Goal: Task Accomplishment & Management: Use online tool/utility

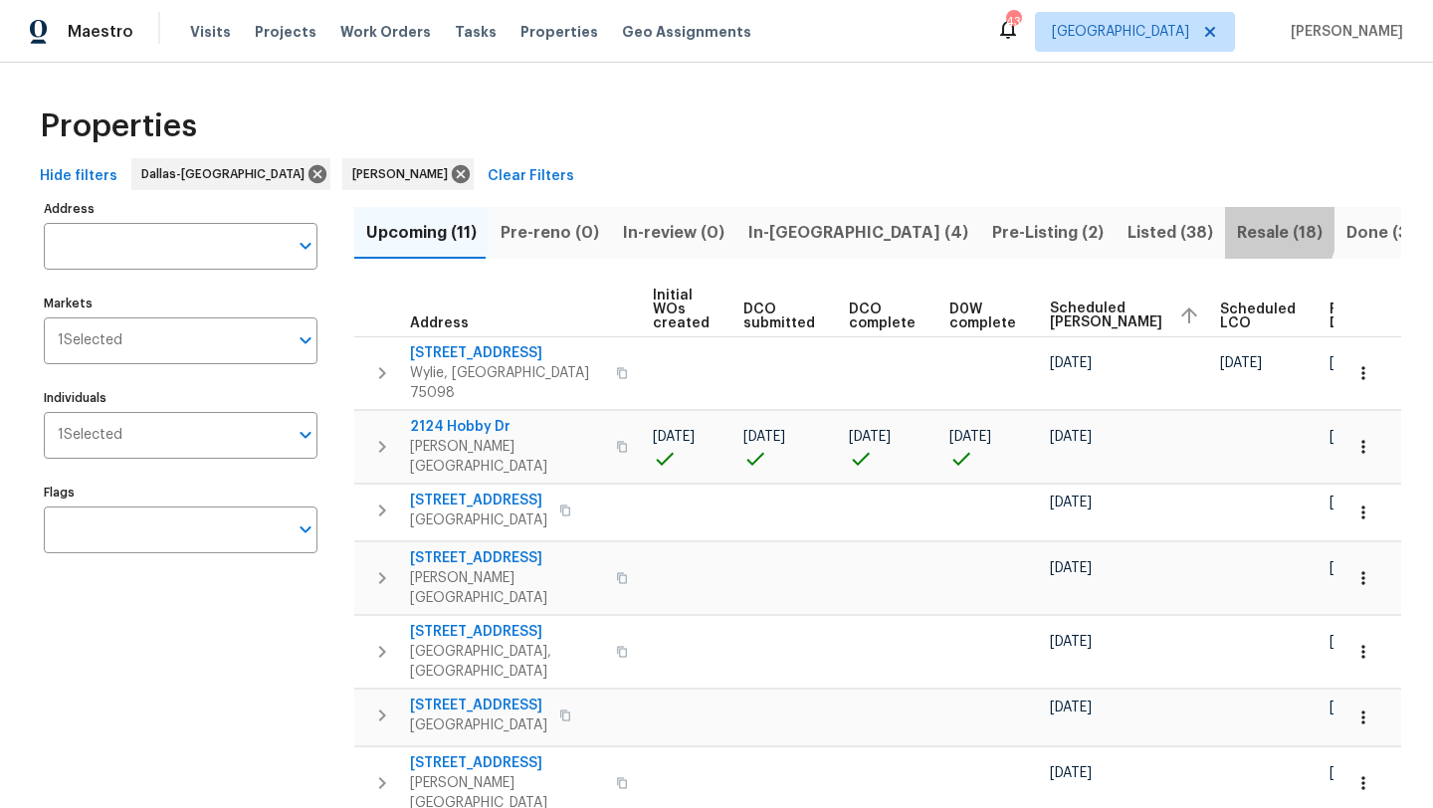
click at [1237, 228] on span "Resale (18)" at bounding box center [1280, 233] width 86 height 28
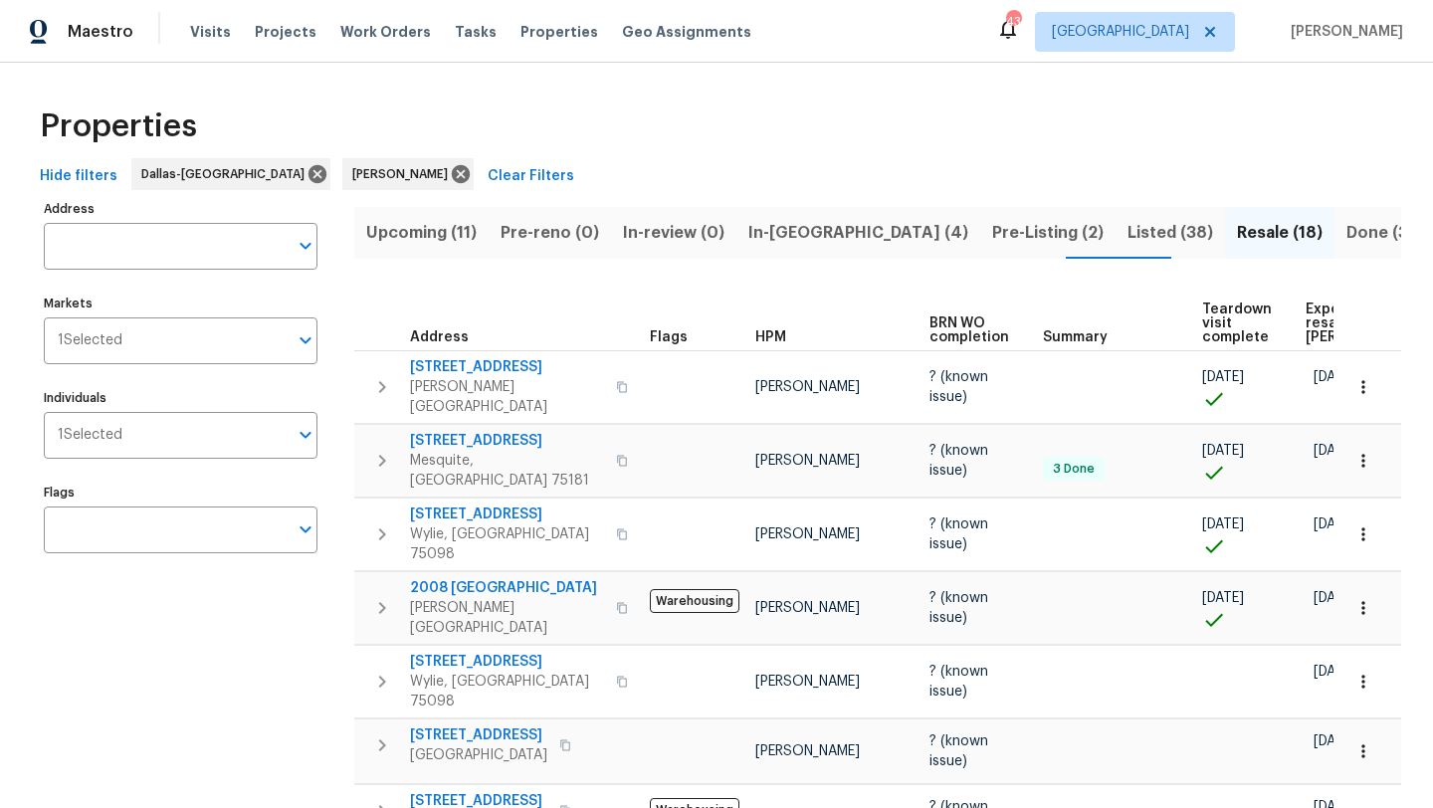
click at [762, 234] on span "In-reno (4)" at bounding box center [858, 233] width 220 height 28
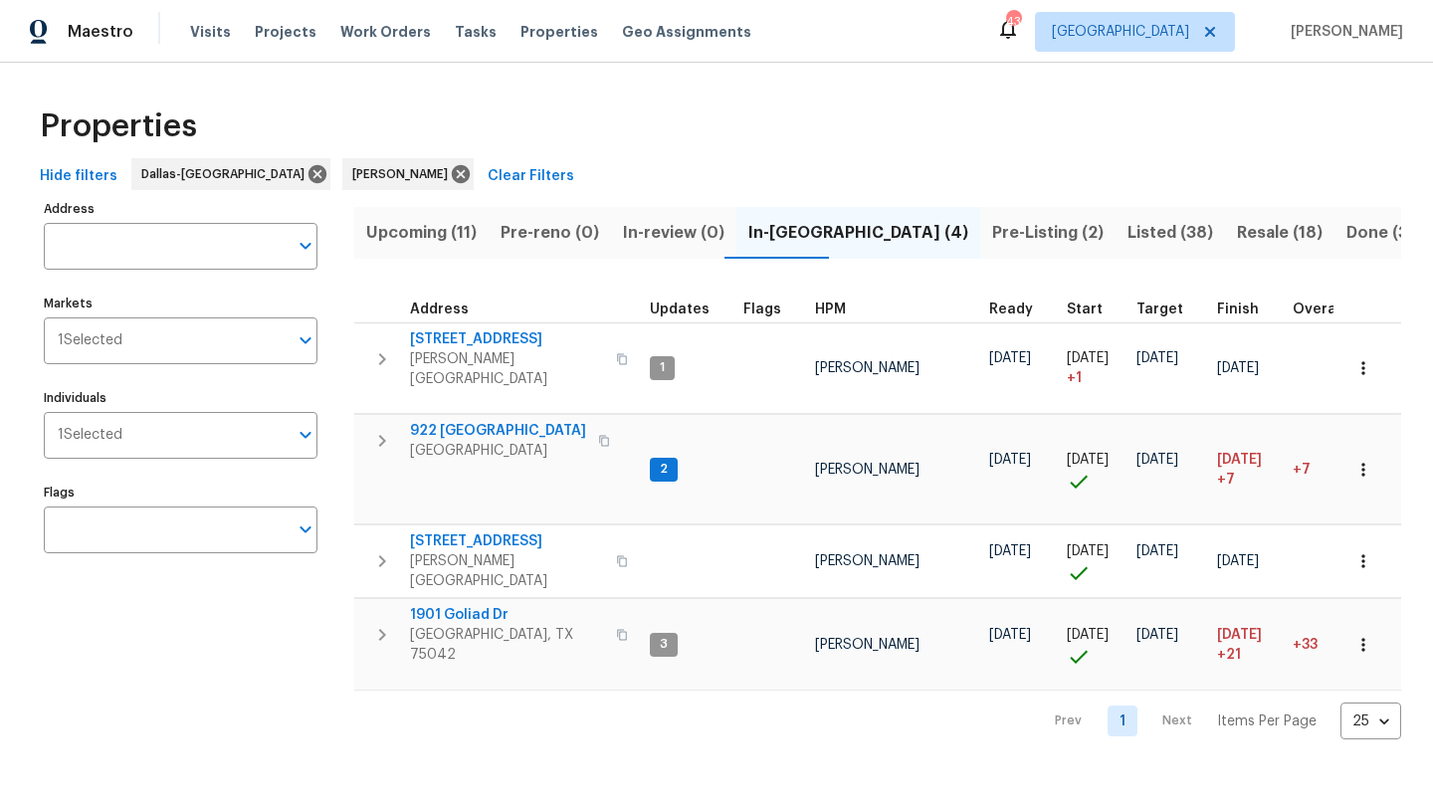
click at [436, 229] on span "Upcoming (11)" at bounding box center [421, 233] width 110 height 28
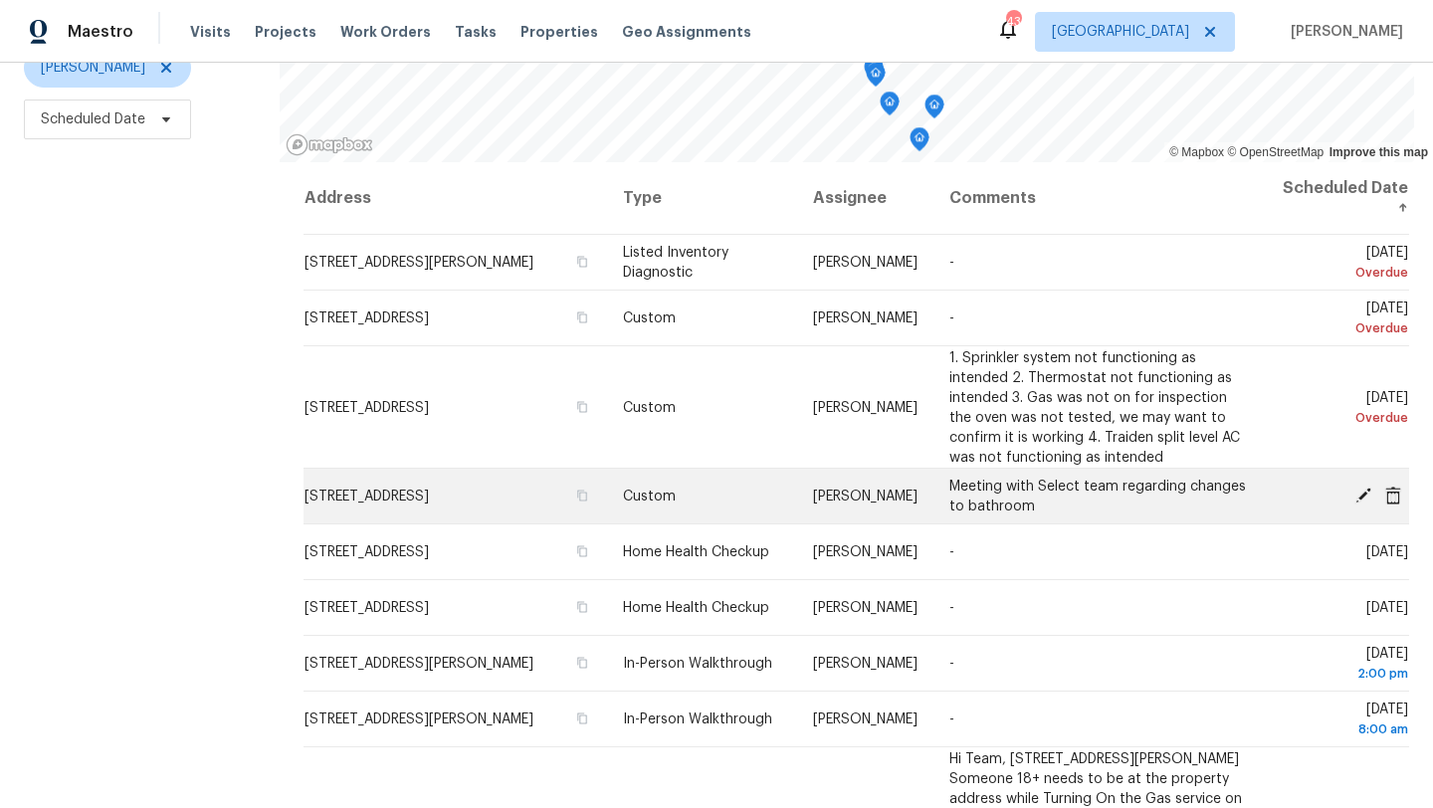
click at [1360, 491] on icon at bounding box center [1364, 495] width 18 height 18
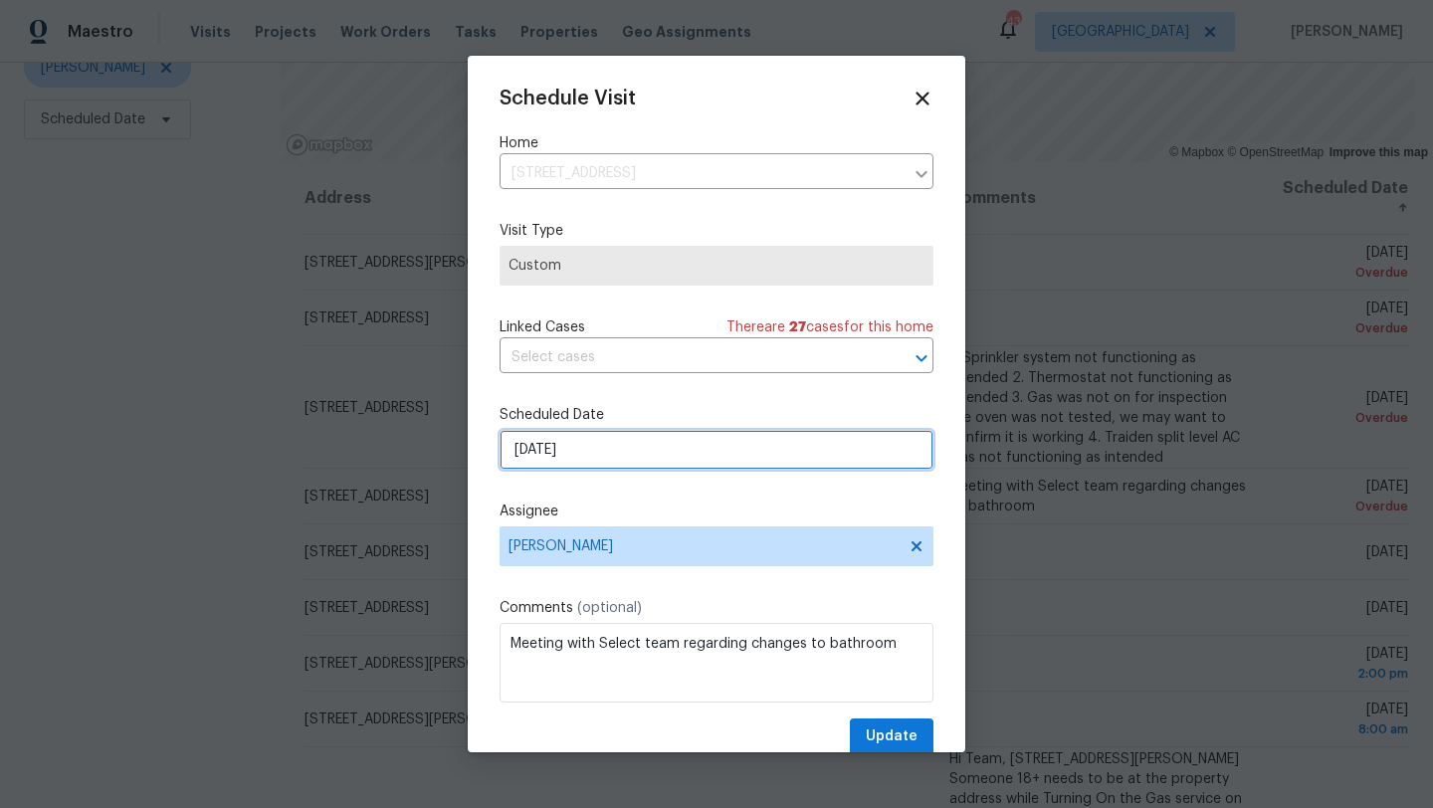
click at [636, 441] on input "8/13/2025" at bounding box center [717, 450] width 434 height 40
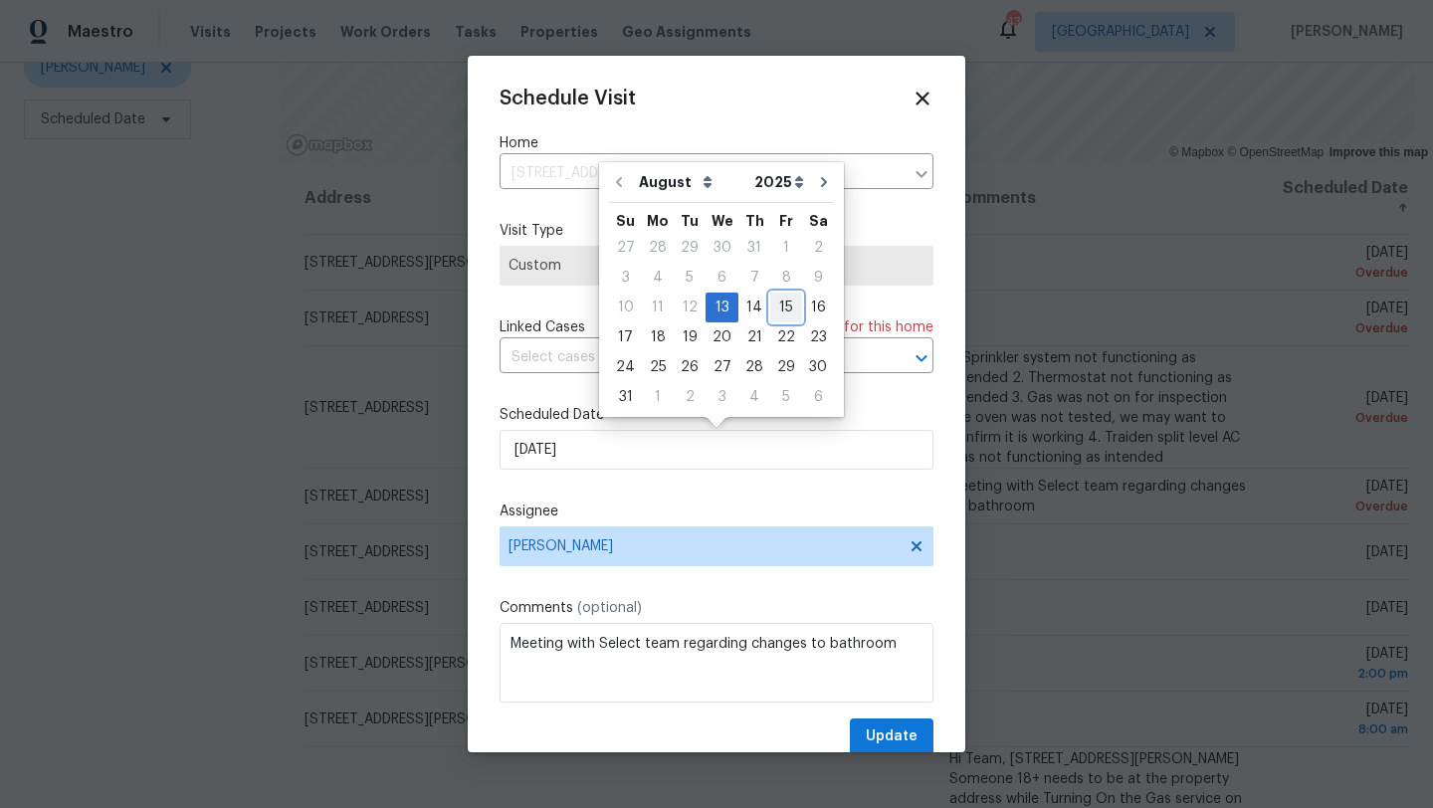
click at [774, 304] on div "15" at bounding box center [786, 308] width 32 height 28
type input "8/15/2025"
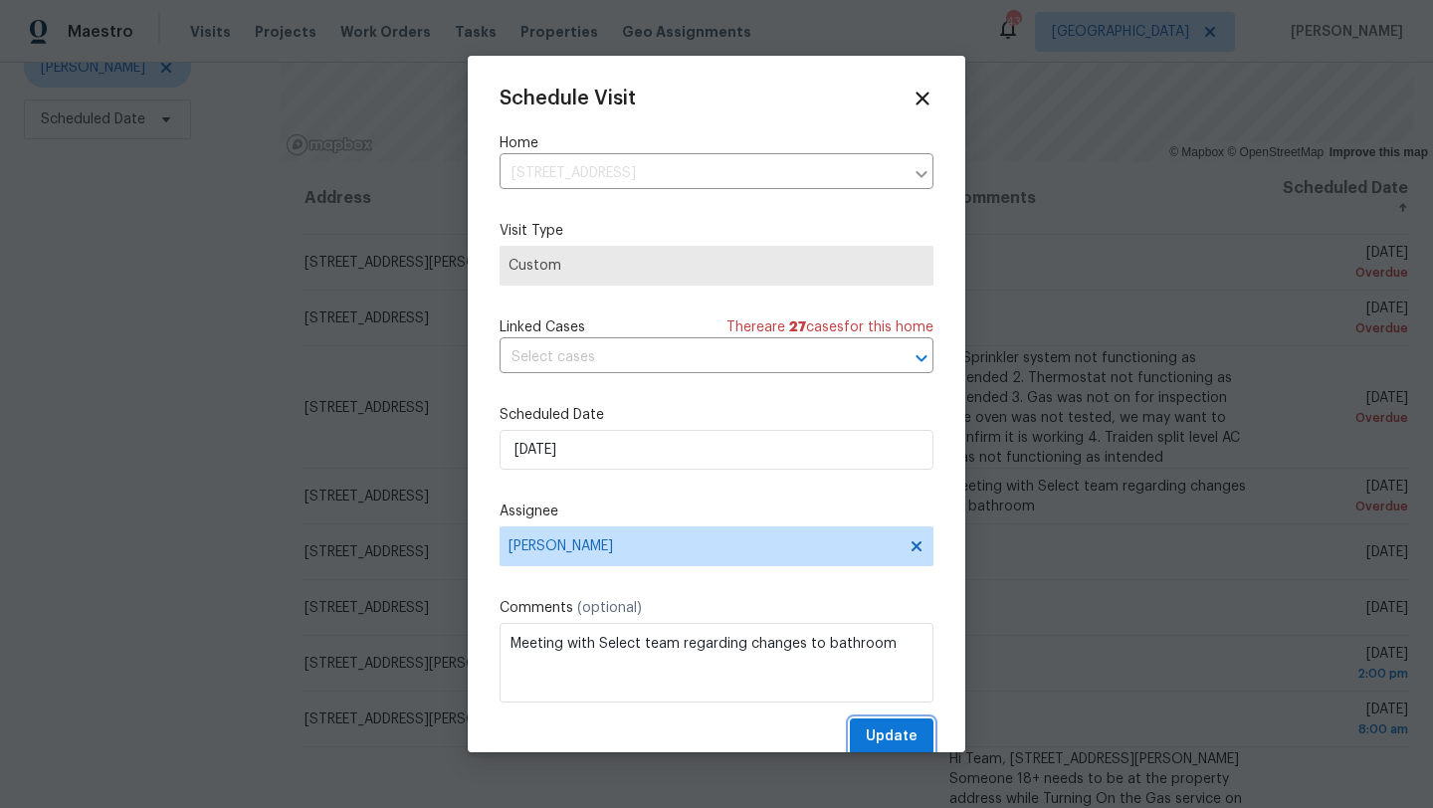
click at [876, 741] on span "Update" at bounding box center [892, 737] width 52 height 25
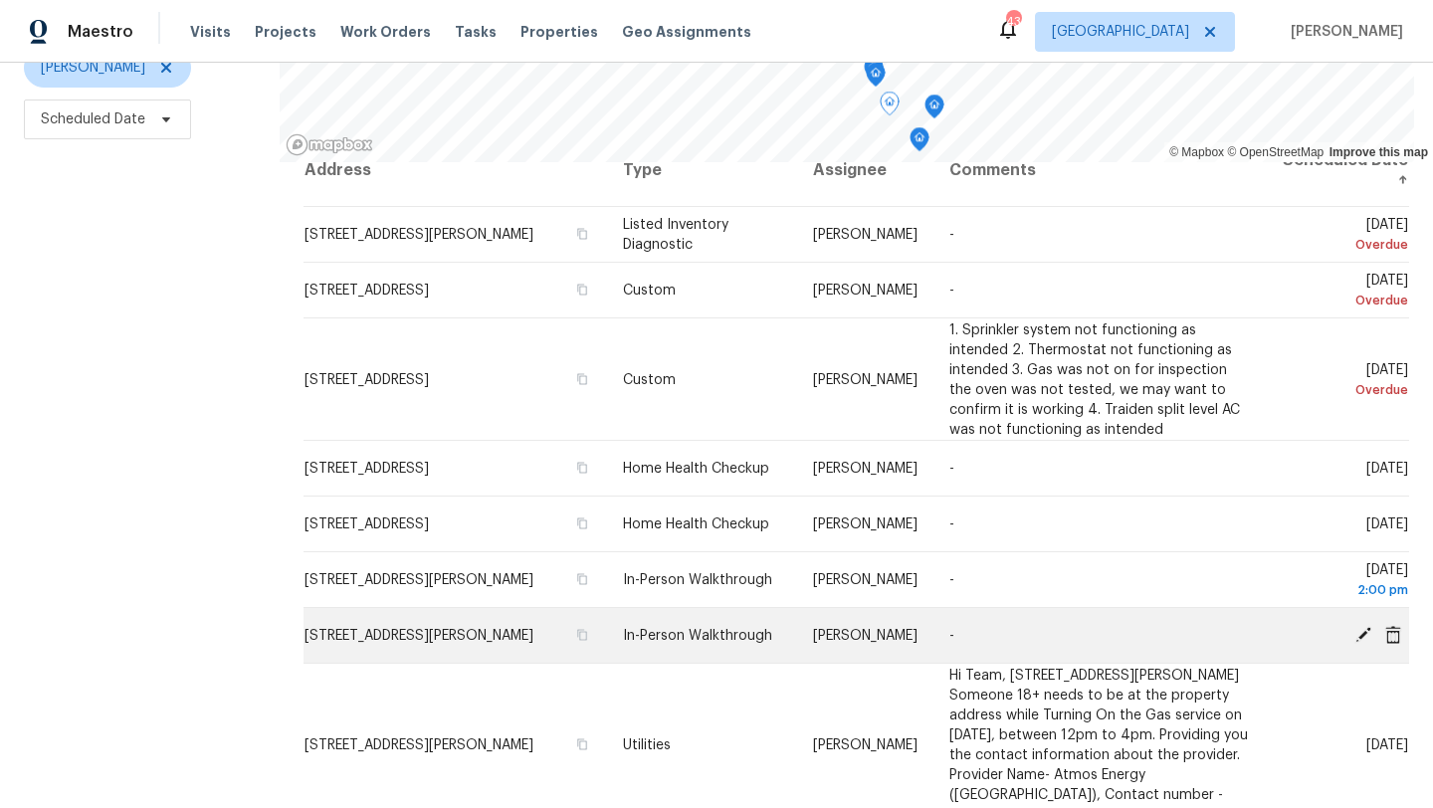
scroll to position [29, 0]
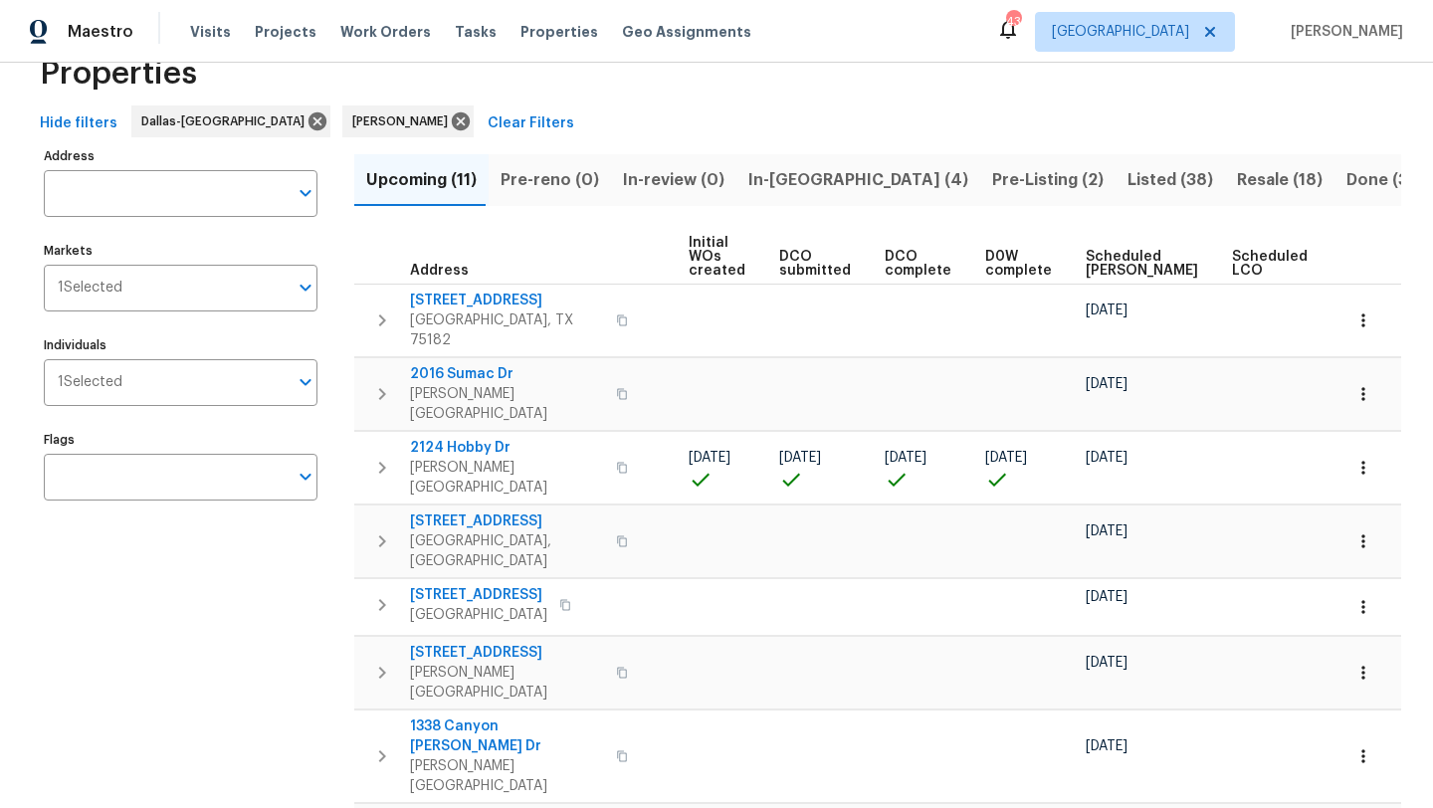
scroll to position [0, 219]
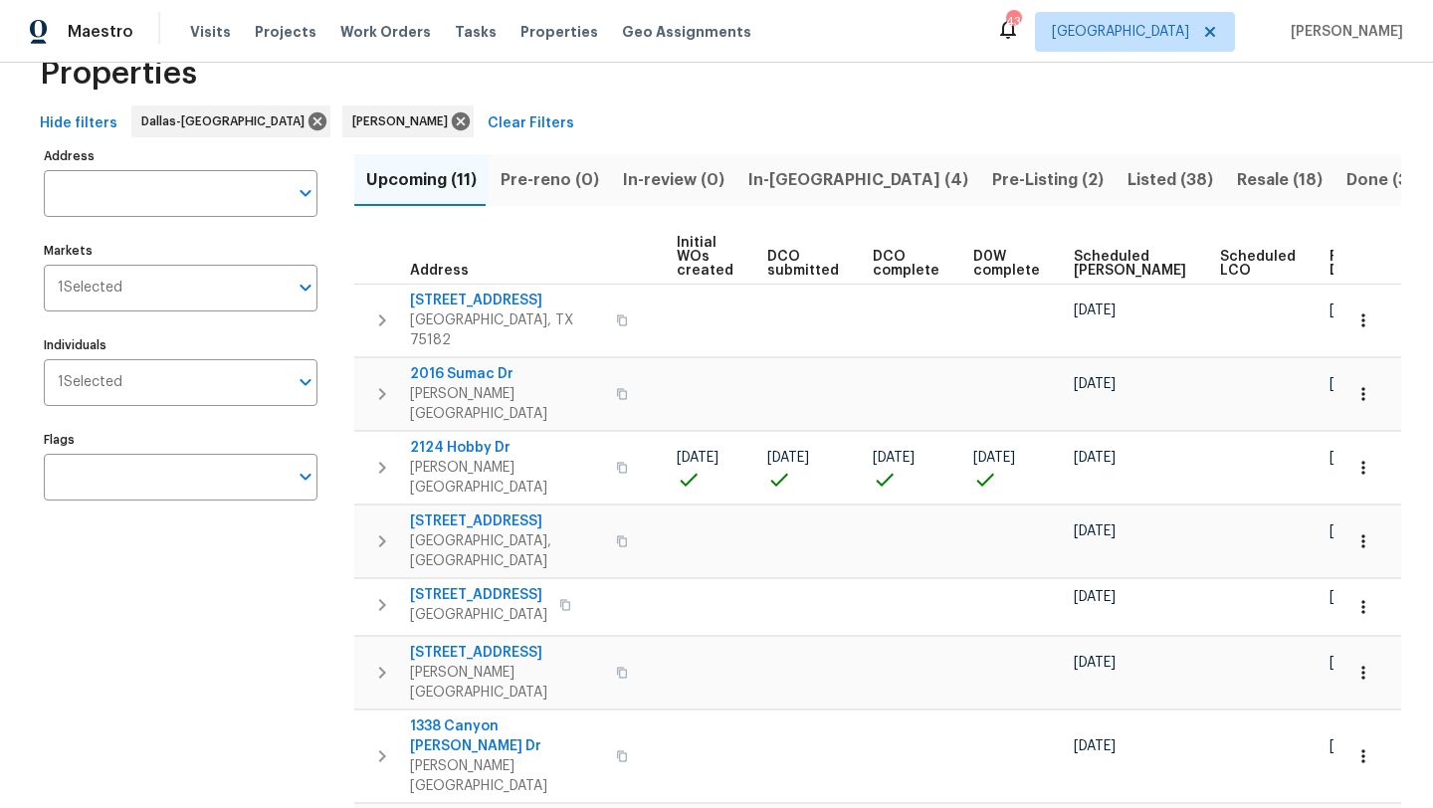
click at [1084, 255] on span "Scheduled COE" at bounding box center [1130, 264] width 112 height 28
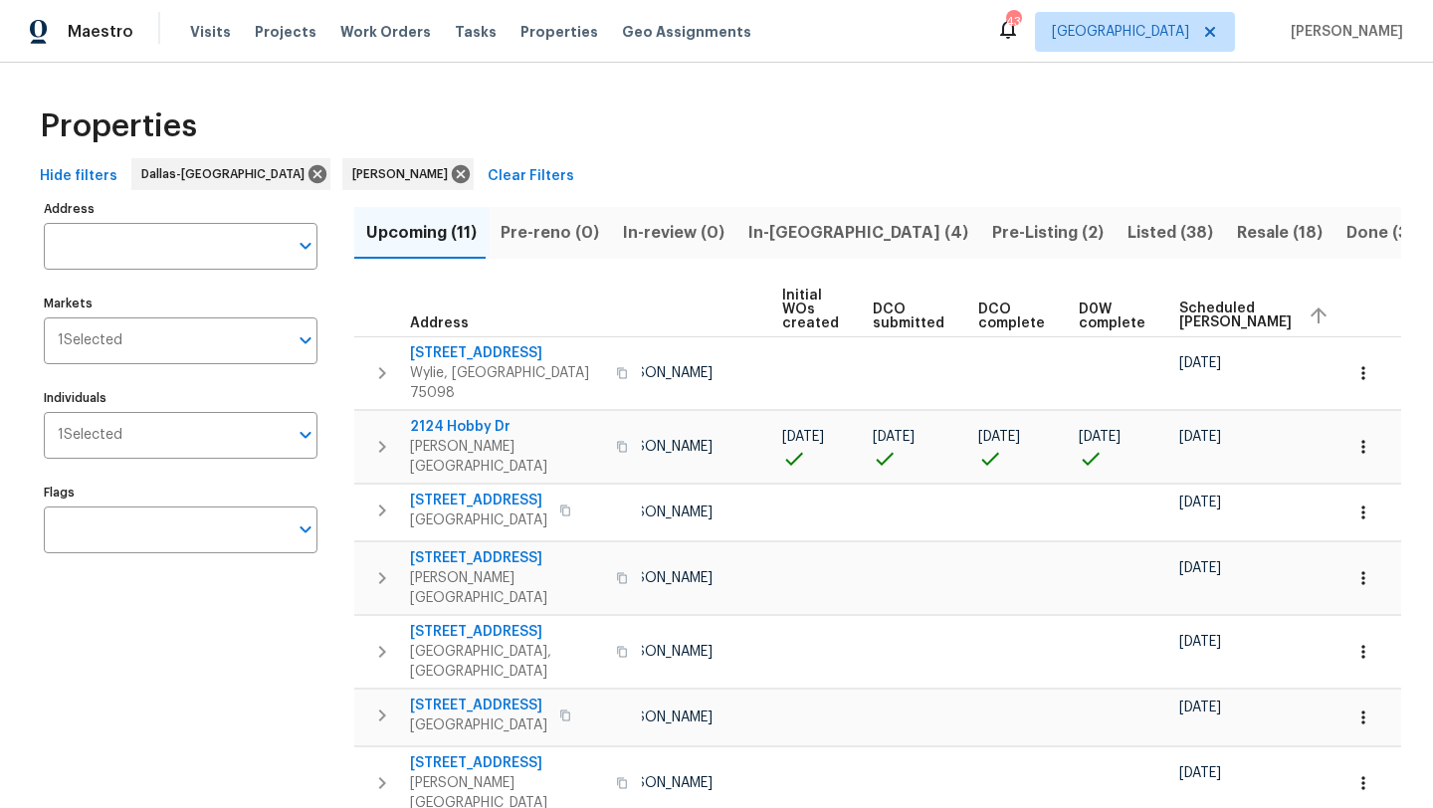
scroll to position [0, 243]
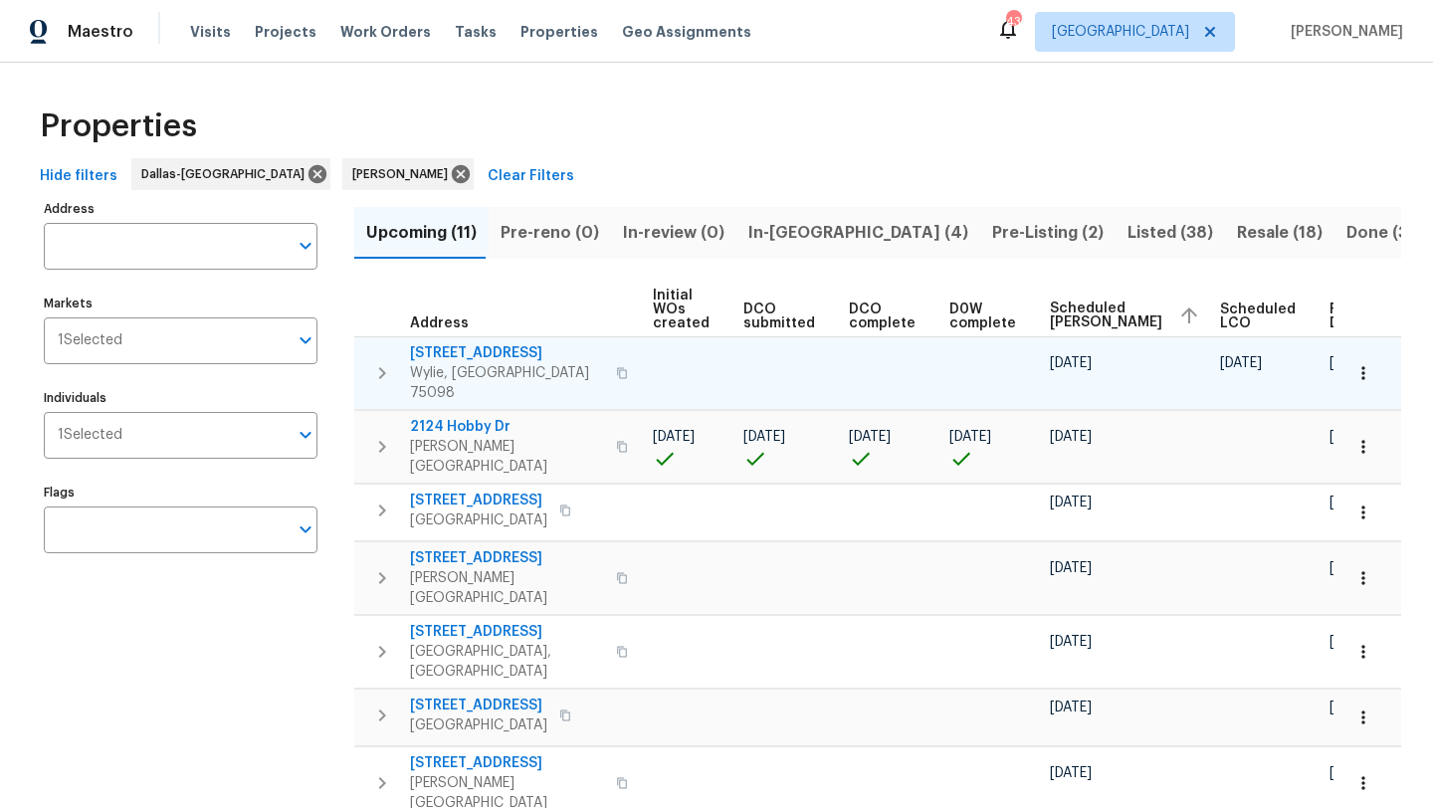
click at [512, 348] on span "2911 Jamestown Dr" at bounding box center [507, 353] width 194 height 20
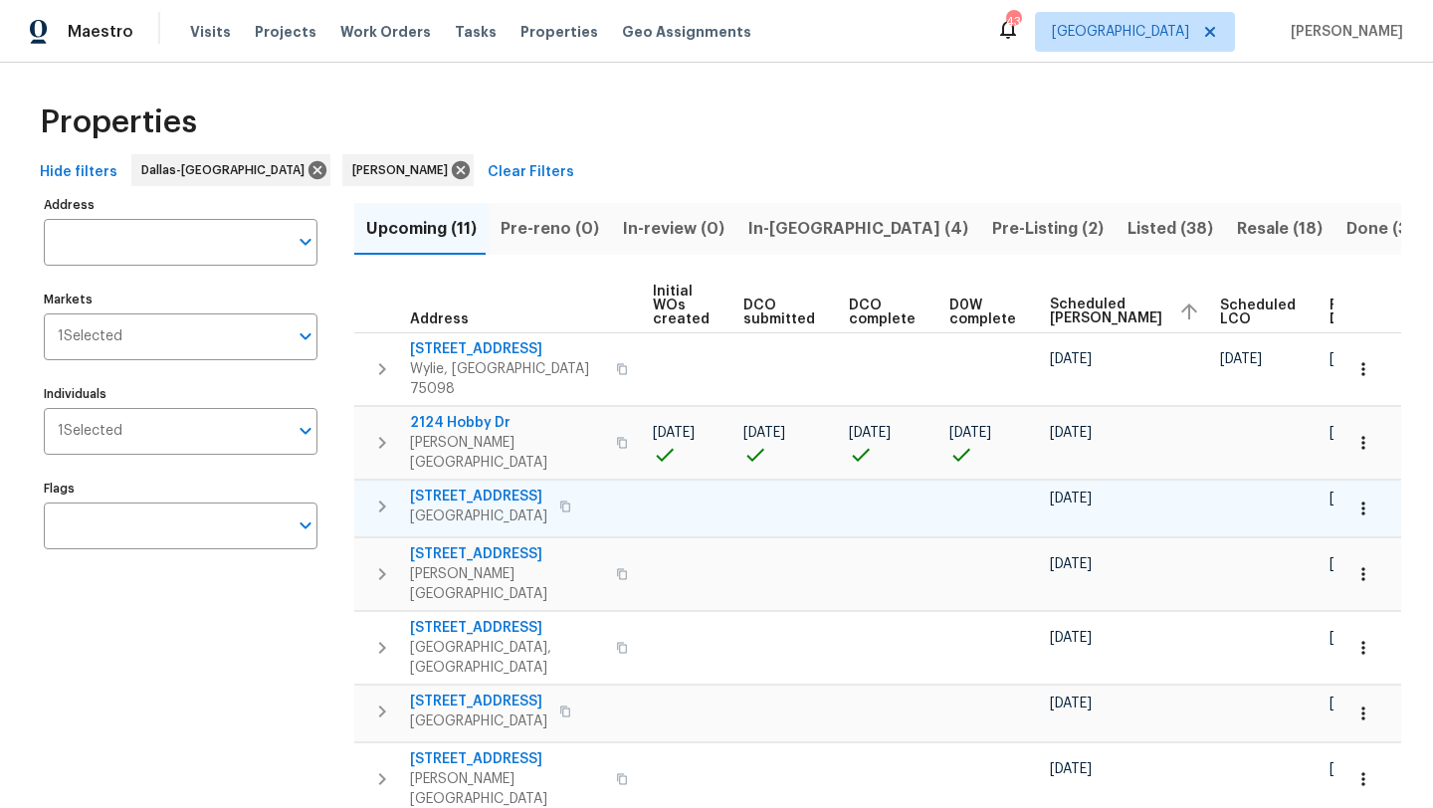
scroll to position [0, 0]
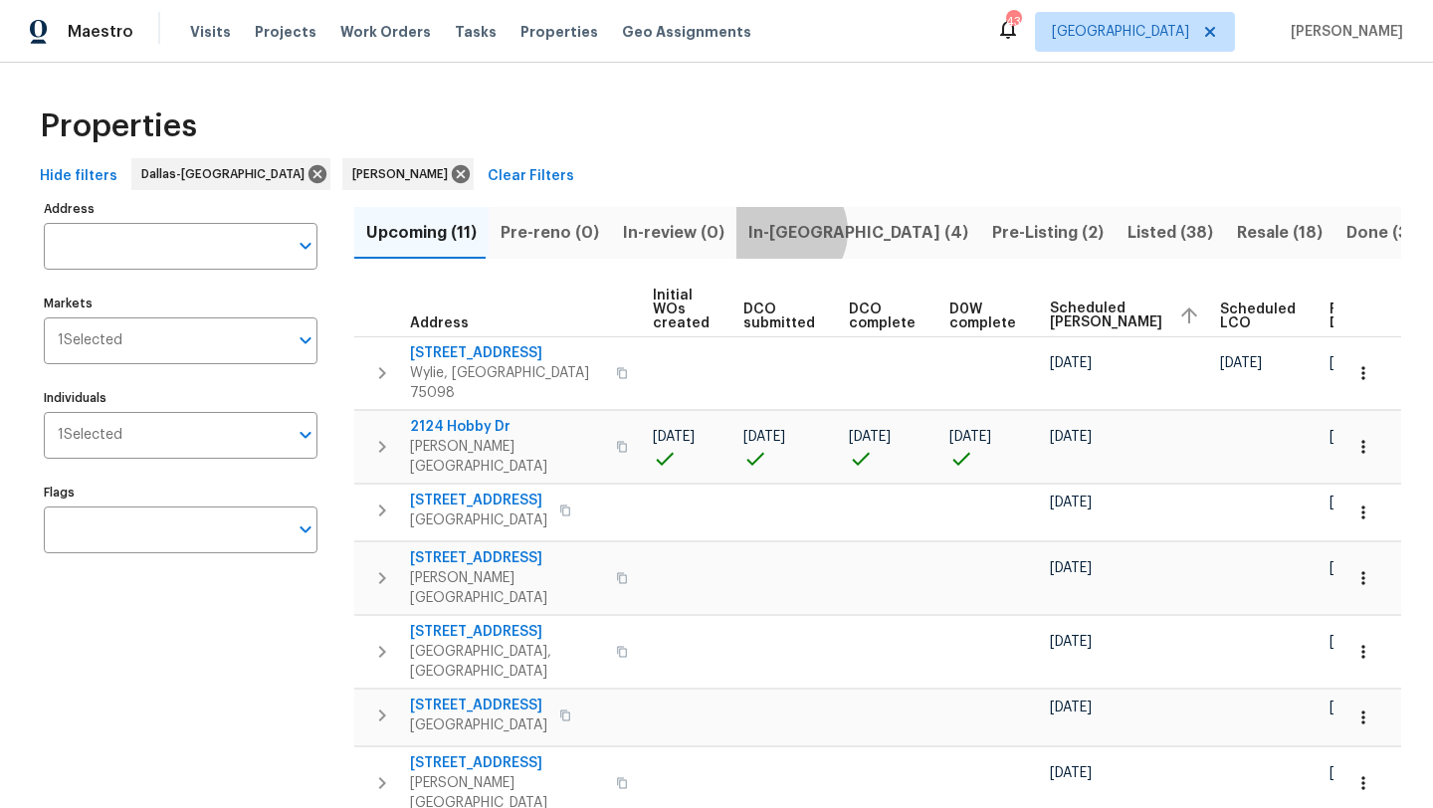
click at [770, 231] on span "In-reno (4)" at bounding box center [858, 233] width 220 height 28
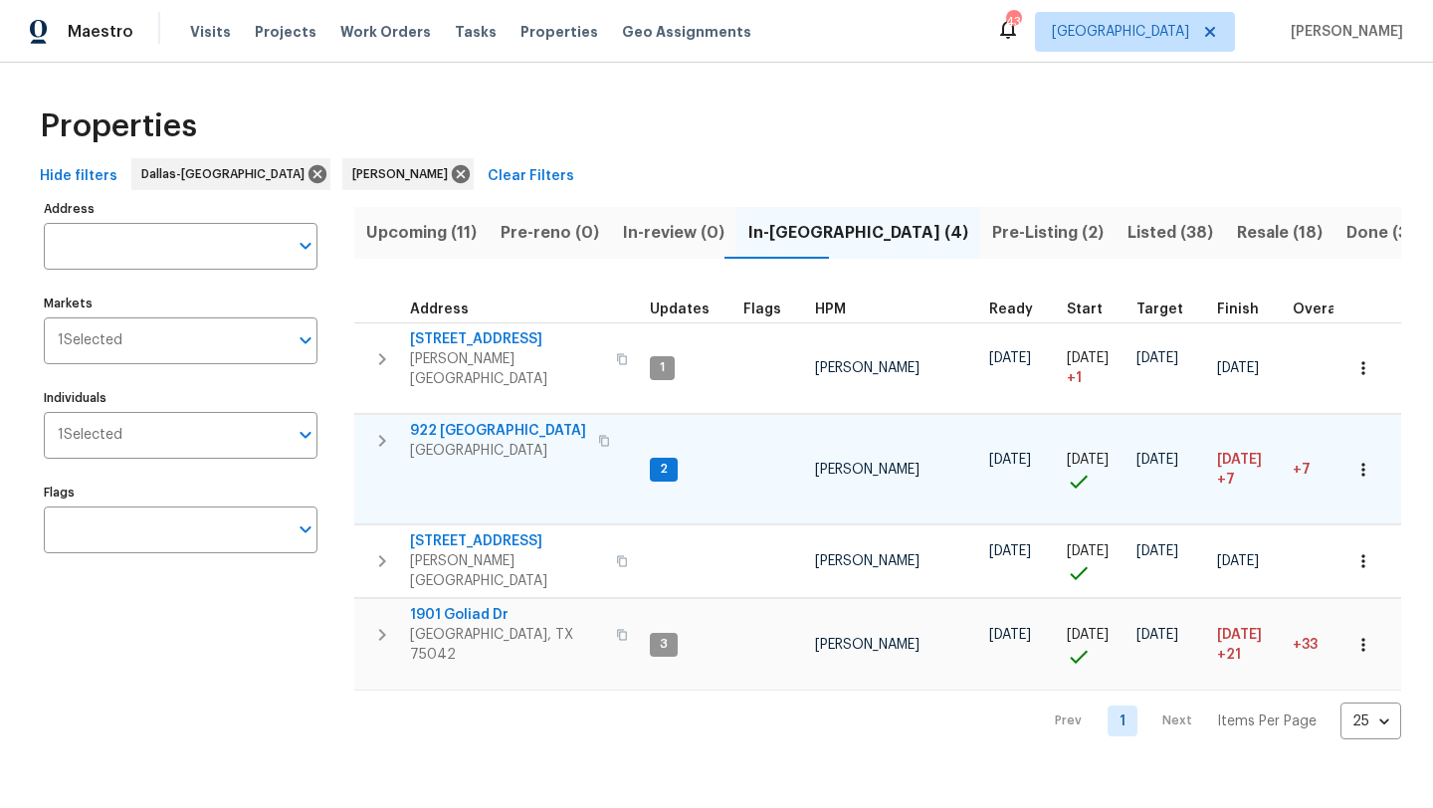
click at [482, 421] on span "922 Laguna Dr" at bounding box center [498, 431] width 176 height 20
click at [452, 172] on icon at bounding box center [461, 174] width 18 height 18
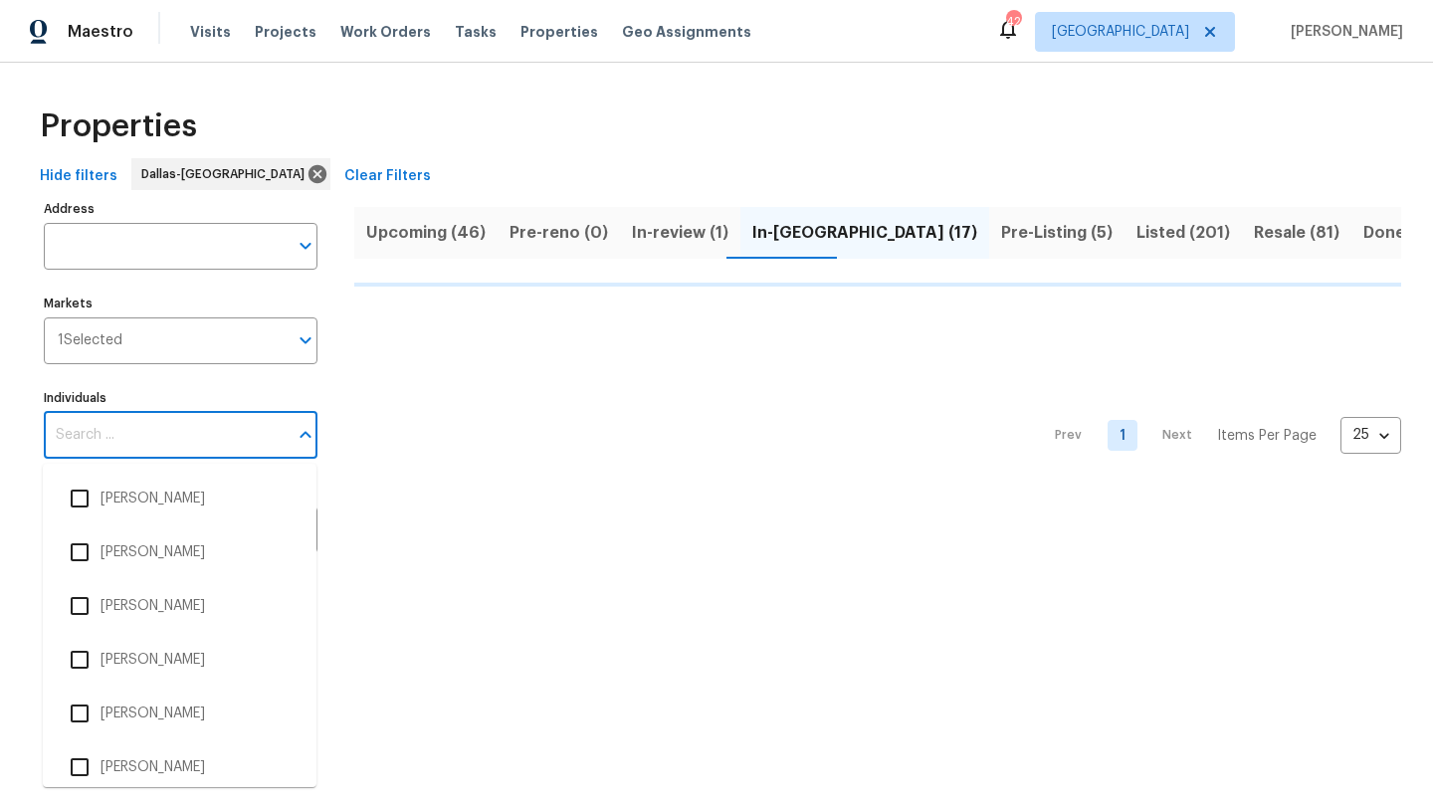
click at [117, 437] on input "Individuals" at bounding box center [166, 435] width 244 height 47
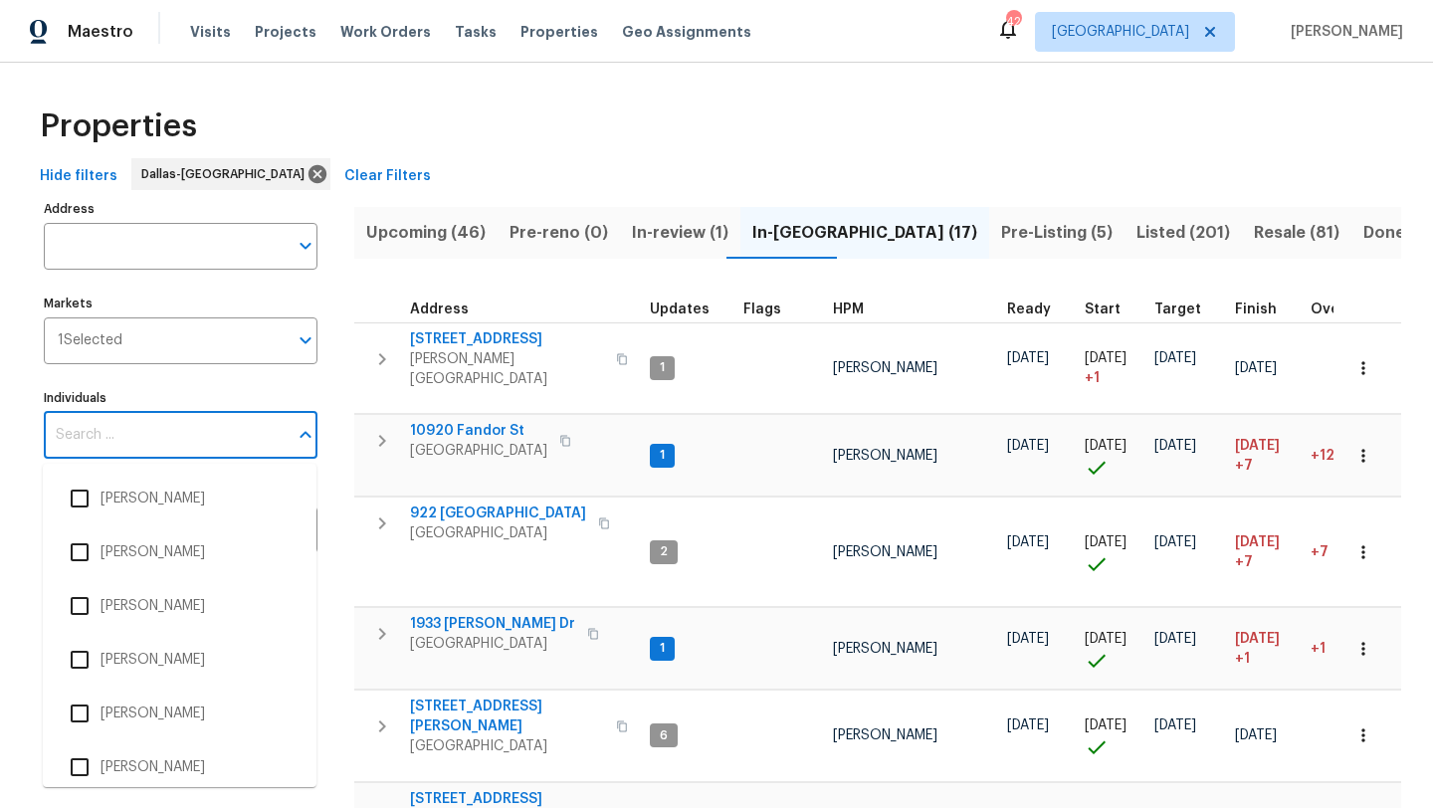
click at [117, 437] on input "Individuals" at bounding box center [166, 435] width 244 height 47
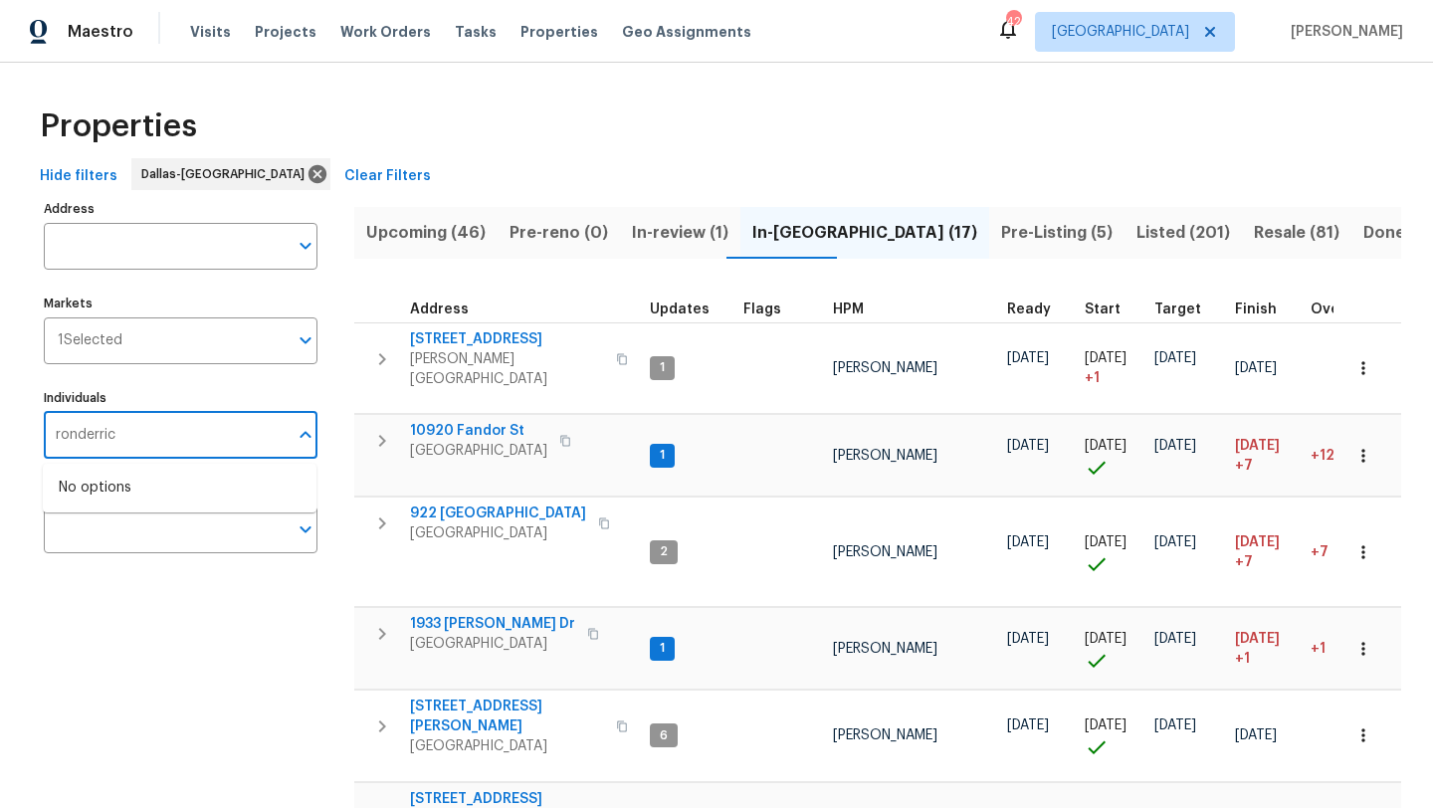
type input "ronderrick"
click at [126, 508] on li "[PERSON_NAME]" at bounding box center [180, 499] width 242 height 42
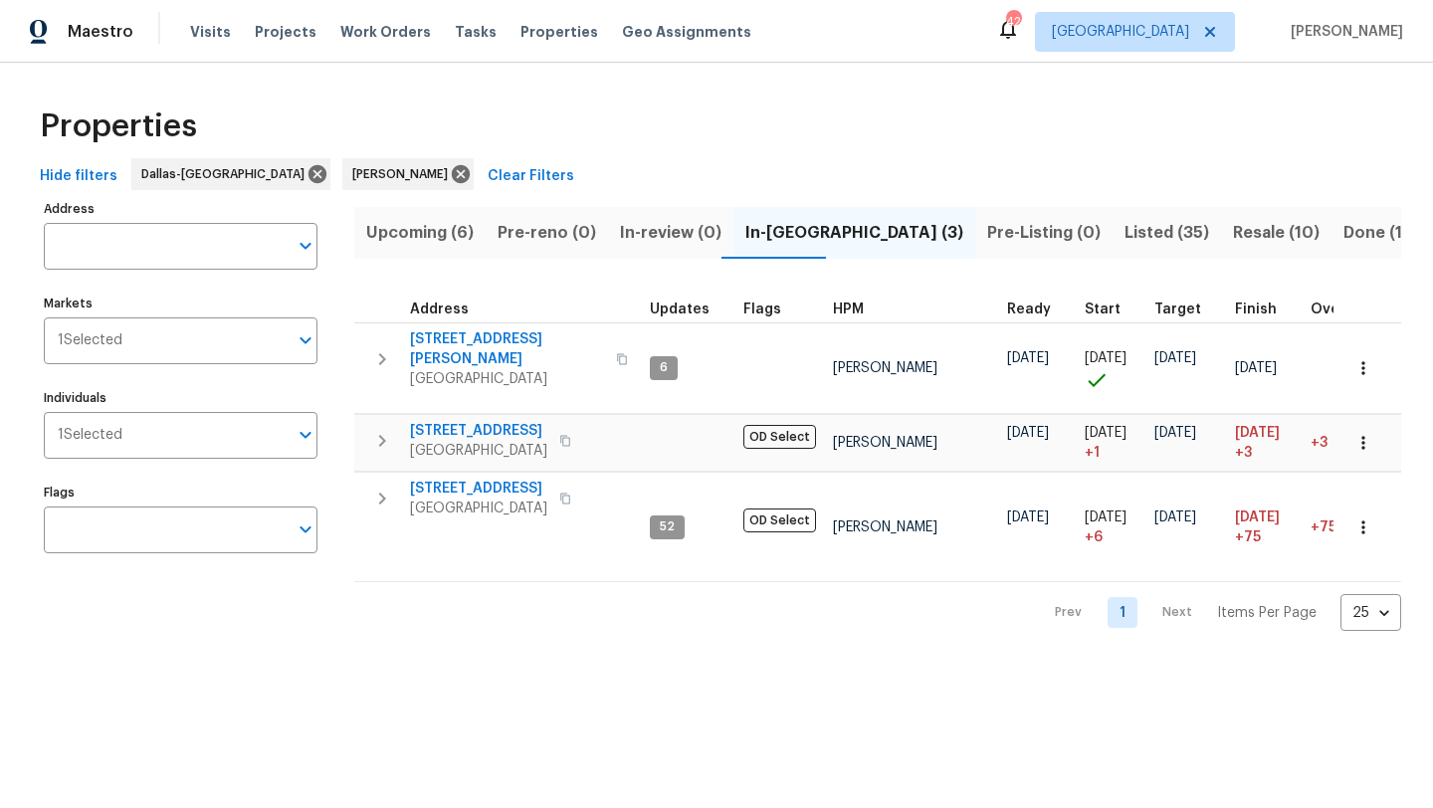
click at [1125, 234] on span "Listed (35)" at bounding box center [1167, 233] width 85 height 28
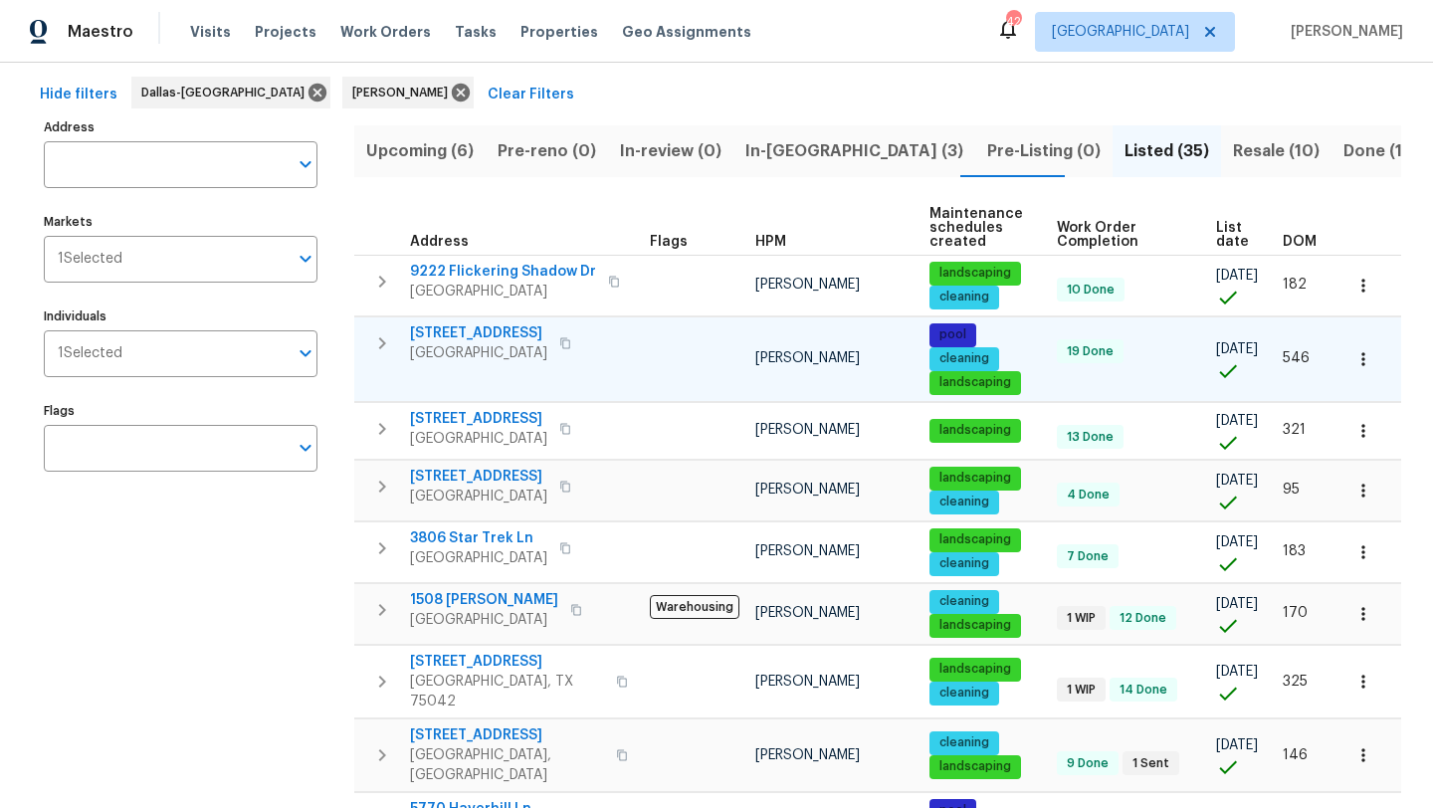
scroll to position [92, 0]
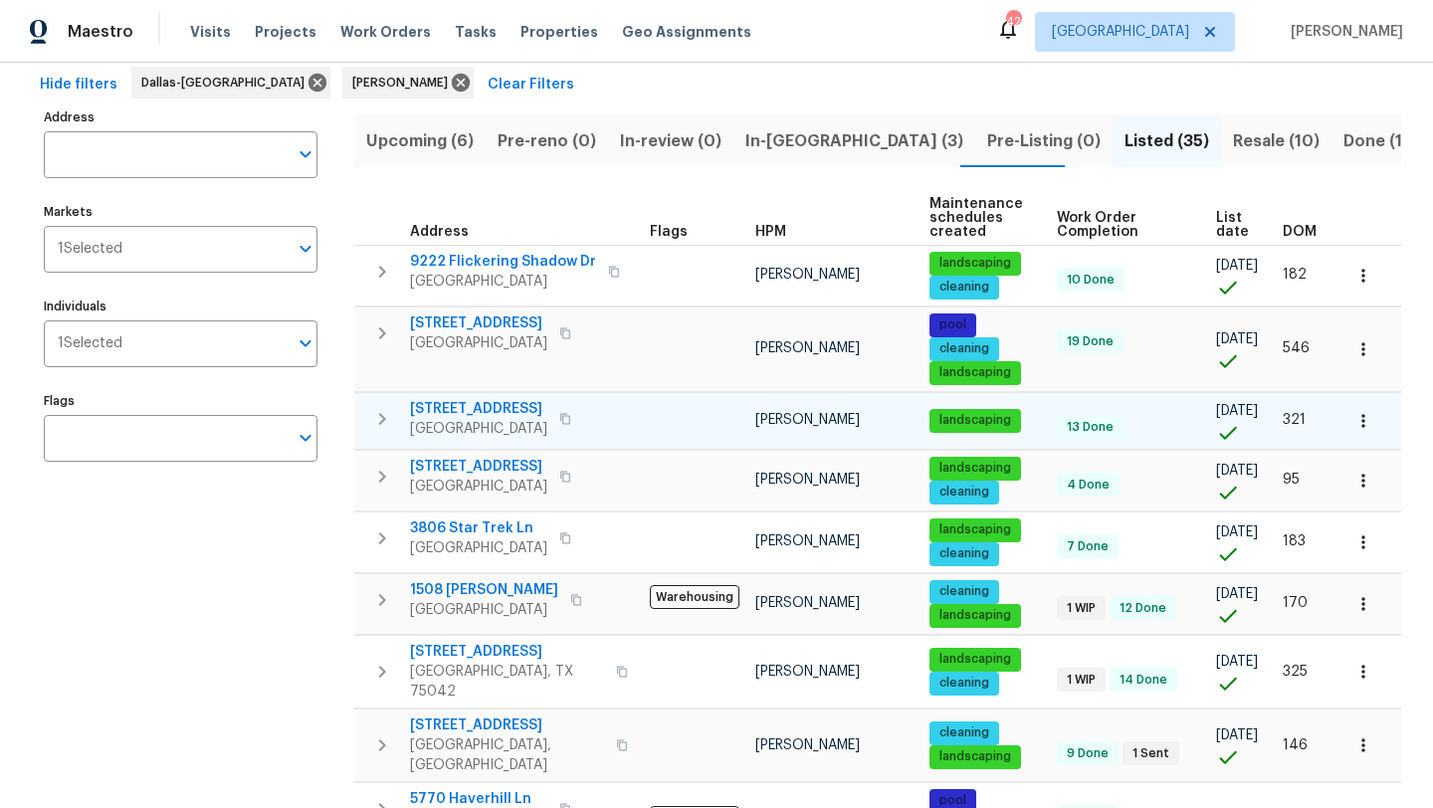
click at [1360, 414] on icon "button" at bounding box center [1364, 421] width 20 height 20
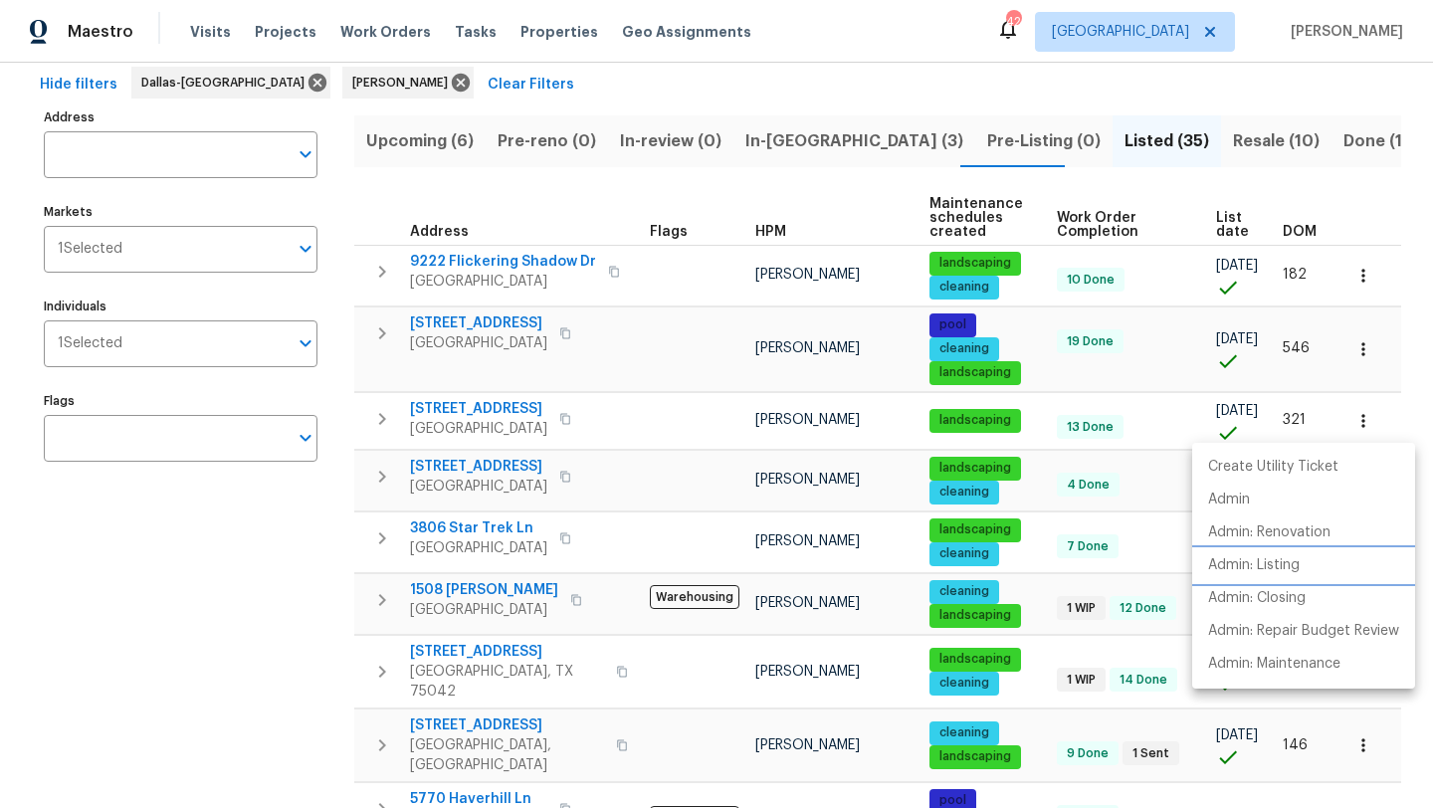
click at [1282, 568] on p "Admin: Listing" at bounding box center [1254, 565] width 92 height 21
click at [301, 584] on div at bounding box center [716, 404] width 1433 height 808
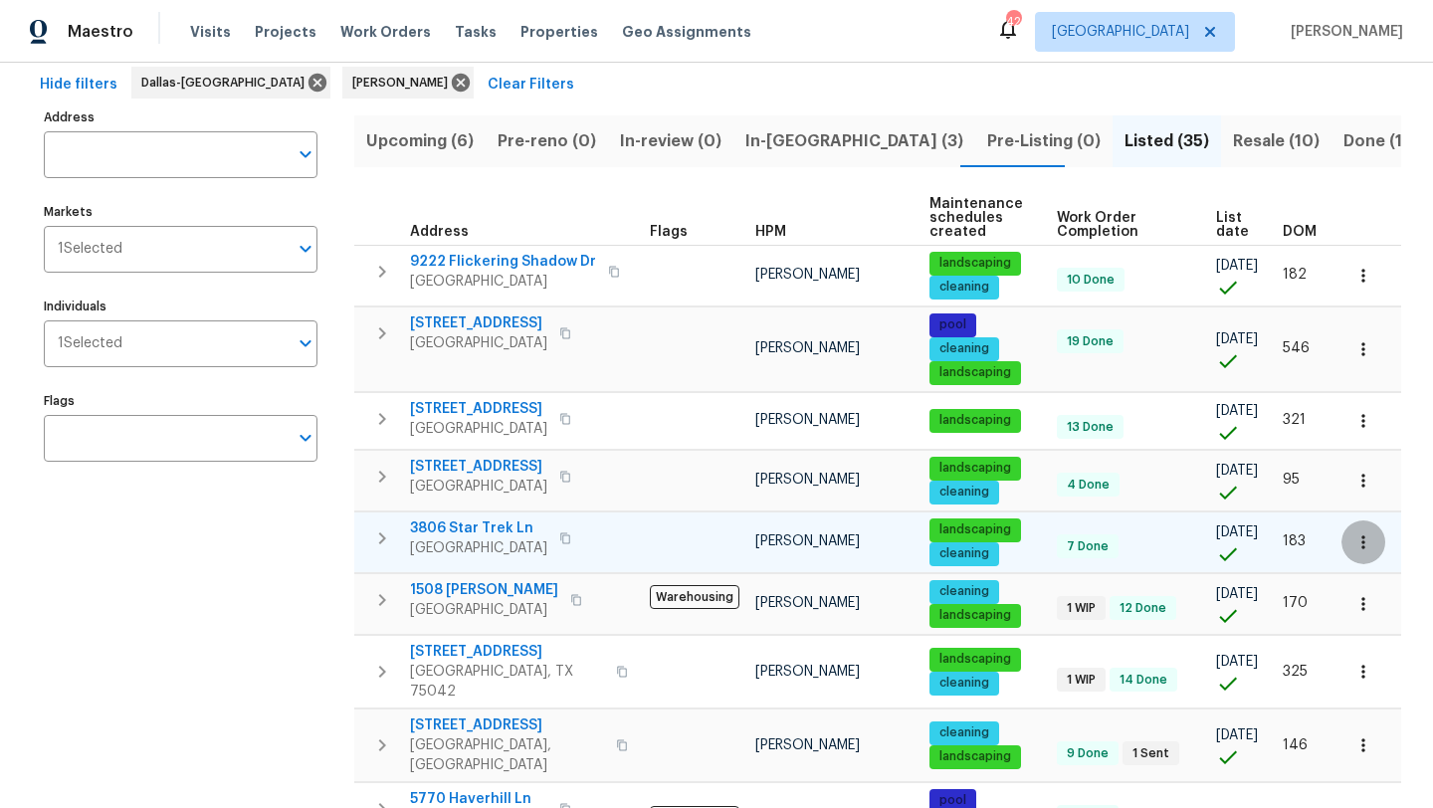
click at [1363, 539] on icon "button" at bounding box center [1363, 541] width 3 height 13
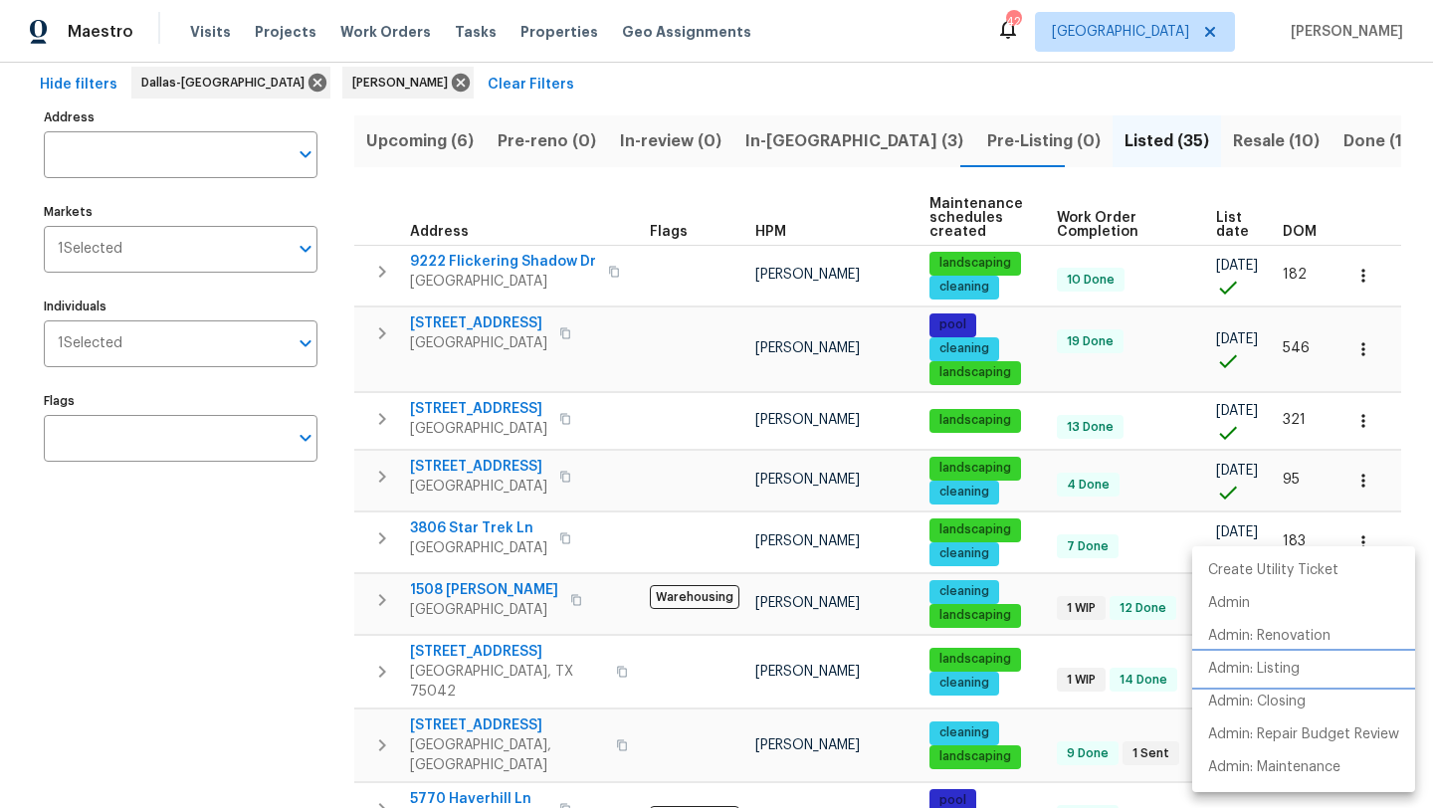
click at [1265, 670] on p "Admin: Listing" at bounding box center [1254, 669] width 92 height 21
click at [281, 692] on div at bounding box center [716, 404] width 1433 height 808
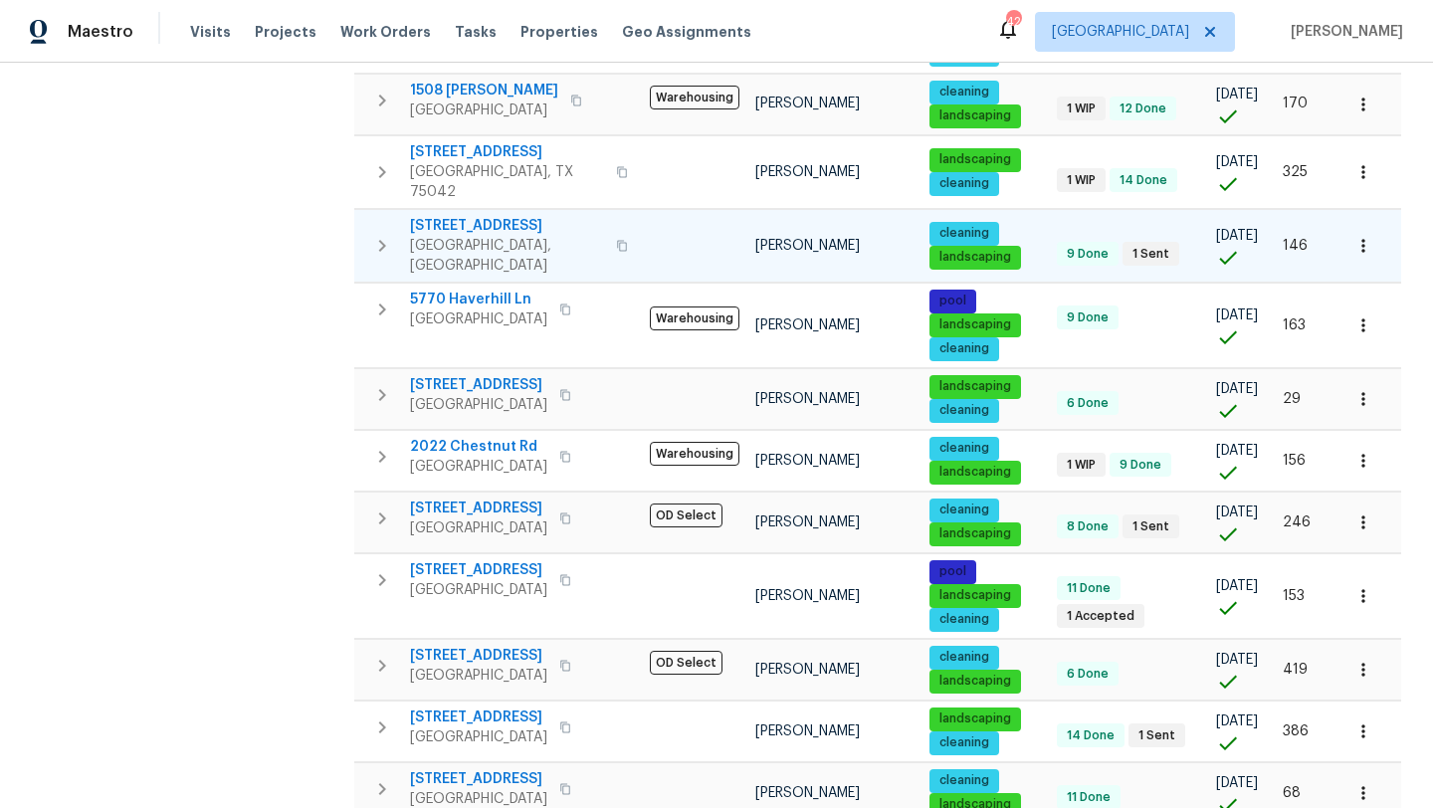
scroll to position [590, 0]
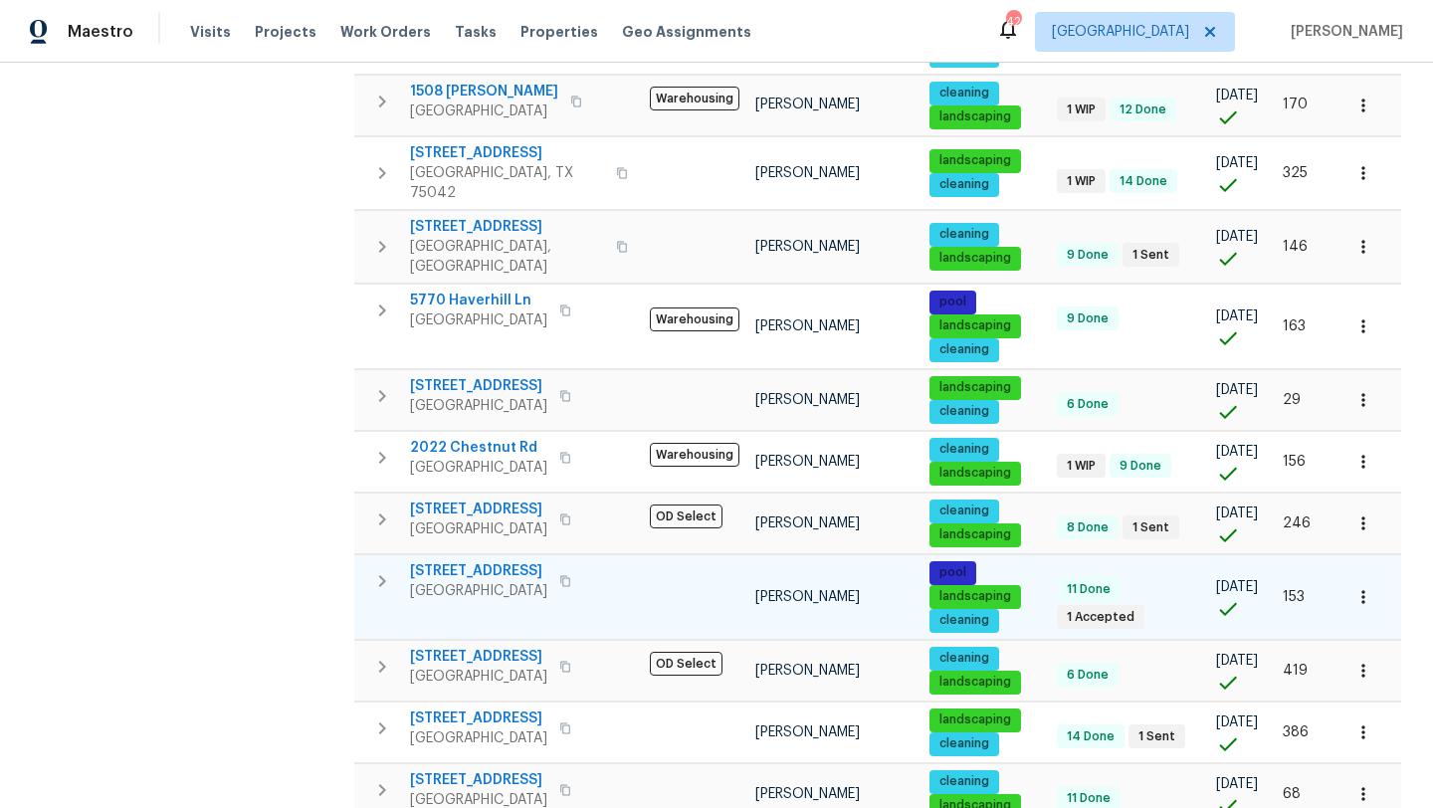
click at [1363, 587] on icon "button" at bounding box center [1364, 597] width 20 height 20
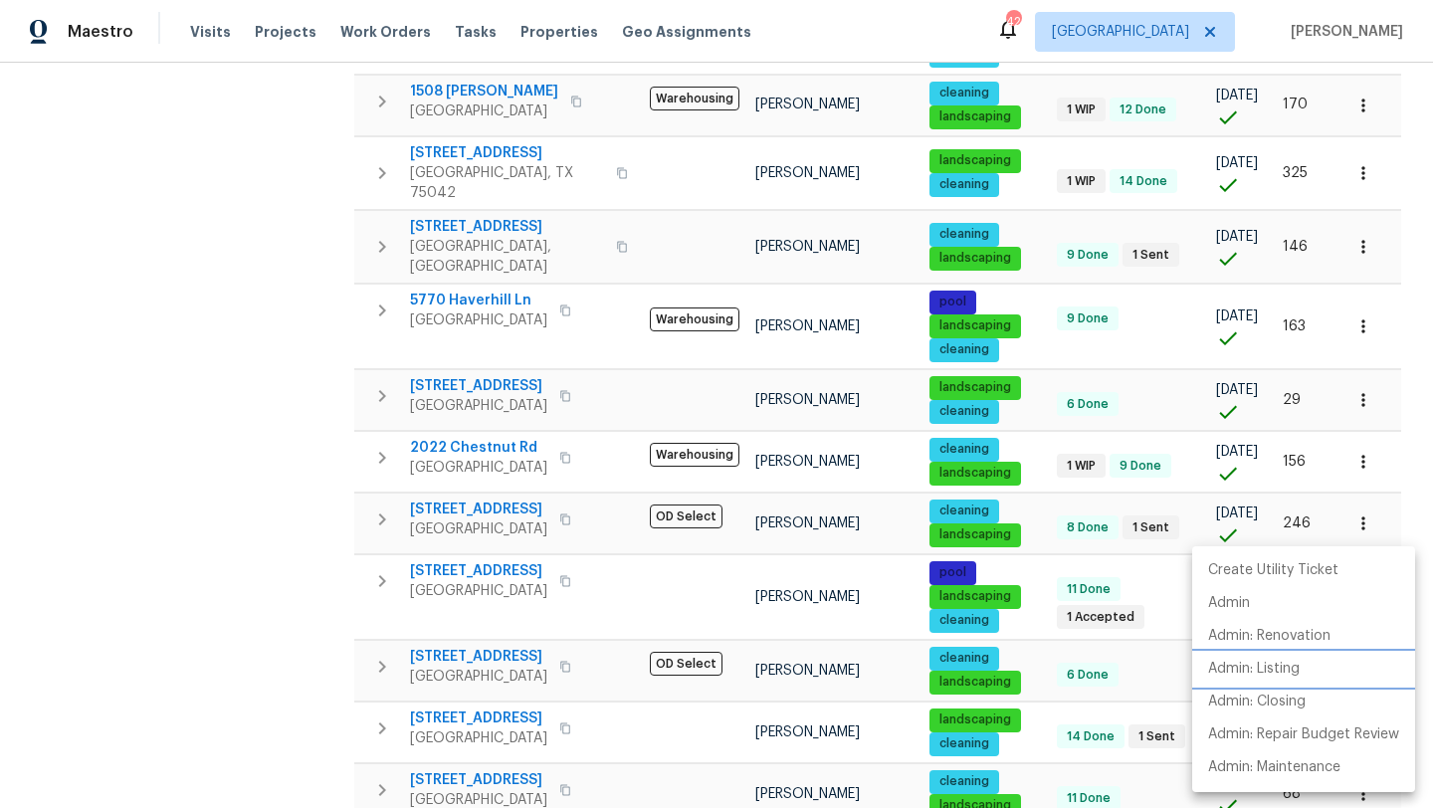
click at [1288, 657] on li "Admin: Listing" at bounding box center [1303, 669] width 223 height 33
click at [499, 540] on div at bounding box center [716, 404] width 1433 height 808
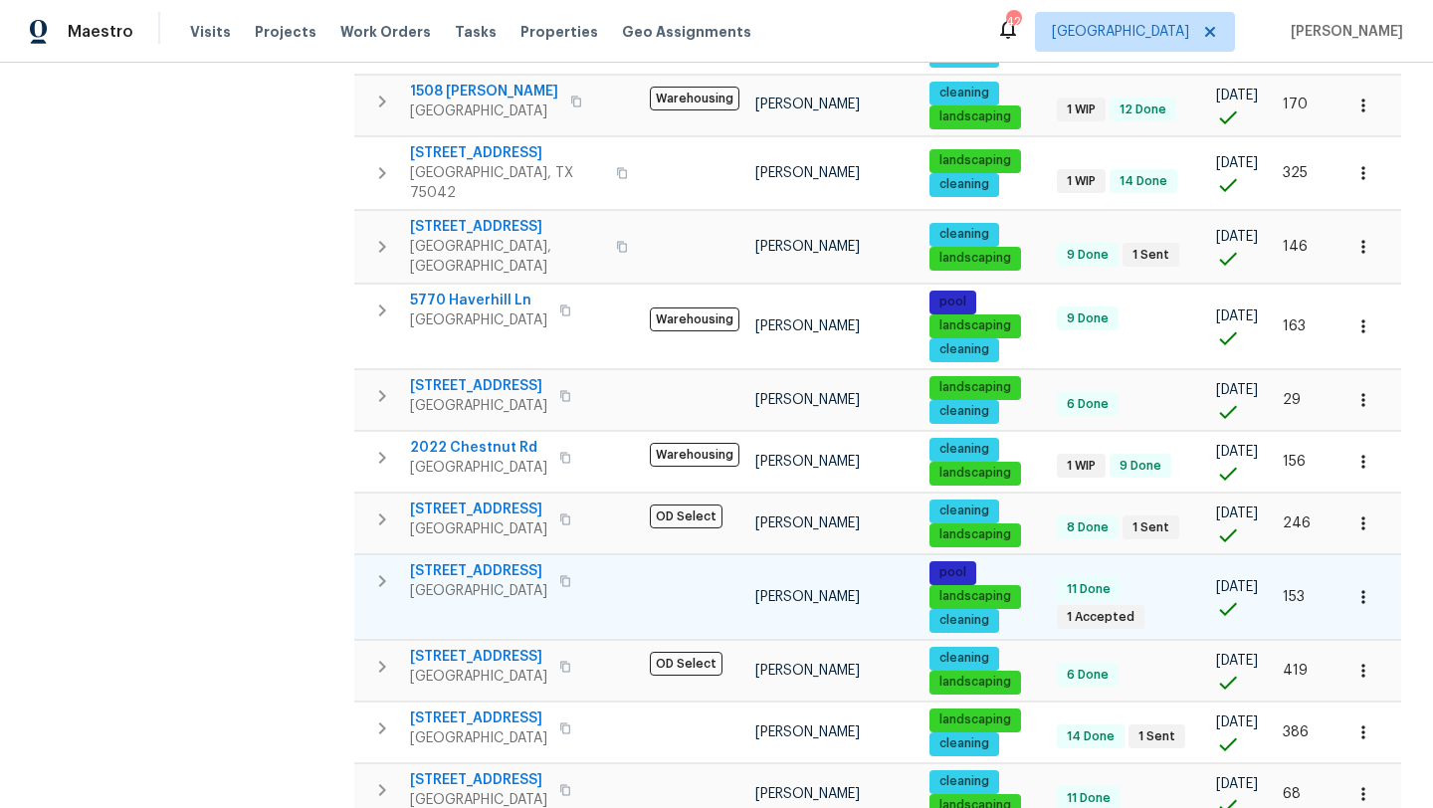
click at [492, 561] on span "[STREET_ADDRESS]" at bounding box center [478, 571] width 137 height 20
click at [1365, 587] on icon "button" at bounding box center [1364, 597] width 20 height 20
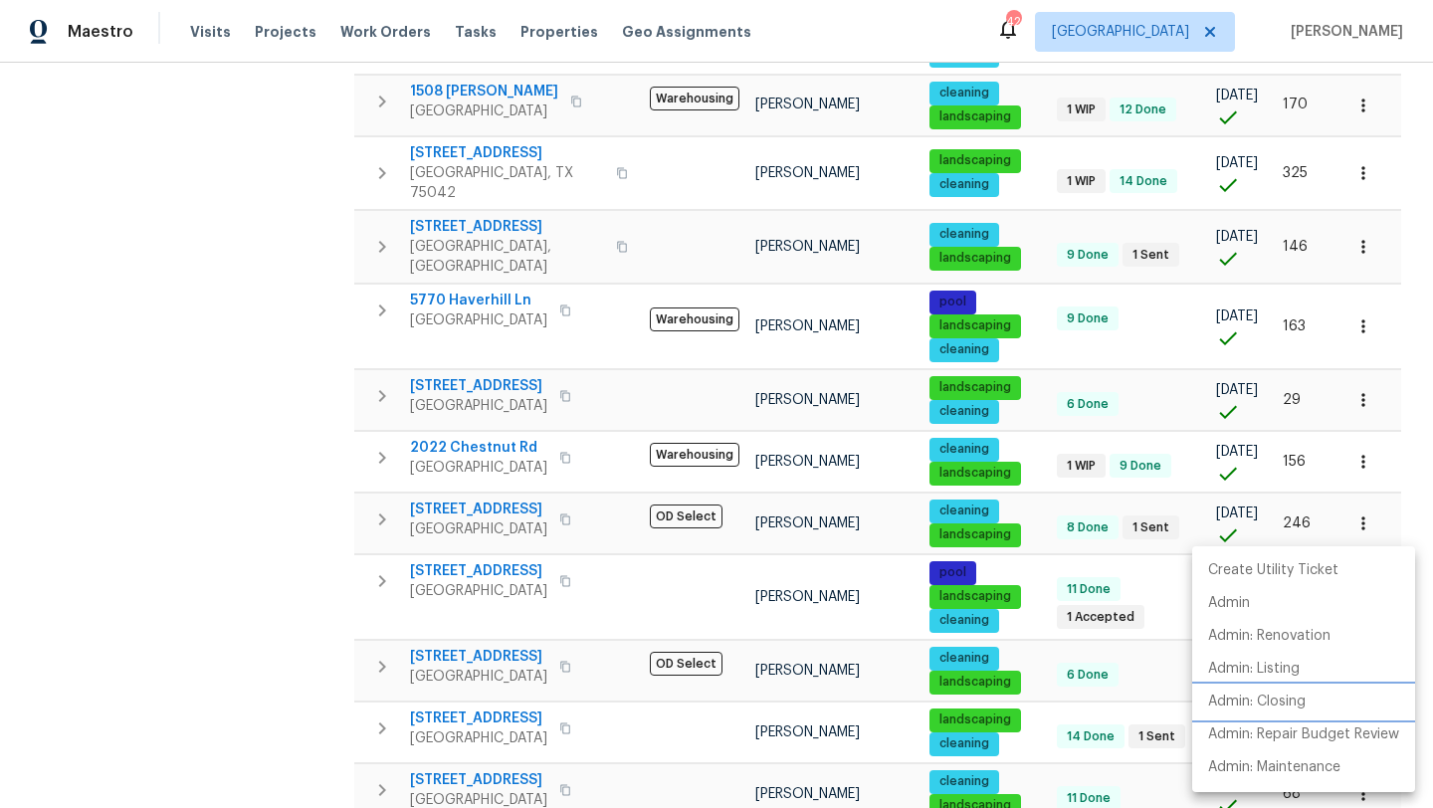
click at [1295, 701] on p "Admin: Closing" at bounding box center [1257, 702] width 98 height 21
click at [503, 548] on div at bounding box center [716, 404] width 1433 height 808
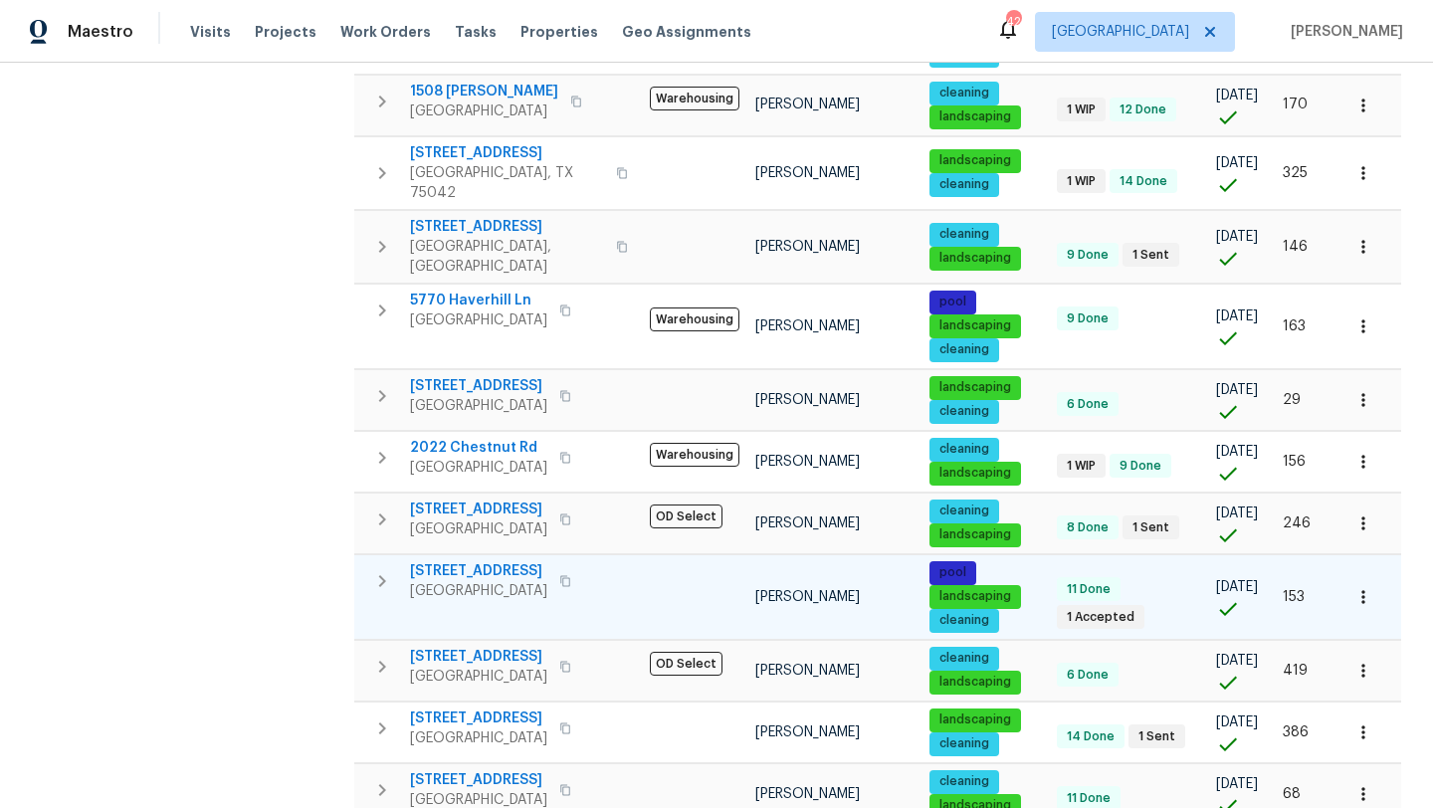
click at [1364, 587] on icon "button" at bounding box center [1364, 597] width 20 height 20
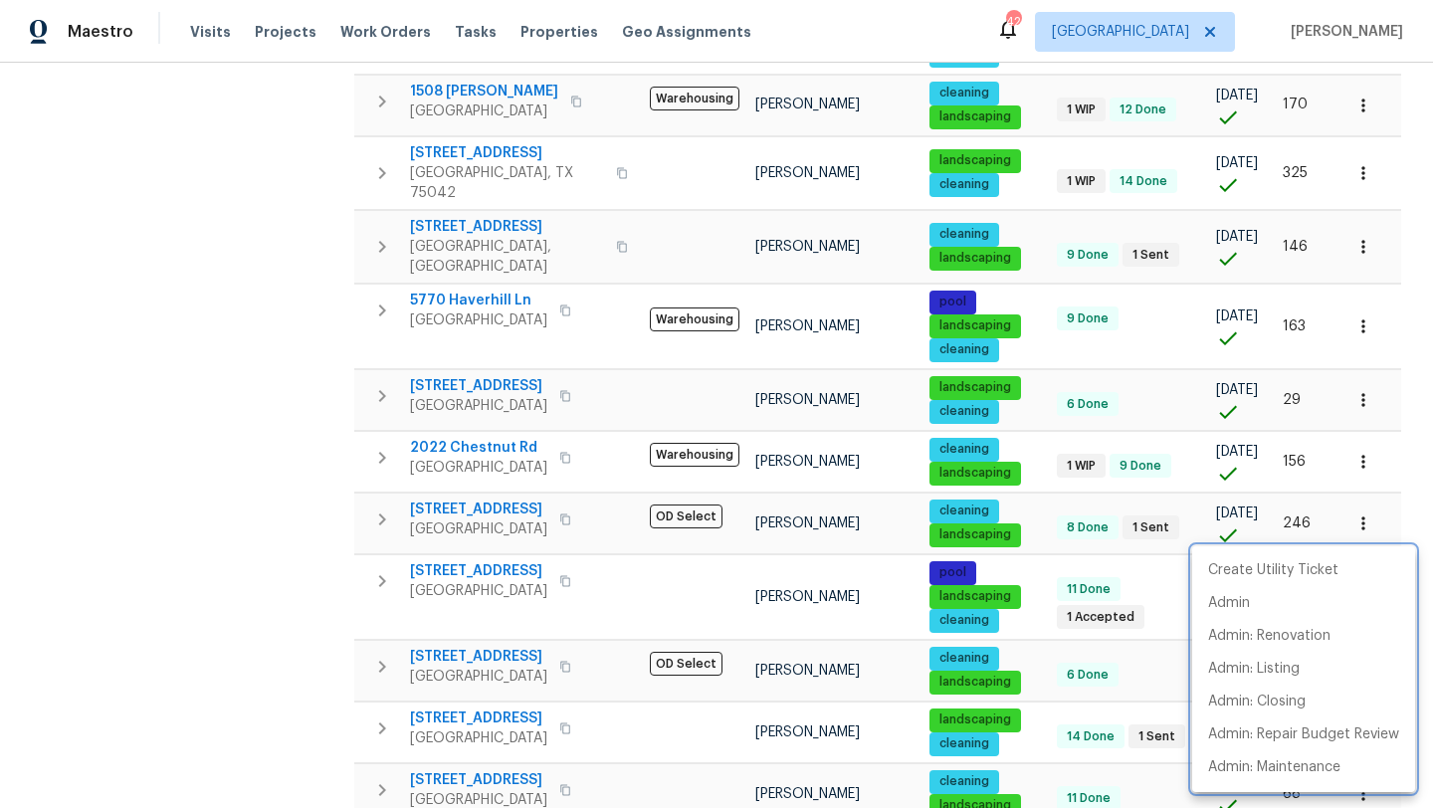
click at [323, 486] on div at bounding box center [716, 404] width 1433 height 808
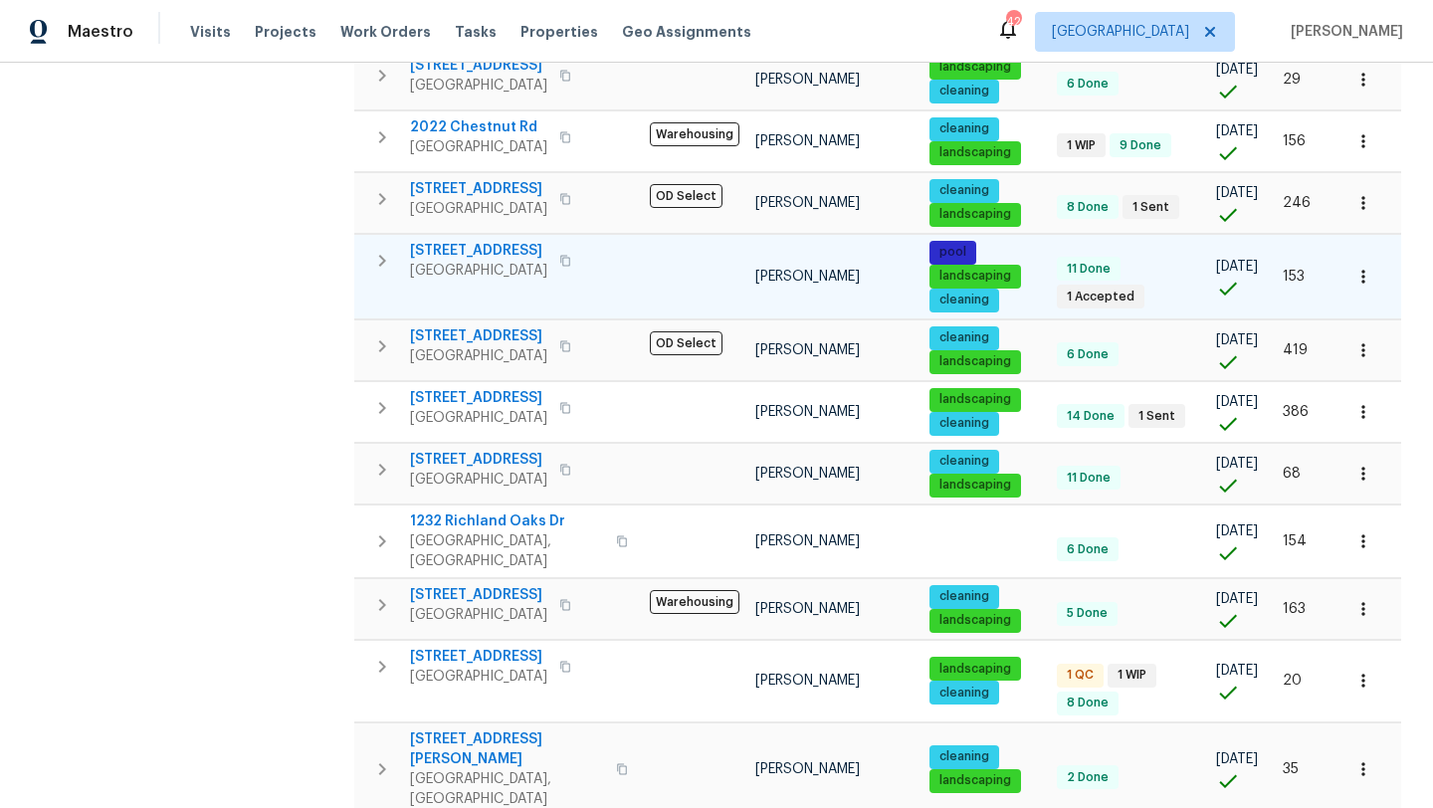
scroll to position [913, 0]
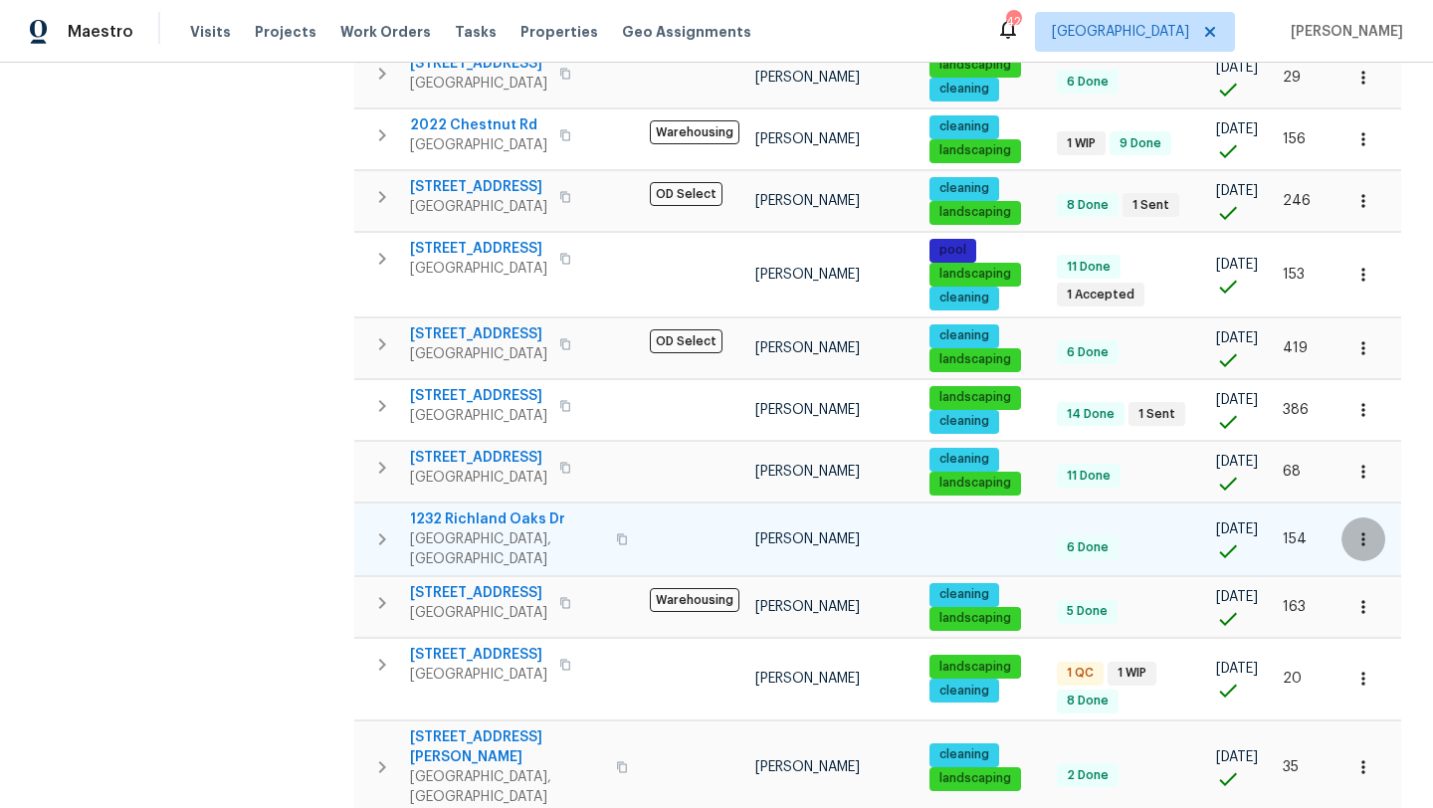
click at [1369, 529] on icon "button" at bounding box center [1364, 539] width 20 height 20
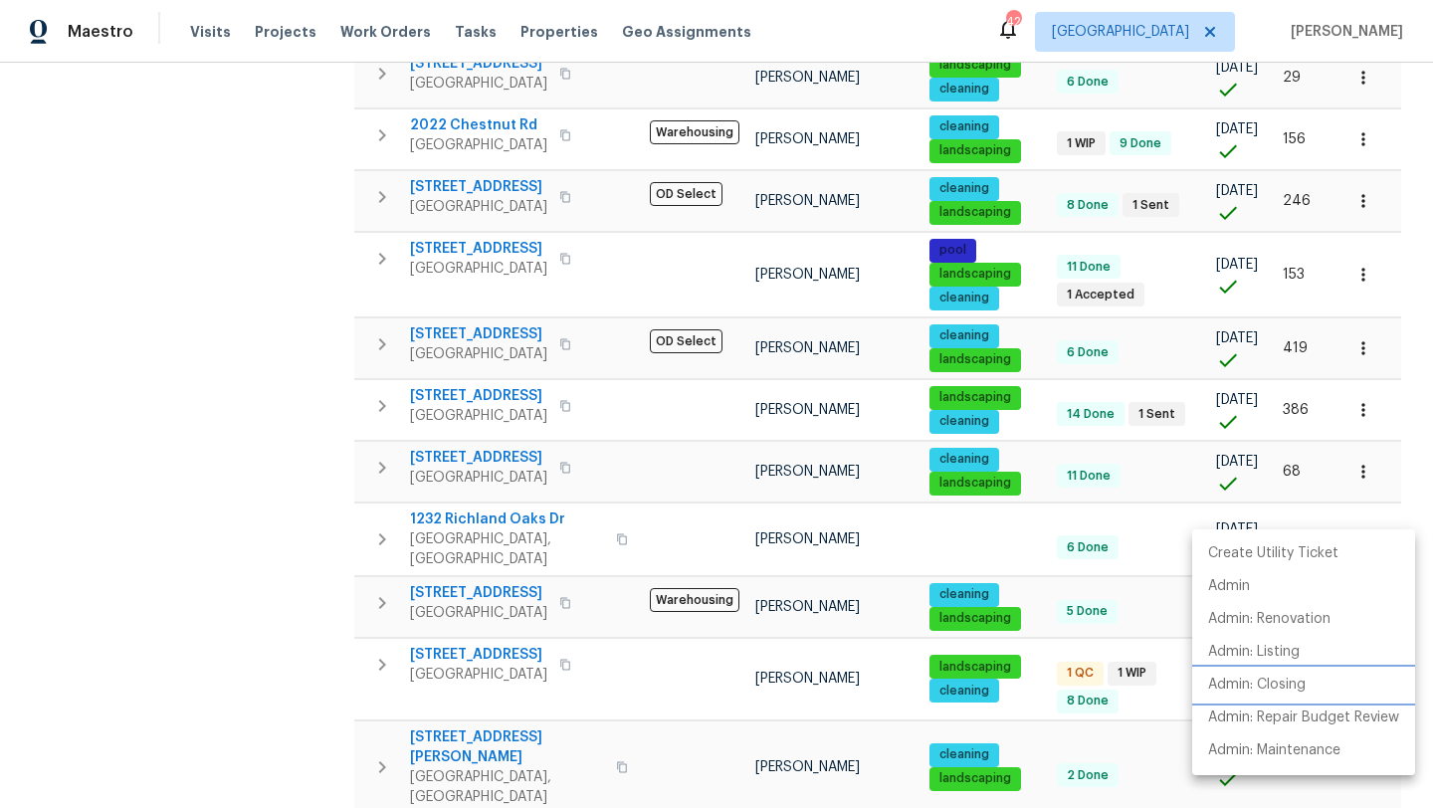
click at [1281, 681] on p "Admin: Closing" at bounding box center [1257, 685] width 98 height 21
click at [503, 493] on div at bounding box center [716, 404] width 1433 height 808
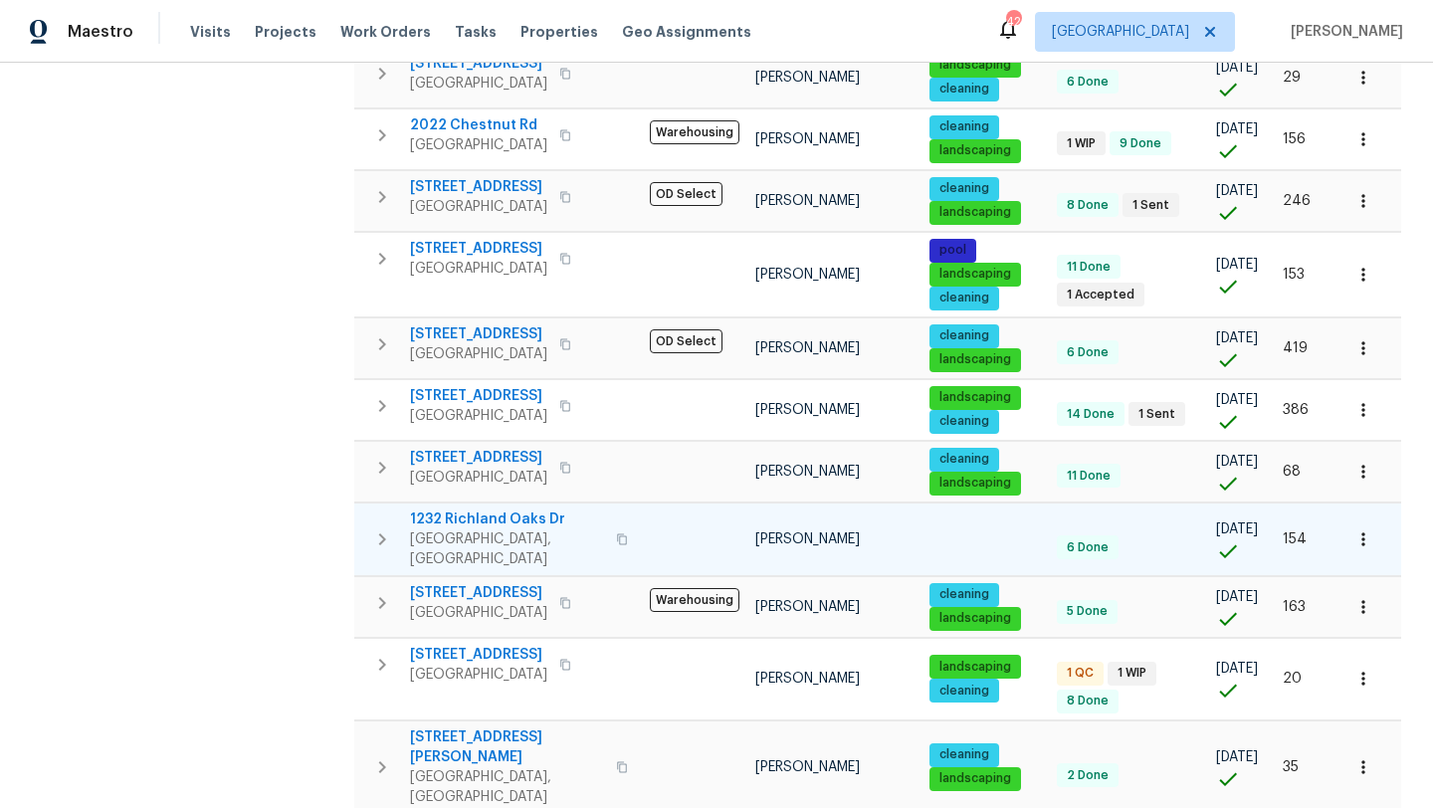
click at [503, 510] on span "1232 Richland Oaks Dr" at bounding box center [507, 520] width 194 height 20
click at [1358, 529] on icon "button" at bounding box center [1364, 539] width 20 height 20
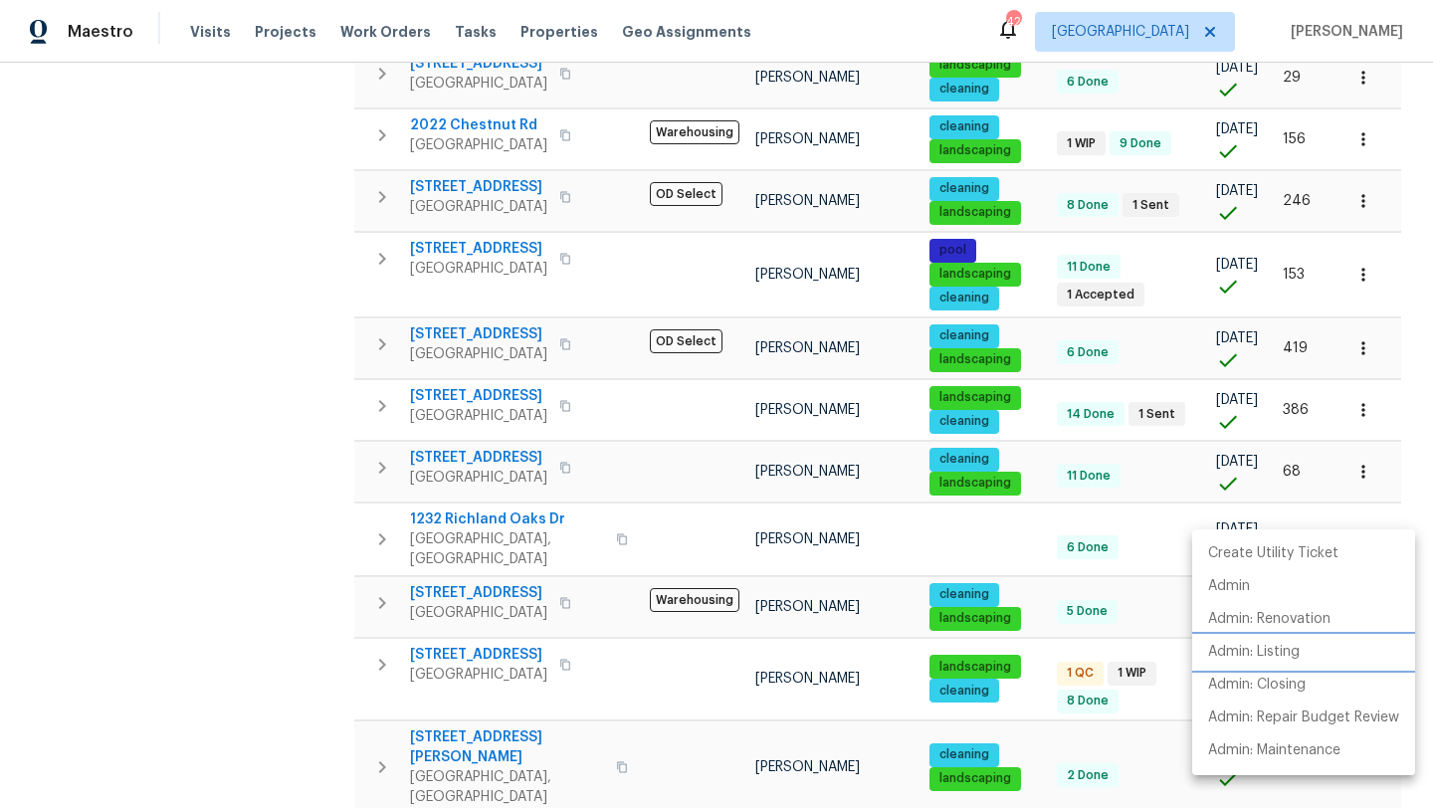
click at [1282, 653] on p "Admin: Listing" at bounding box center [1254, 652] width 92 height 21
click at [330, 614] on div at bounding box center [716, 404] width 1433 height 808
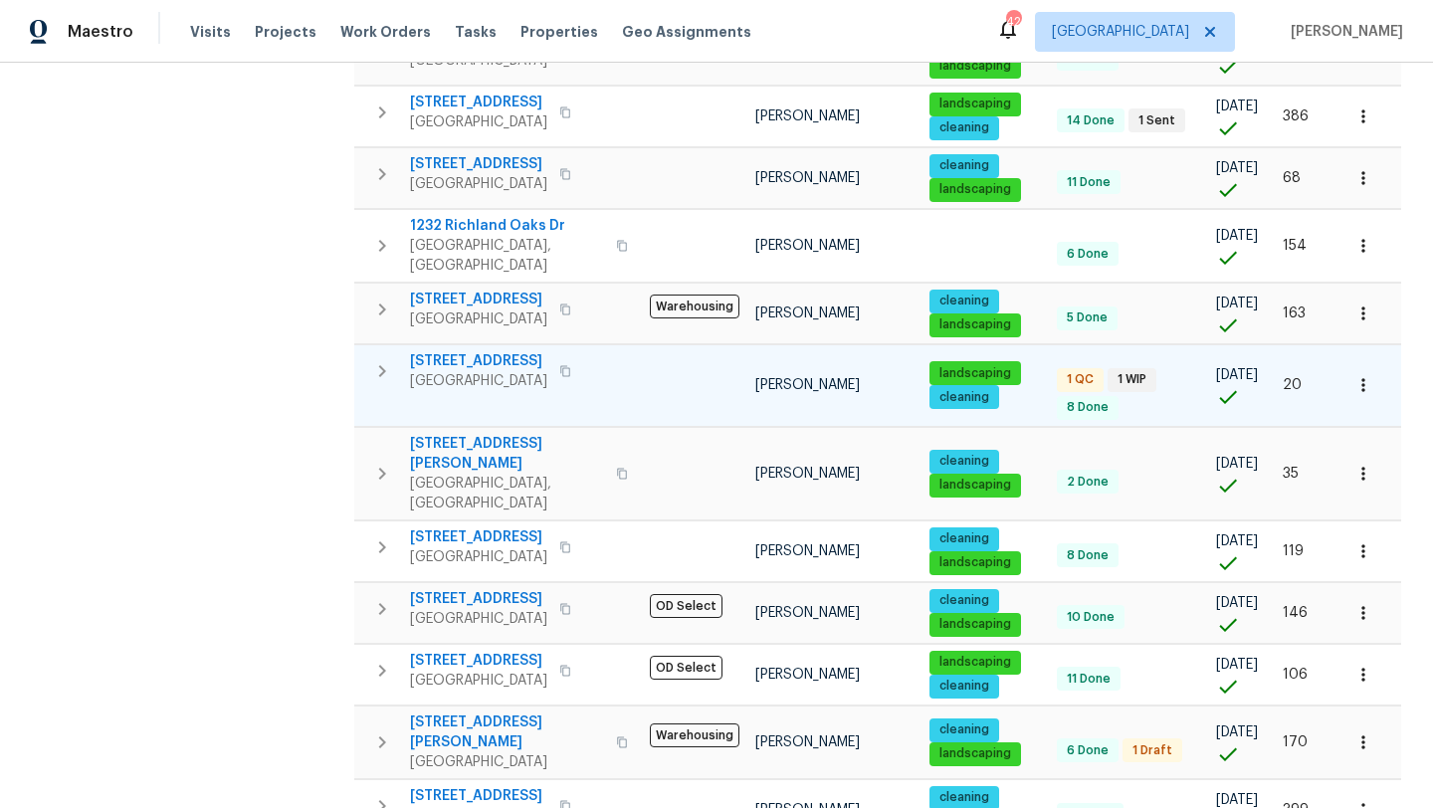
scroll to position [1235, 0]
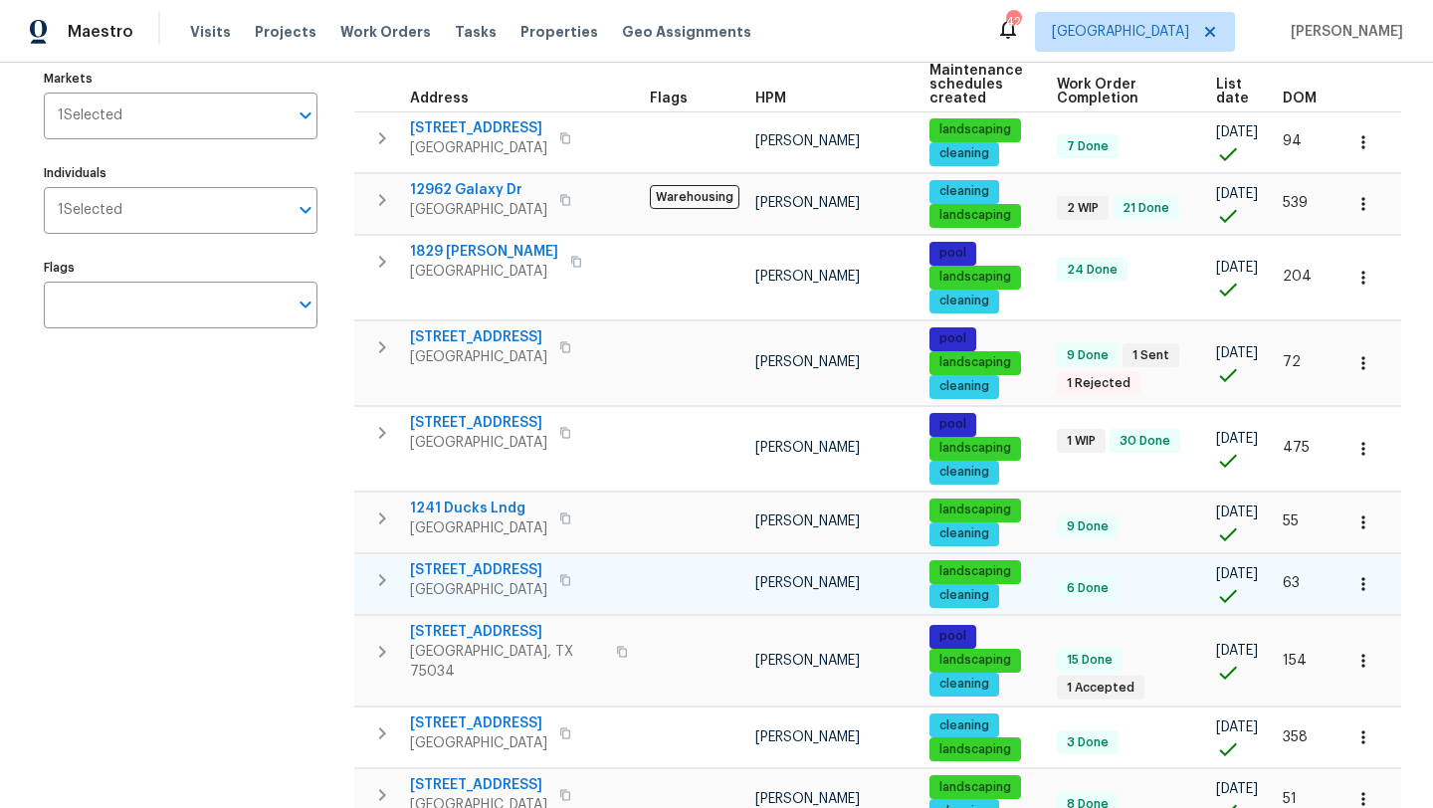
scroll to position [227, 0]
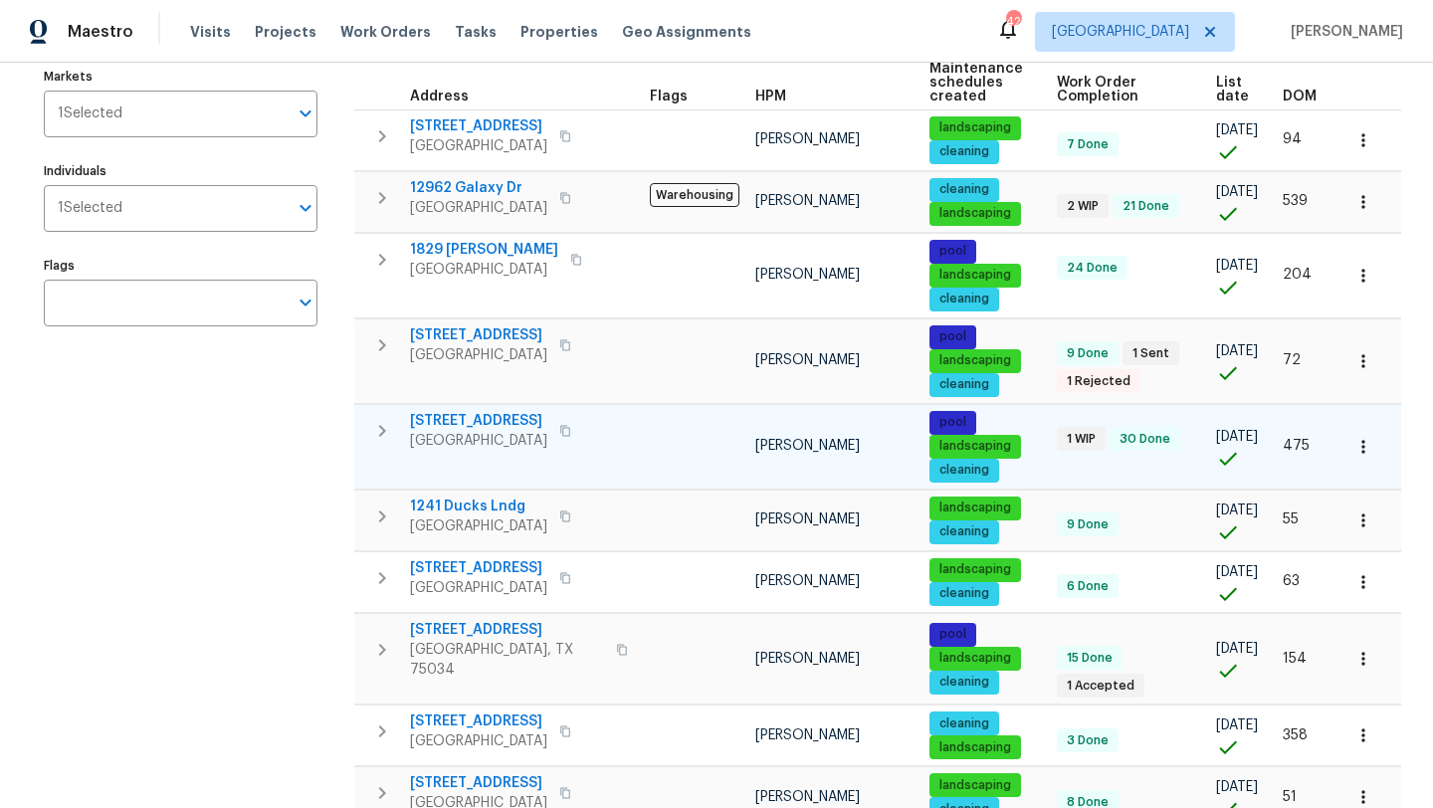
click at [479, 417] on span "4616 Dalrock Dr" at bounding box center [478, 421] width 137 height 20
click at [1365, 439] on icon "button" at bounding box center [1364, 447] width 20 height 20
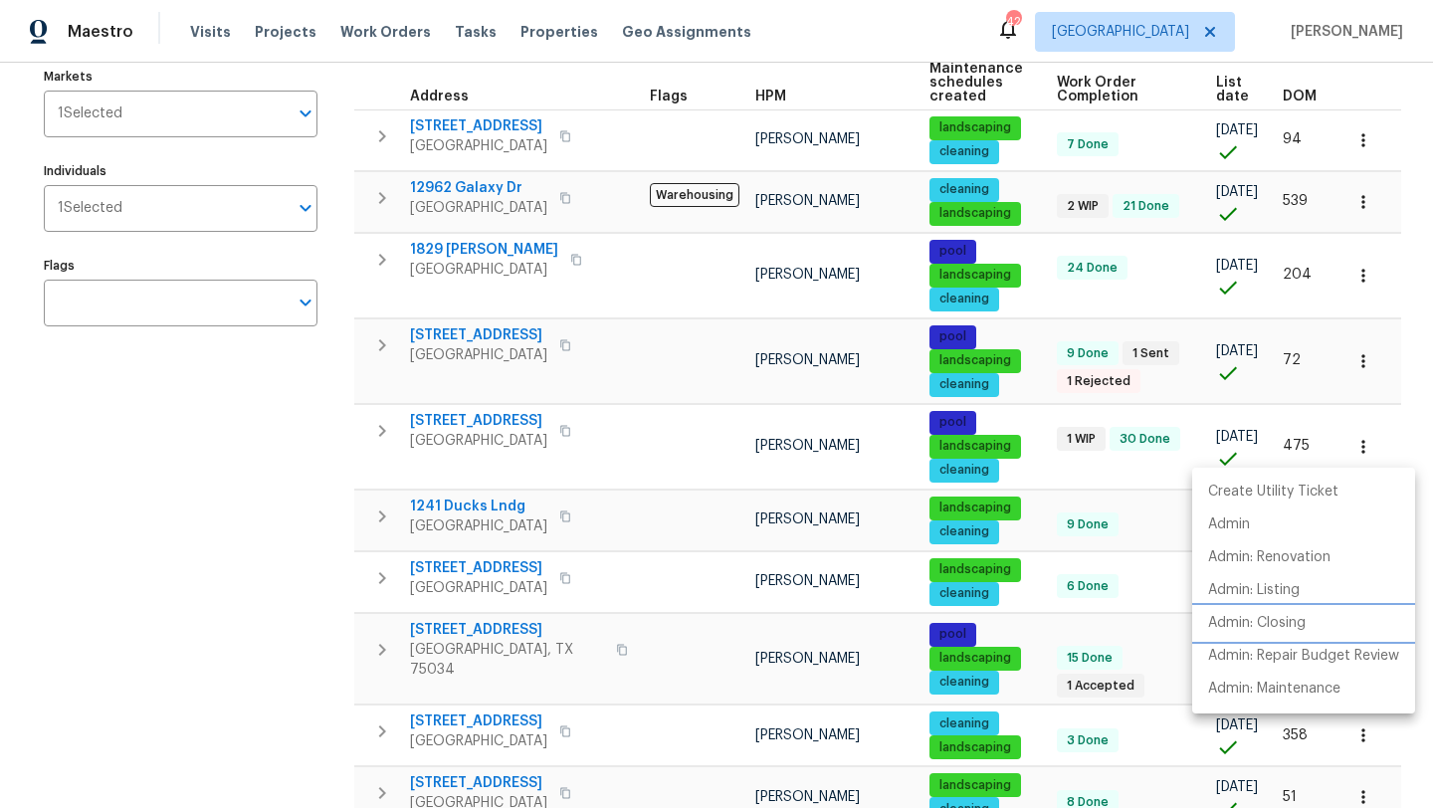
click at [1294, 620] on p "Admin: Closing" at bounding box center [1257, 623] width 98 height 21
click at [287, 576] on div at bounding box center [716, 404] width 1433 height 808
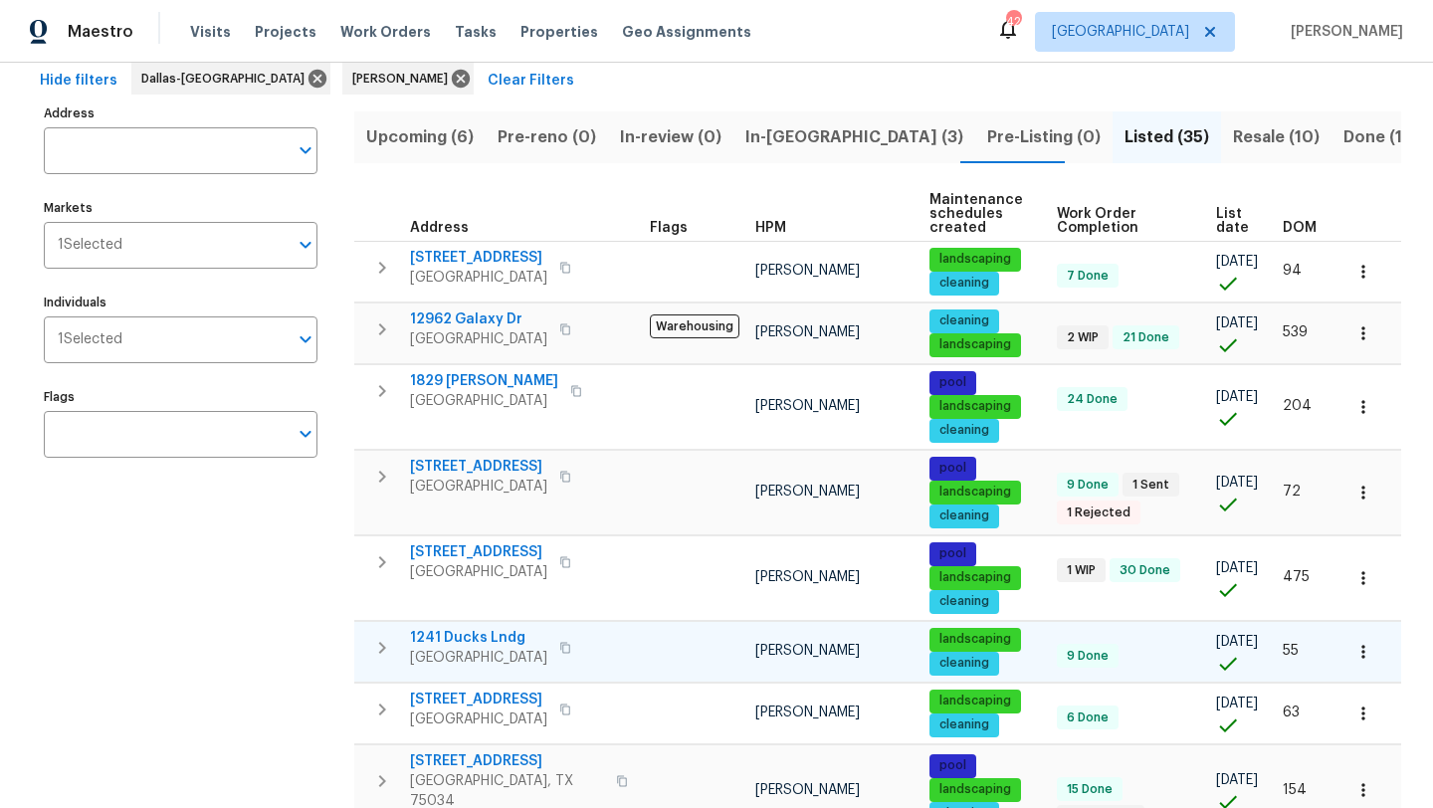
scroll to position [320, 0]
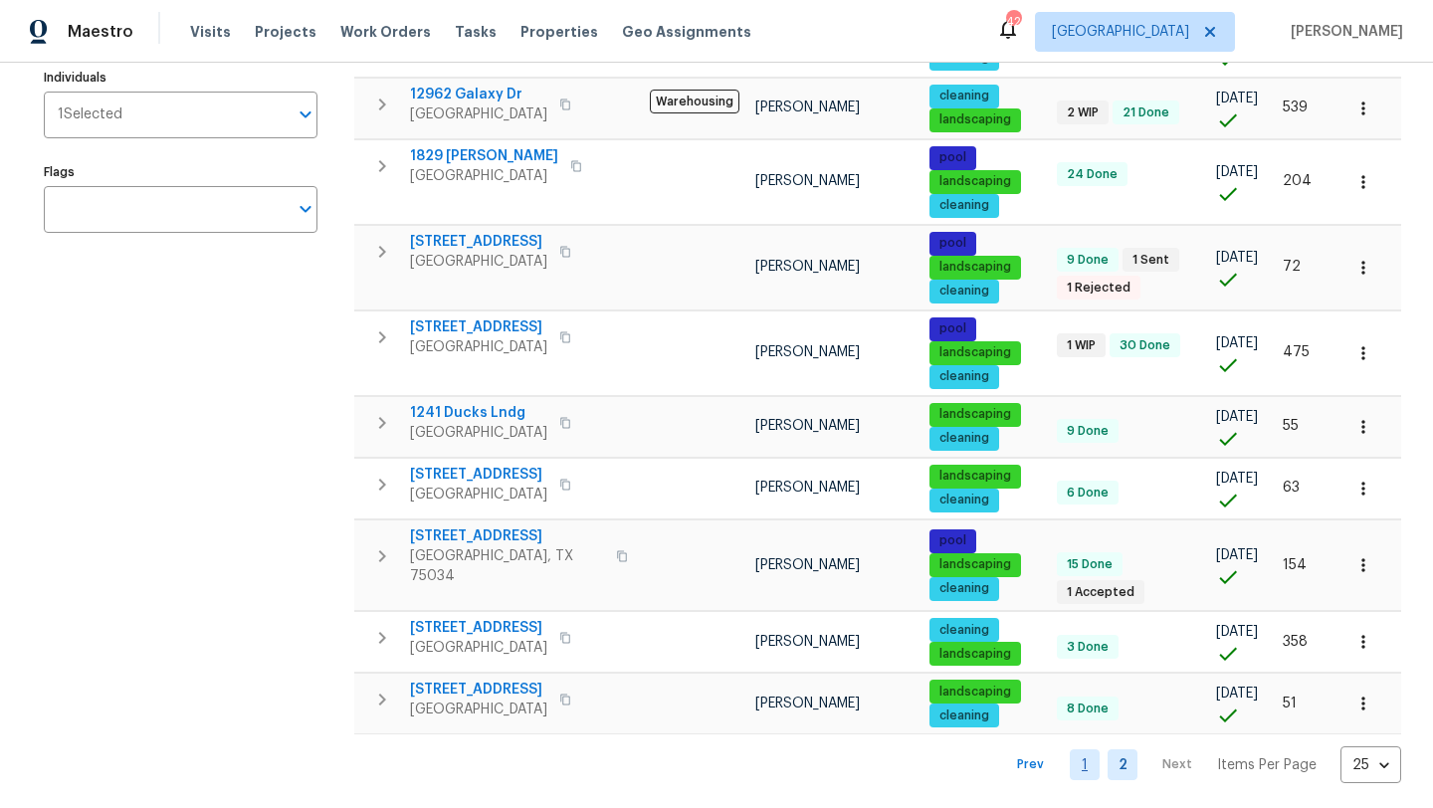
click at [1092, 754] on link "1" at bounding box center [1085, 764] width 30 height 31
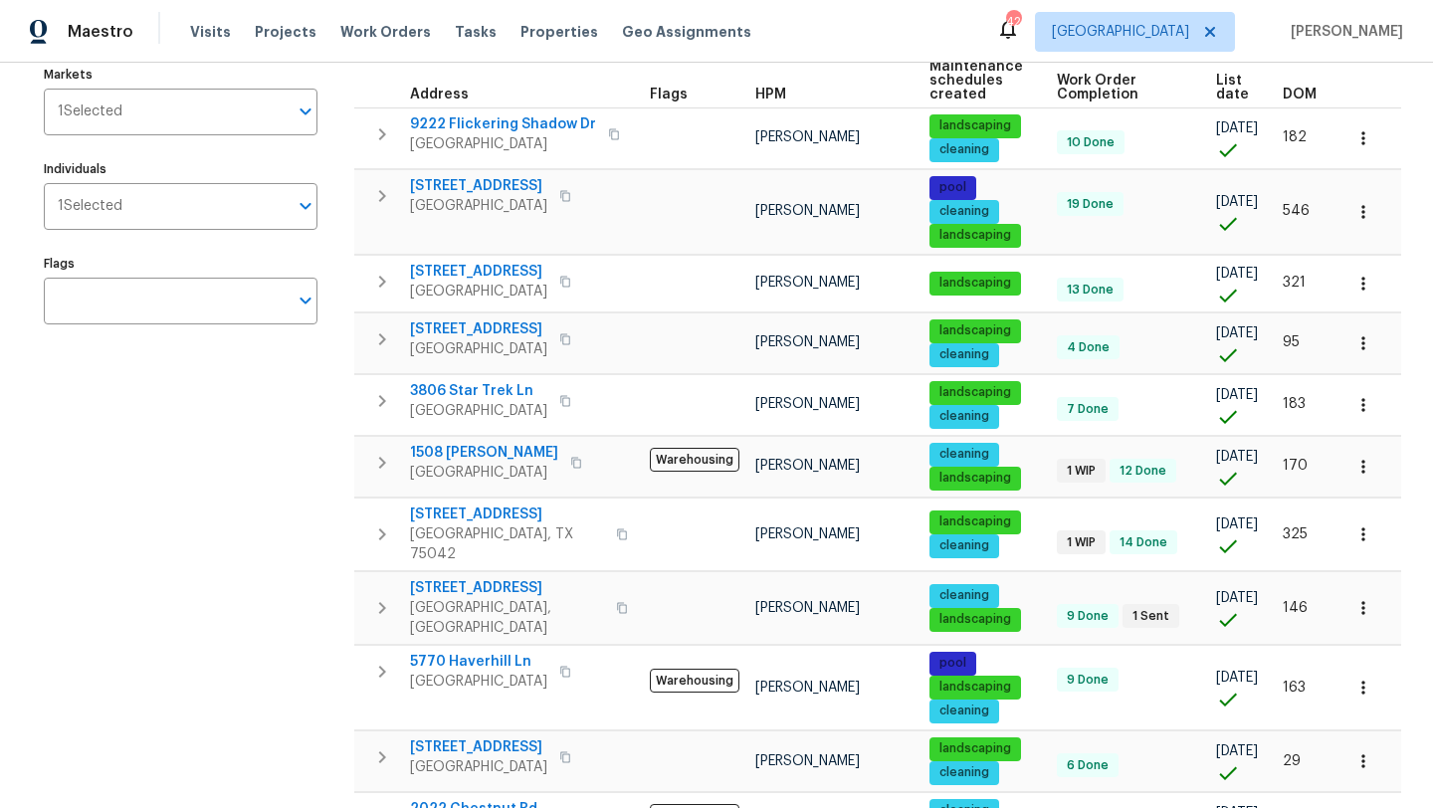
scroll to position [231, 0]
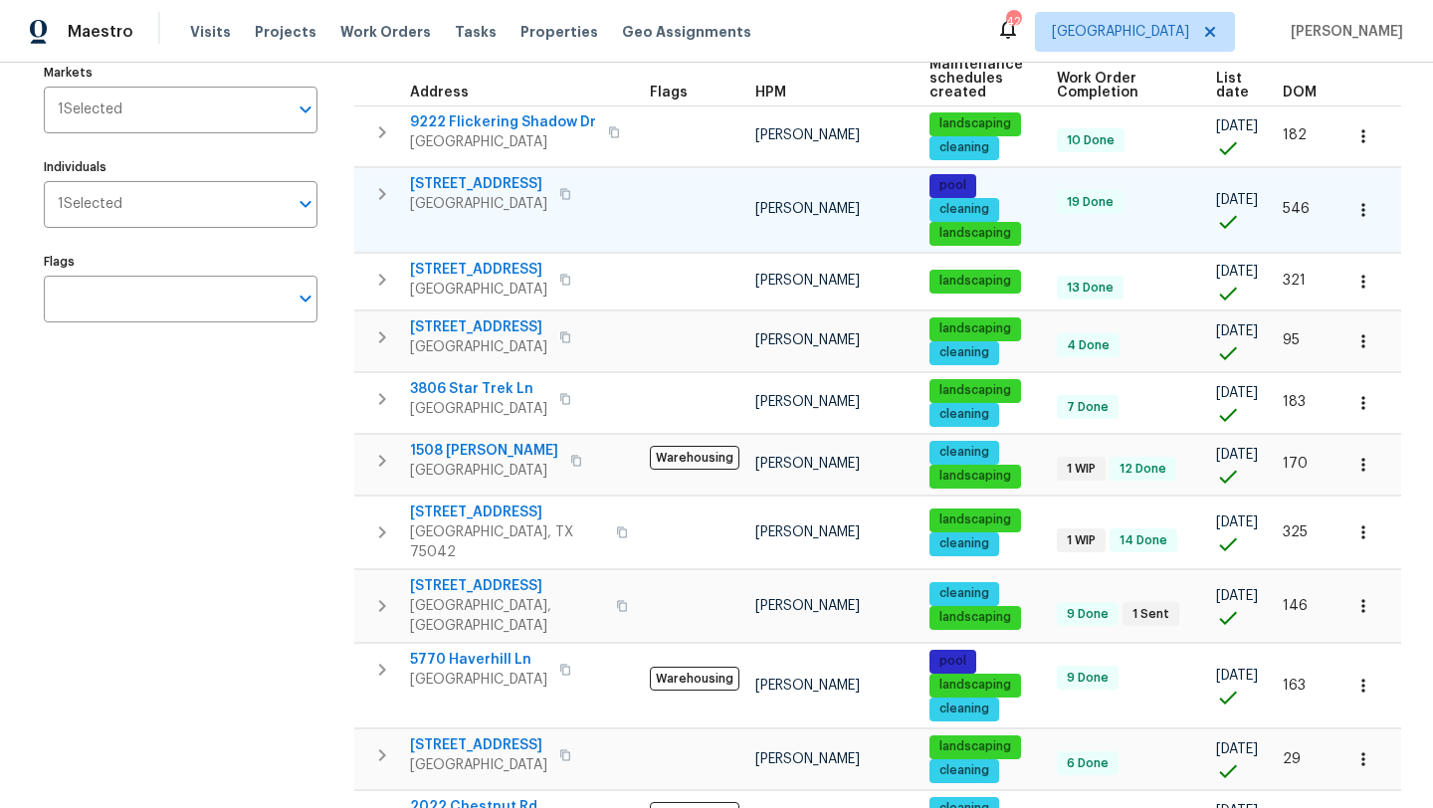
click at [1371, 201] on icon "button" at bounding box center [1364, 210] width 20 height 20
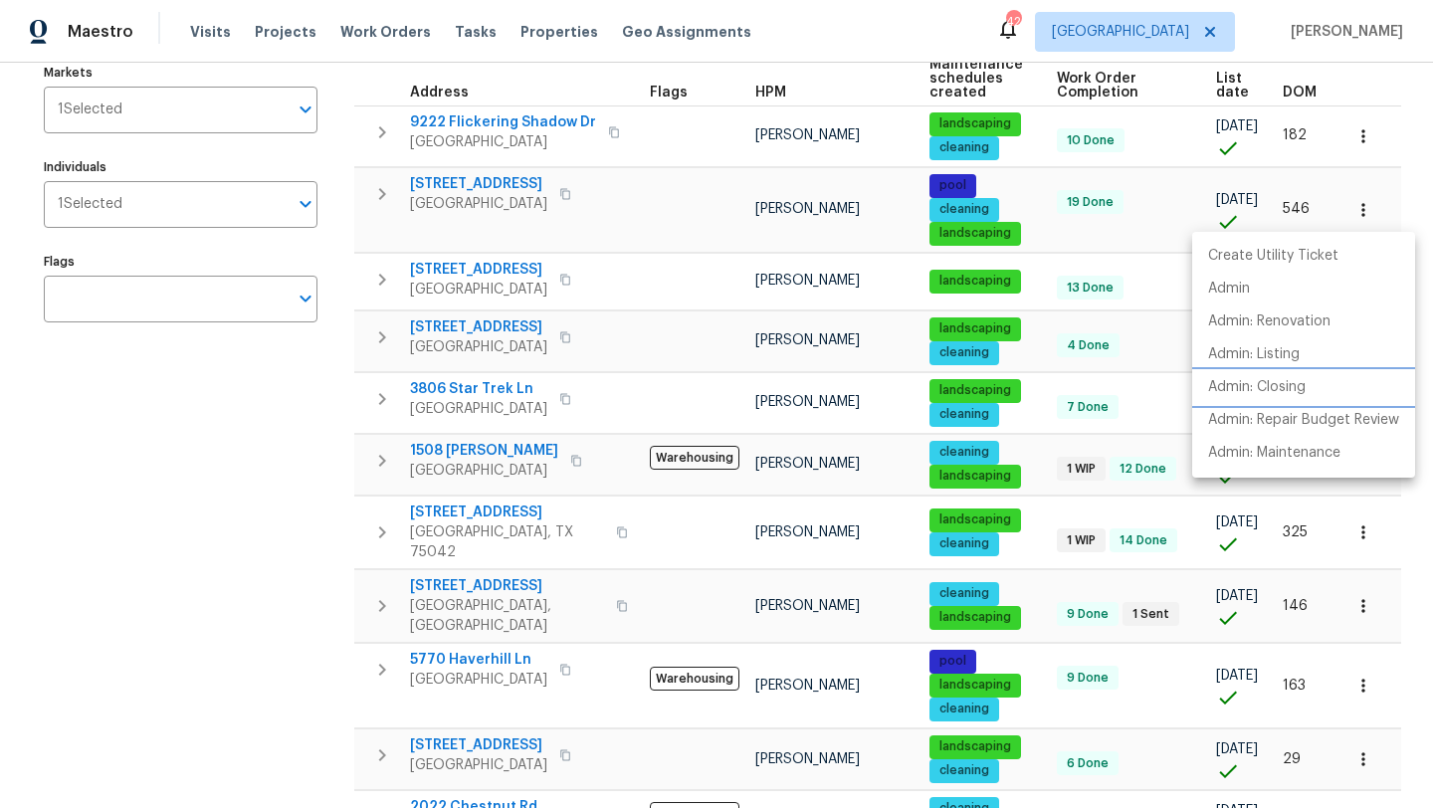
click at [1297, 387] on p "Admin: Closing" at bounding box center [1257, 387] width 98 height 21
click at [500, 181] on div at bounding box center [716, 404] width 1433 height 808
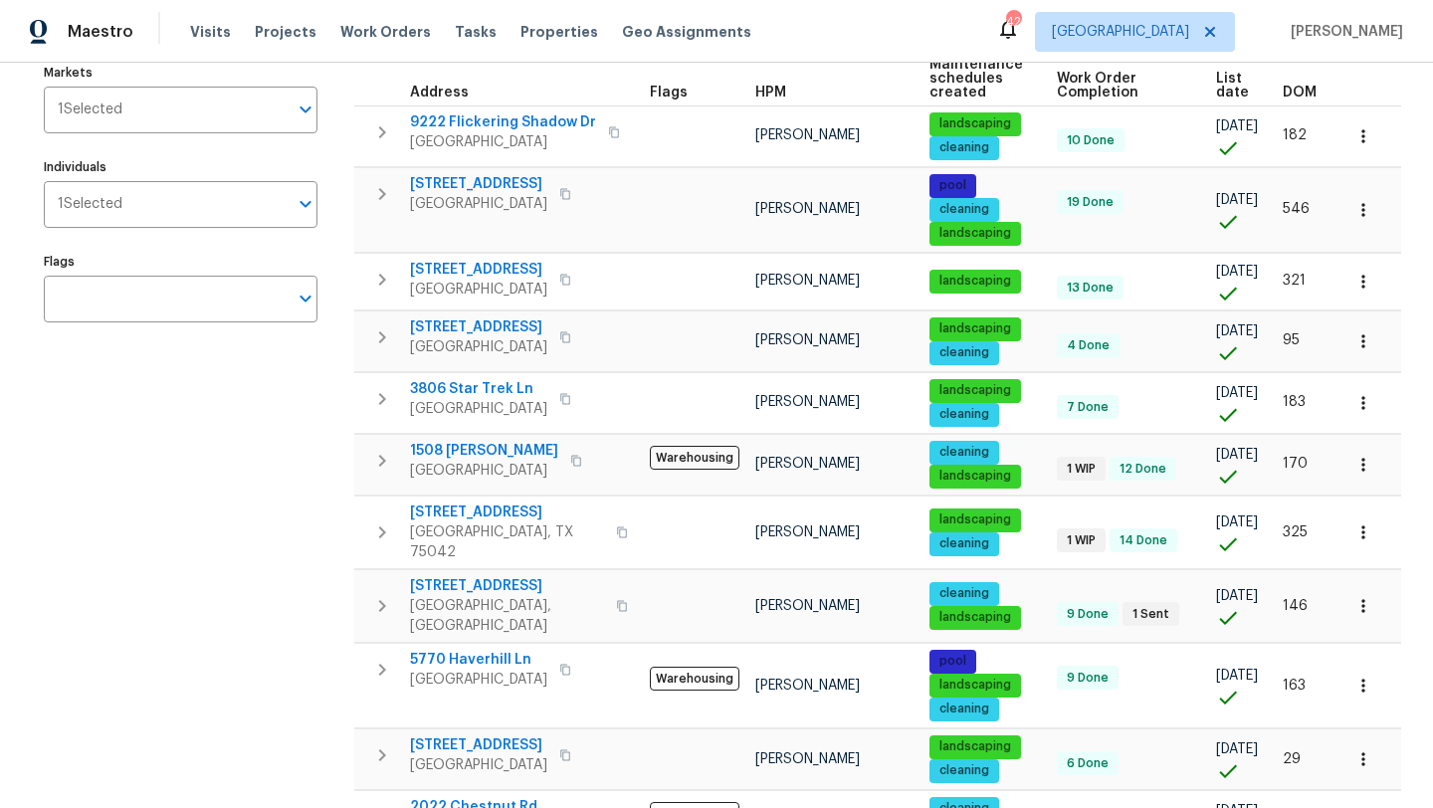
click at [500, 181] on span "3855 Crest Cove Cir" at bounding box center [478, 184] width 137 height 20
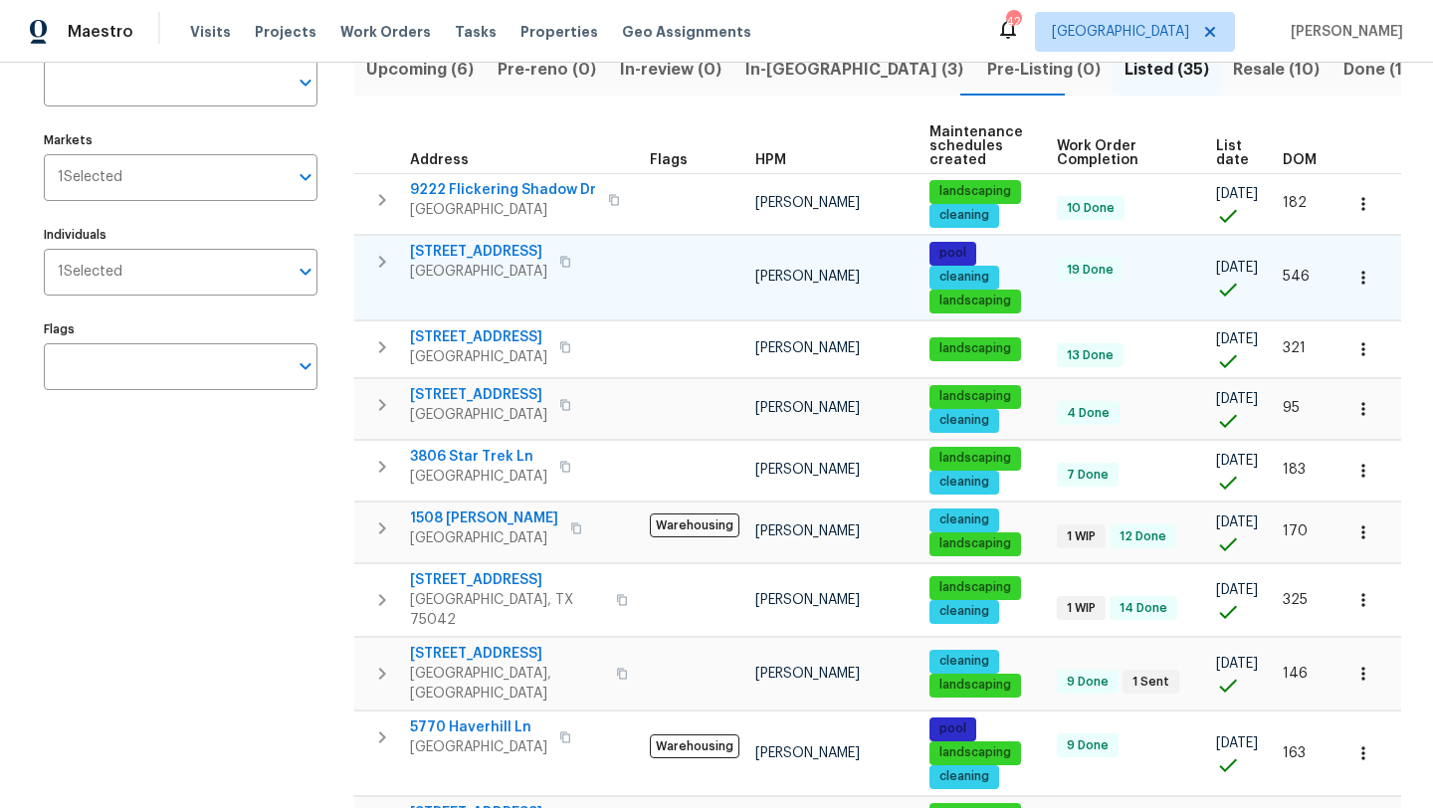
scroll to position [166, 0]
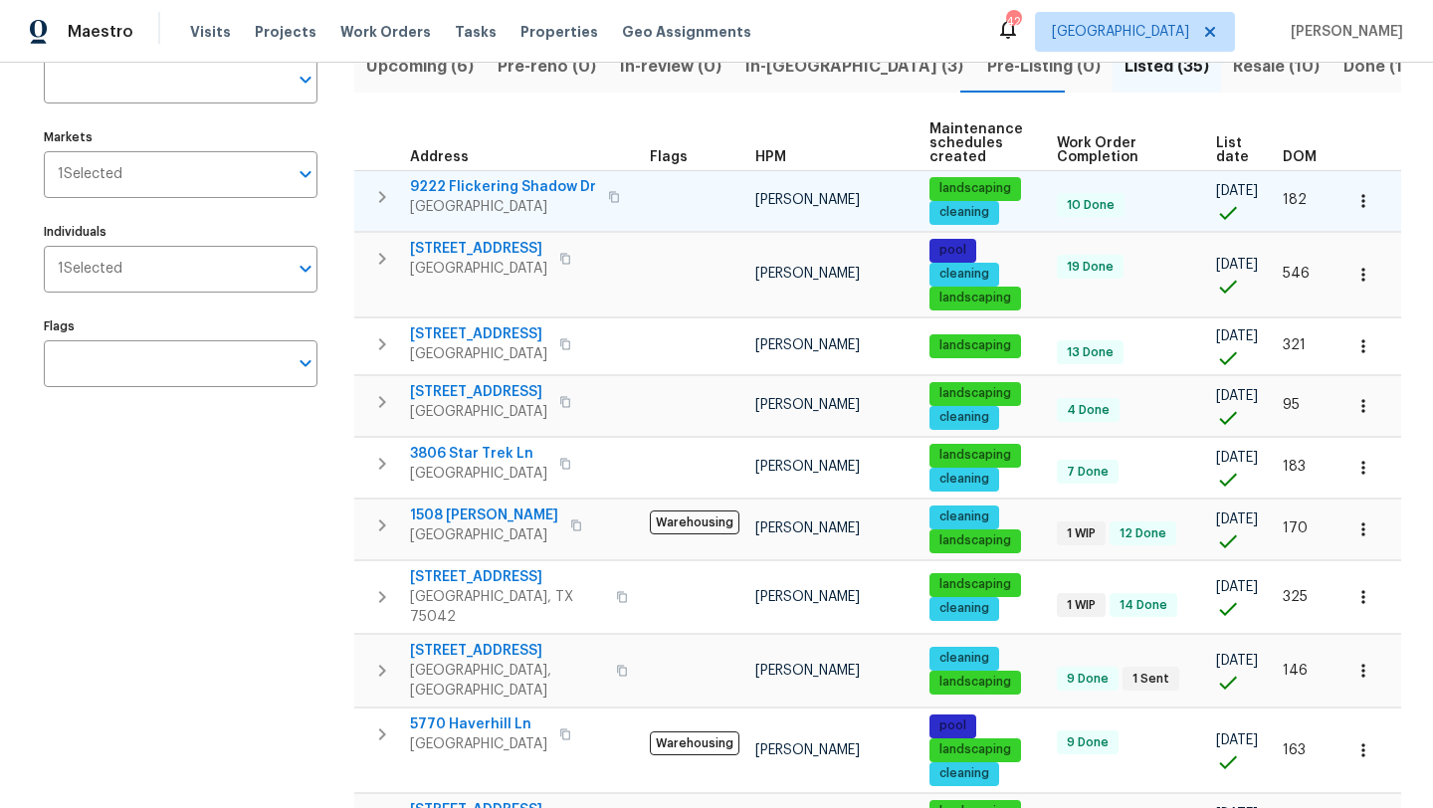
click at [563, 181] on span "9222 Flickering Shadow Dr" at bounding box center [503, 187] width 186 height 20
click at [1374, 198] on button "button" at bounding box center [1364, 201] width 44 height 44
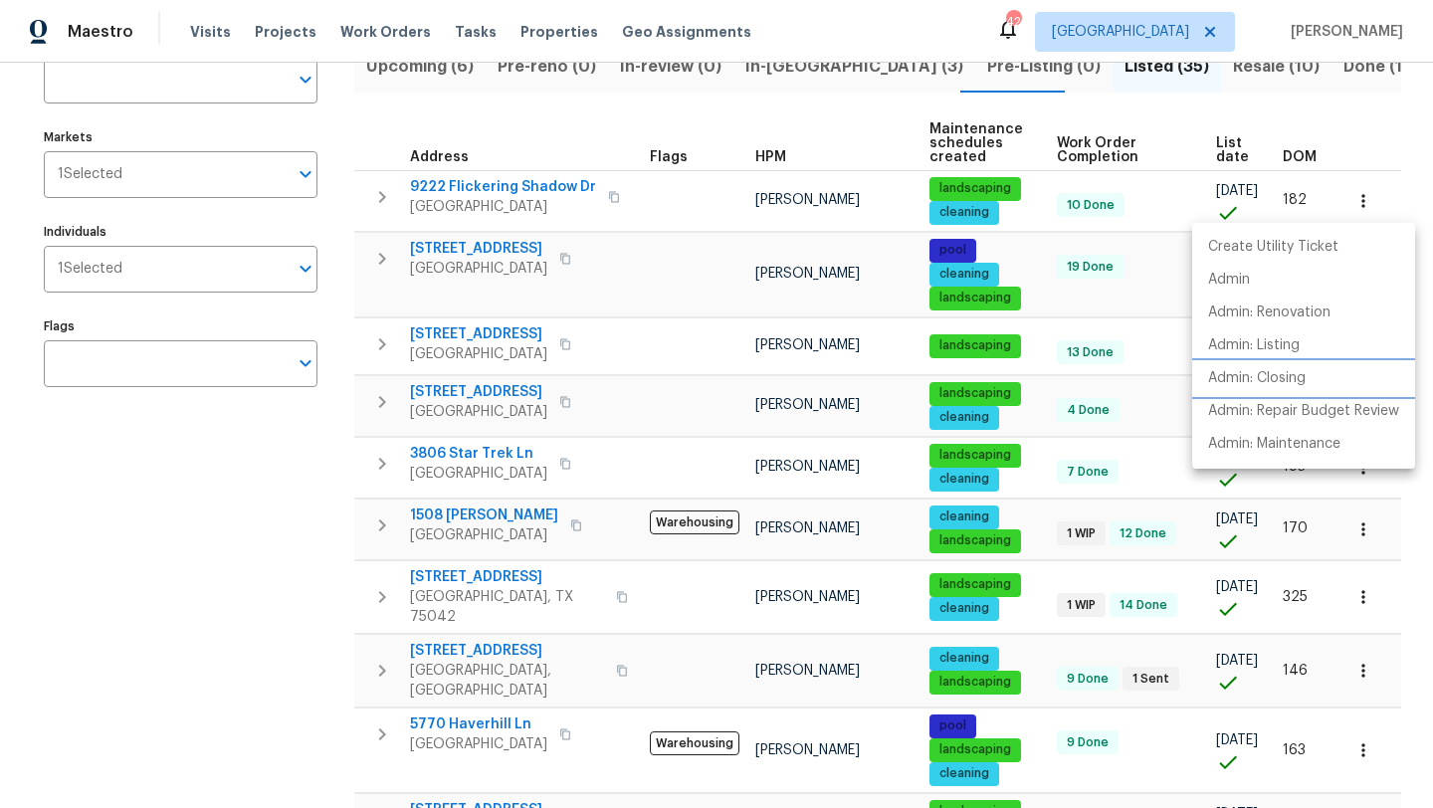
click at [1306, 377] on p "Admin: Closing" at bounding box center [1257, 378] width 98 height 21
click at [274, 585] on div at bounding box center [716, 404] width 1433 height 808
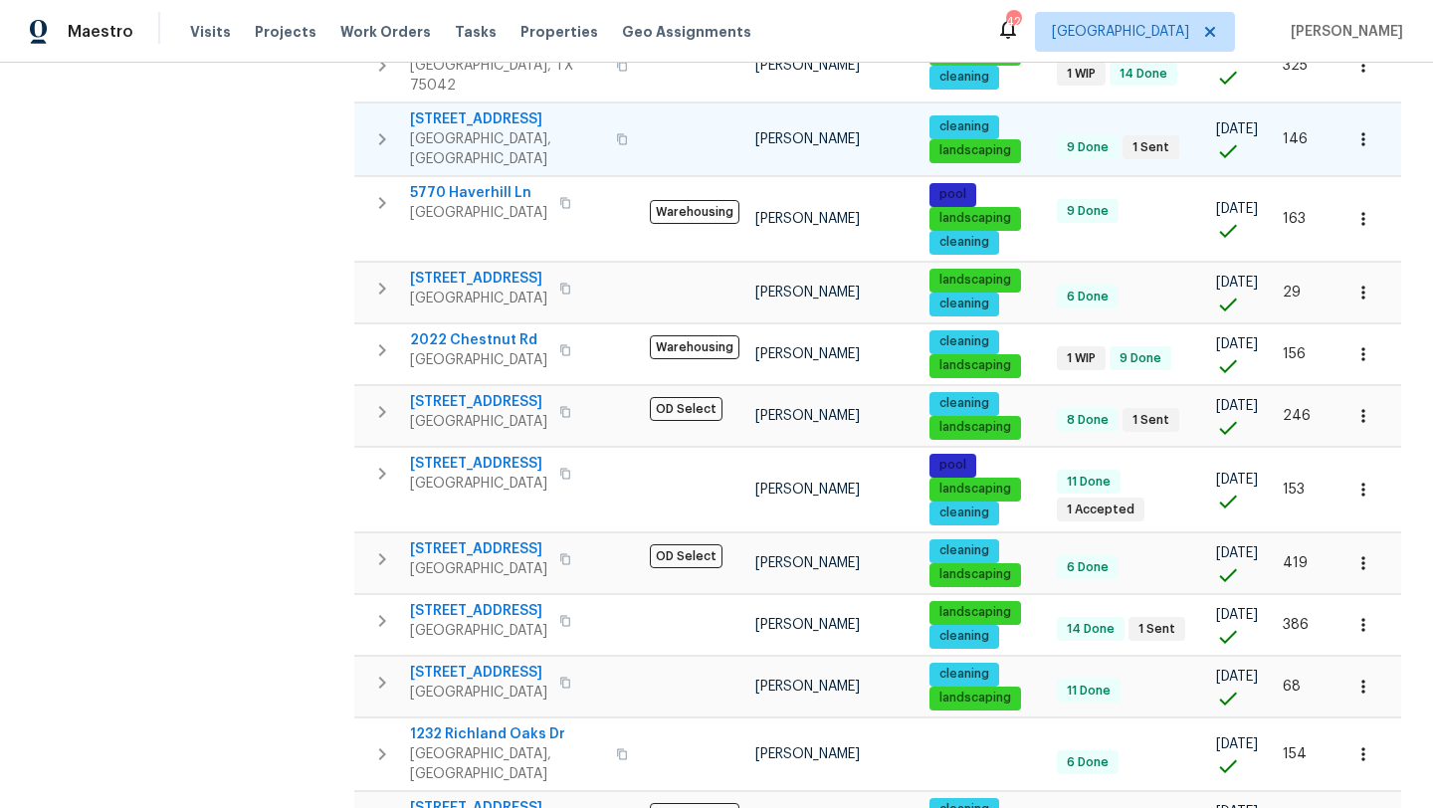
scroll to position [699, 0]
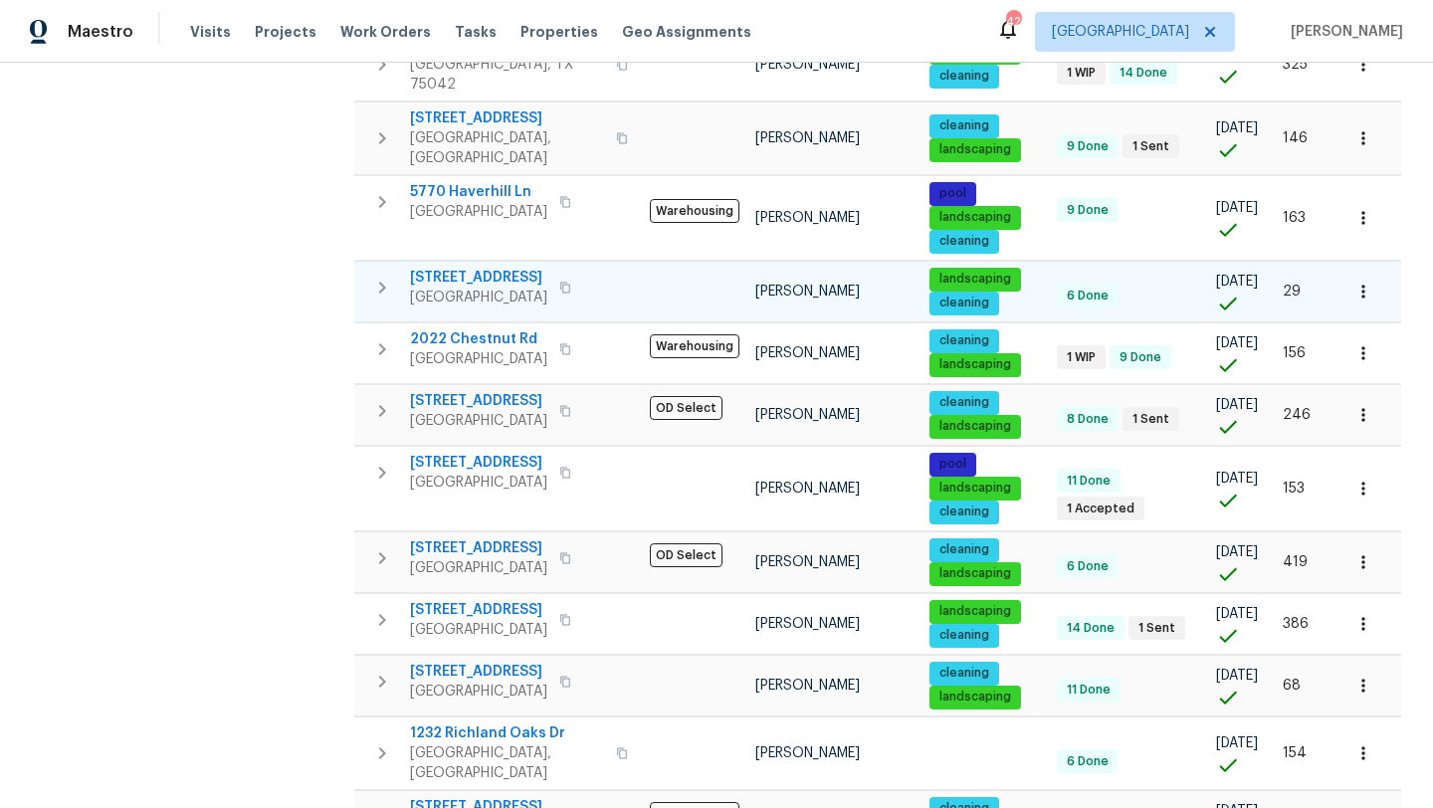
click at [497, 268] on span "4021 Aldenham Dr" at bounding box center [478, 278] width 137 height 20
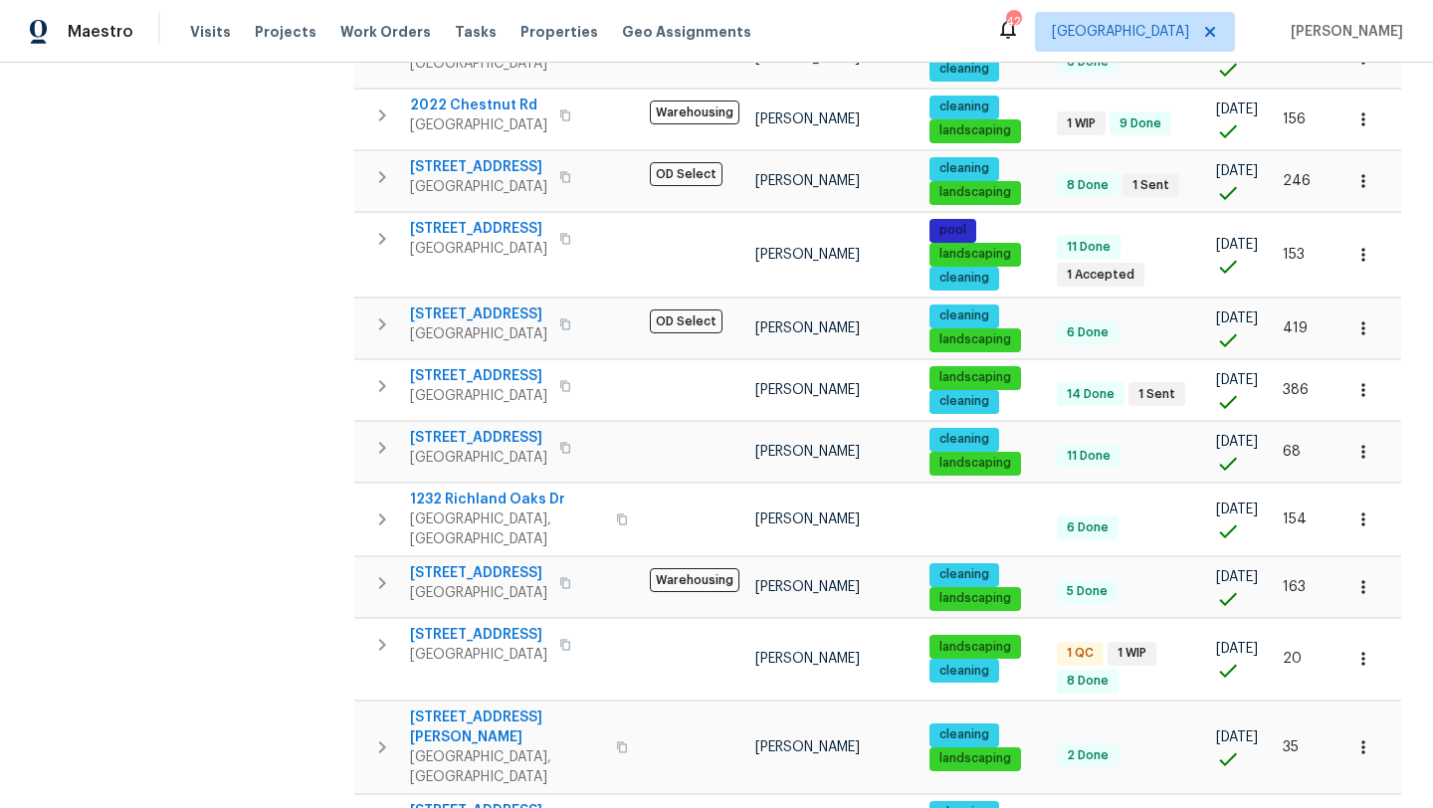
scroll to position [924, 0]
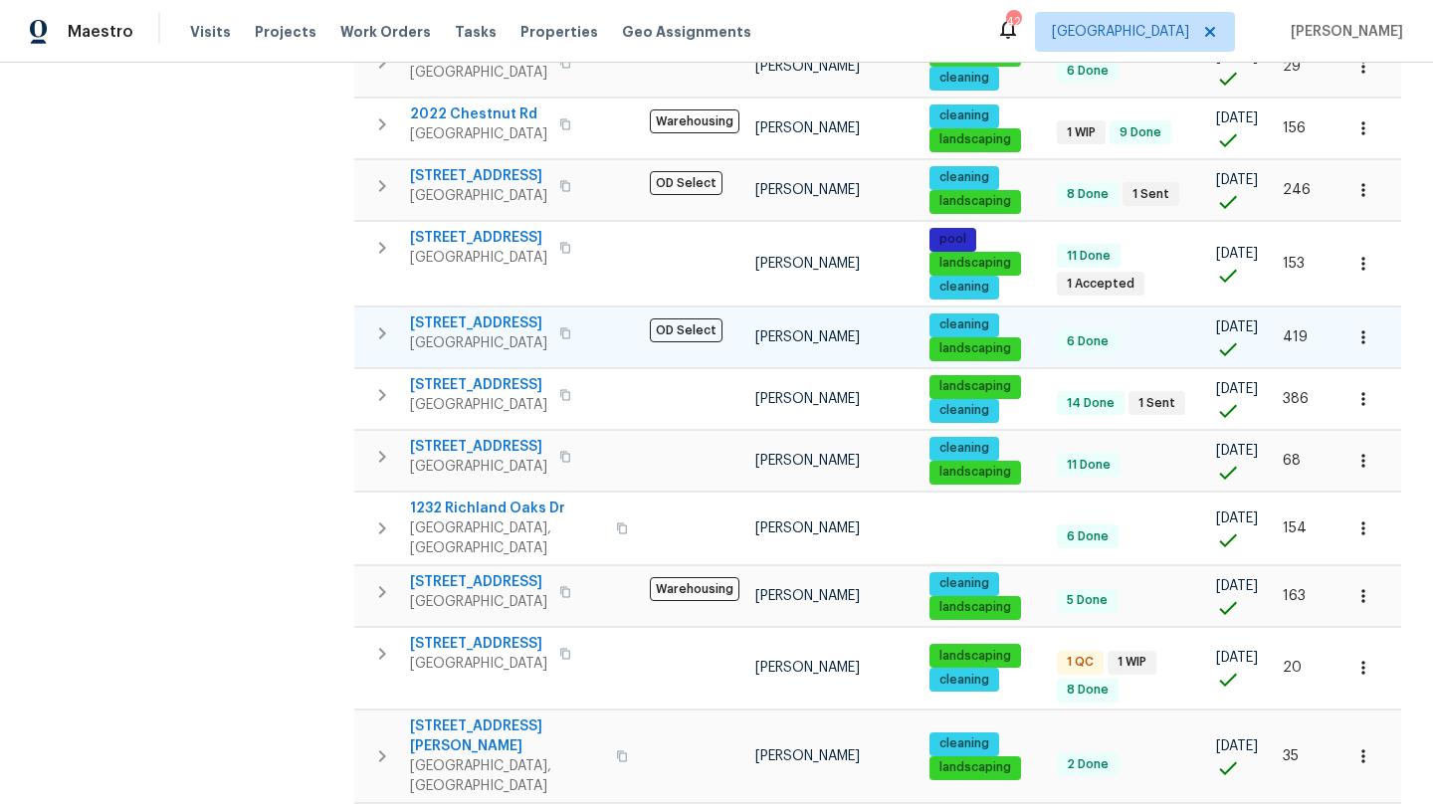
click at [472, 314] on span "14025 Brookgreen Dr" at bounding box center [478, 324] width 137 height 20
click at [1357, 327] on icon "button" at bounding box center [1364, 337] width 20 height 20
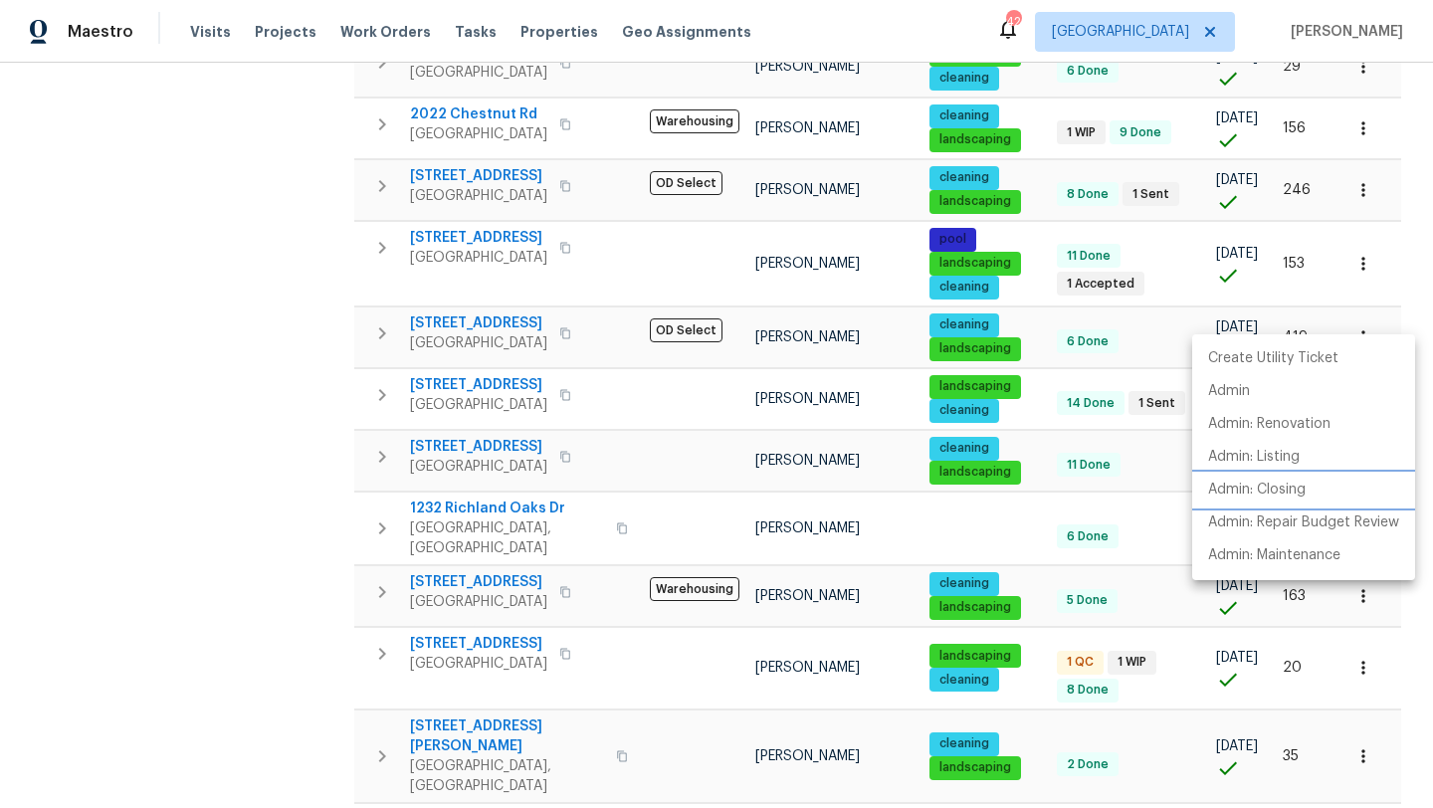
click at [1293, 489] on p "Admin: Closing" at bounding box center [1257, 490] width 98 height 21
click at [253, 589] on div at bounding box center [716, 404] width 1433 height 808
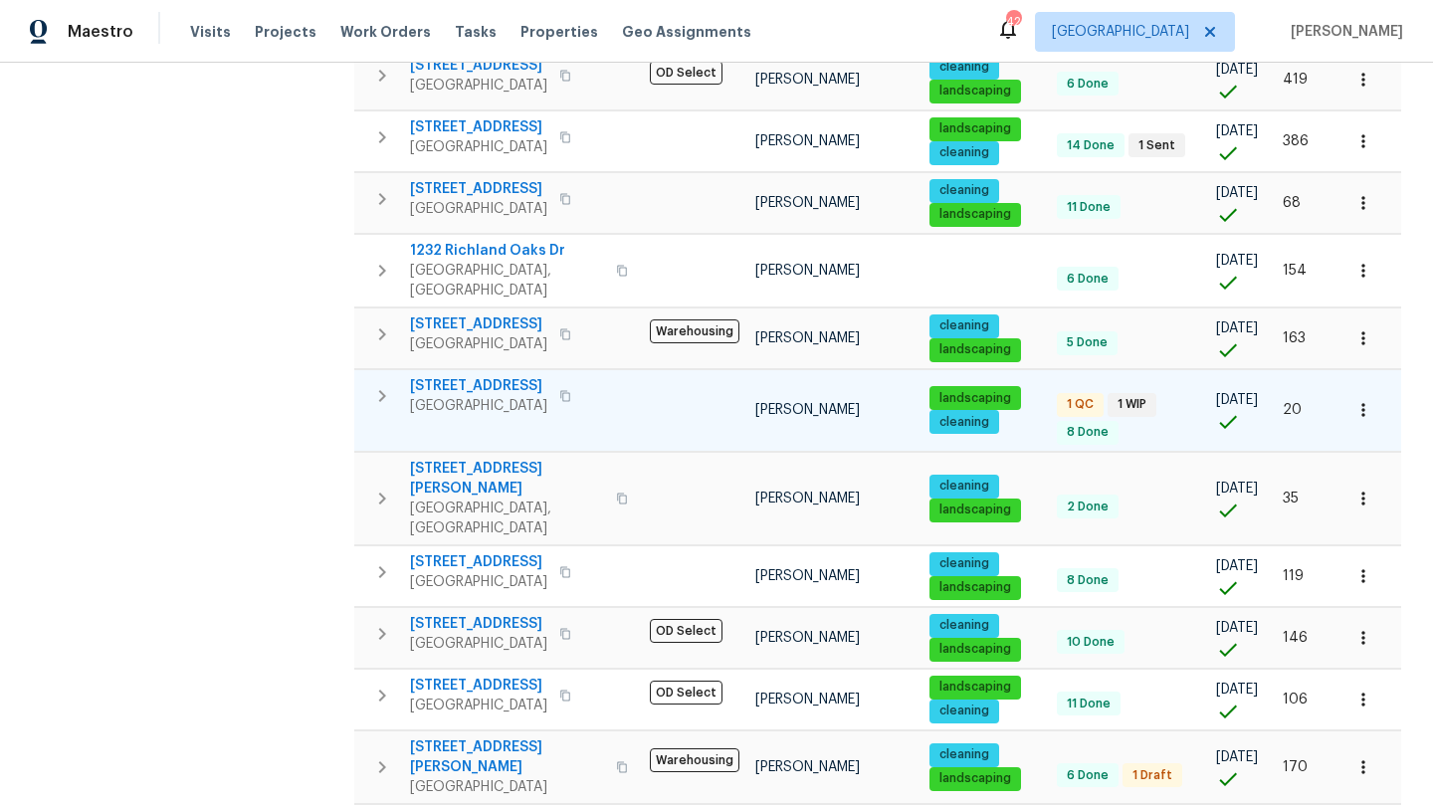
scroll to position [1235, 0]
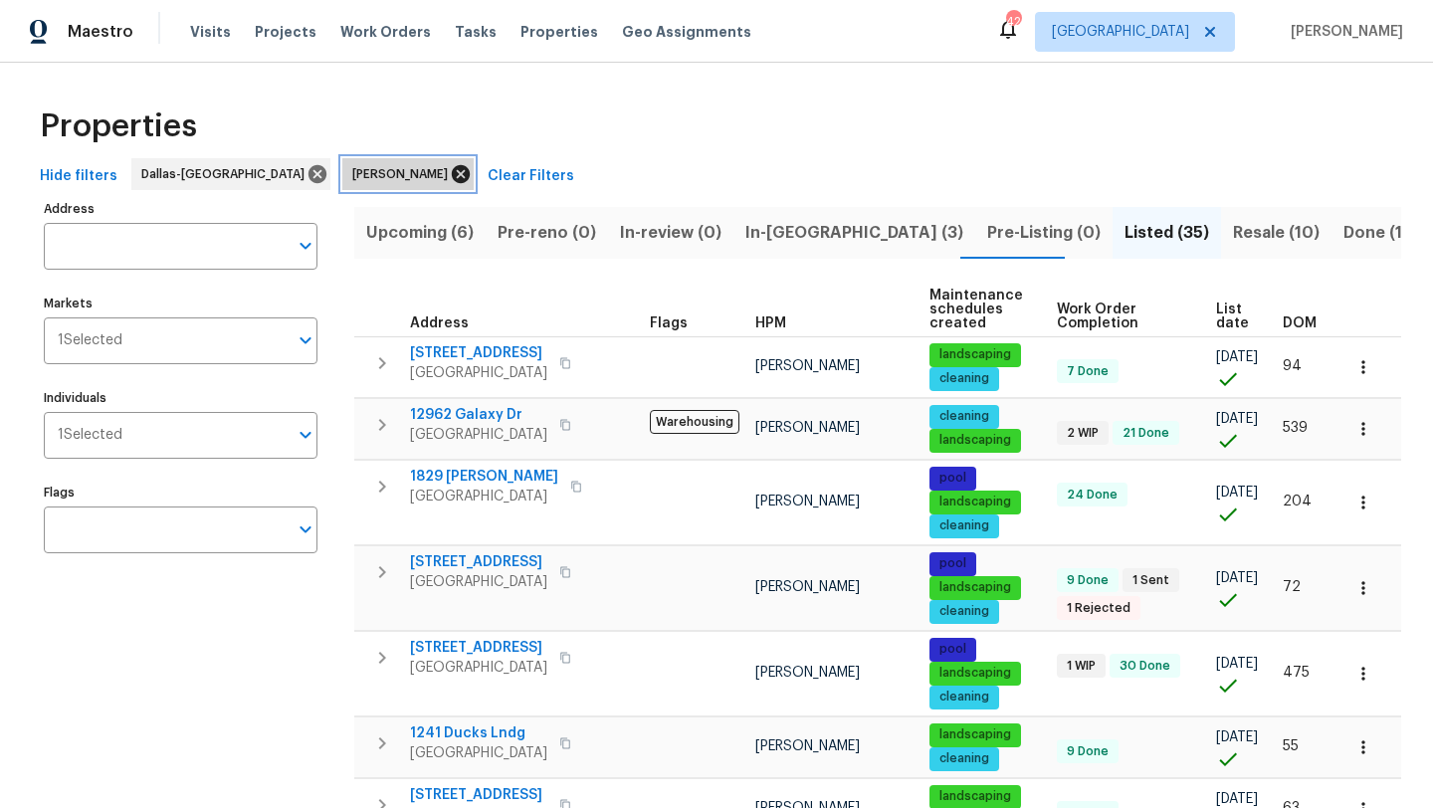
click at [452, 172] on icon at bounding box center [461, 174] width 18 height 18
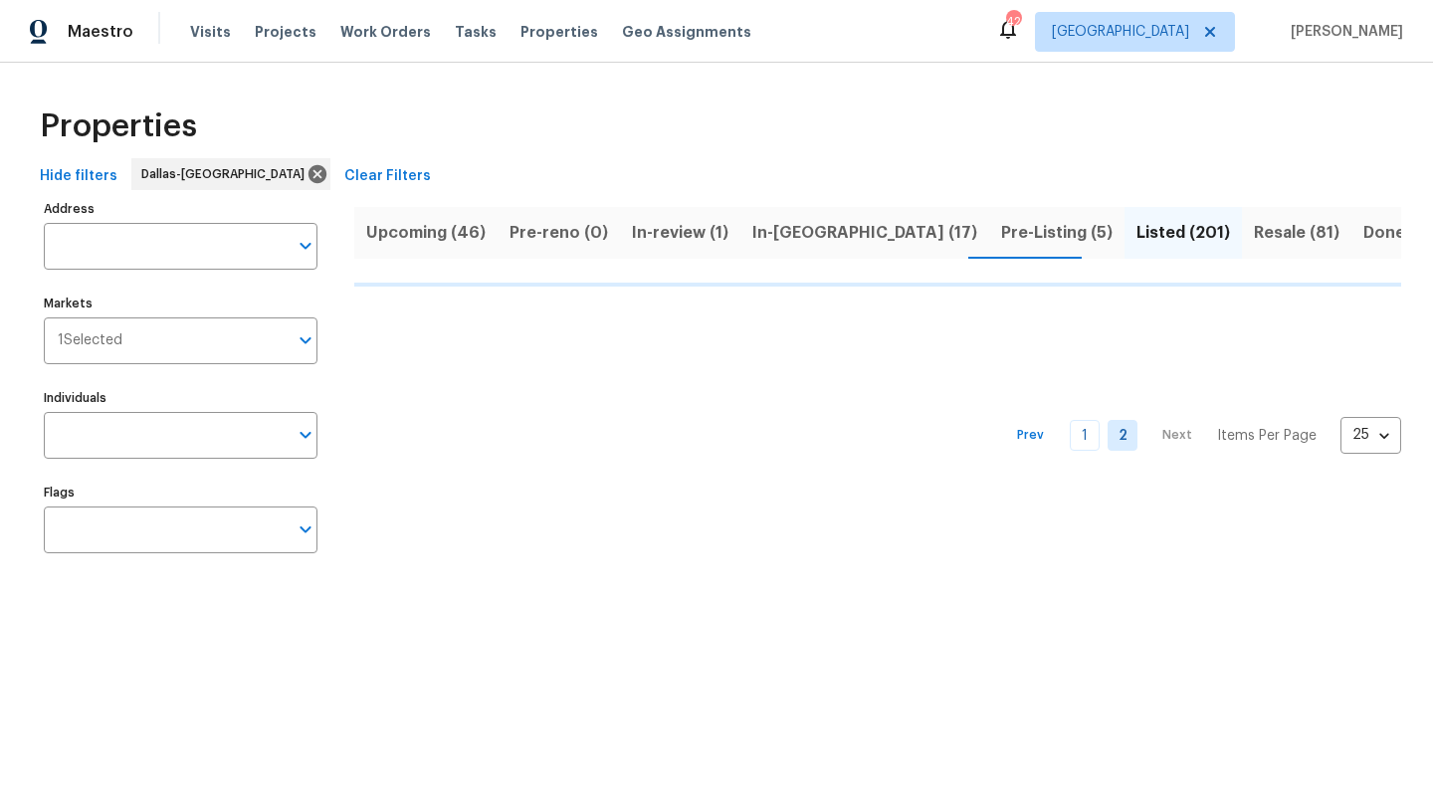
click at [119, 438] on input "Individuals" at bounding box center [166, 435] width 244 height 47
type input "bra"
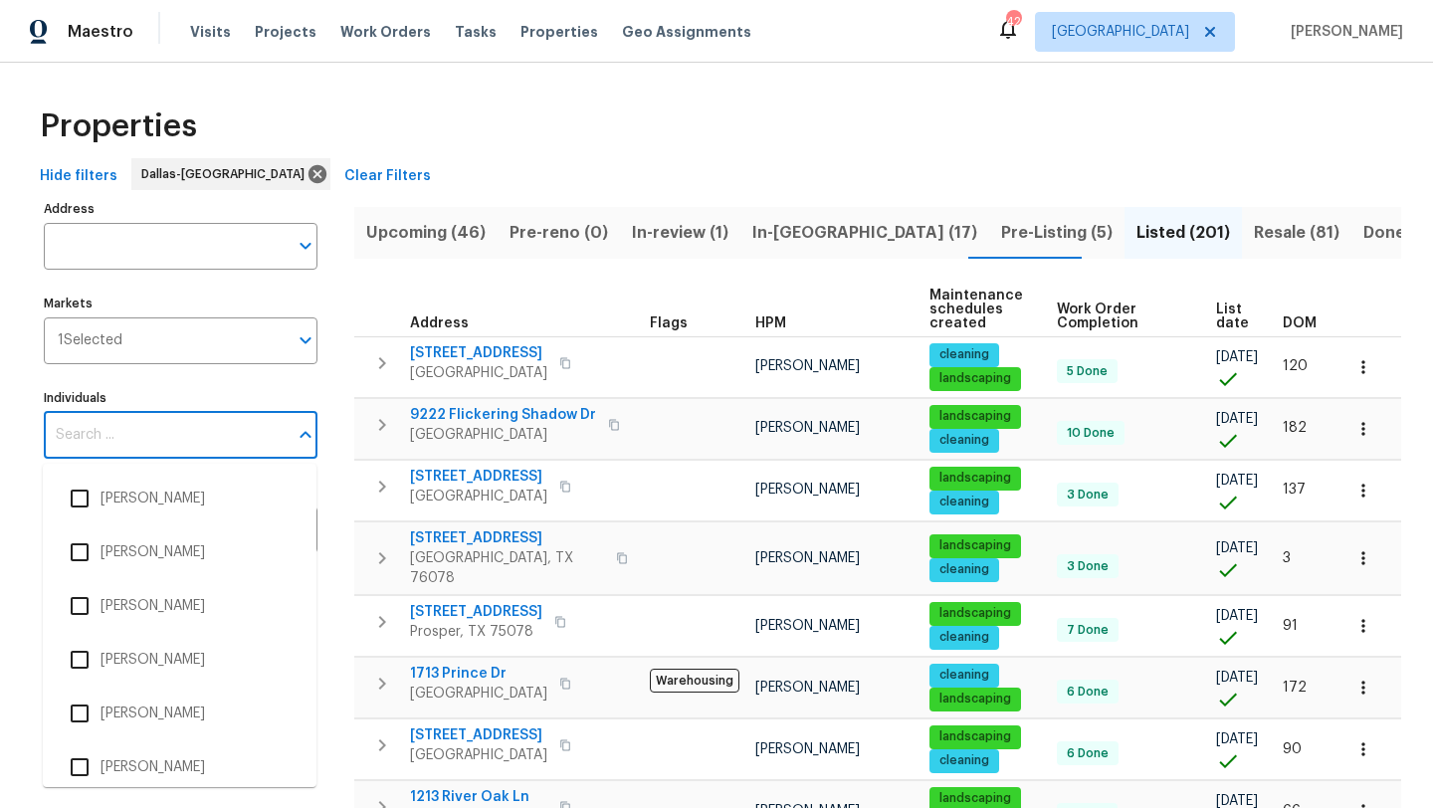
click at [86, 442] on input "Individuals" at bounding box center [166, 435] width 244 height 47
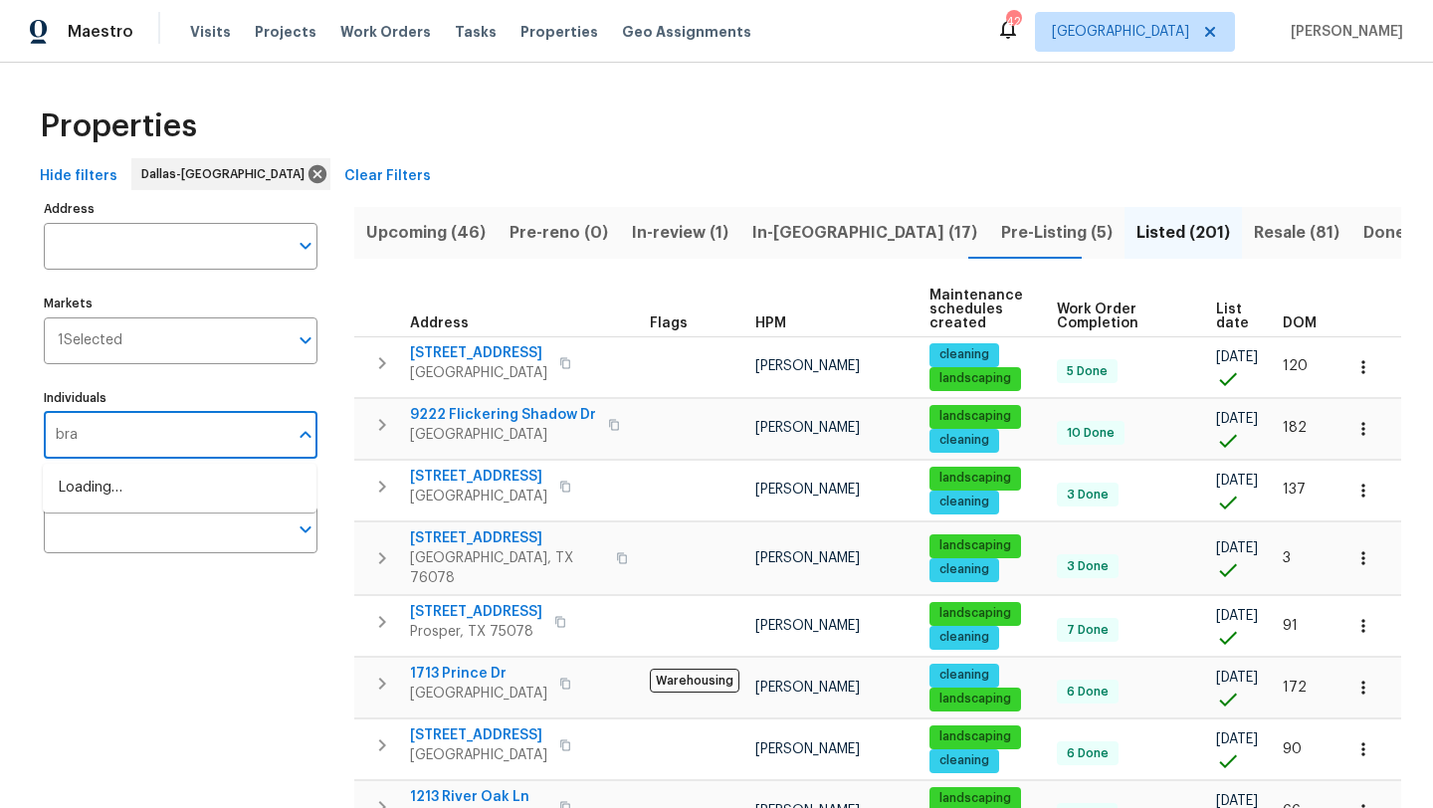
type input "brad"
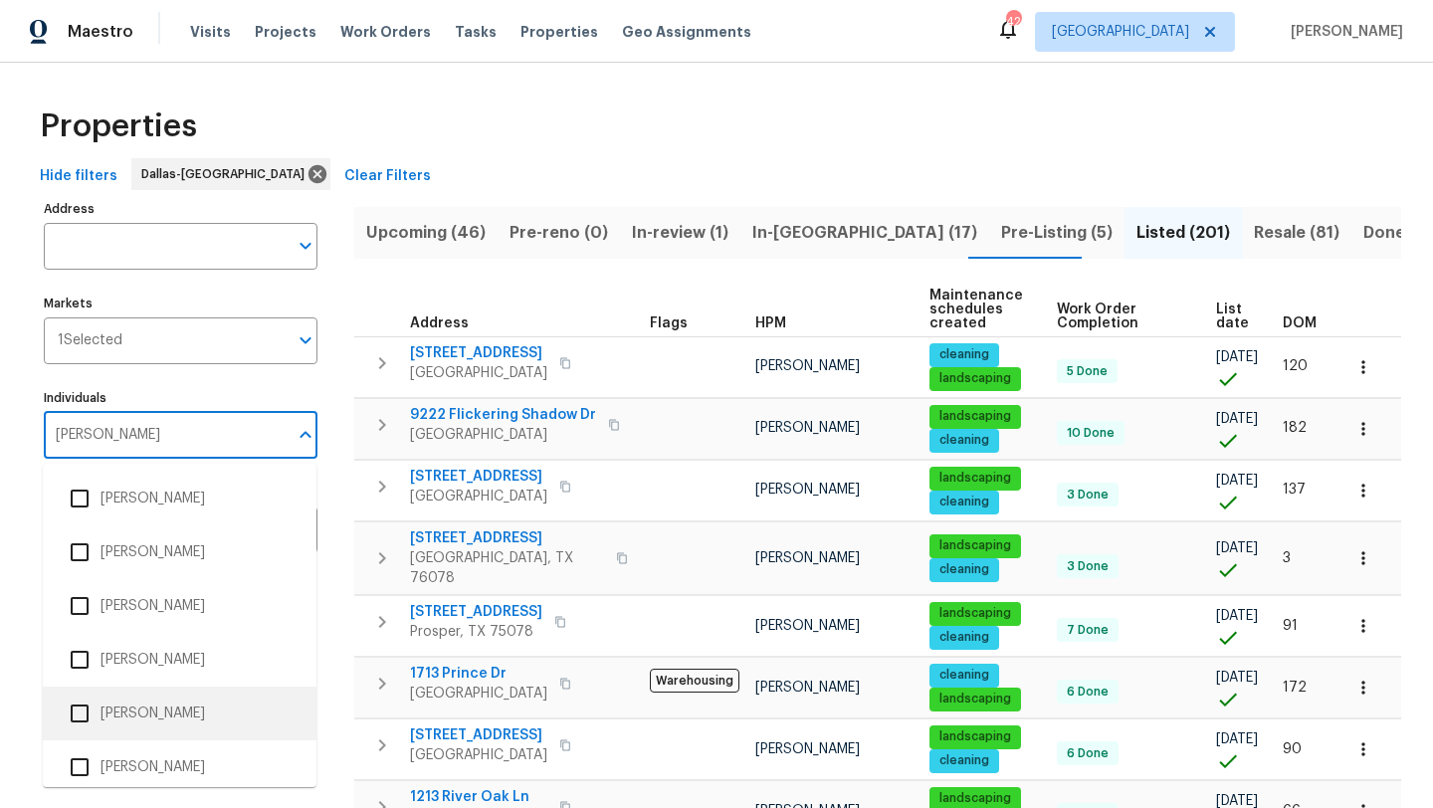
click at [104, 713] on li "[PERSON_NAME]" at bounding box center [180, 714] width 242 height 42
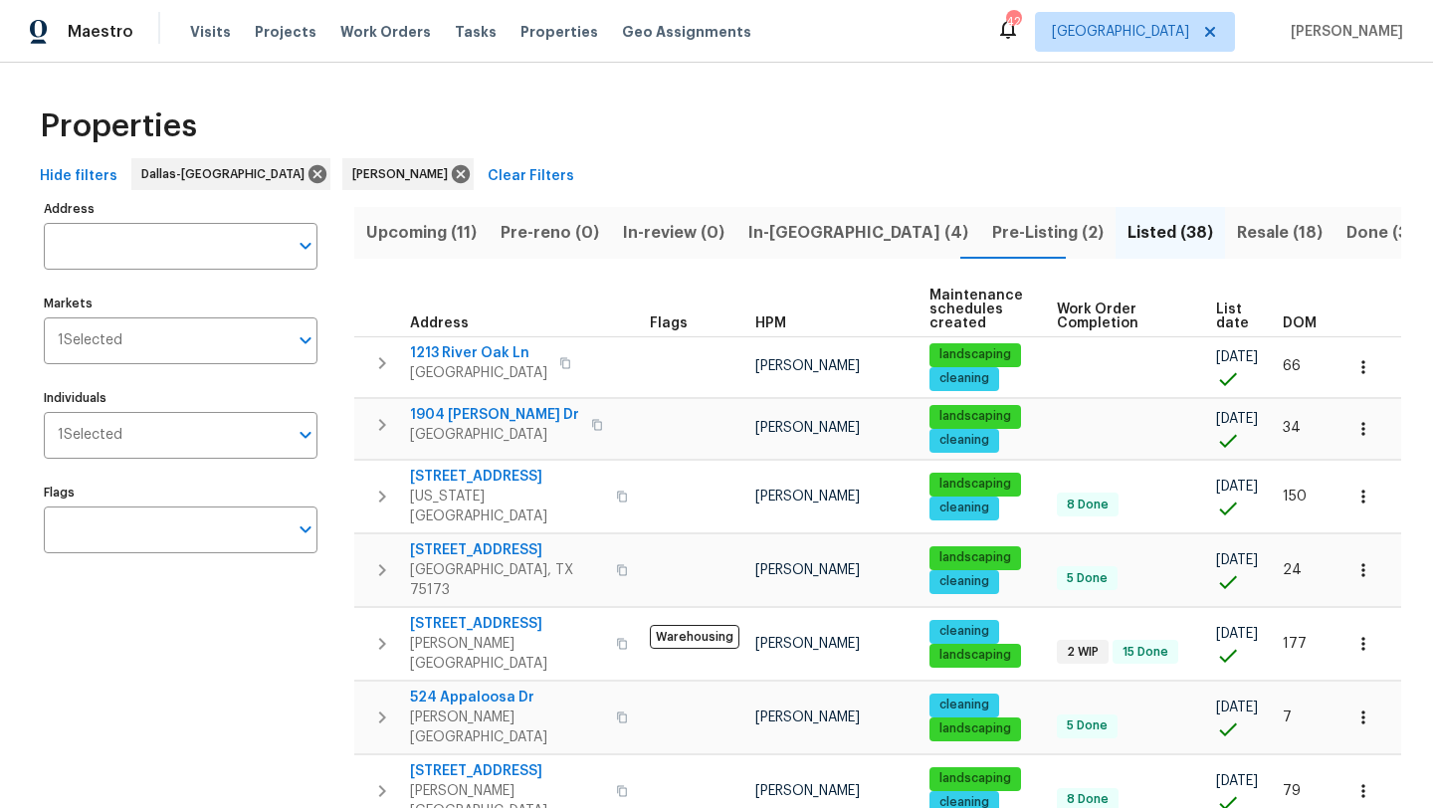
click at [992, 229] on span "Pre-Listing (2)" at bounding box center [1047, 233] width 111 height 28
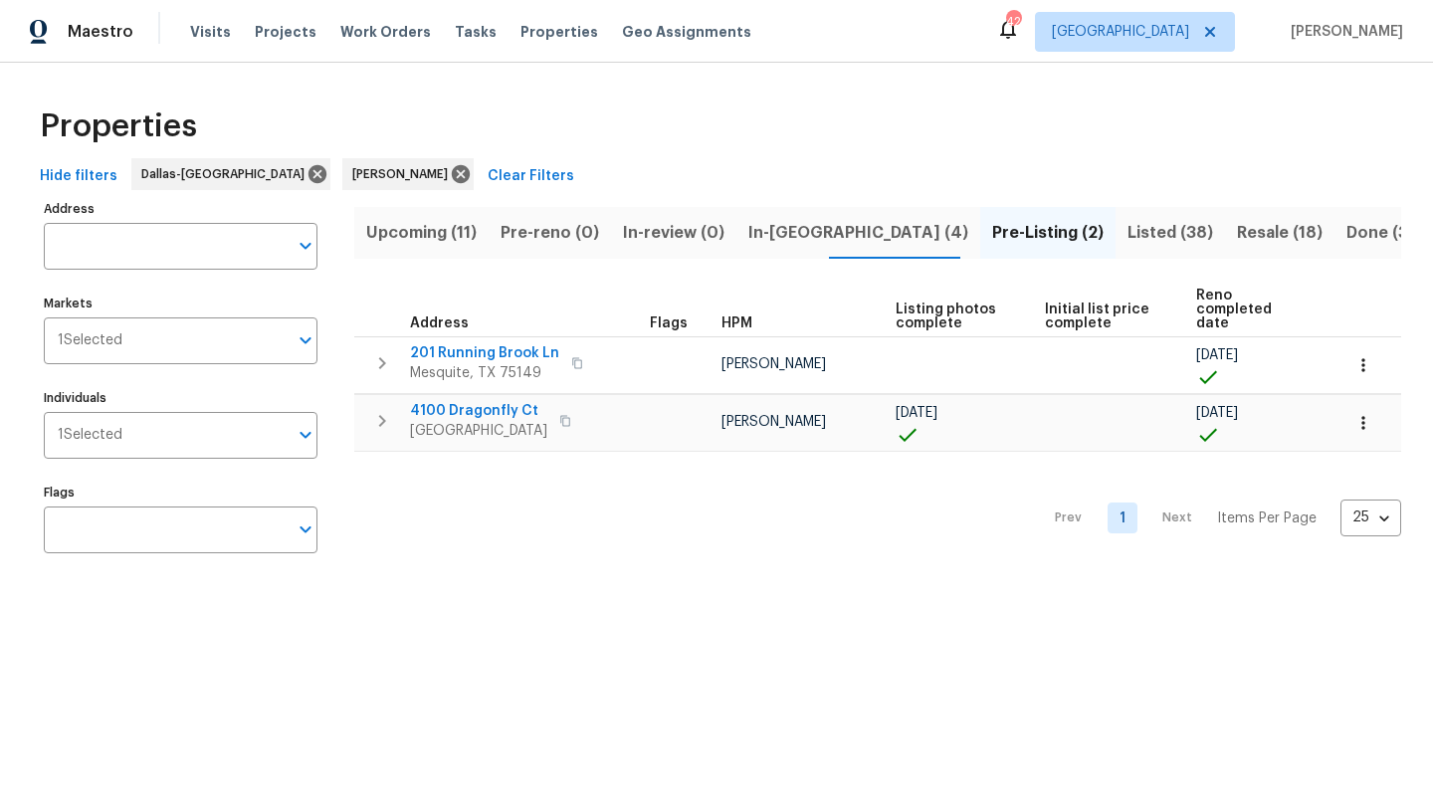
drag, startPoint x: 992, startPoint y: 232, endPoint x: 906, endPoint y: 147, distance: 121.1
click at [906, 147] on div "Properties Hide filters Dallas-Fort Worth Brad Limes Clear Filters Address Addr…" at bounding box center [716, 334] width 1433 height 542
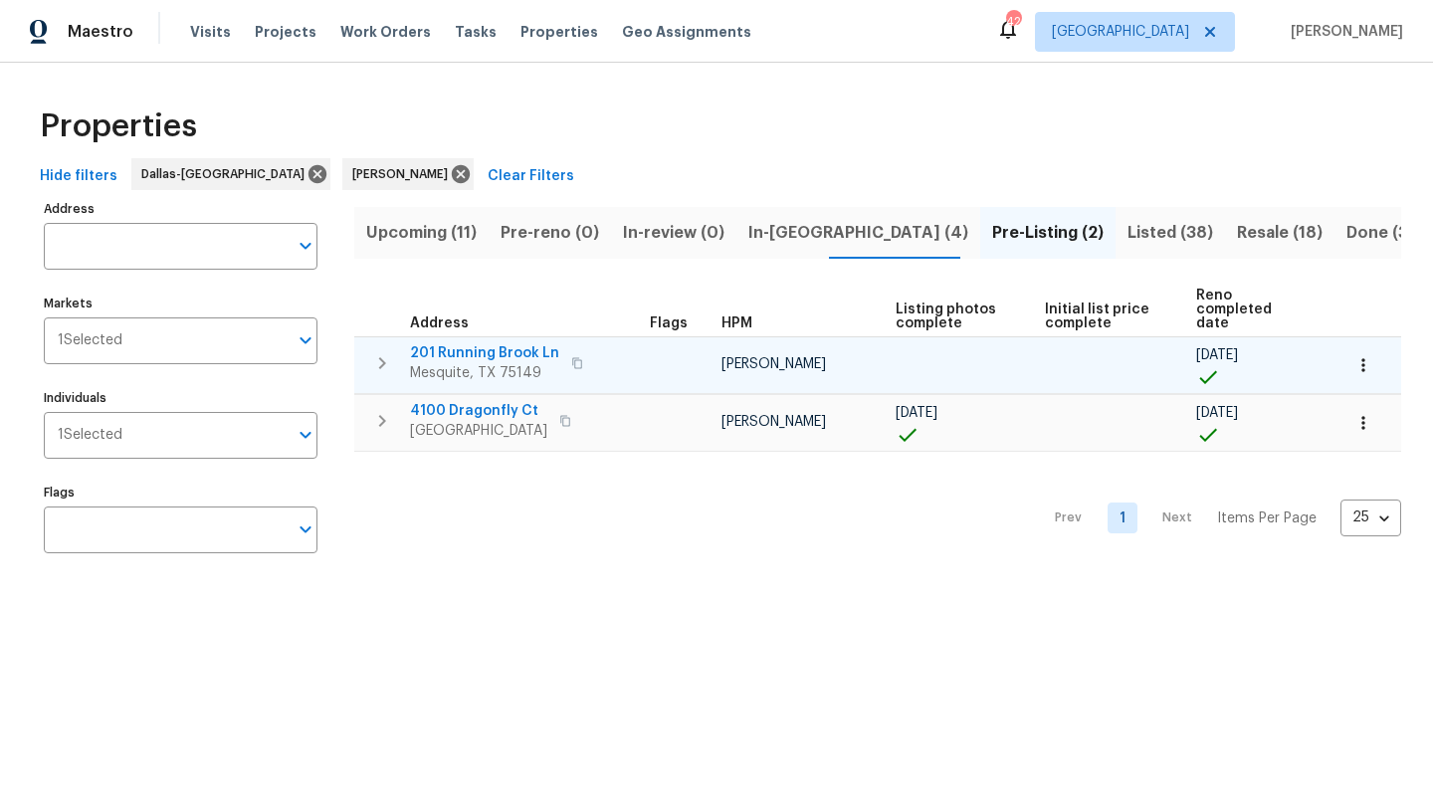
click at [522, 343] on span "201 Running Brook Ln" at bounding box center [484, 353] width 149 height 20
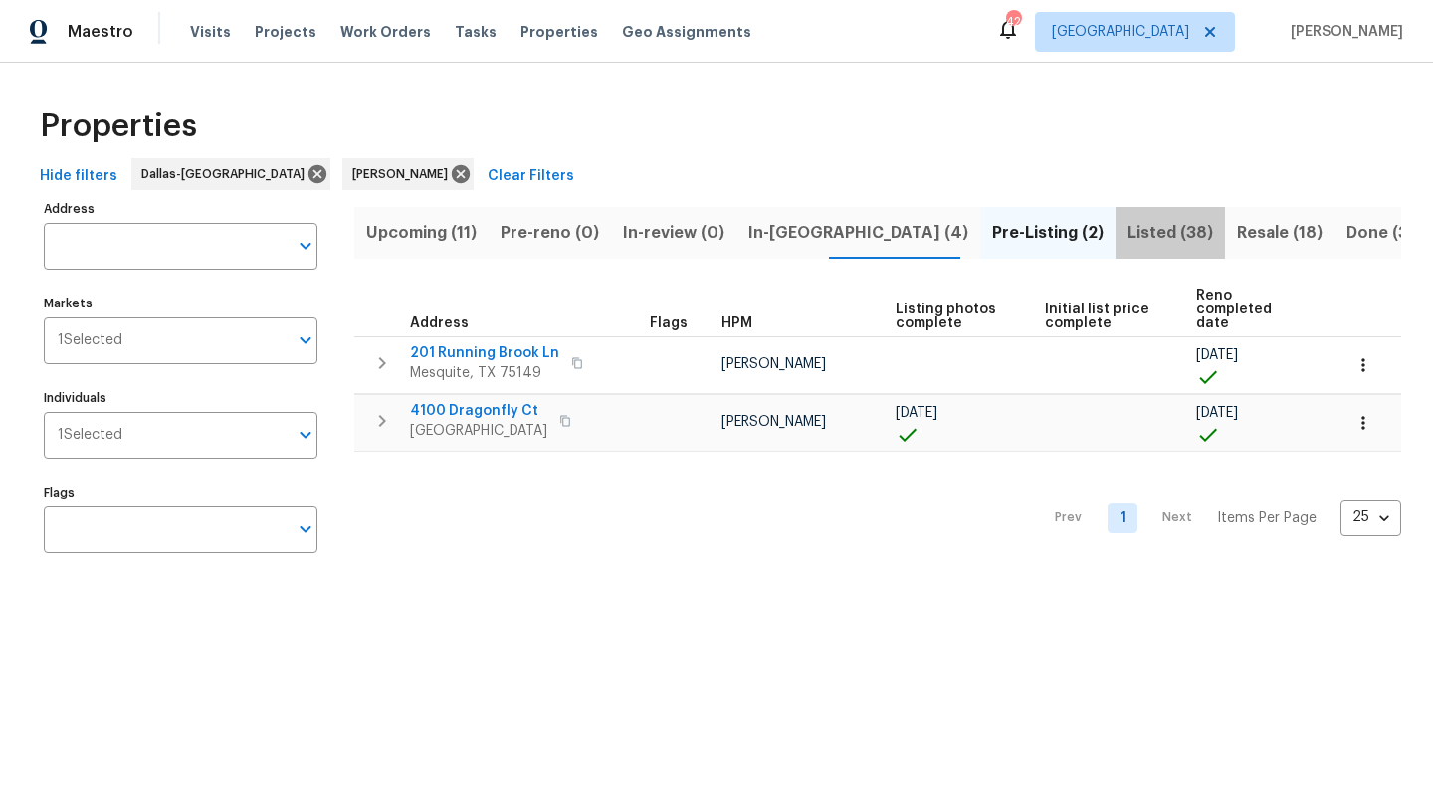
click at [1128, 234] on span "Listed (38)" at bounding box center [1171, 233] width 86 height 28
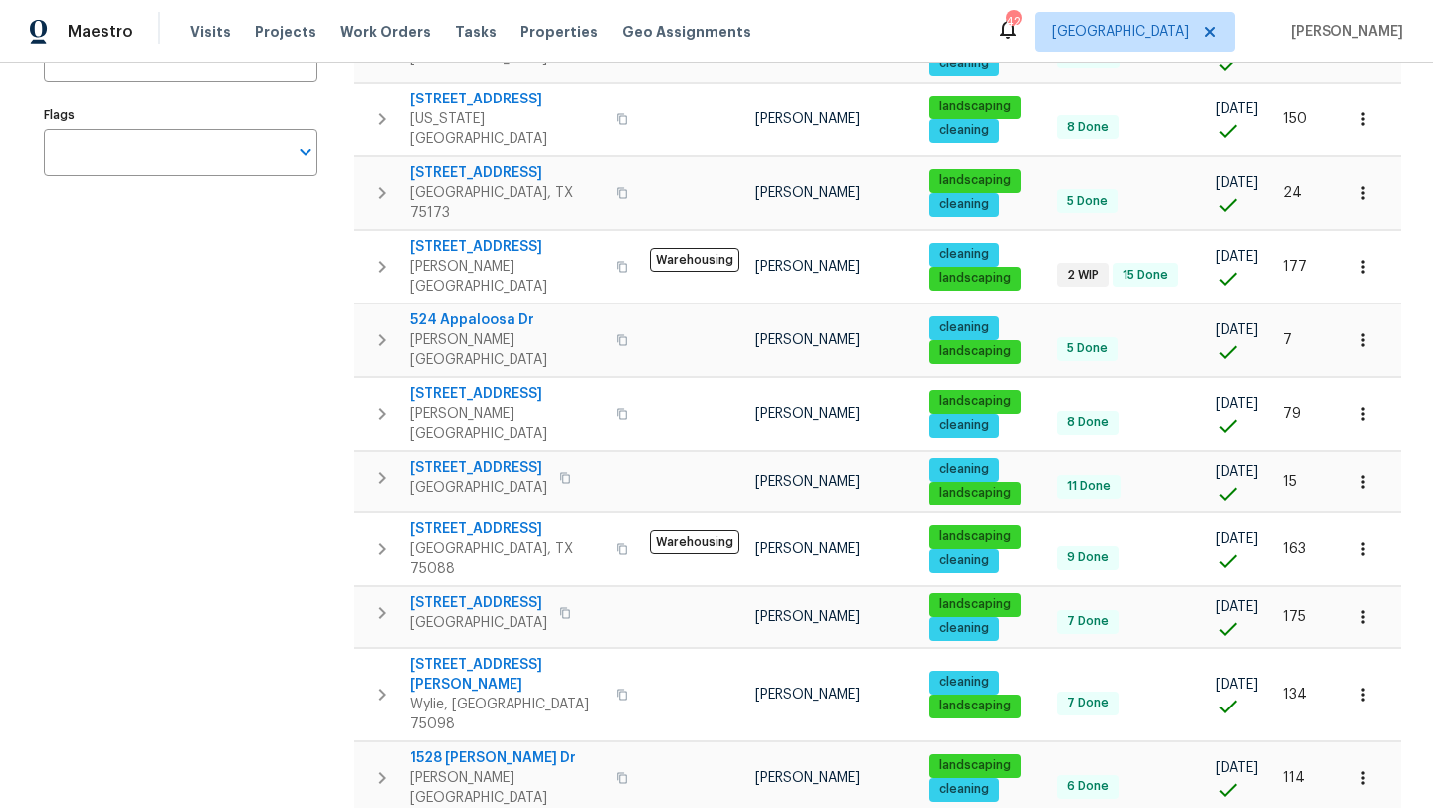
scroll to position [378, 0]
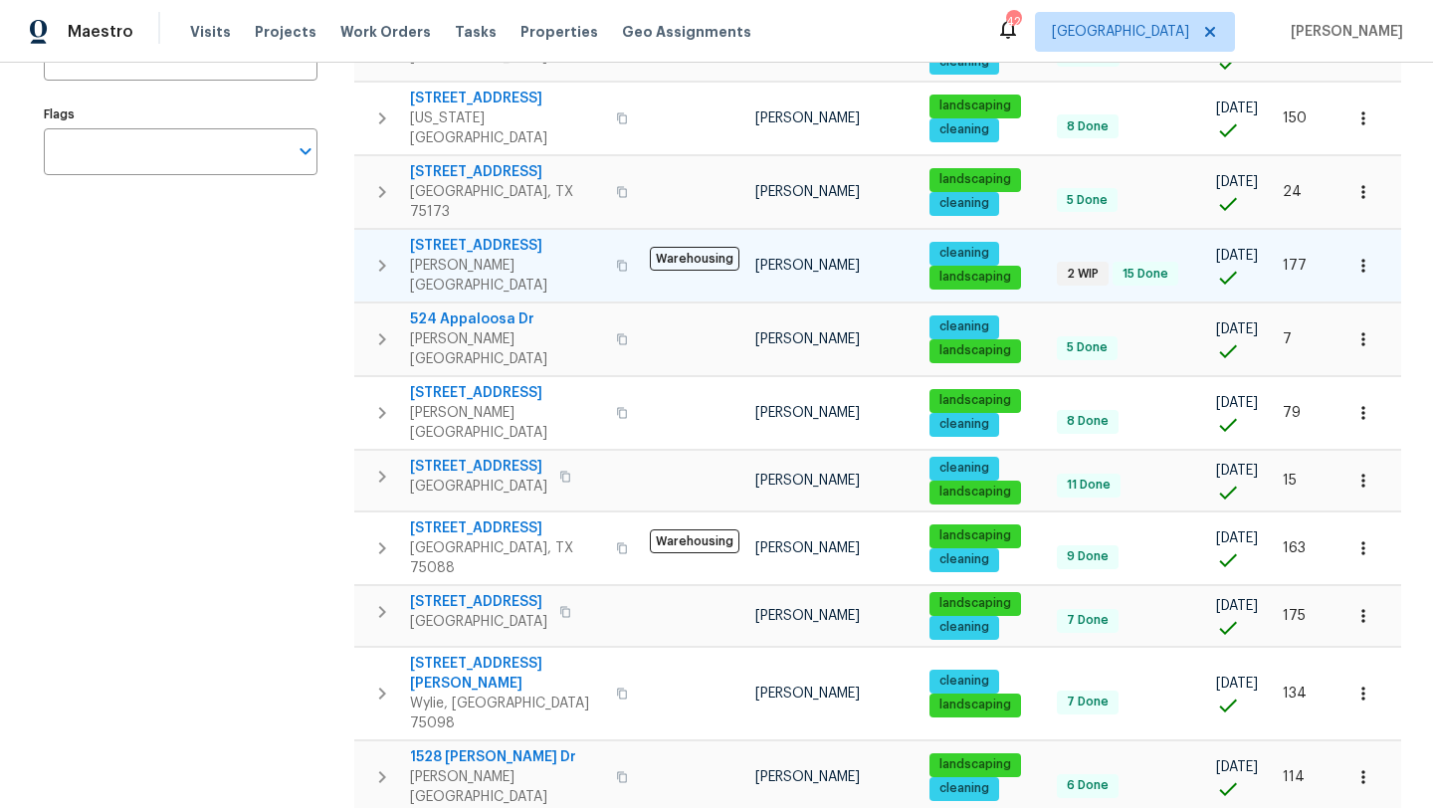
click at [491, 236] on span "101 Greenfield Trl" at bounding box center [507, 246] width 194 height 20
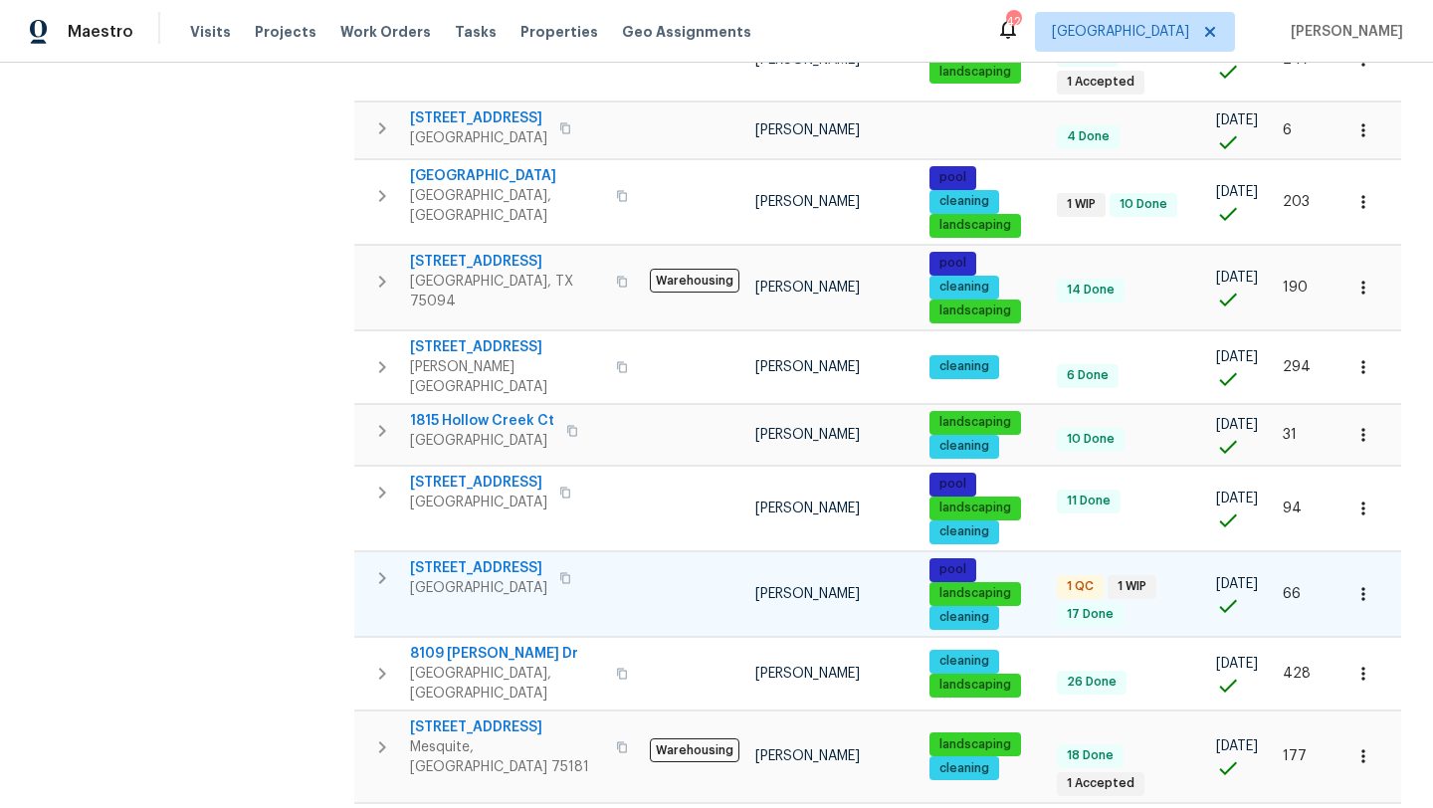
scroll to position [1181, 0]
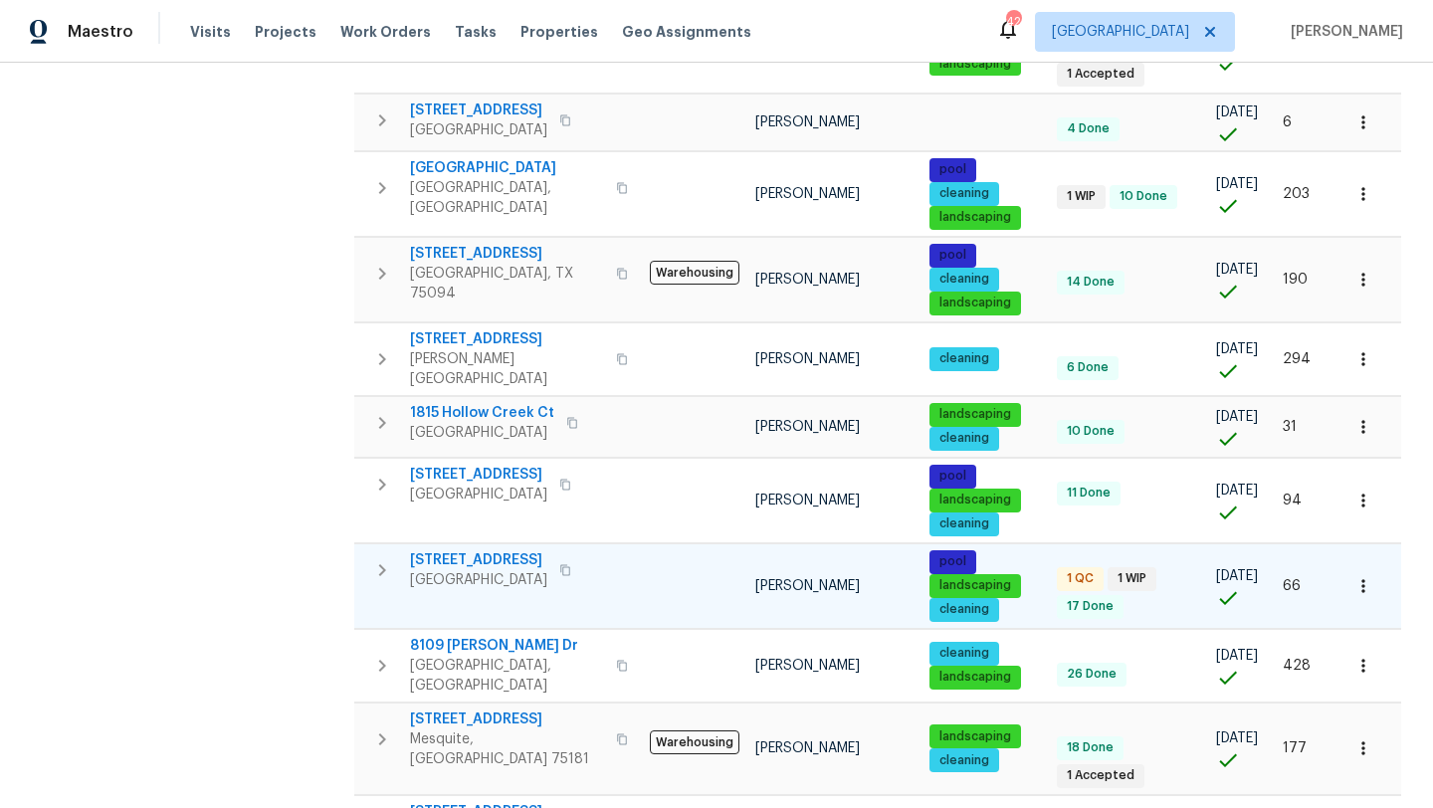
click at [547, 550] on span "413 Thunderbrook Rd" at bounding box center [478, 560] width 137 height 20
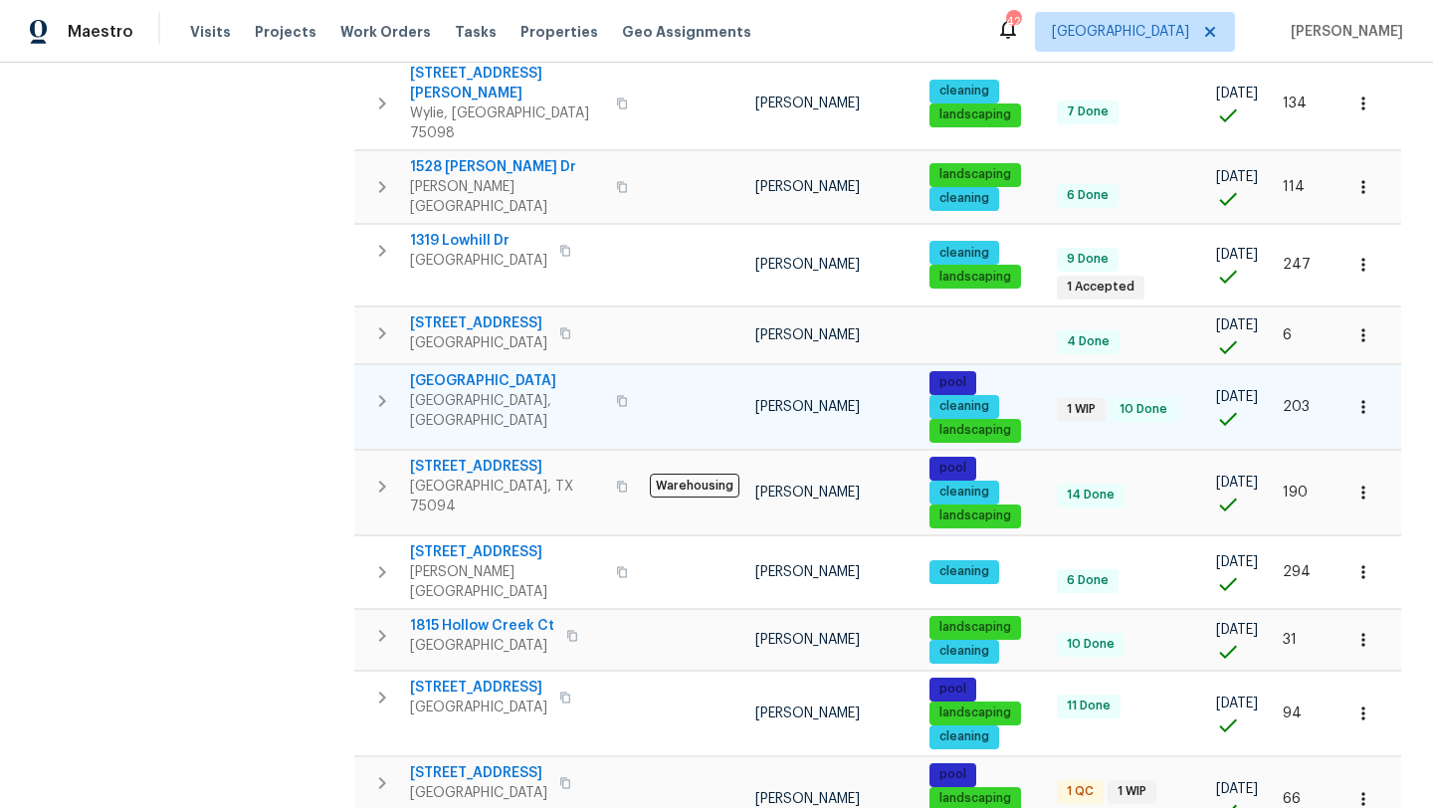
scroll to position [959, 0]
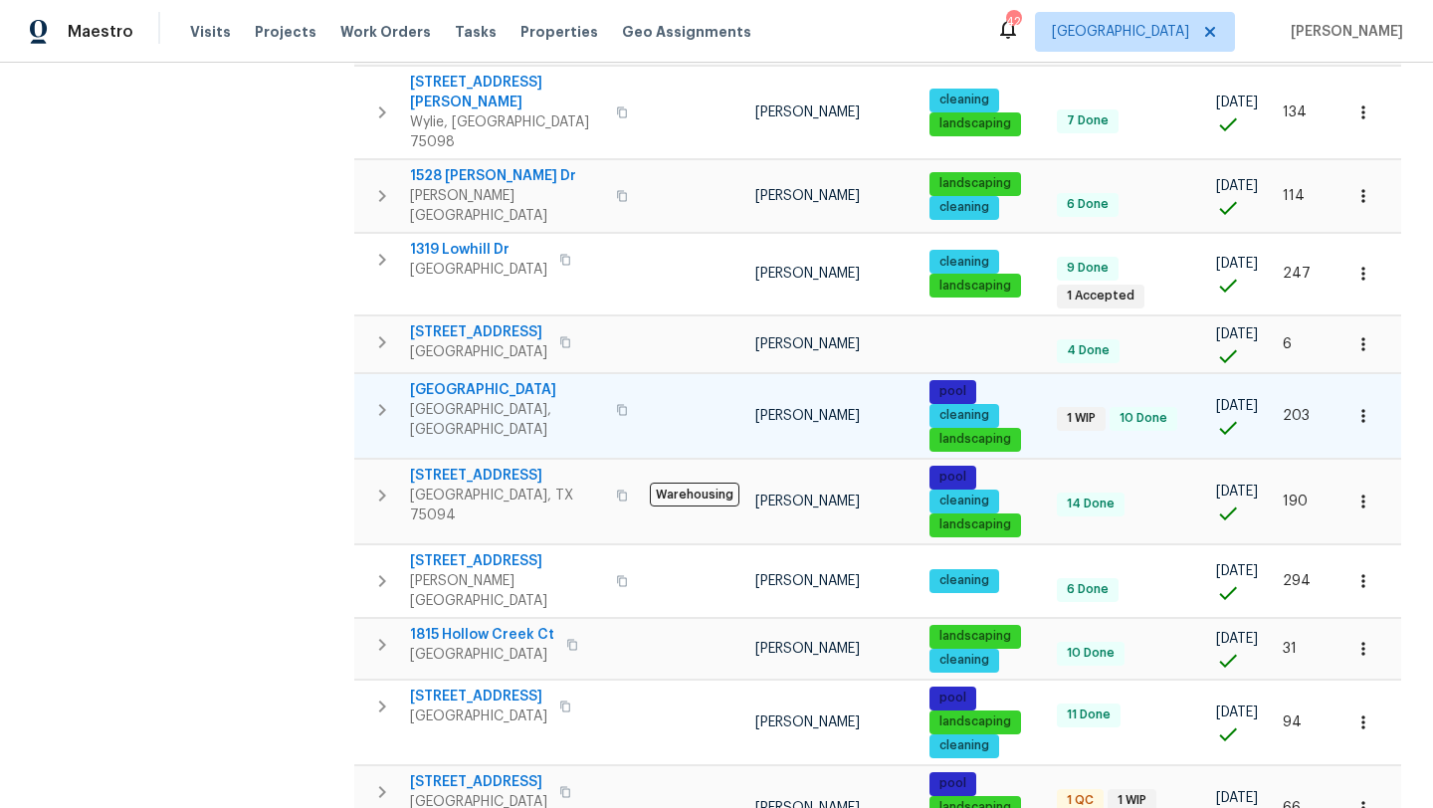
click at [501, 380] on span "8214 Hartford Dr" at bounding box center [507, 390] width 194 height 20
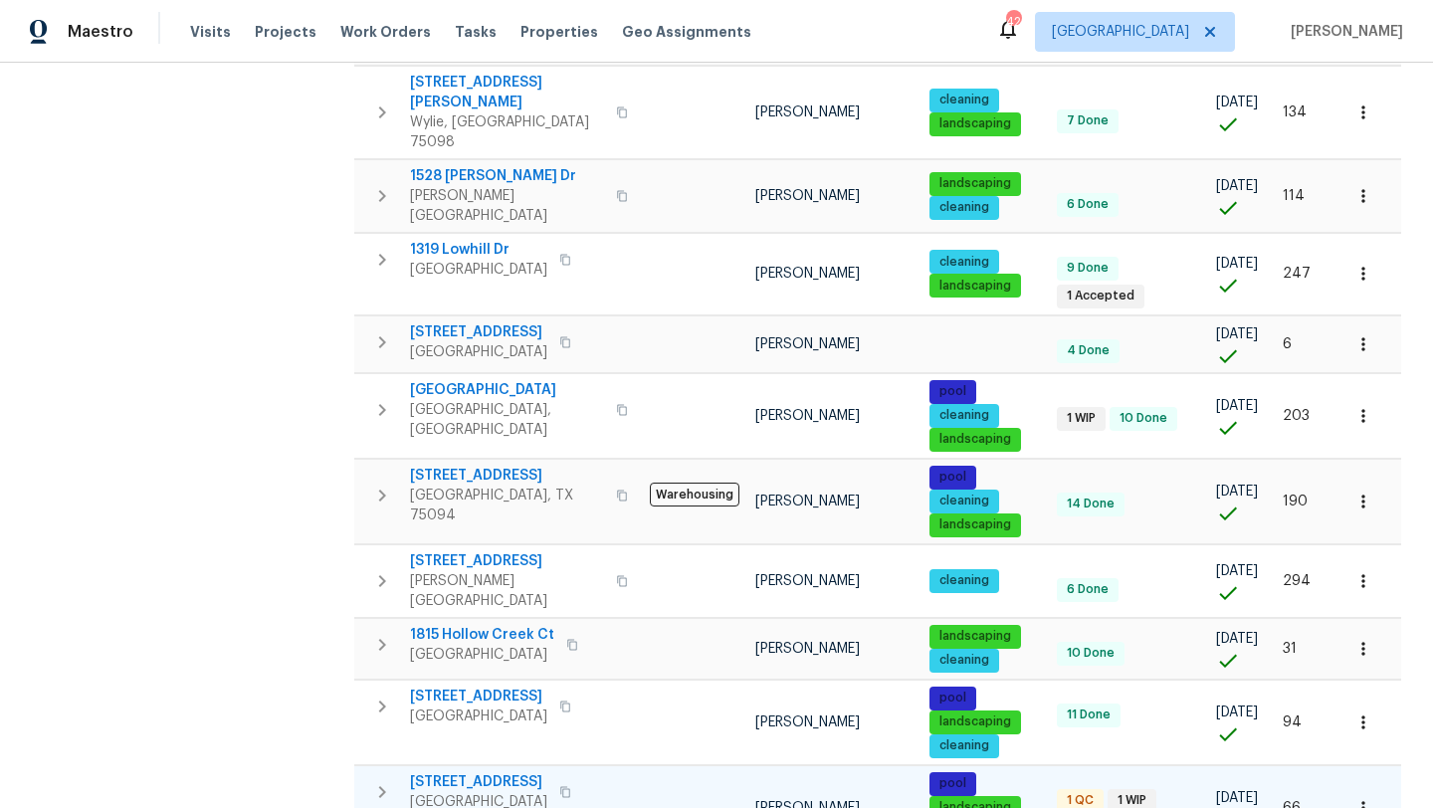
click at [1370, 798] on icon "button" at bounding box center [1364, 808] width 20 height 20
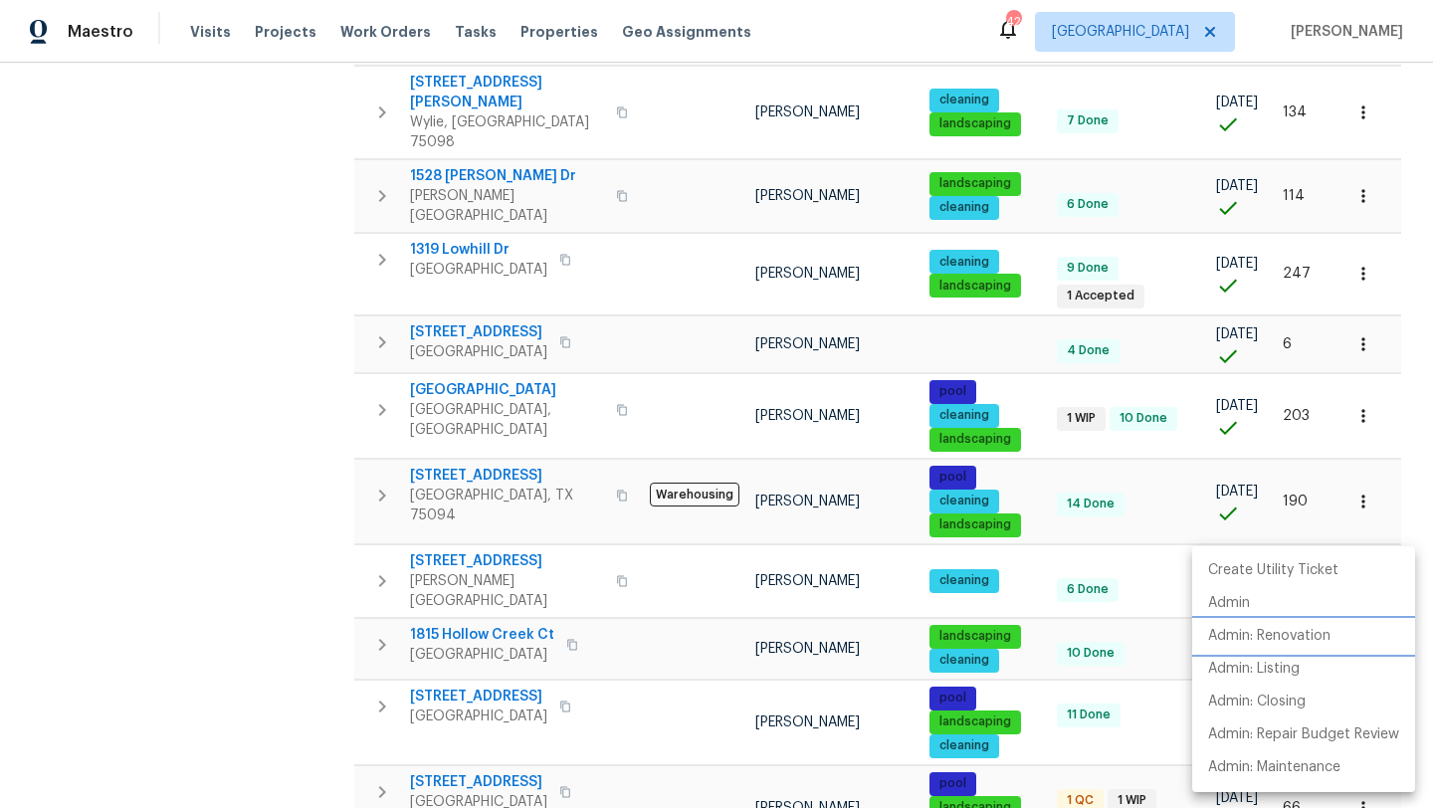
click at [1322, 635] on p "Admin: Renovation" at bounding box center [1269, 636] width 122 height 21
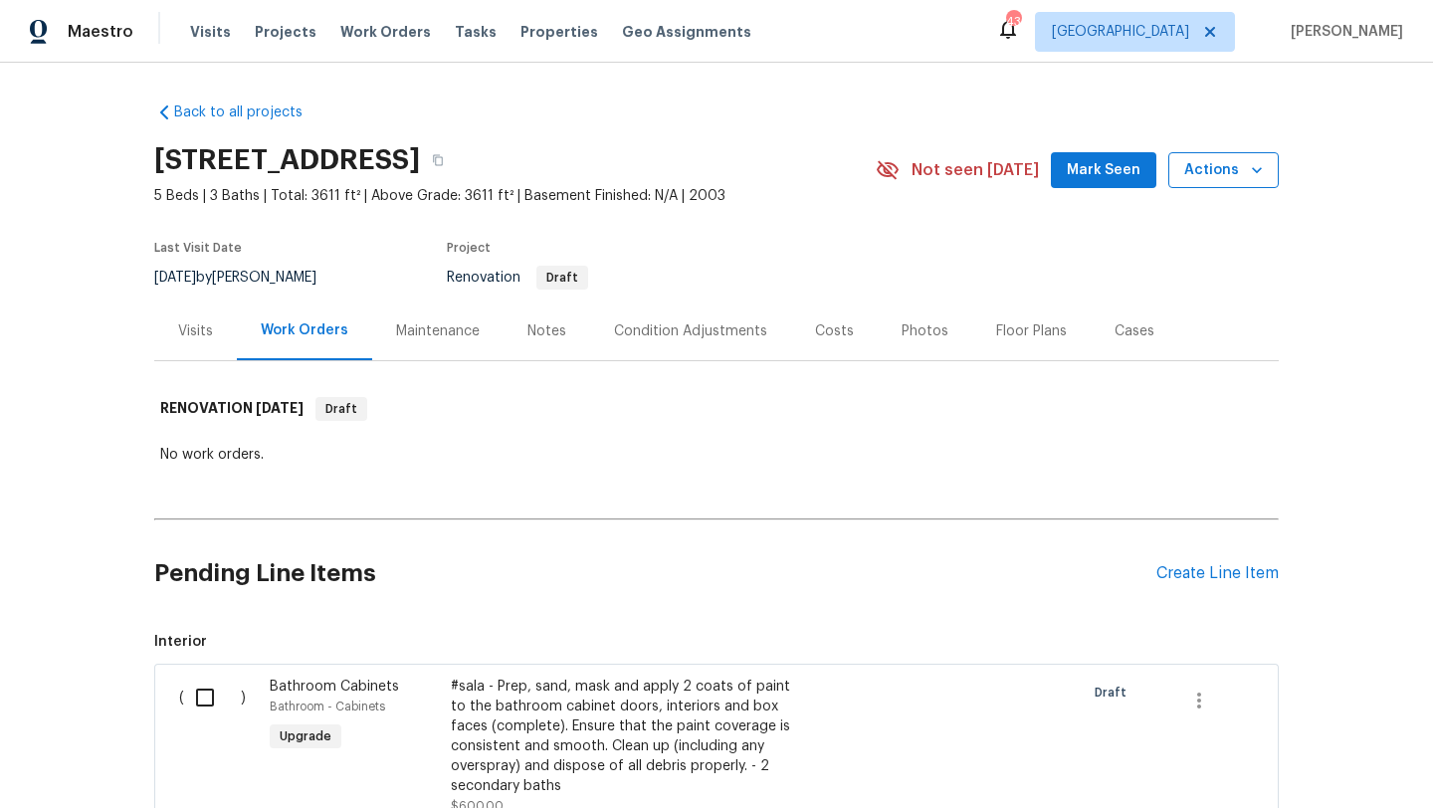
click at [1225, 170] on span "Actions" at bounding box center [1223, 170] width 79 height 25
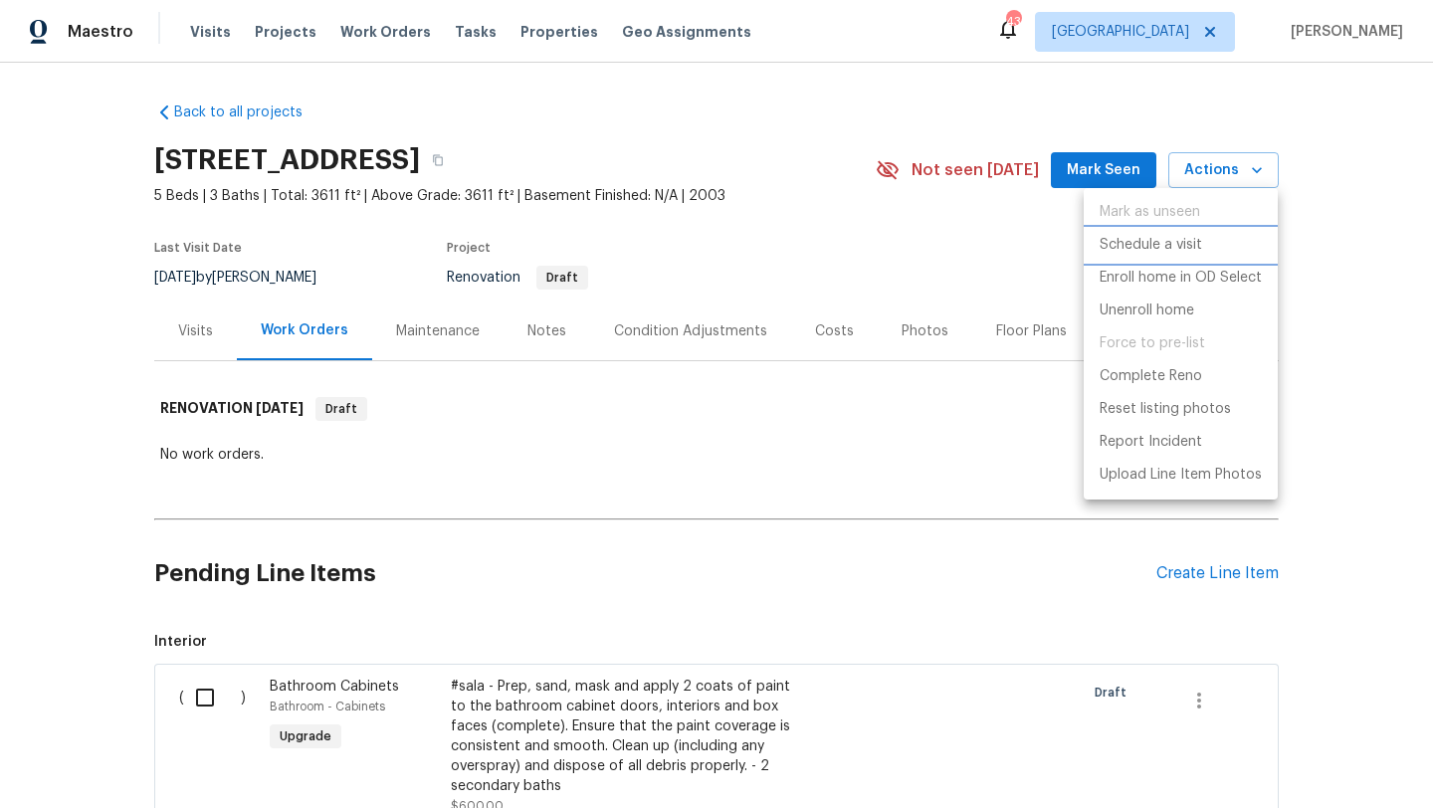
click at [1170, 247] on p "Schedule a visit" at bounding box center [1151, 245] width 103 height 21
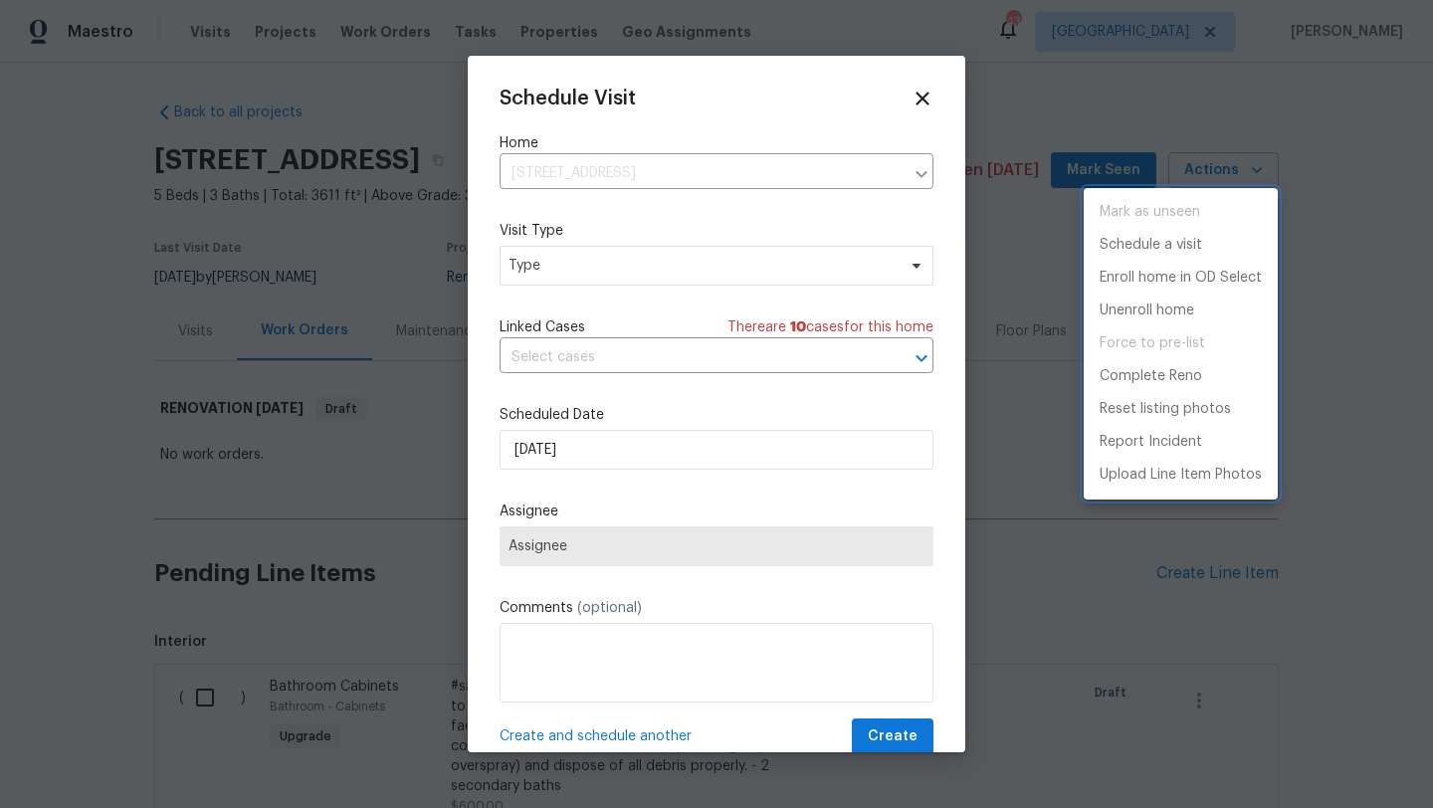
click at [654, 265] on div at bounding box center [716, 404] width 1433 height 808
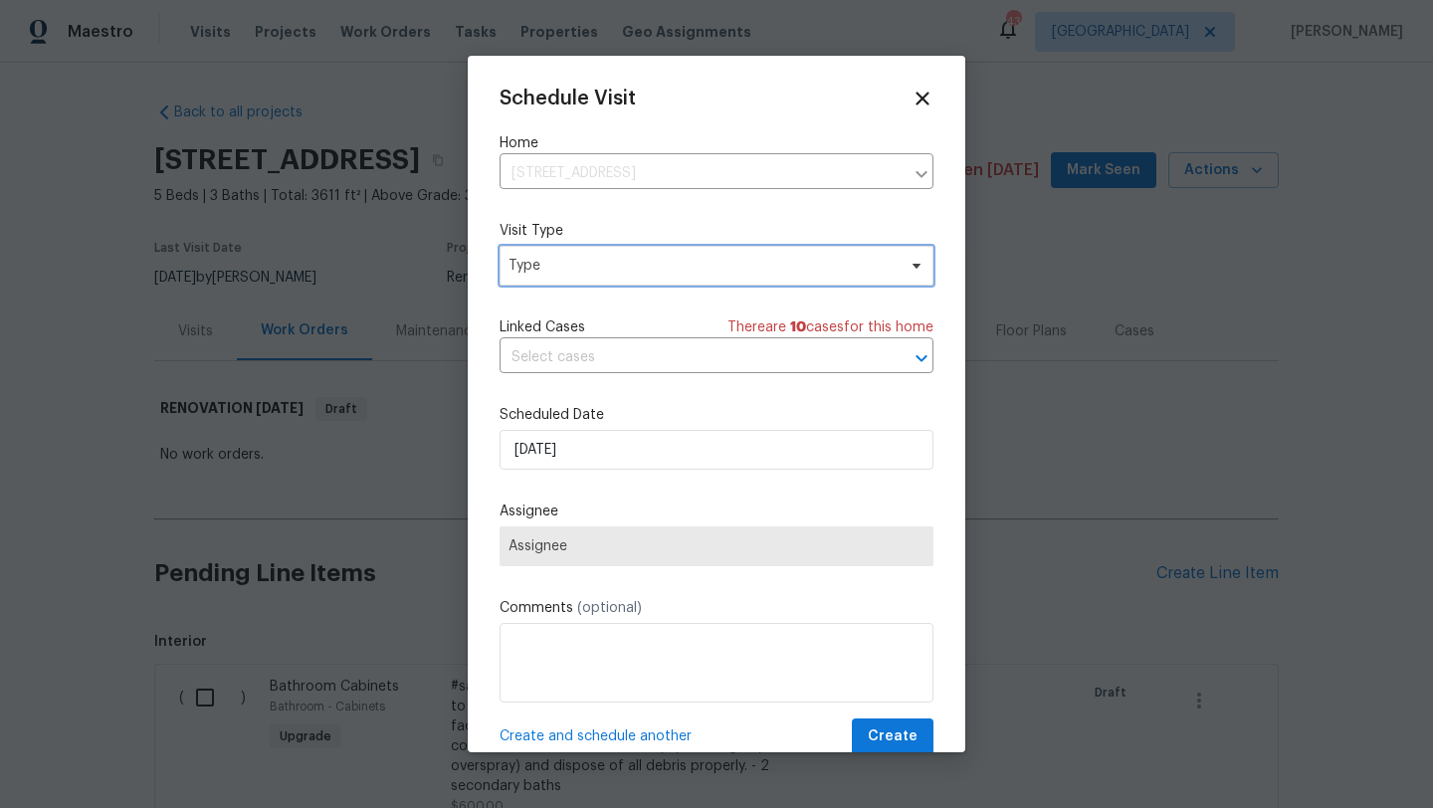
click at [654, 265] on span "Type" at bounding box center [702, 266] width 387 height 20
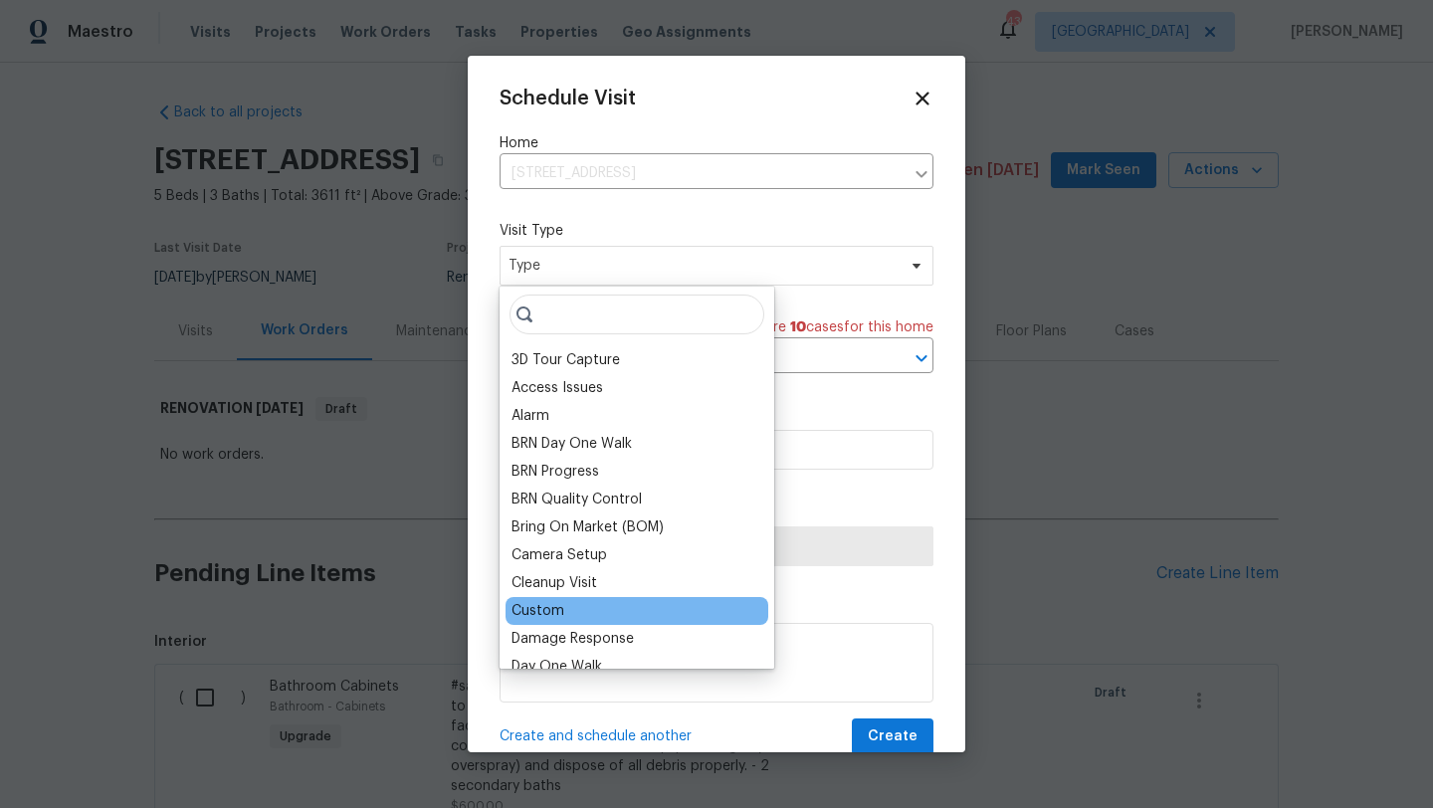
click at [575, 608] on div "Custom" at bounding box center [637, 611] width 263 height 28
click at [562, 605] on div "Custom" at bounding box center [637, 611] width 263 height 28
click at [537, 606] on div "Custom" at bounding box center [538, 611] width 53 height 20
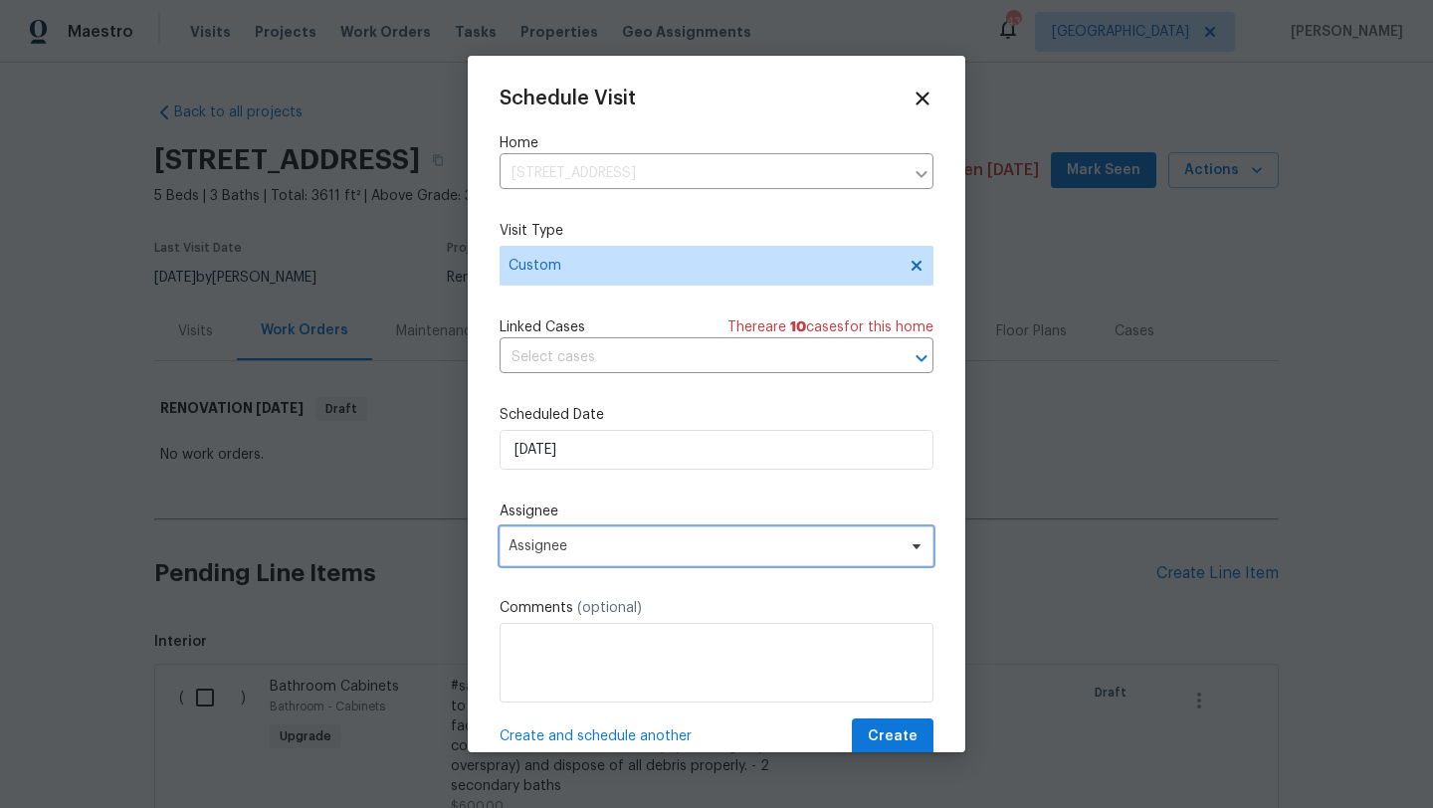
click at [564, 542] on span "Assignee" at bounding box center [704, 546] width 390 height 16
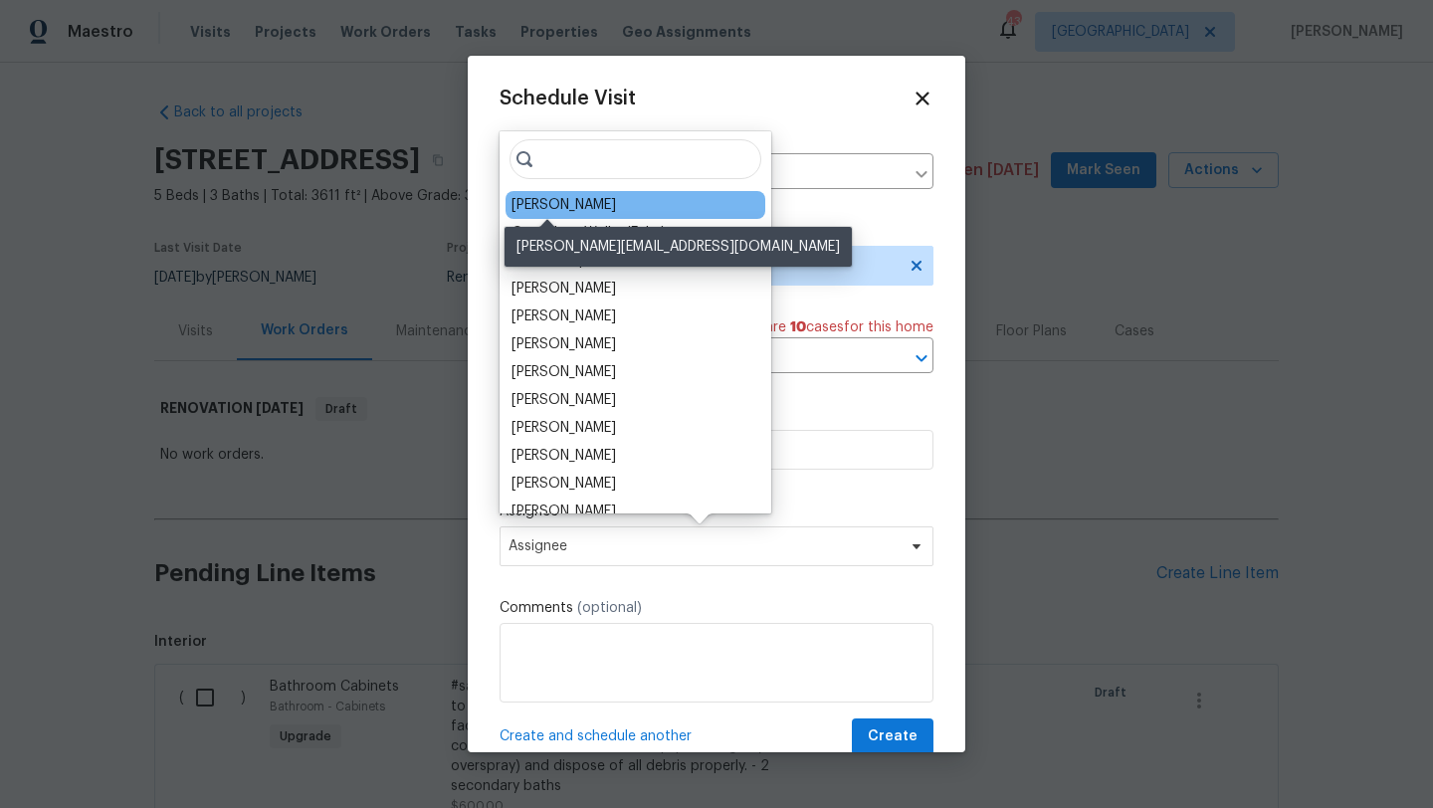
click at [563, 201] on div "[PERSON_NAME]" at bounding box center [564, 205] width 105 height 20
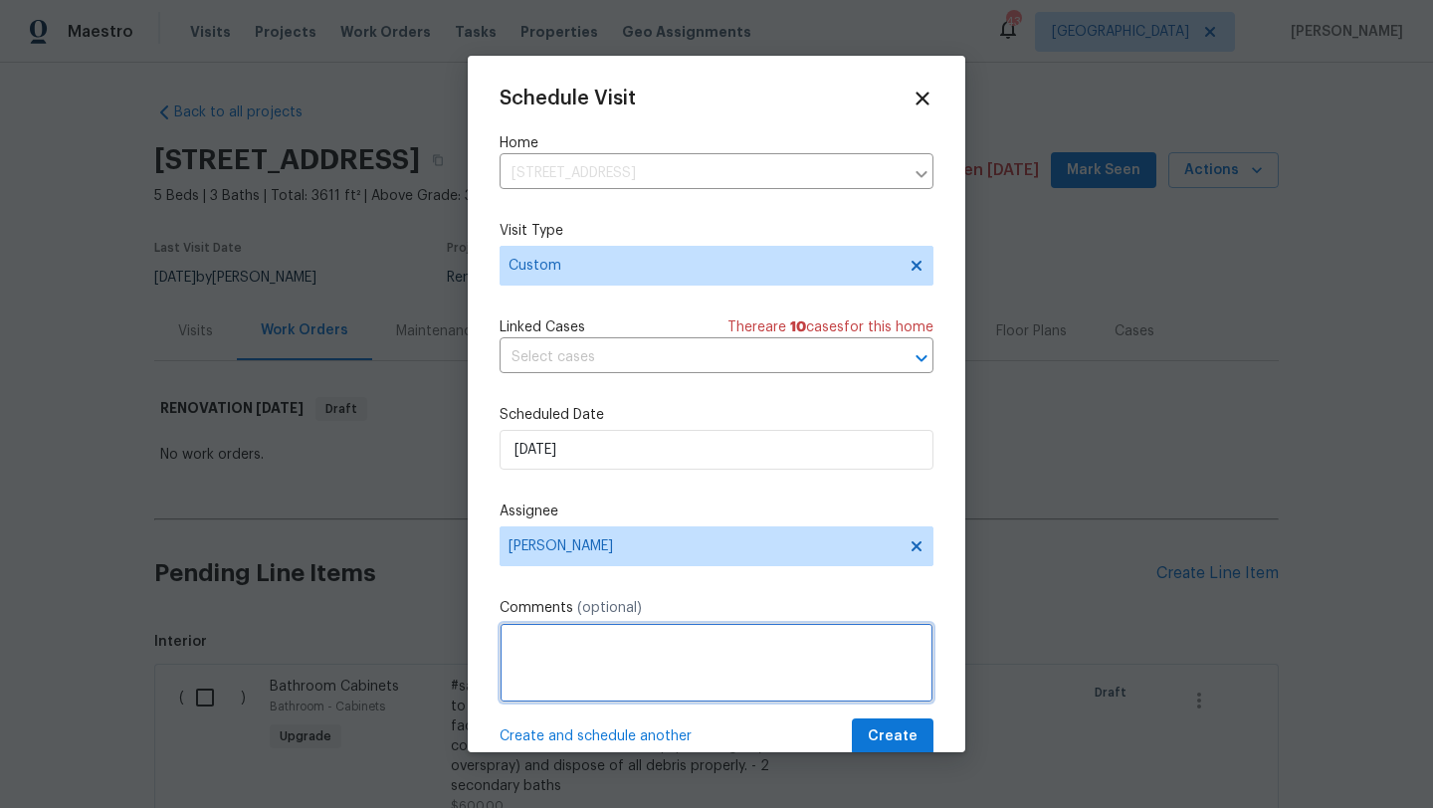
click at [572, 639] on textarea at bounding box center [717, 663] width 434 height 80
type textarea "check on late check out"
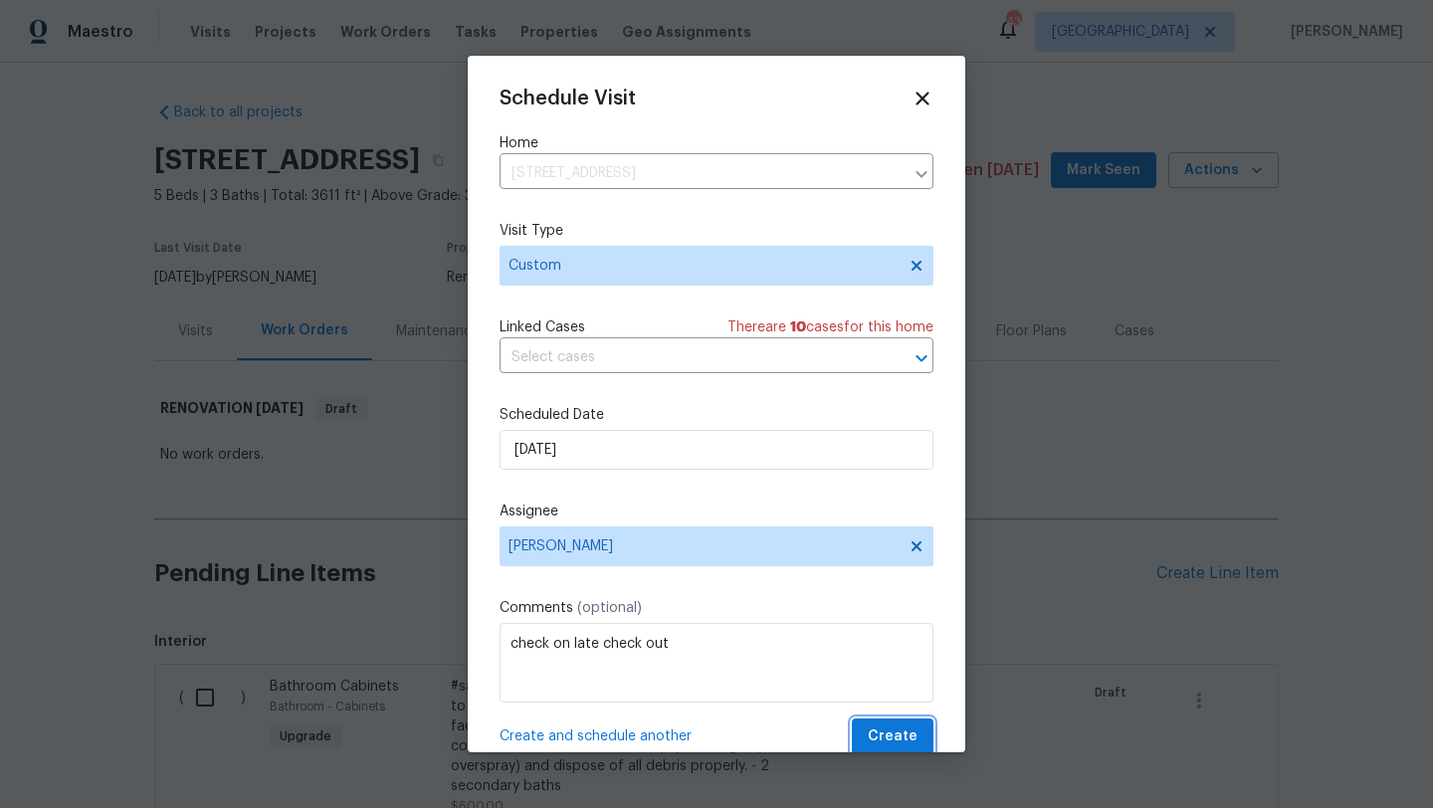
click at [897, 740] on span "Create" at bounding box center [893, 737] width 50 height 25
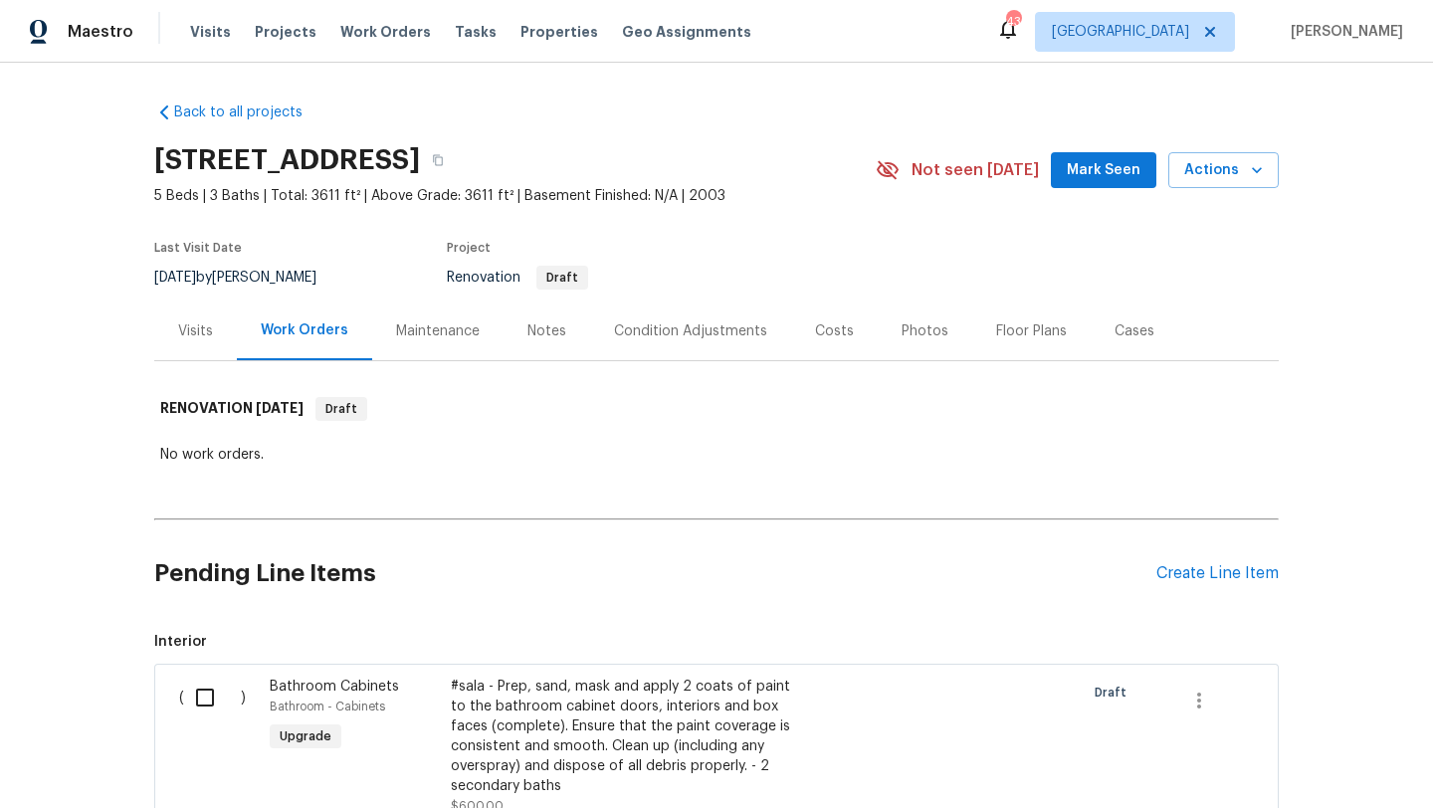
click at [639, 325] on div "Condition Adjustments" at bounding box center [690, 331] width 153 height 20
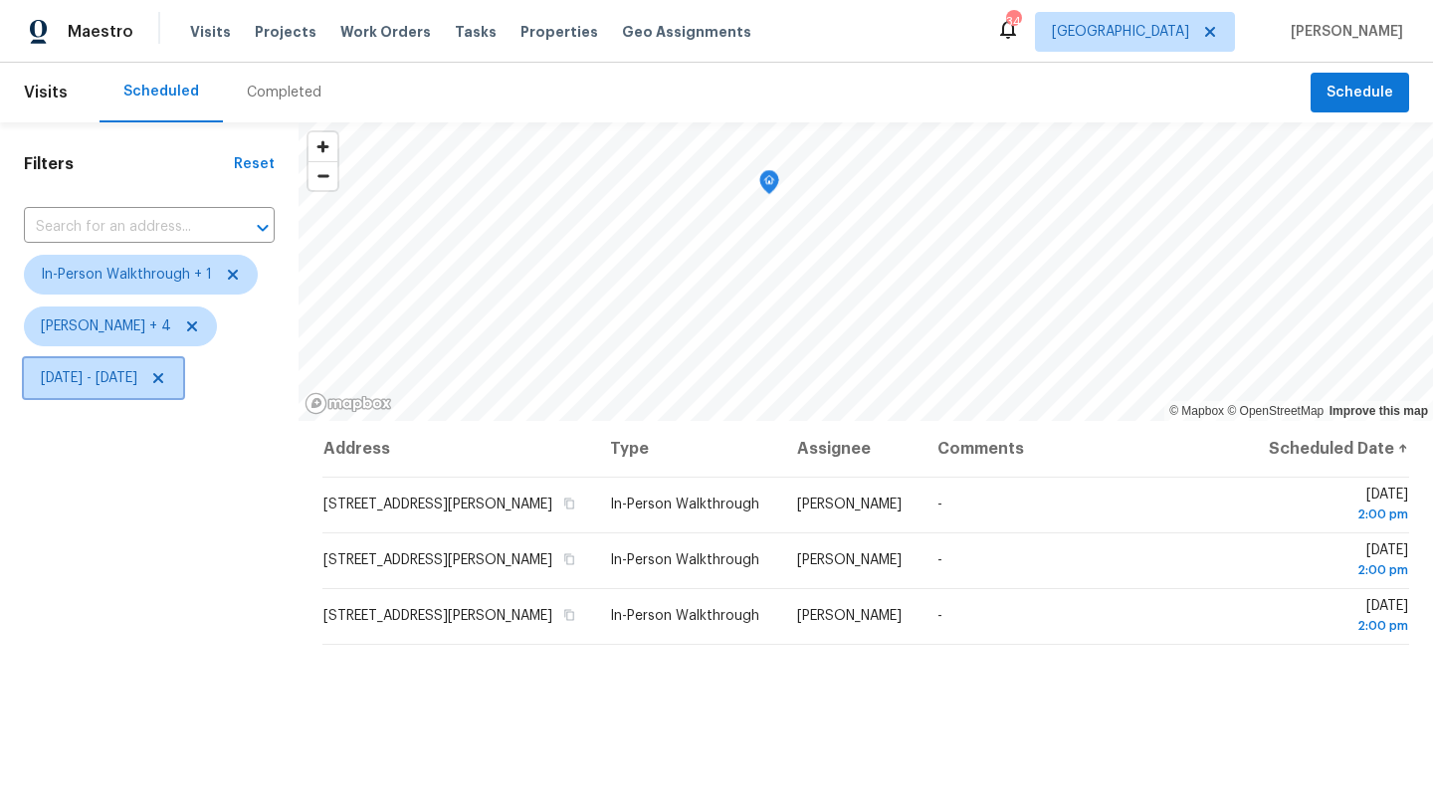
click at [137, 377] on span "[DATE] - [DATE]" at bounding box center [89, 378] width 97 height 20
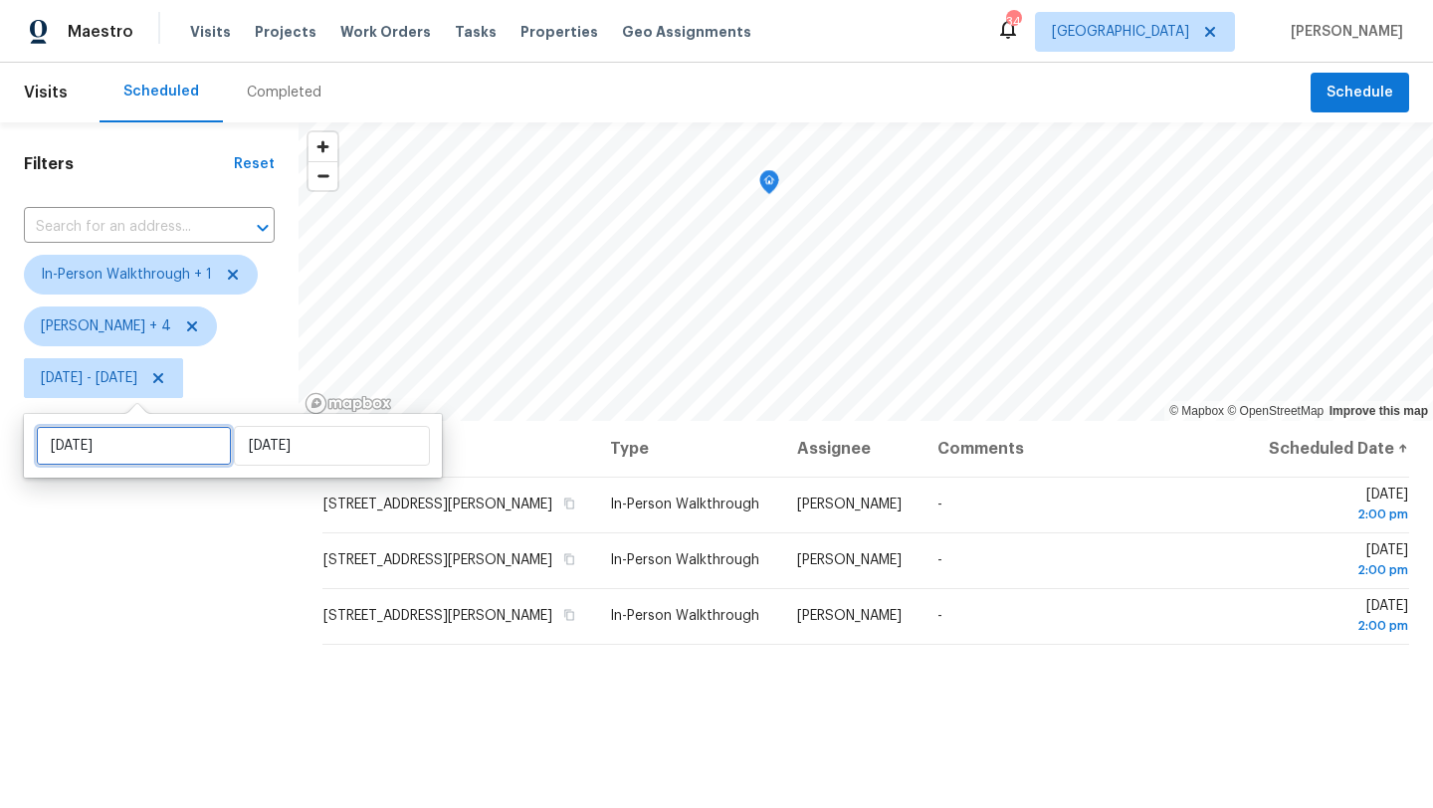
click at [167, 465] on input "[DATE]" at bounding box center [134, 446] width 196 height 40
select select "7"
select select "2025"
select select "8"
select select "2025"
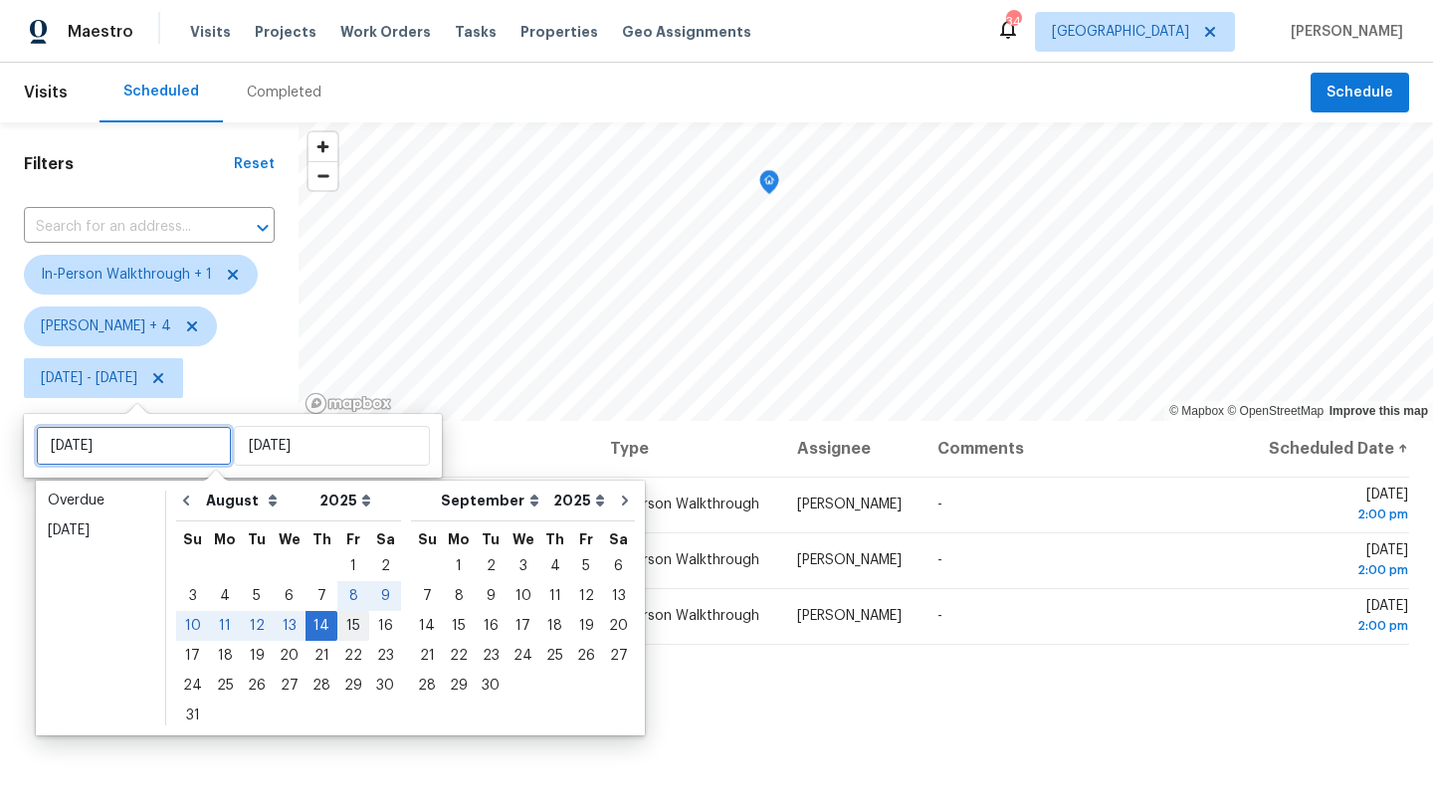
type input "[DATE]"
click at [343, 628] on div "15" at bounding box center [353, 626] width 32 height 28
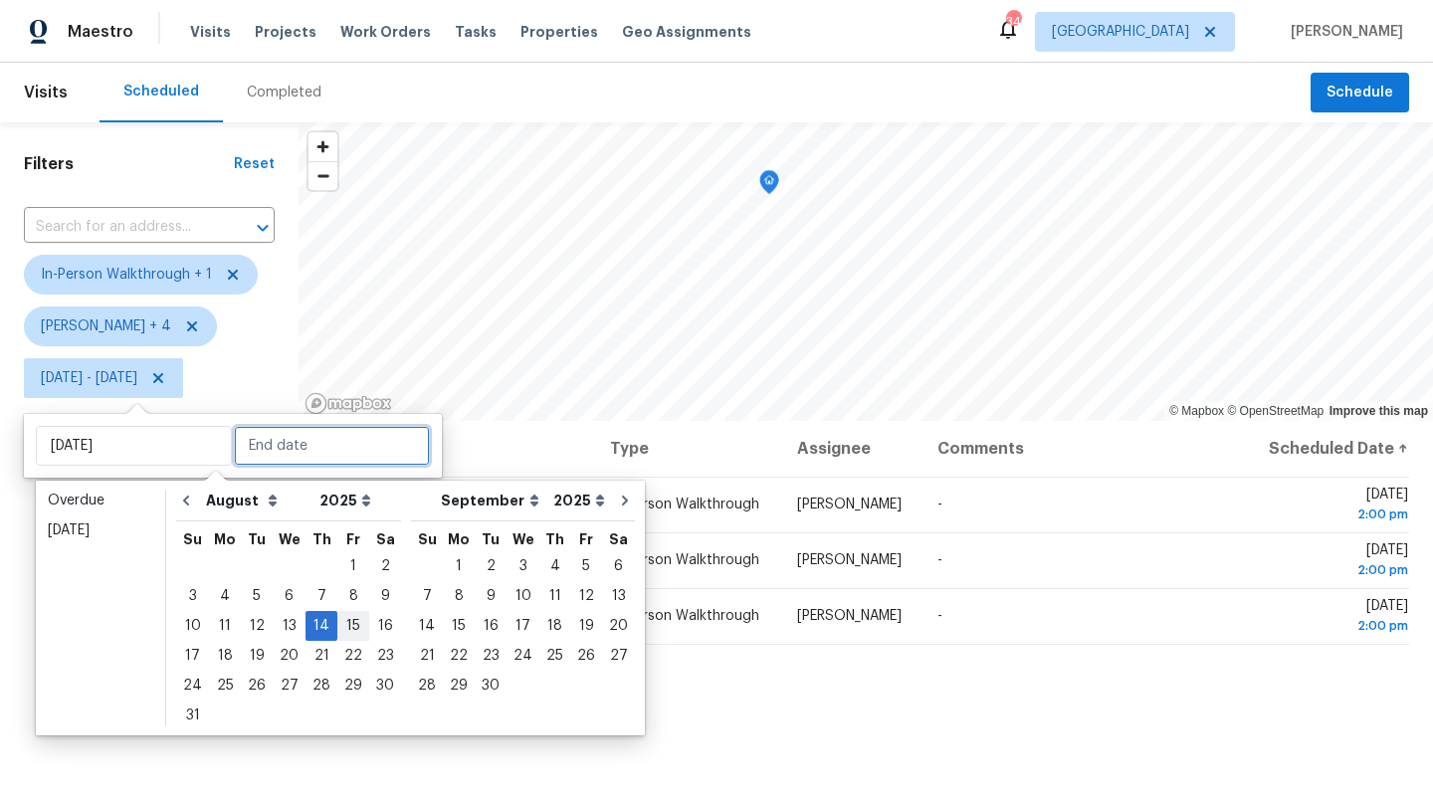
type input "[DATE]"
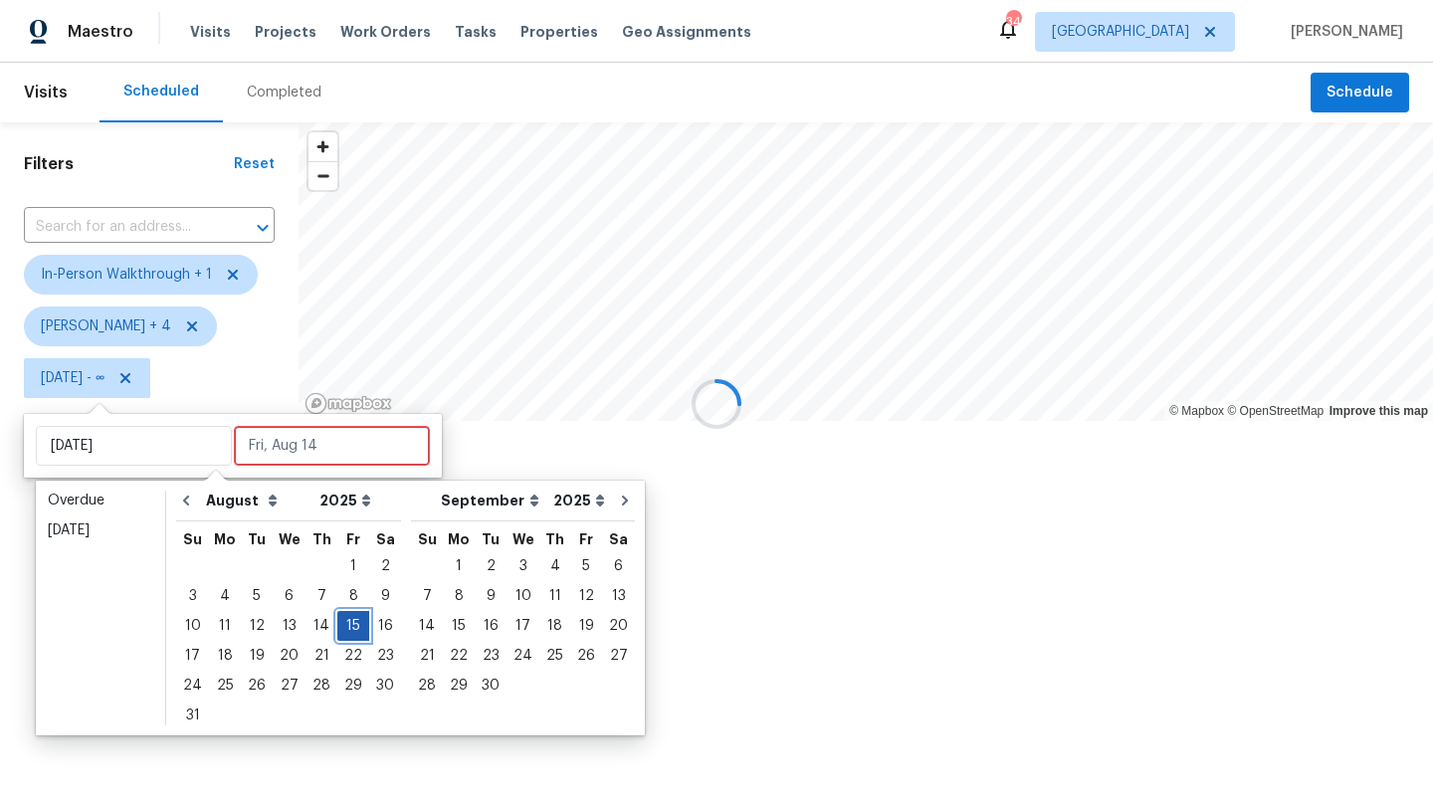
click at [343, 628] on div "15" at bounding box center [353, 626] width 32 height 28
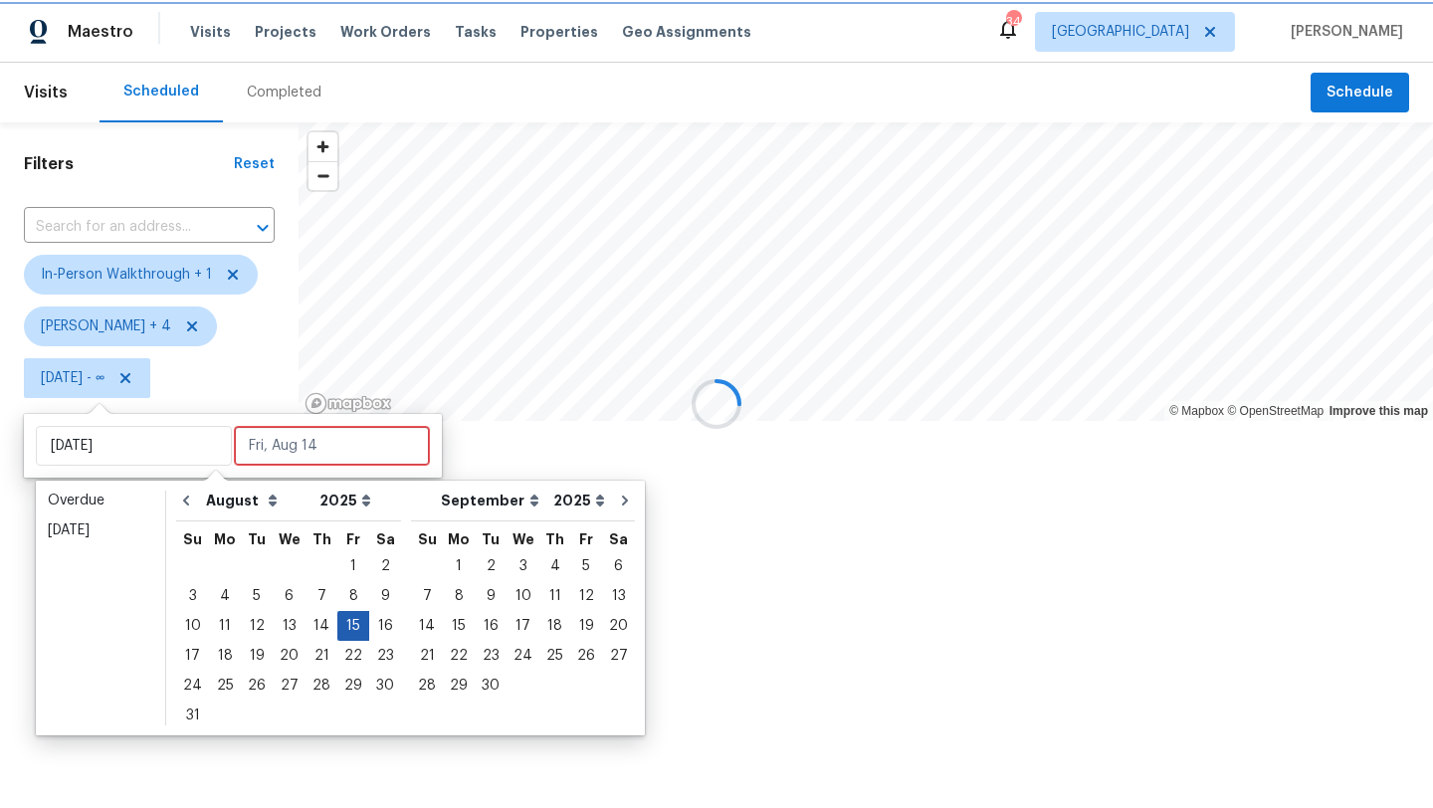
type input "[DATE]"
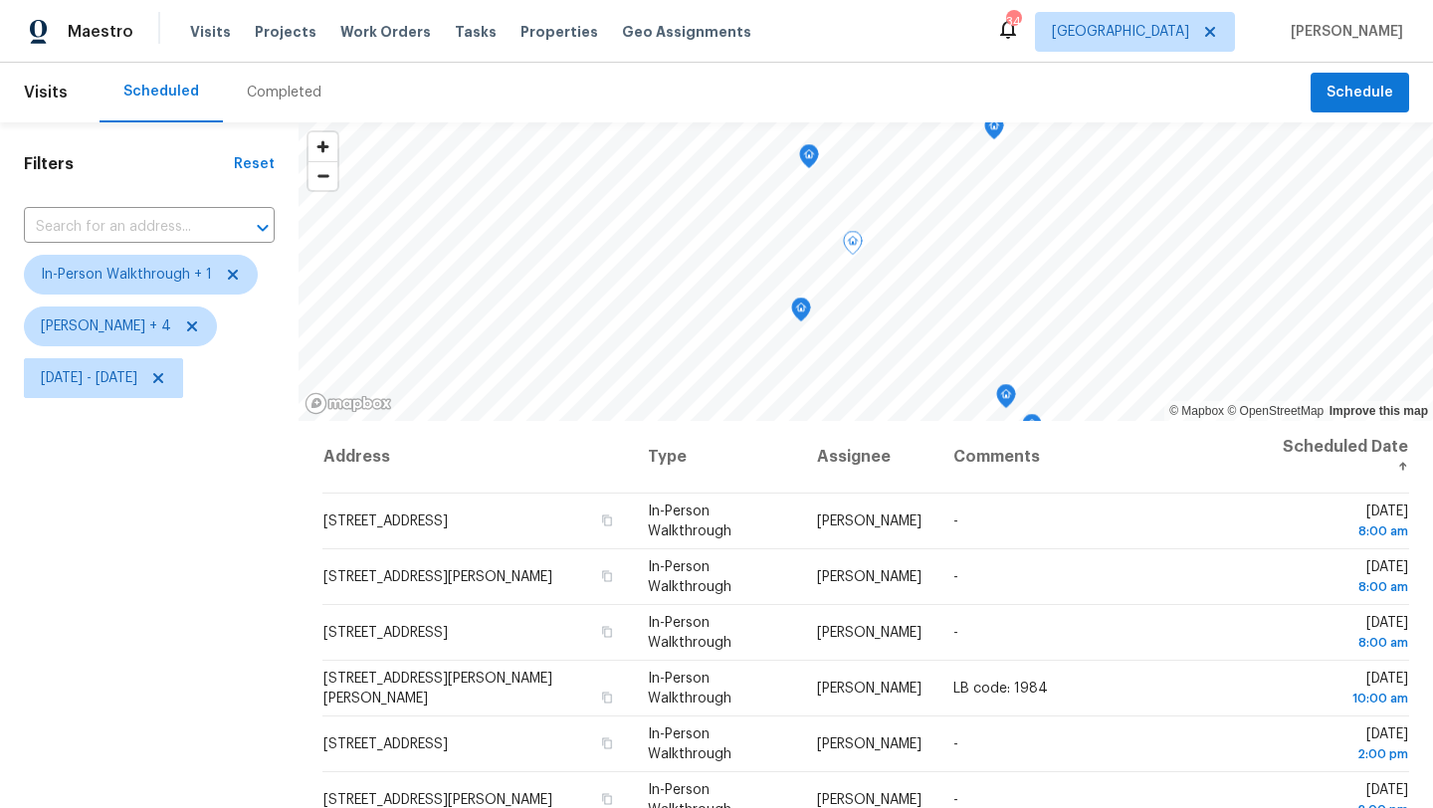
click at [270, 639] on div "Filters Reset ​ In-Person Walkthrough + 1 [PERSON_NAME] + 4 [DATE] - [DATE]" at bounding box center [149, 595] width 299 height 946
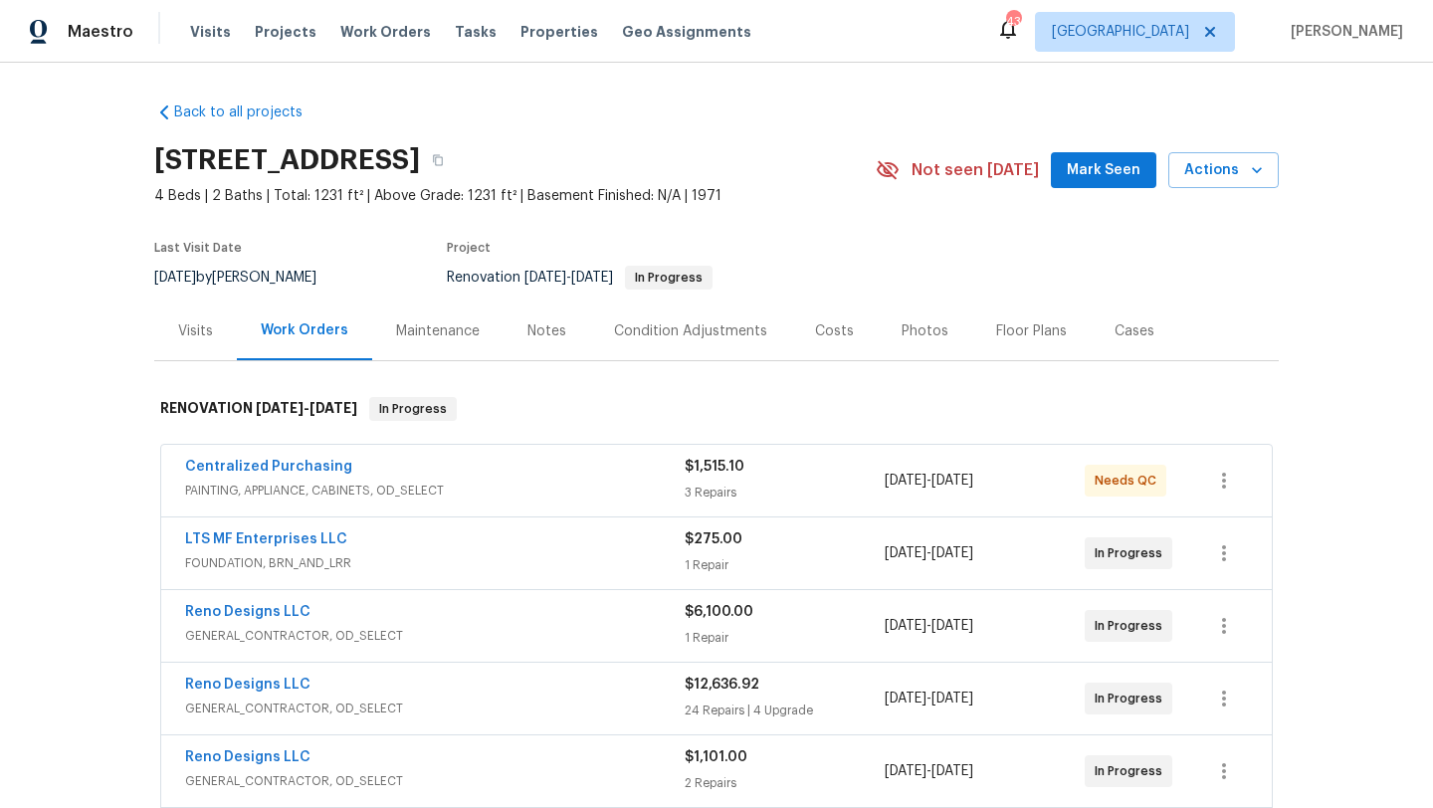
click at [328, 329] on div "Work Orders" at bounding box center [305, 330] width 88 height 20
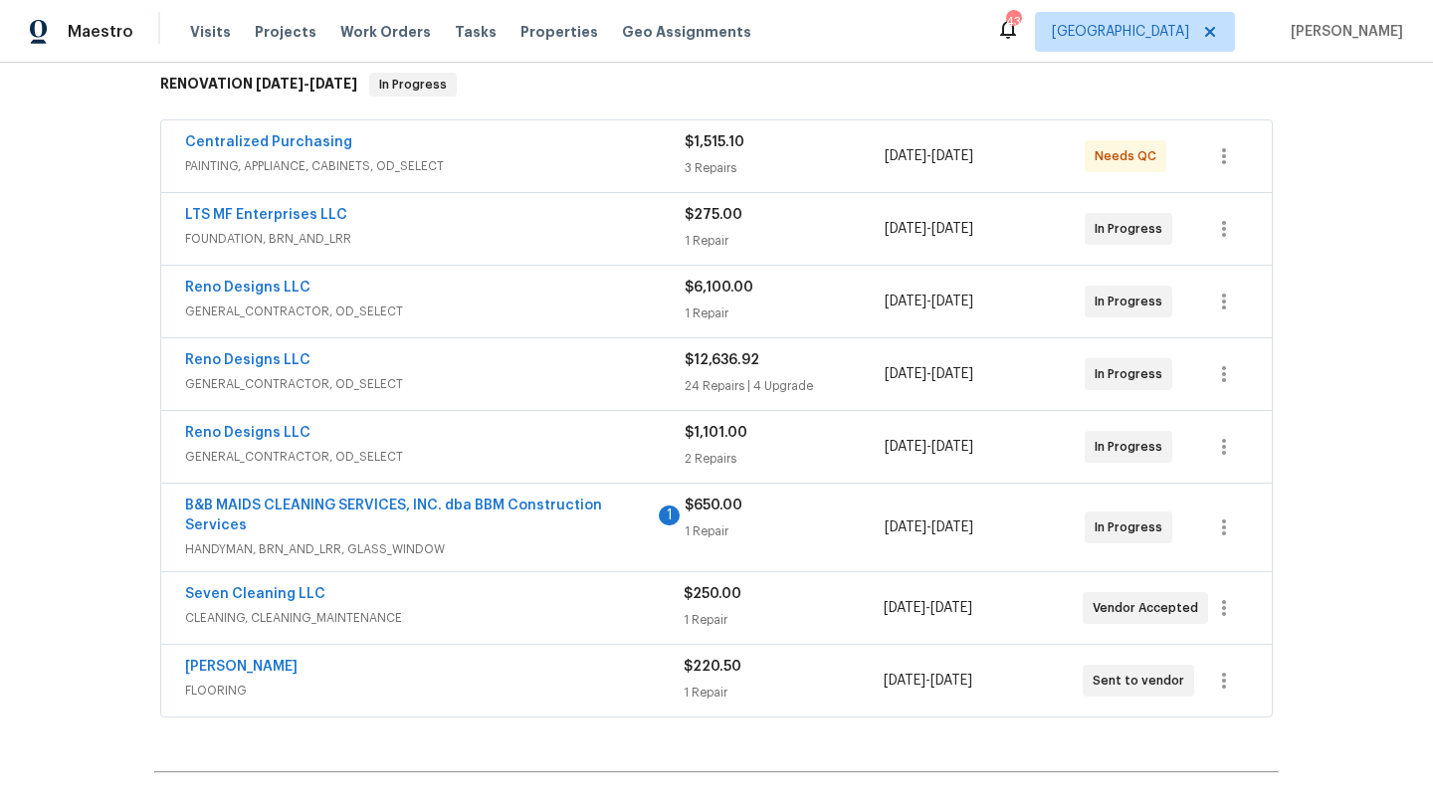
scroll to position [334, 0]
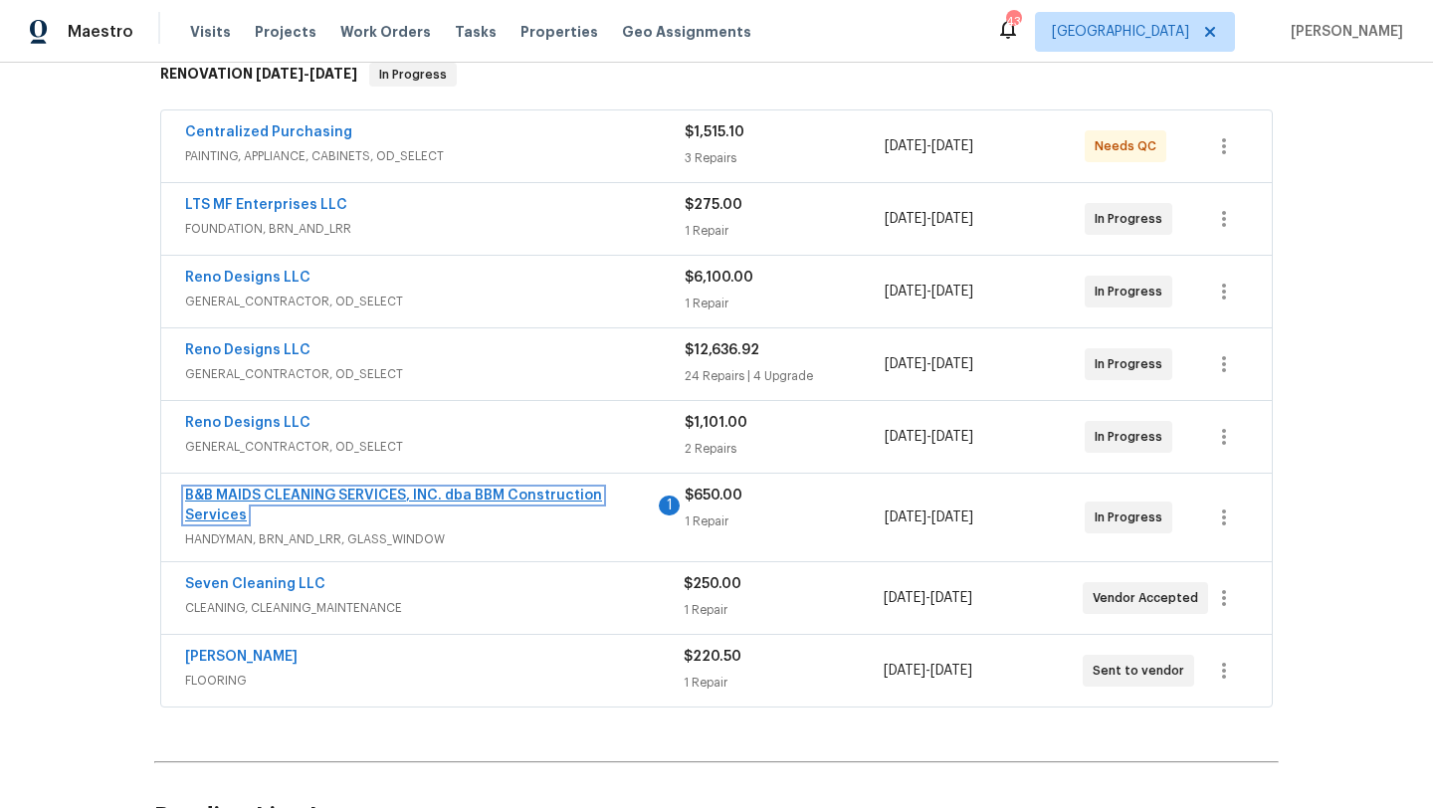
click at [333, 494] on link "B&B MAIDS CLEANING SERVICES, INC. dba BBM Construction Services" at bounding box center [393, 506] width 417 height 34
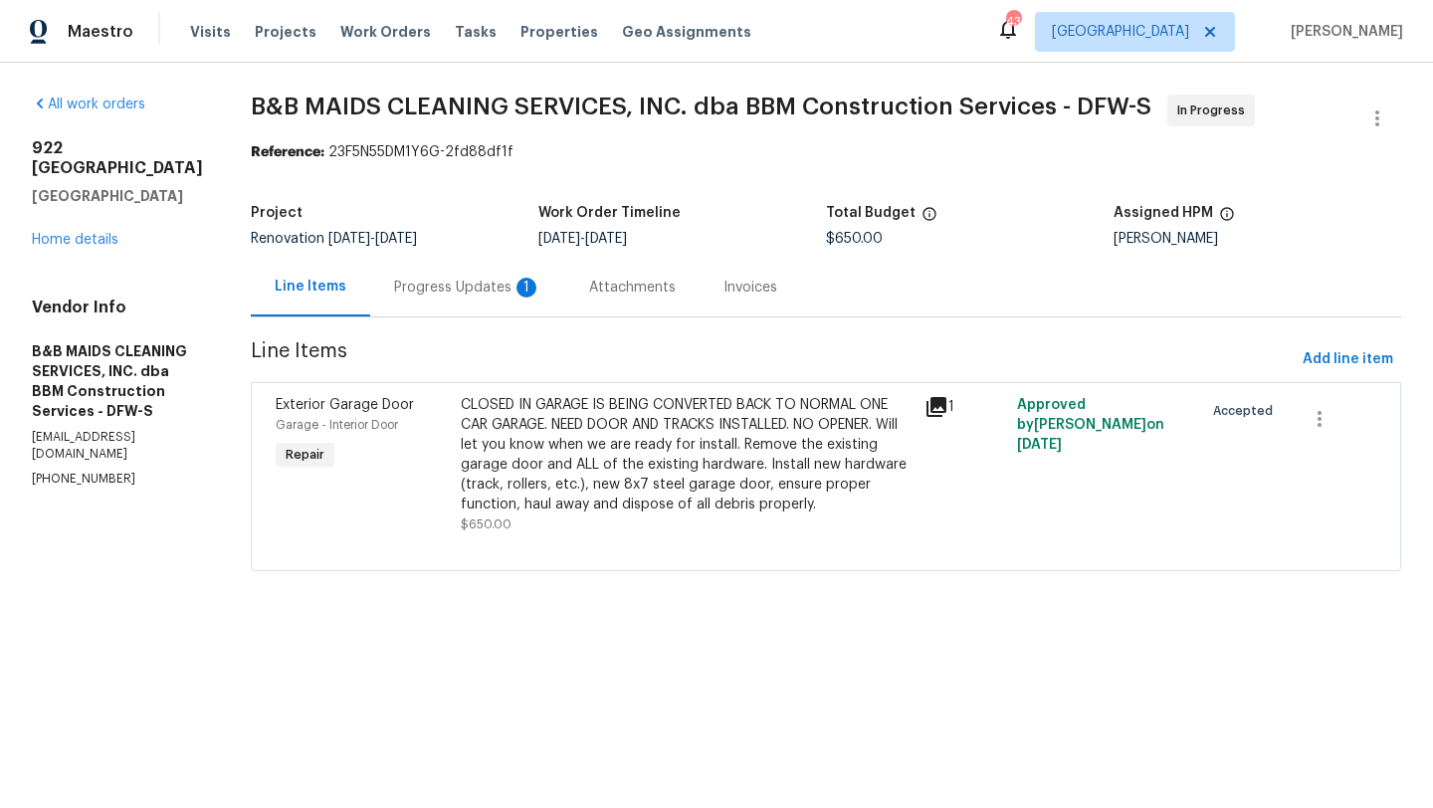
click at [480, 284] on div "Progress Updates 1" at bounding box center [467, 288] width 147 height 20
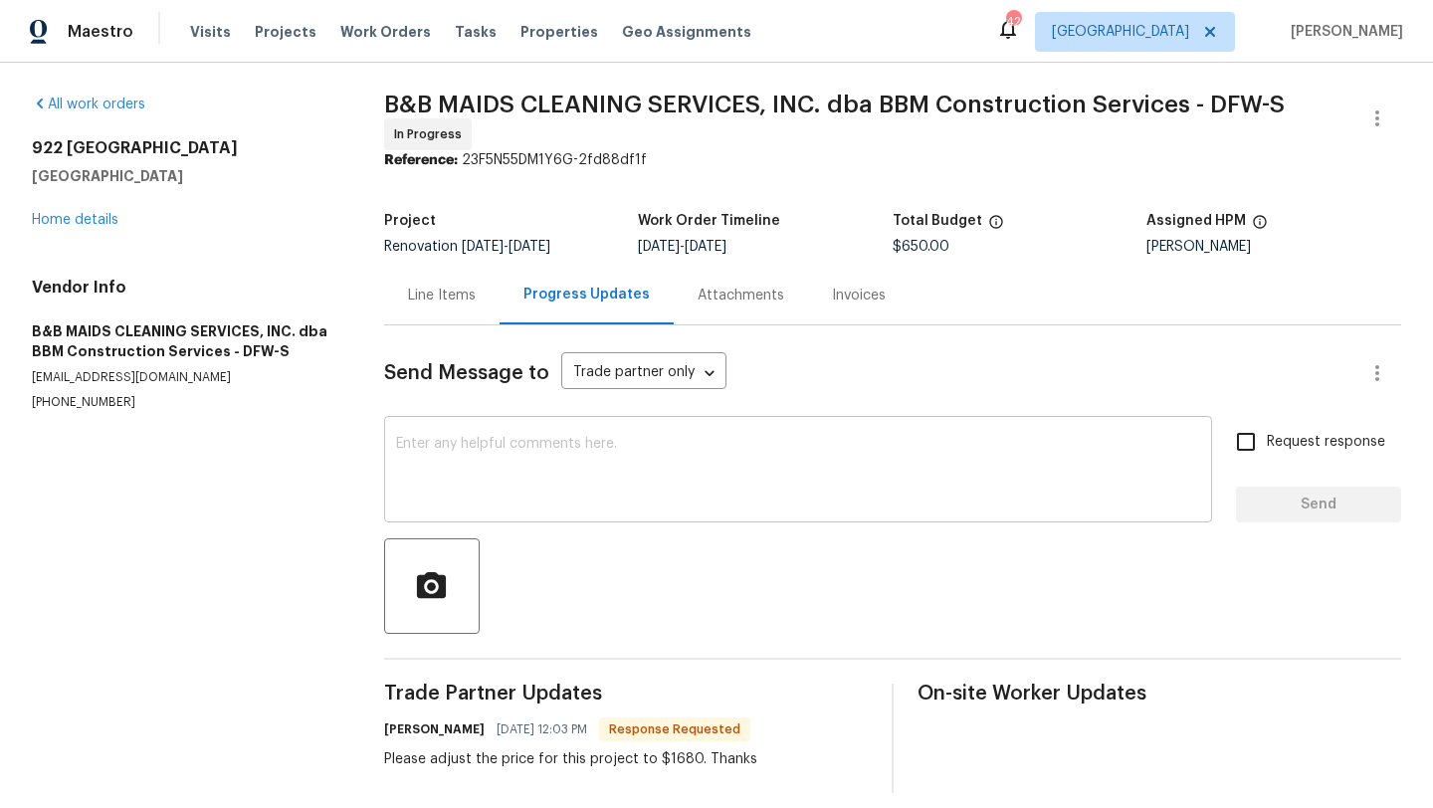
scroll to position [16, 0]
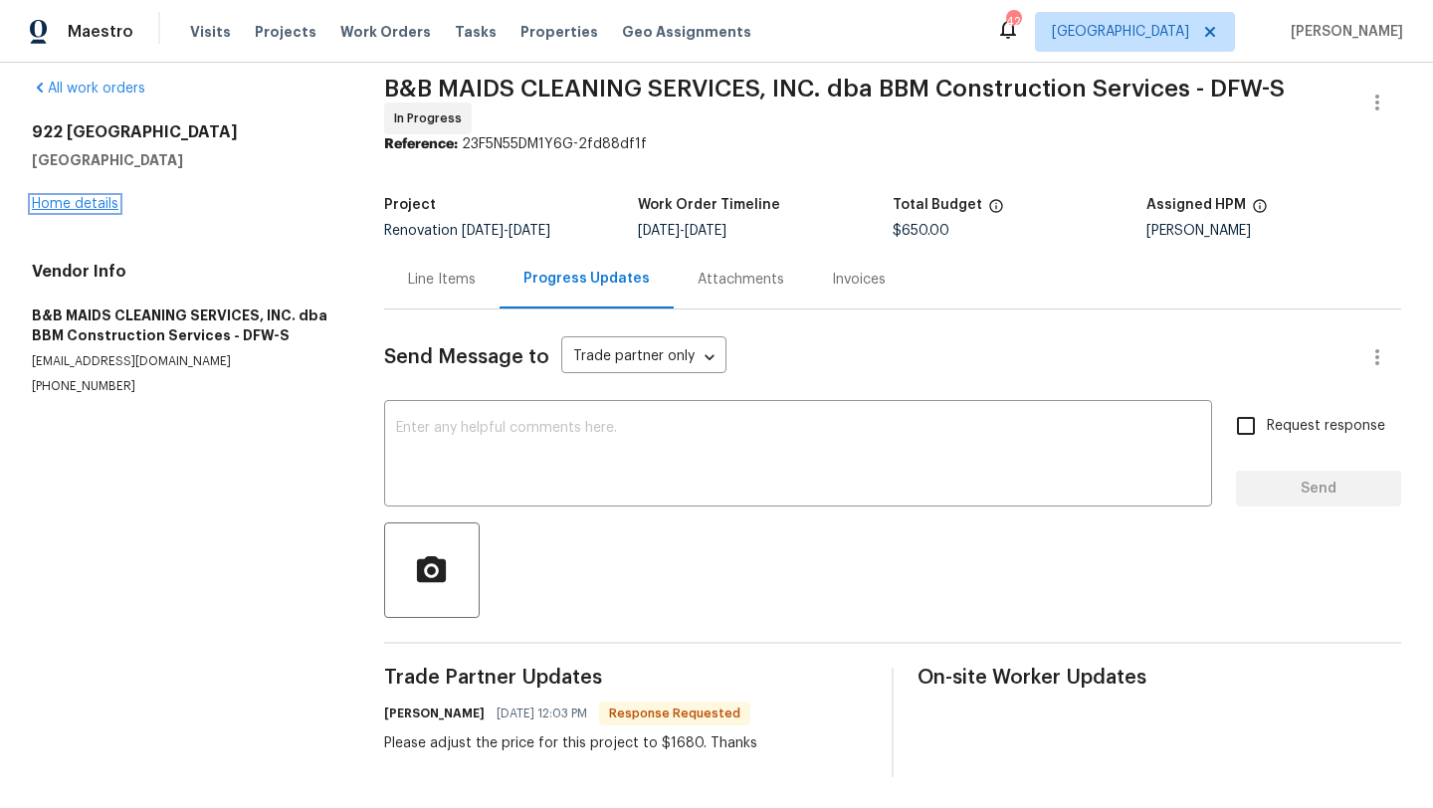
click at [94, 200] on link "Home details" at bounding box center [75, 204] width 87 height 14
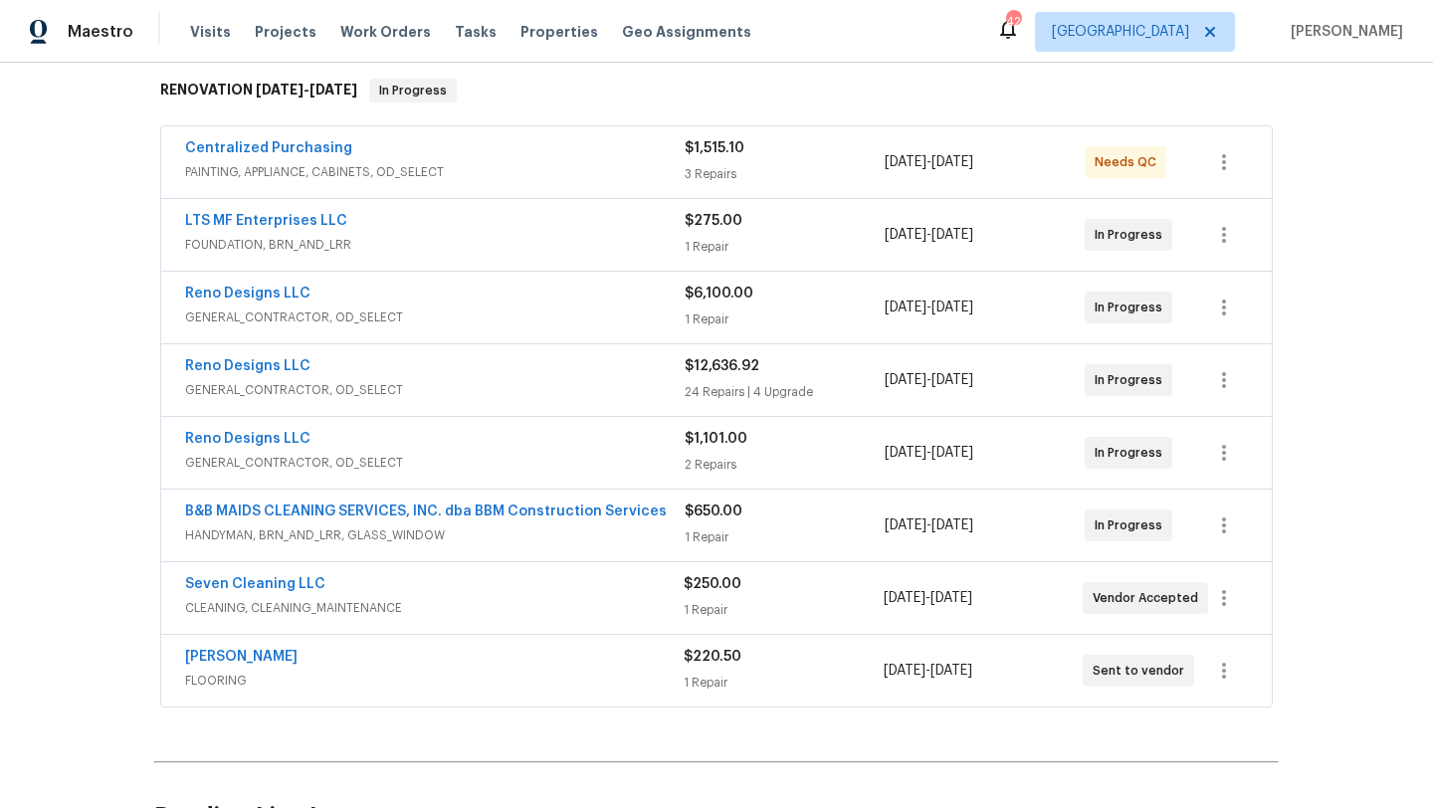
scroll to position [328, 0]
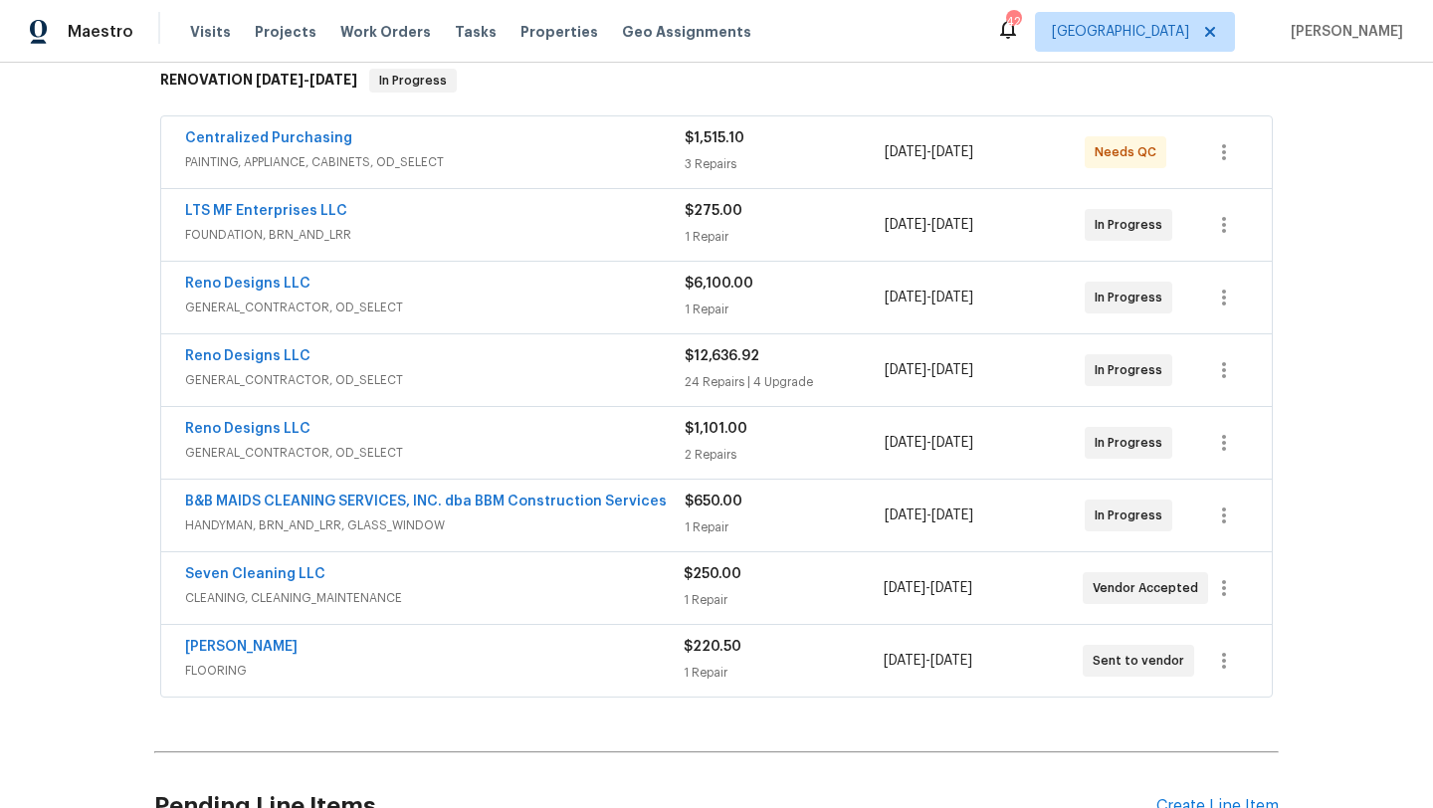
click at [519, 524] on span "HANDYMAN, BRN_AND_LRR, GLASS_WINDOW" at bounding box center [435, 526] width 500 height 20
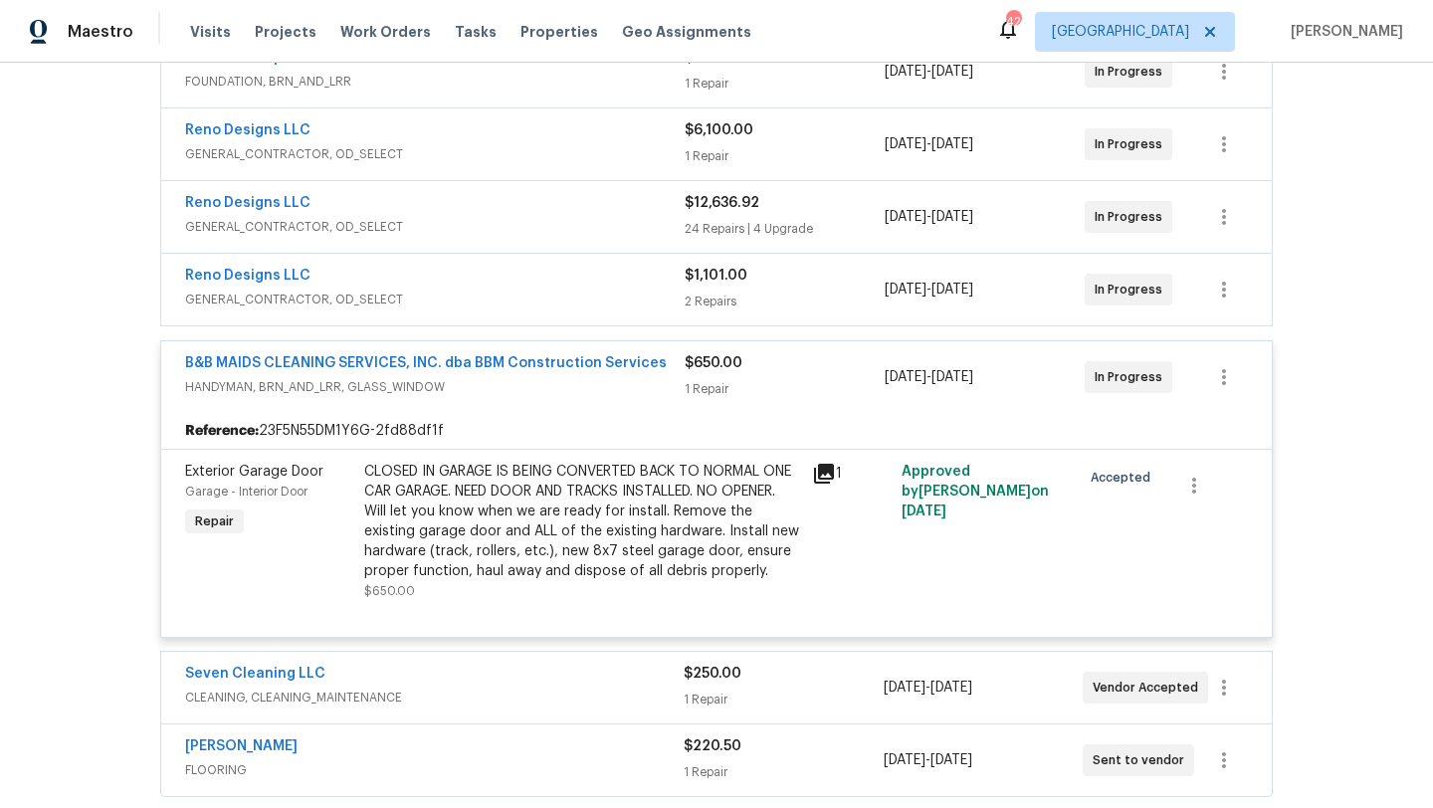
scroll to position [484, 0]
click at [519, 523] on div "CLOSED IN GARAGE IS BEING CONVERTED BACK TO NORMAL ONE CAR GARAGE. NEED DOOR AN…" at bounding box center [582, 519] width 436 height 119
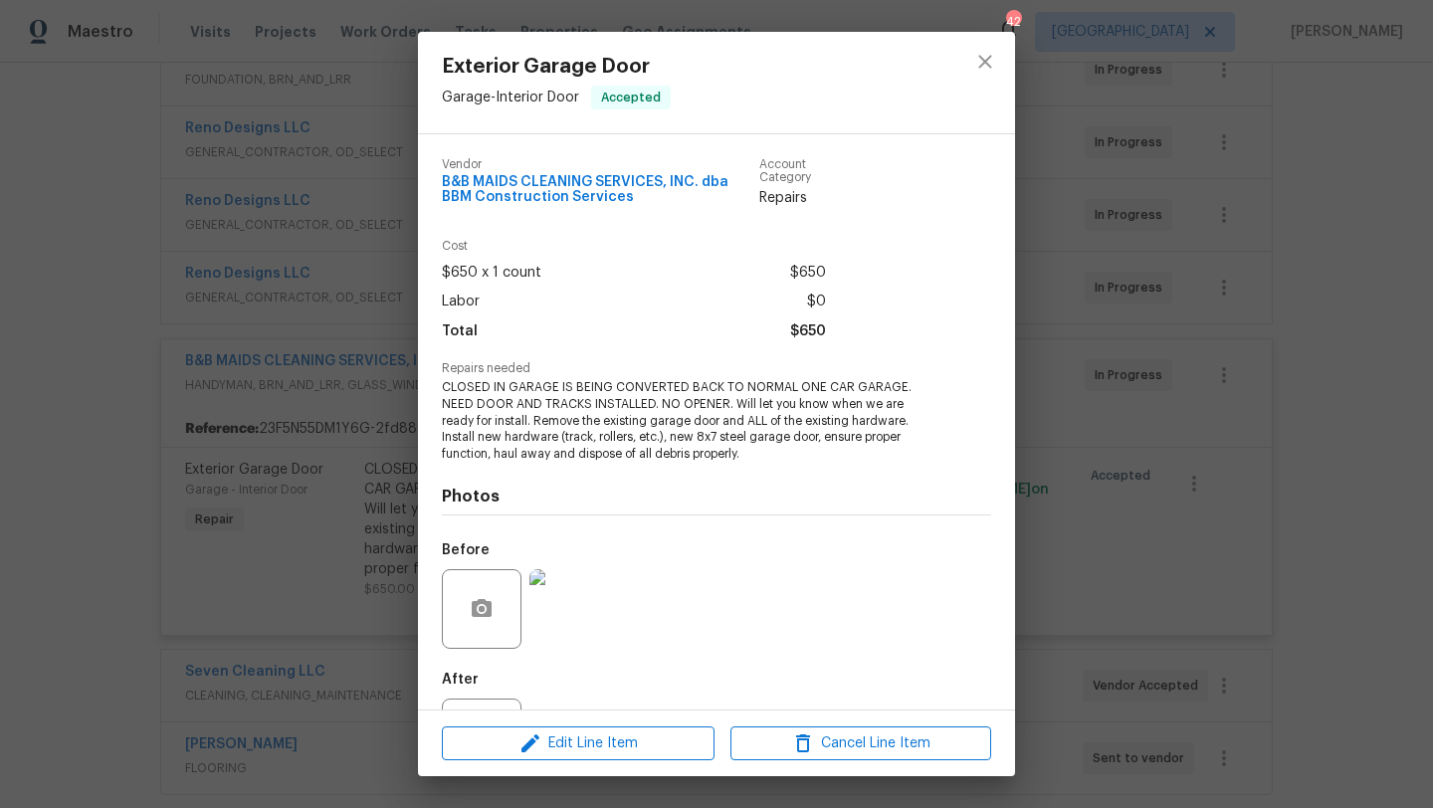
scroll to position [89, 0]
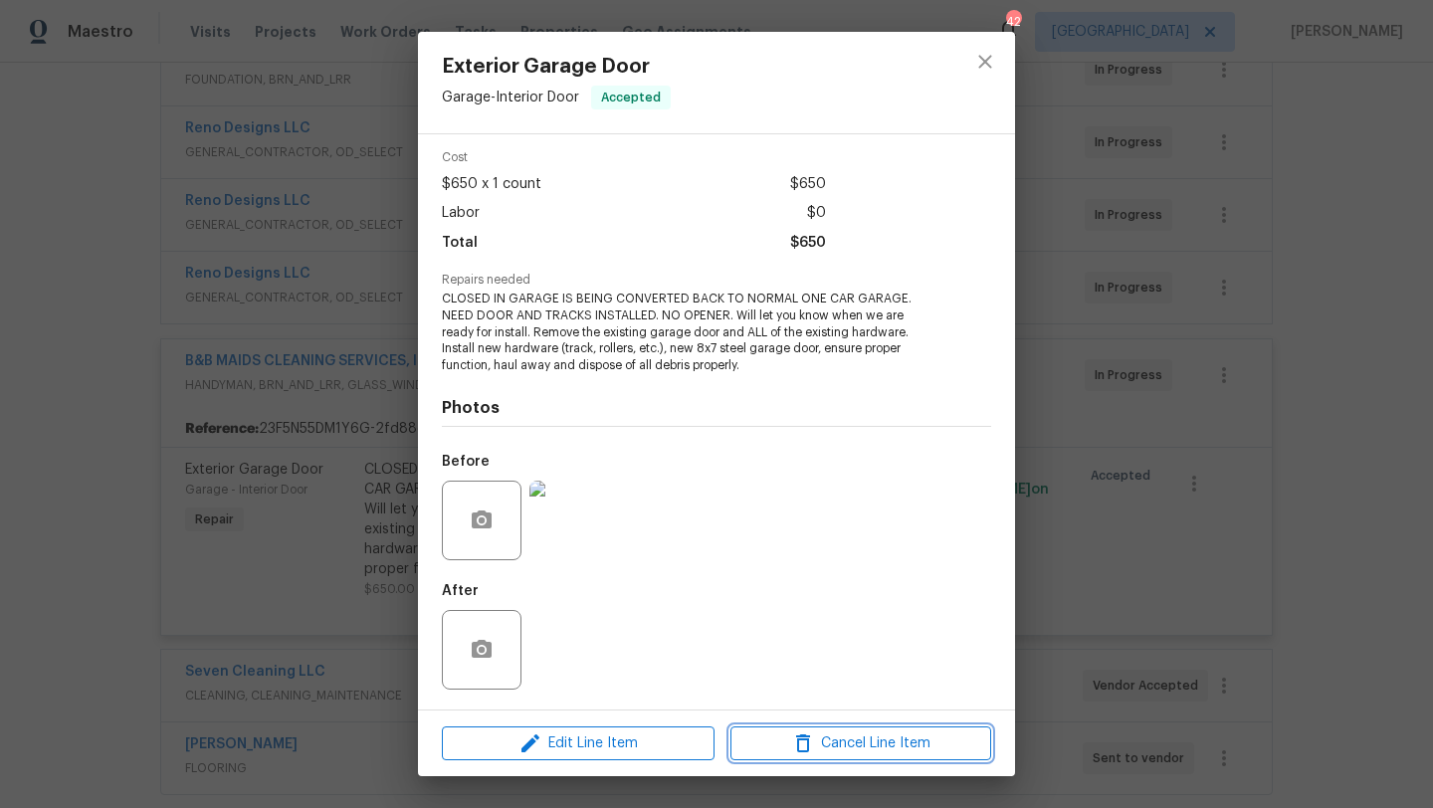
click at [863, 742] on span "Cancel Line Item" at bounding box center [861, 744] width 249 height 25
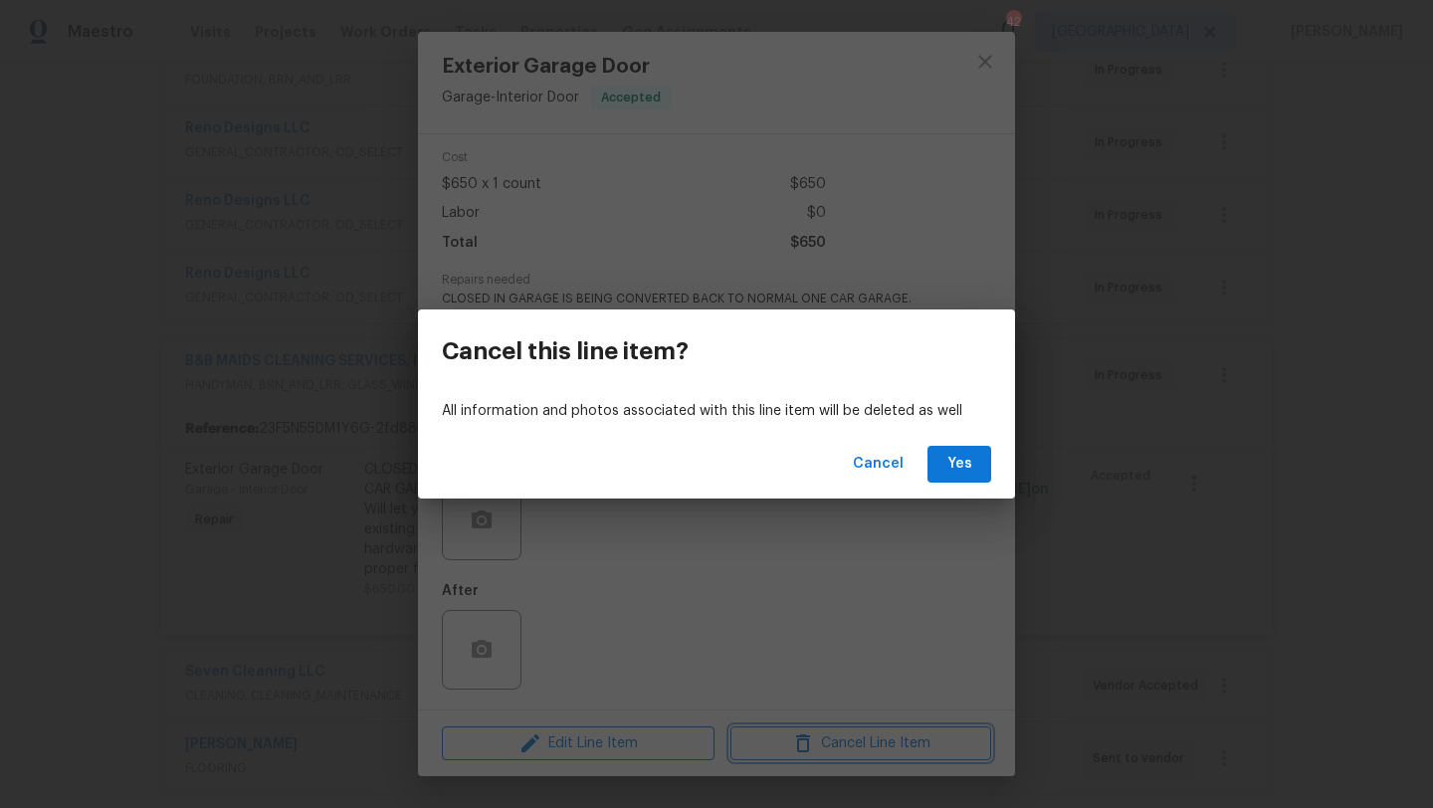
click at [985, 51] on div "Cancel this line item? All information and photos associated with this line ite…" at bounding box center [716, 404] width 1433 height 808
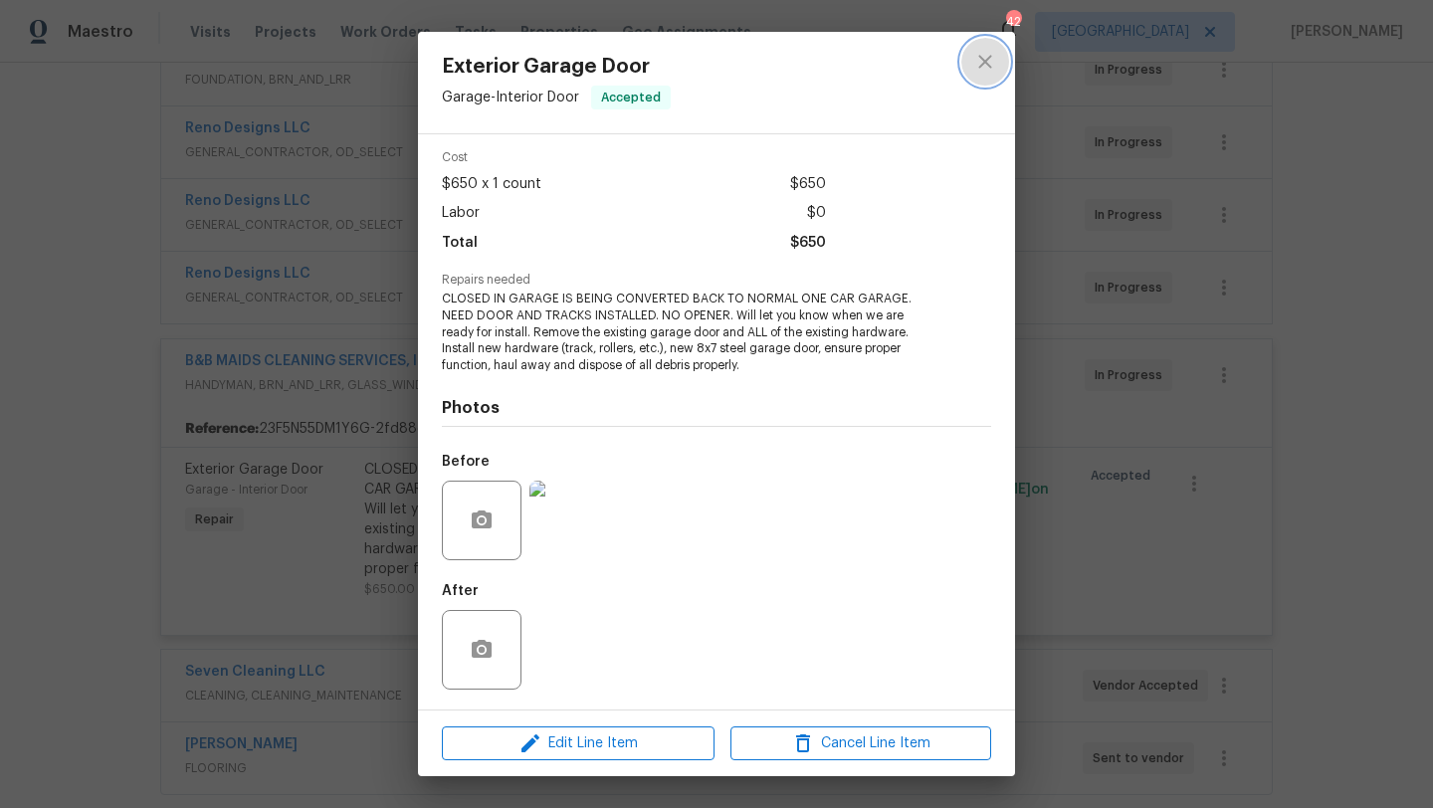
click at [985, 53] on icon "close" at bounding box center [985, 62] width 24 height 24
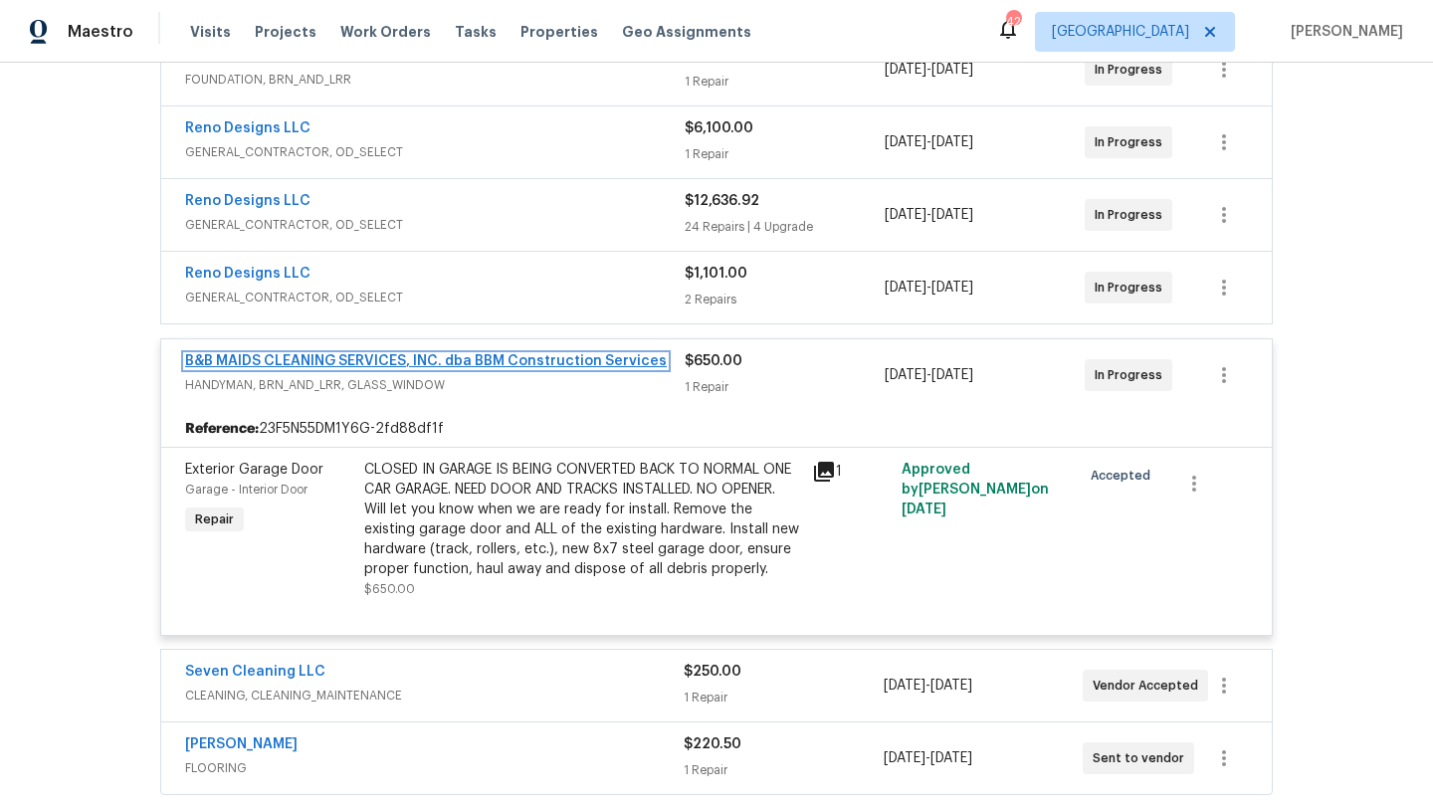
click at [520, 355] on link "B&B MAIDS CLEANING SERVICES, INC. dba BBM Construction Services" at bounding box center [426, 361] width 482 height 14
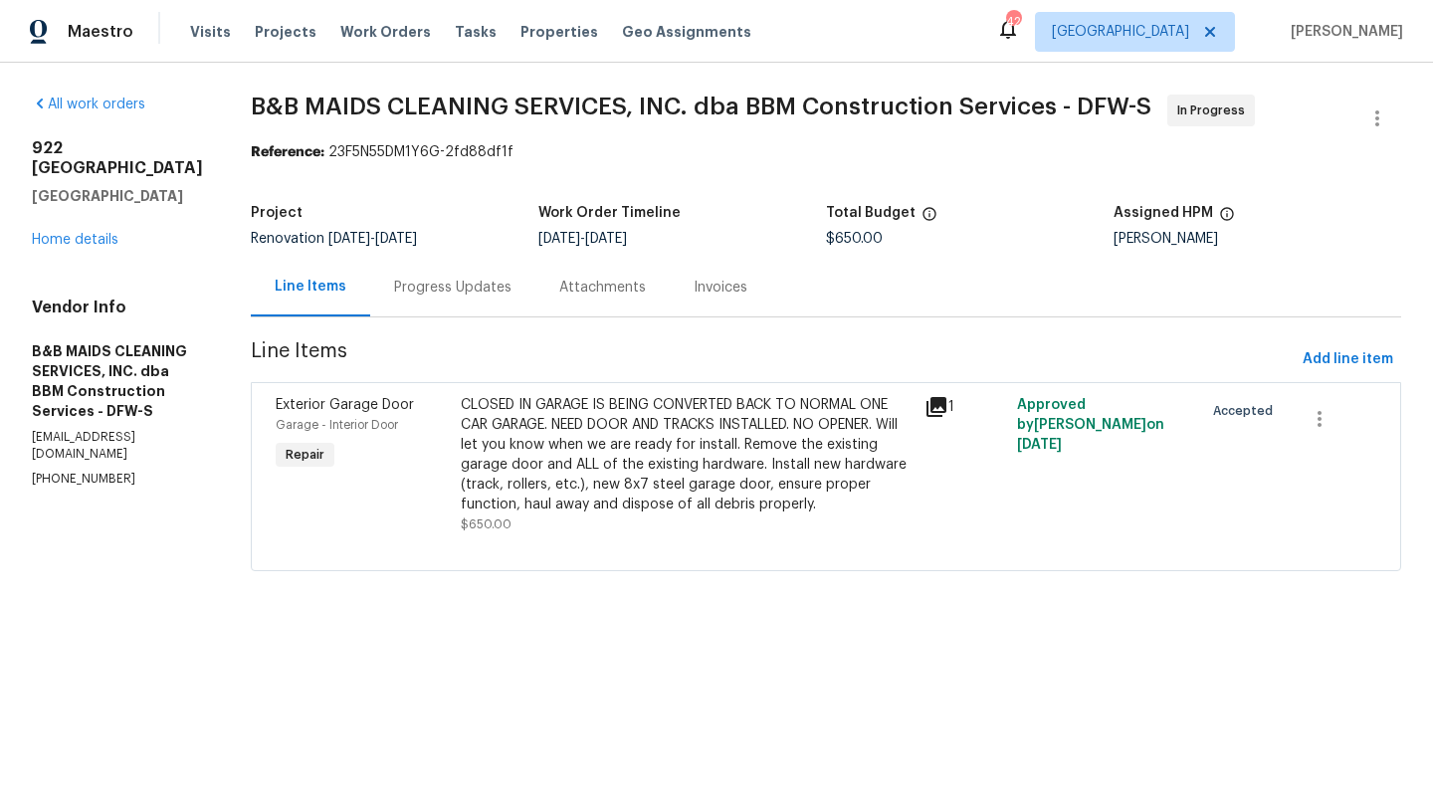
click at [512, 290] on div "Progress Updates" at bounding box center [452, 288] width 117 height 20
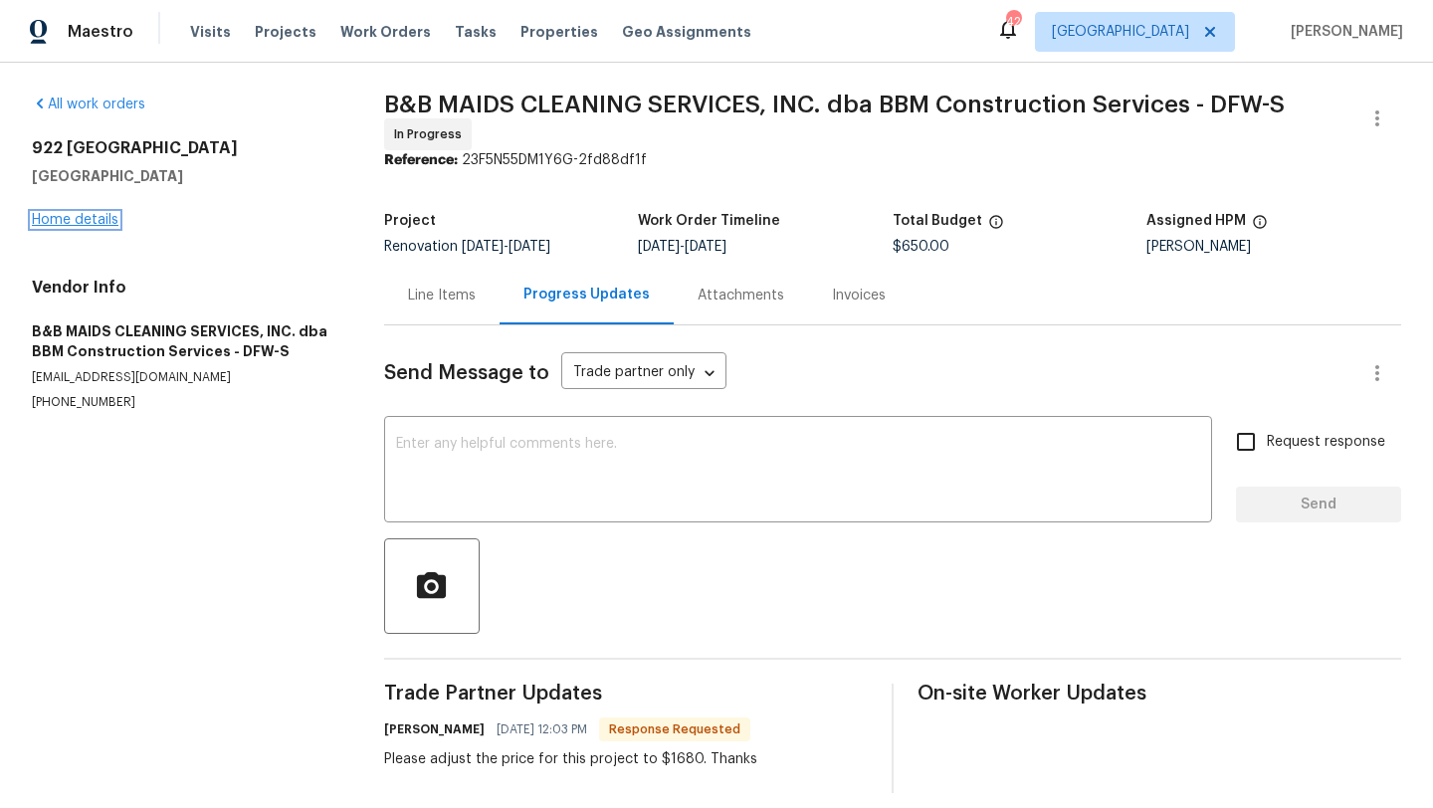
click at [86, 216] on link "Home details" at bounding box center [75, 220] width 87 height 14
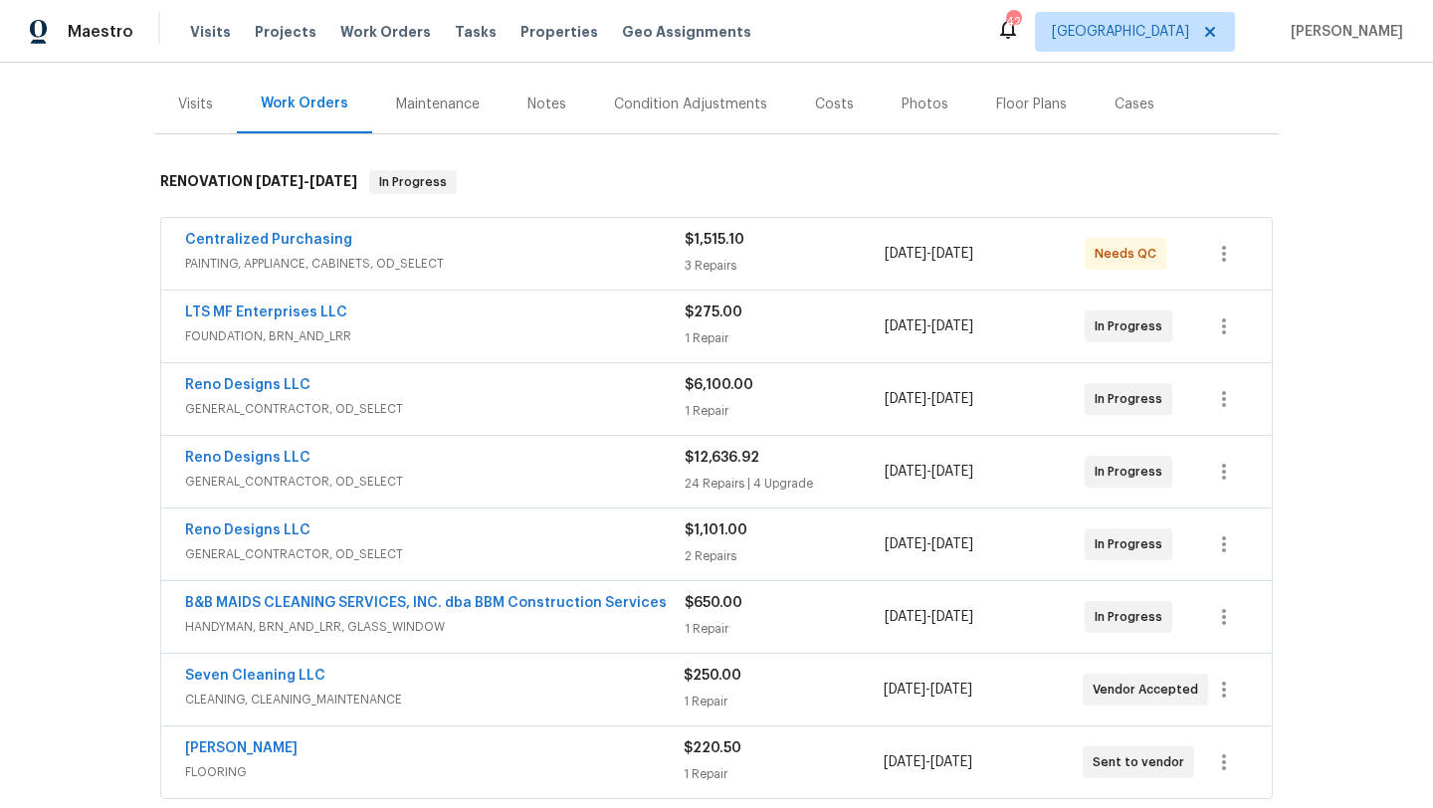
scroll to position [229, 0]
click at [507, 620] on span "HANDYMAN, BRN_AND_LRR, GLASS_WINDOW" at bounding box center [435, 625] width 500 height 20
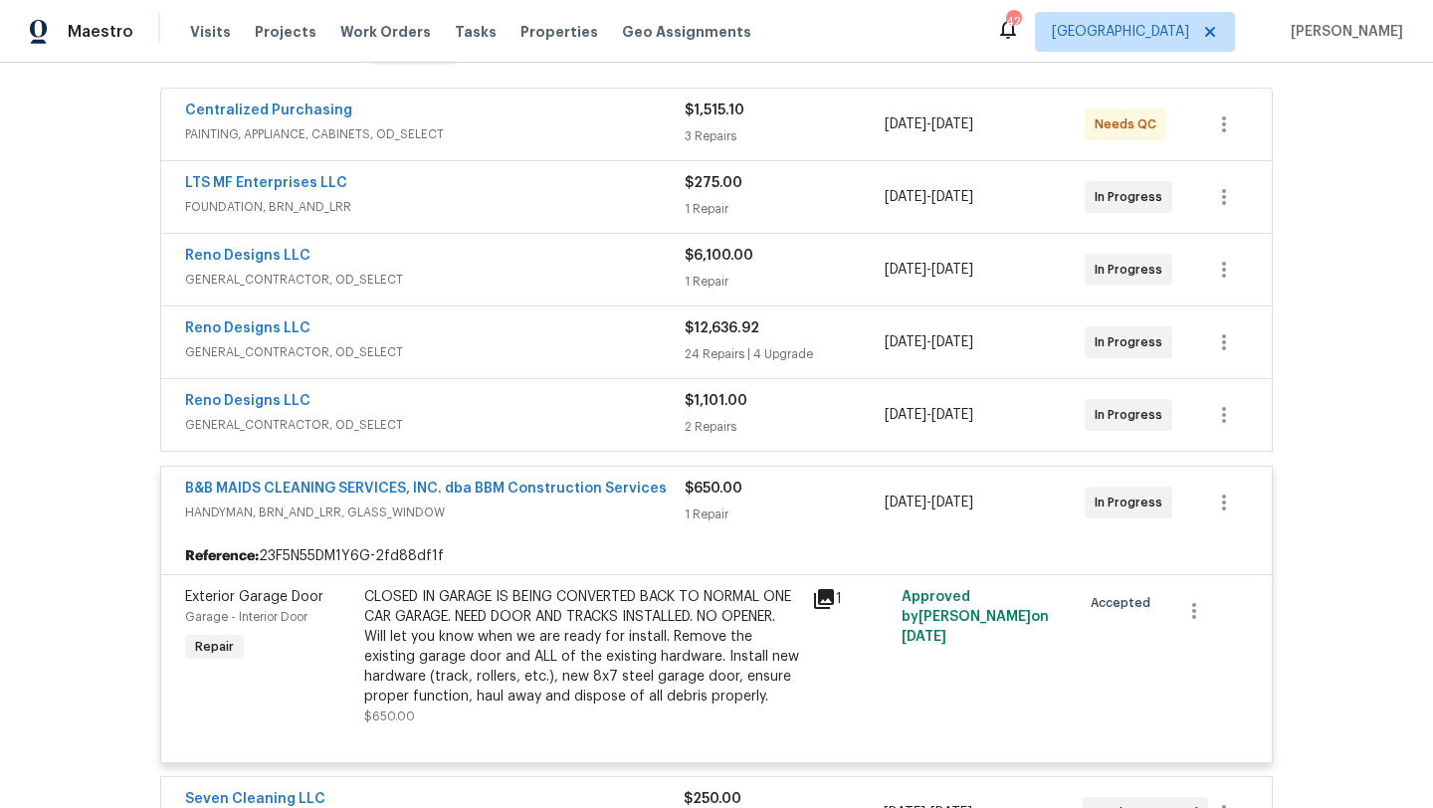
scroll to position [402, 0]
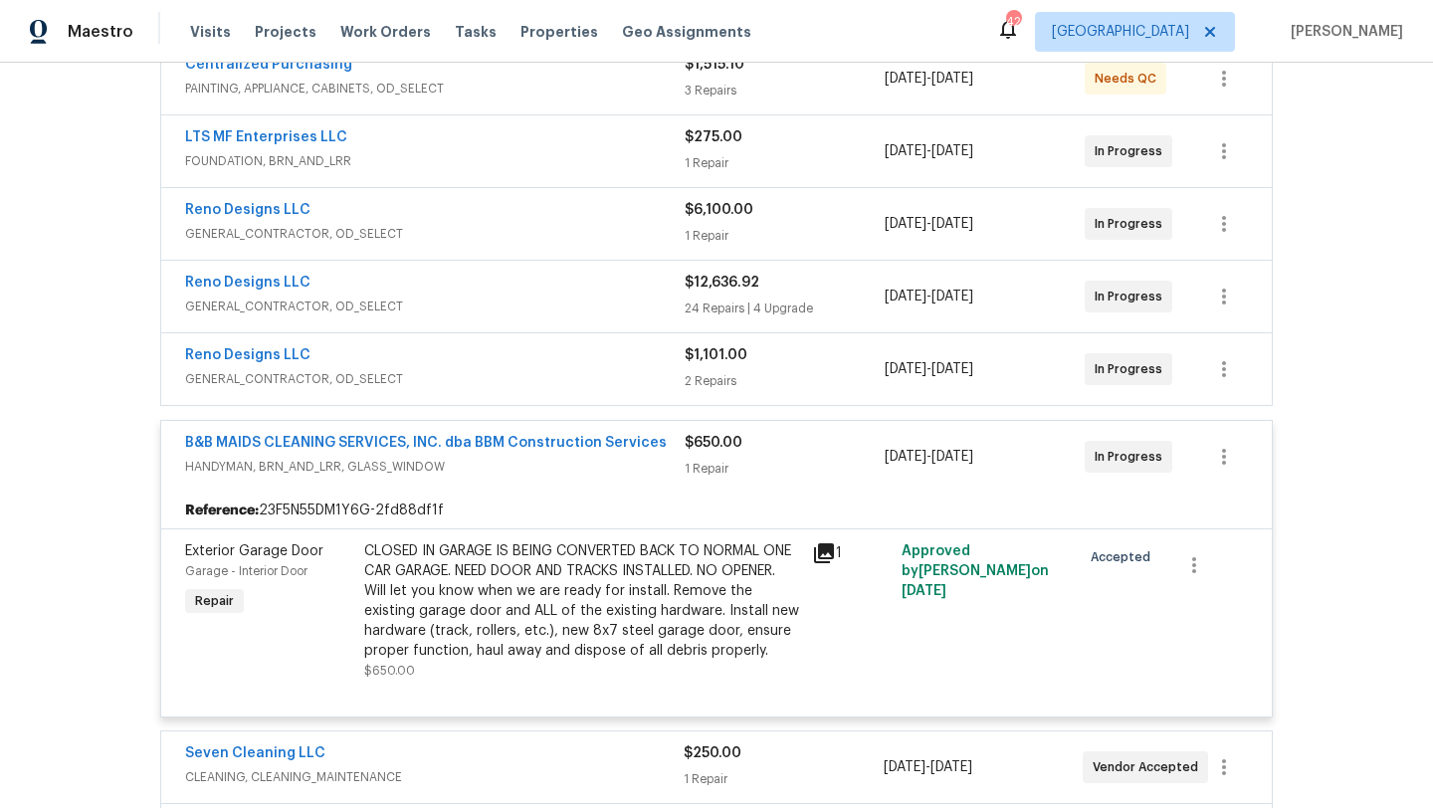
click at [594, 626] on div "CLOSED IN GARAGE IS BEING CONVERTED BACK TO NORMAL ONE CAR GARAGE. NEED DOOR AN…" at bounding box center [582, 600] width 436 height 119
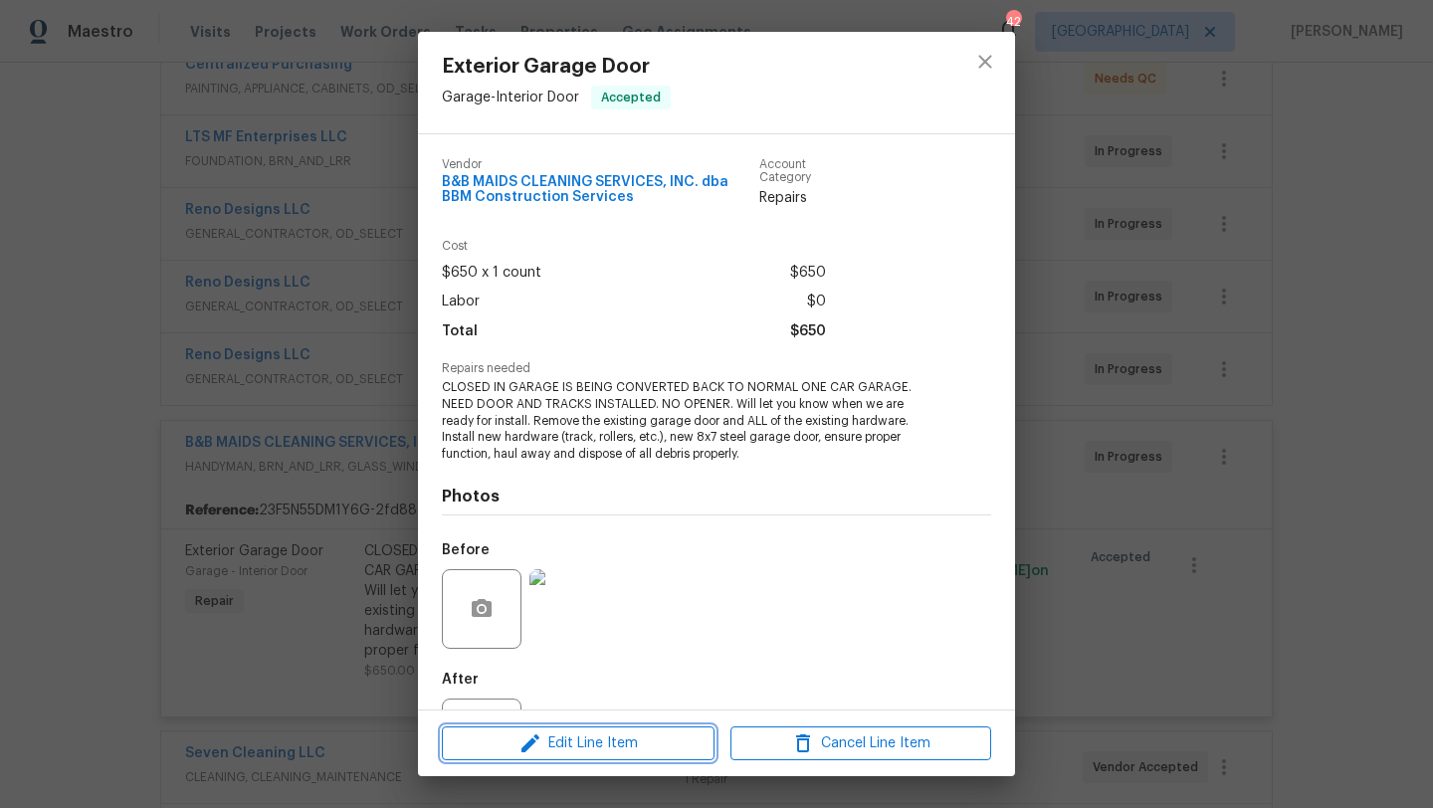
click at [632, 747] on span "Edit Line Item" at bounding box center [578, 744] width 261 height 25
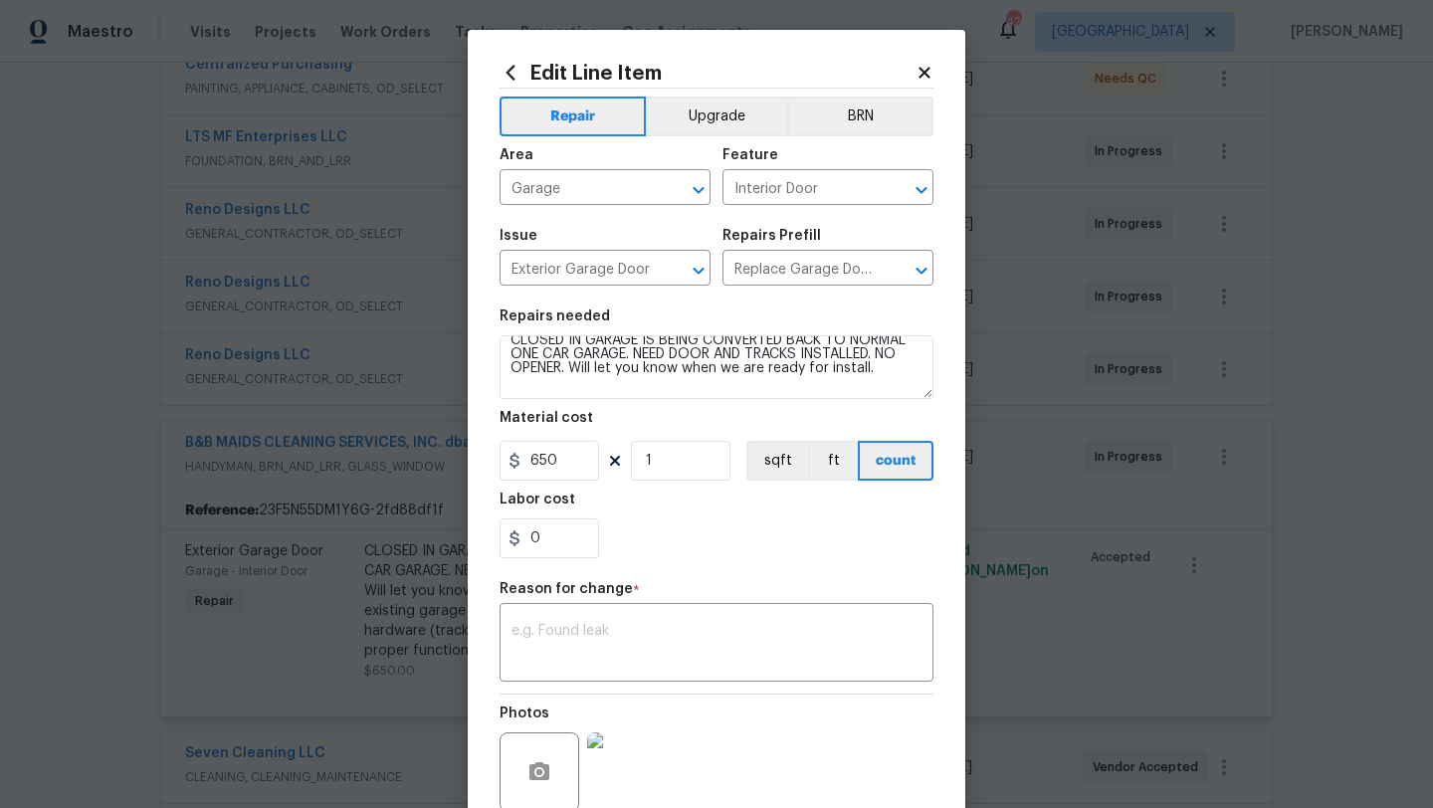
scroll to position [0, 0]
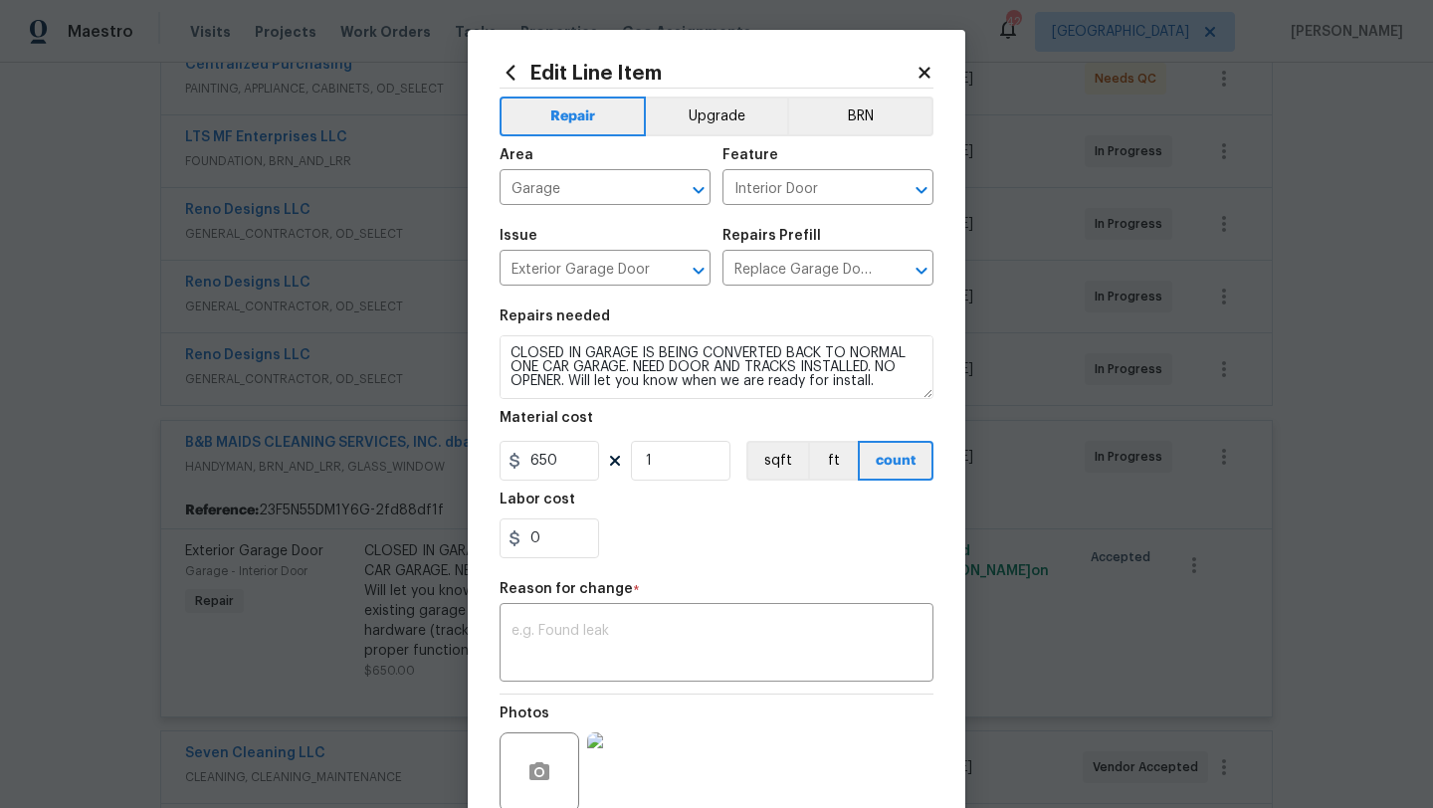
click at [924, 69] on icon at bounding box center [925, 73] width 18 height 18
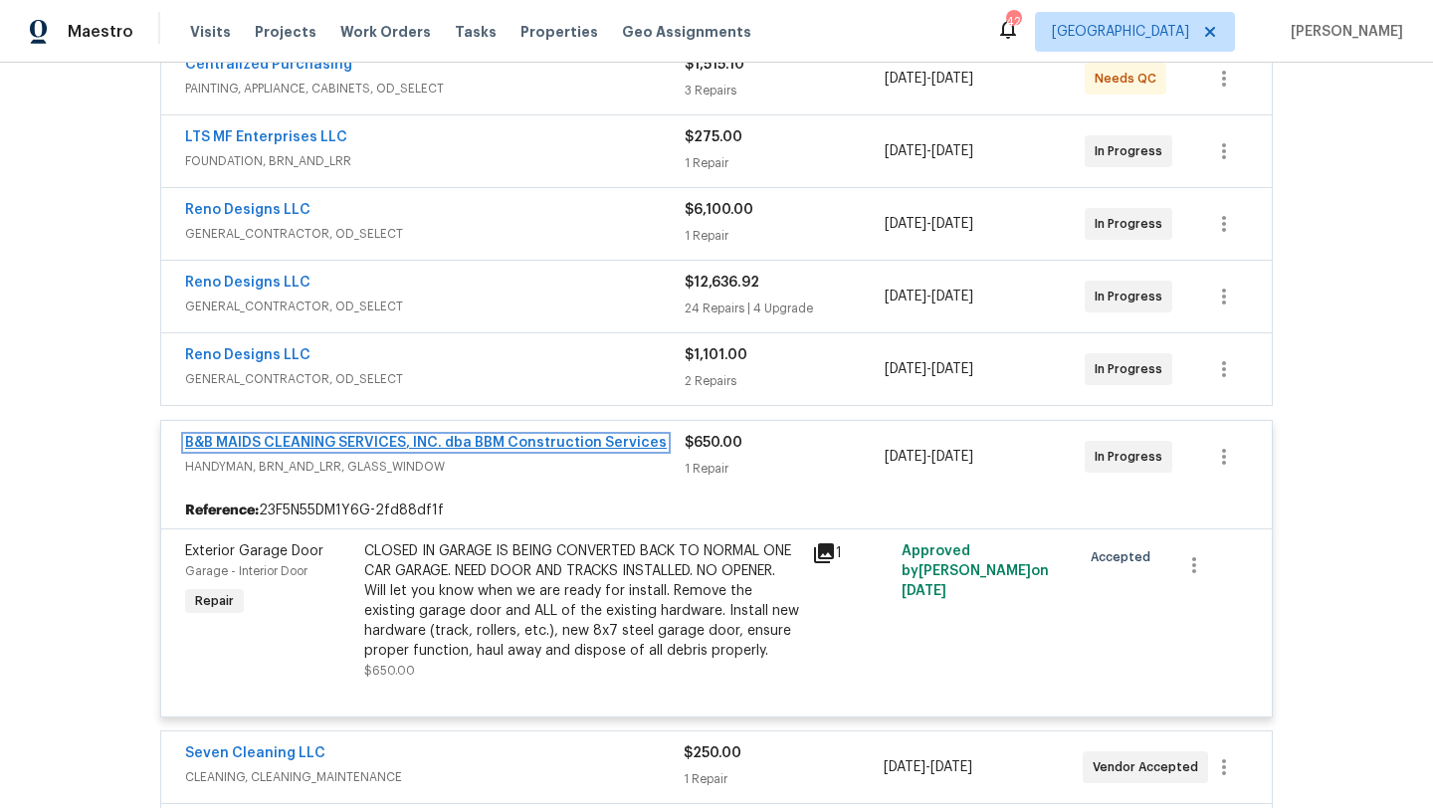
click at [445, 438] on link "B&B MAIDS CLEANING SERVICES, INC. dba BBM Construction Services" at bounding box center [426, 443] width 482 height 14
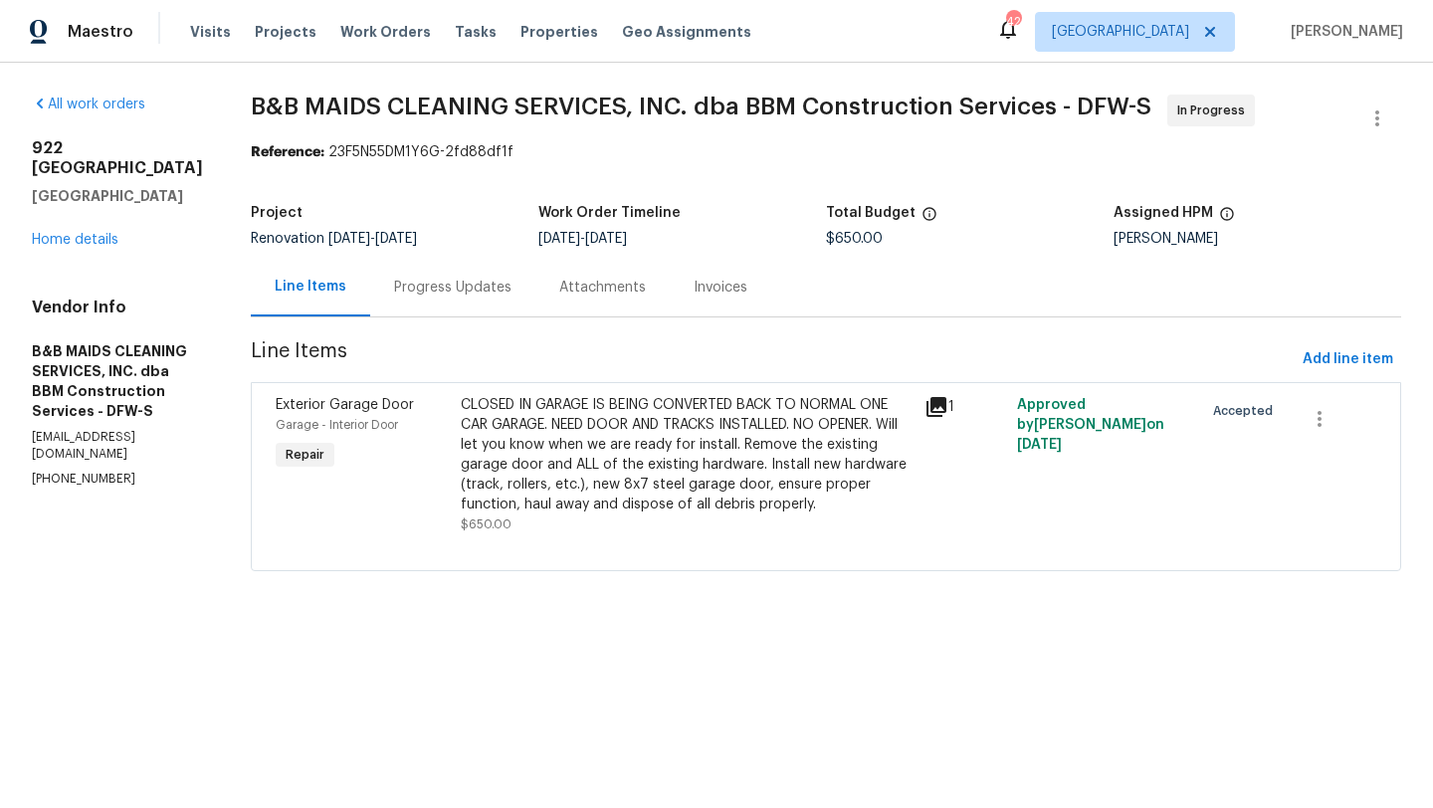
click at [500, 285] on div "Progress Updates" at bounding box center [452, 288] width 117 height 20
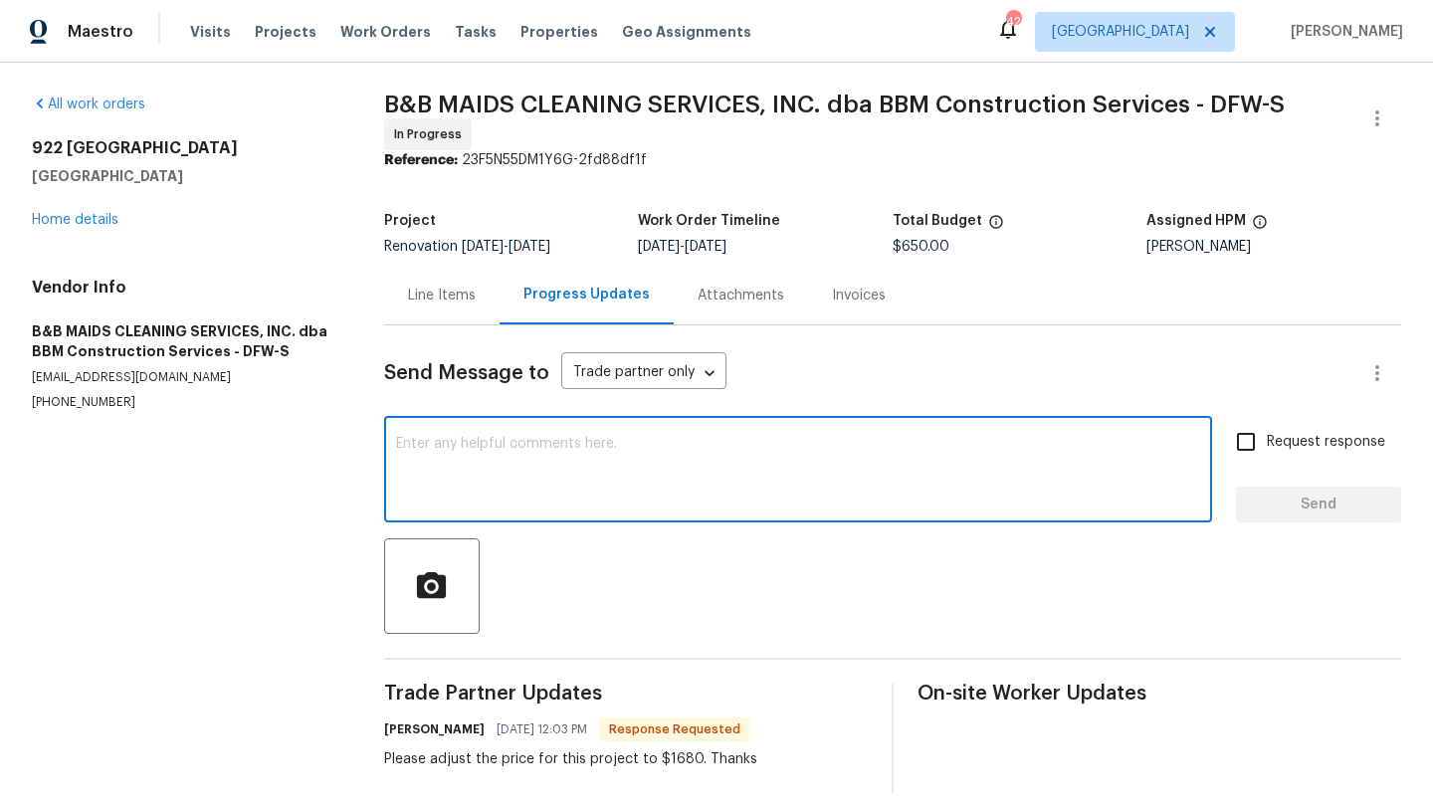
click at [487, 451] on textarea at bounding box center [798, 472] width 804 height 70
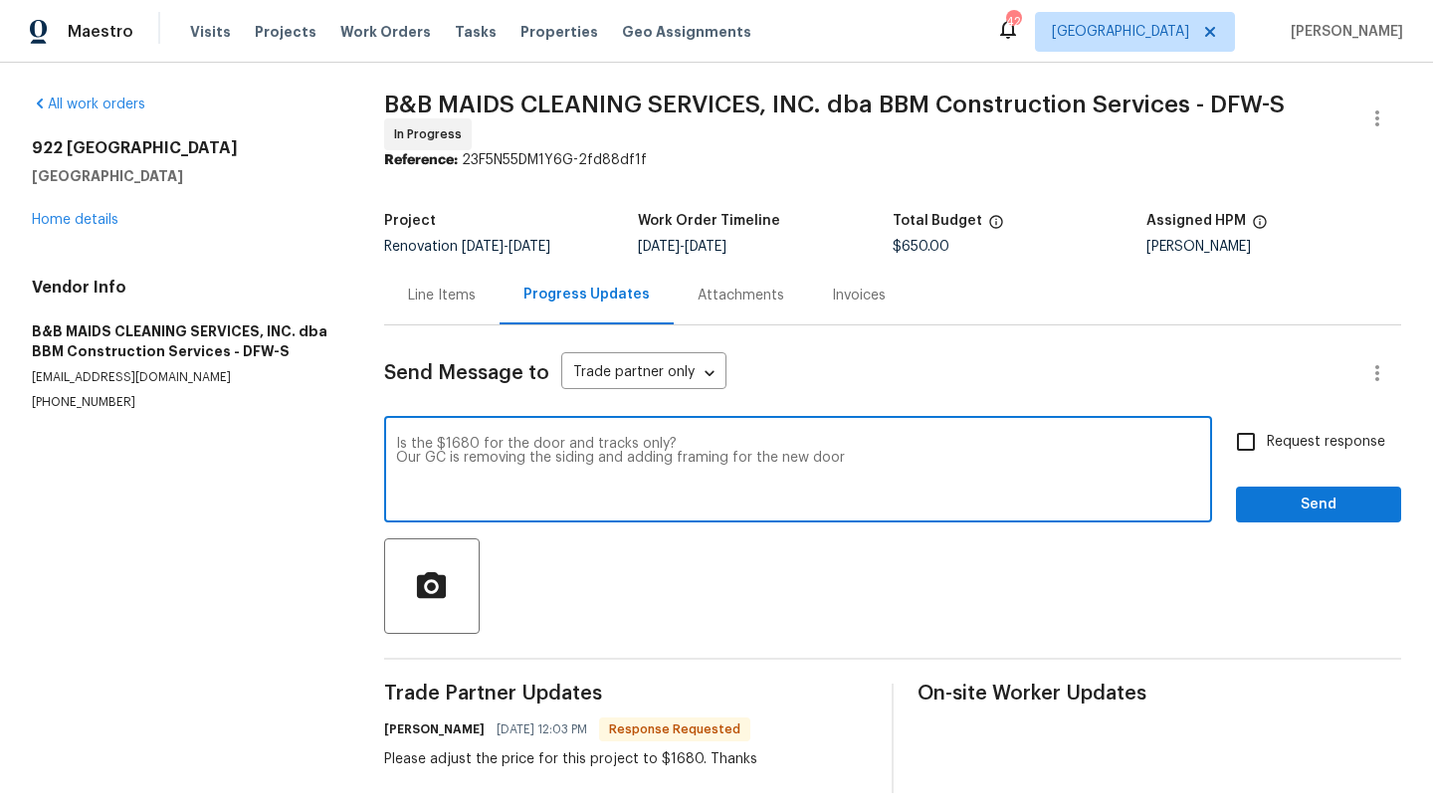
type textarea "Is the $1680 for the door and tracks only? Our GC is removing the siding and ad…"
click at [1252, 443] on input "Request response" at bounding box center [1246, 442] width 42 height 42
checkbox input "true"
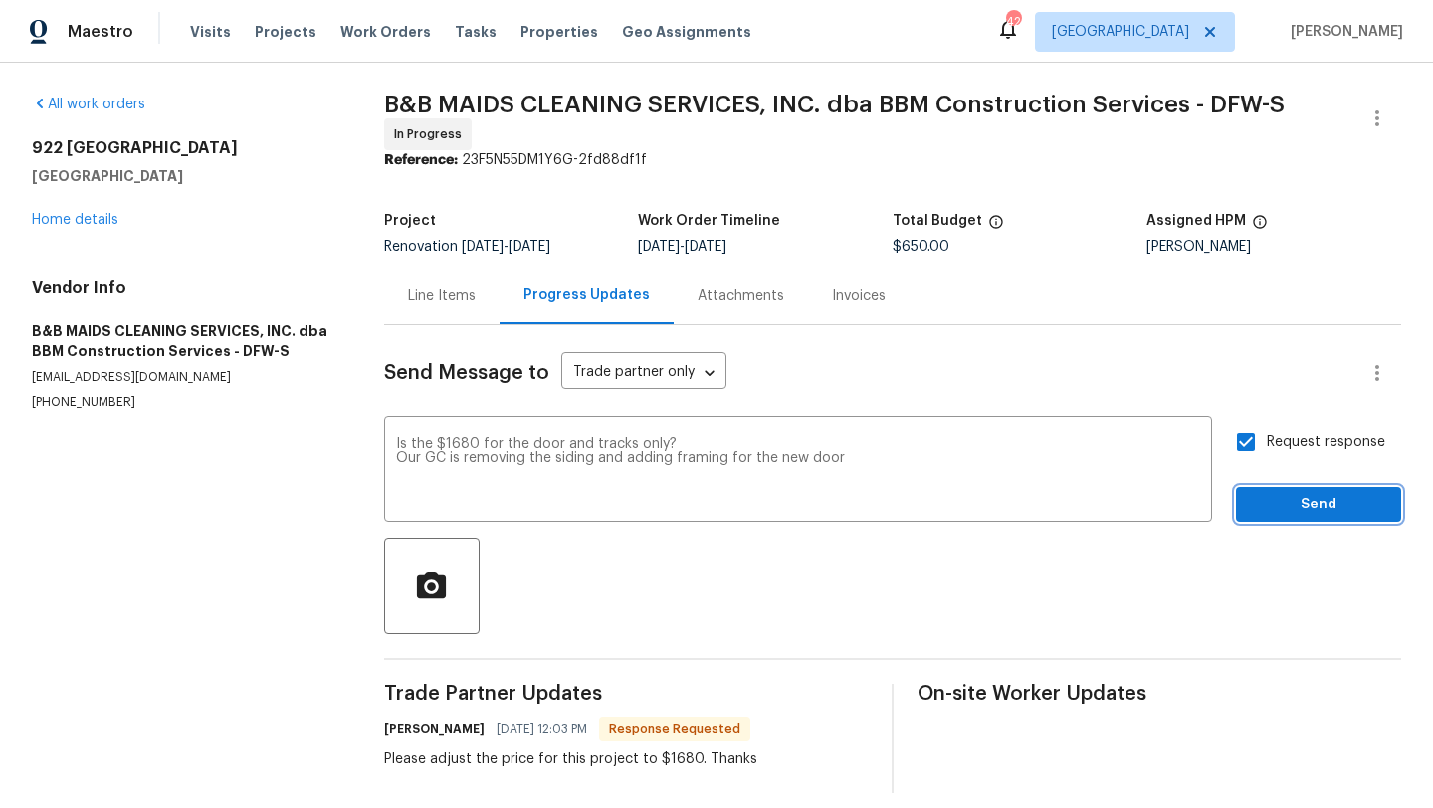
click at [1267, 489] on button "Send" at bounding box center [1318, 505] width 165 height 37
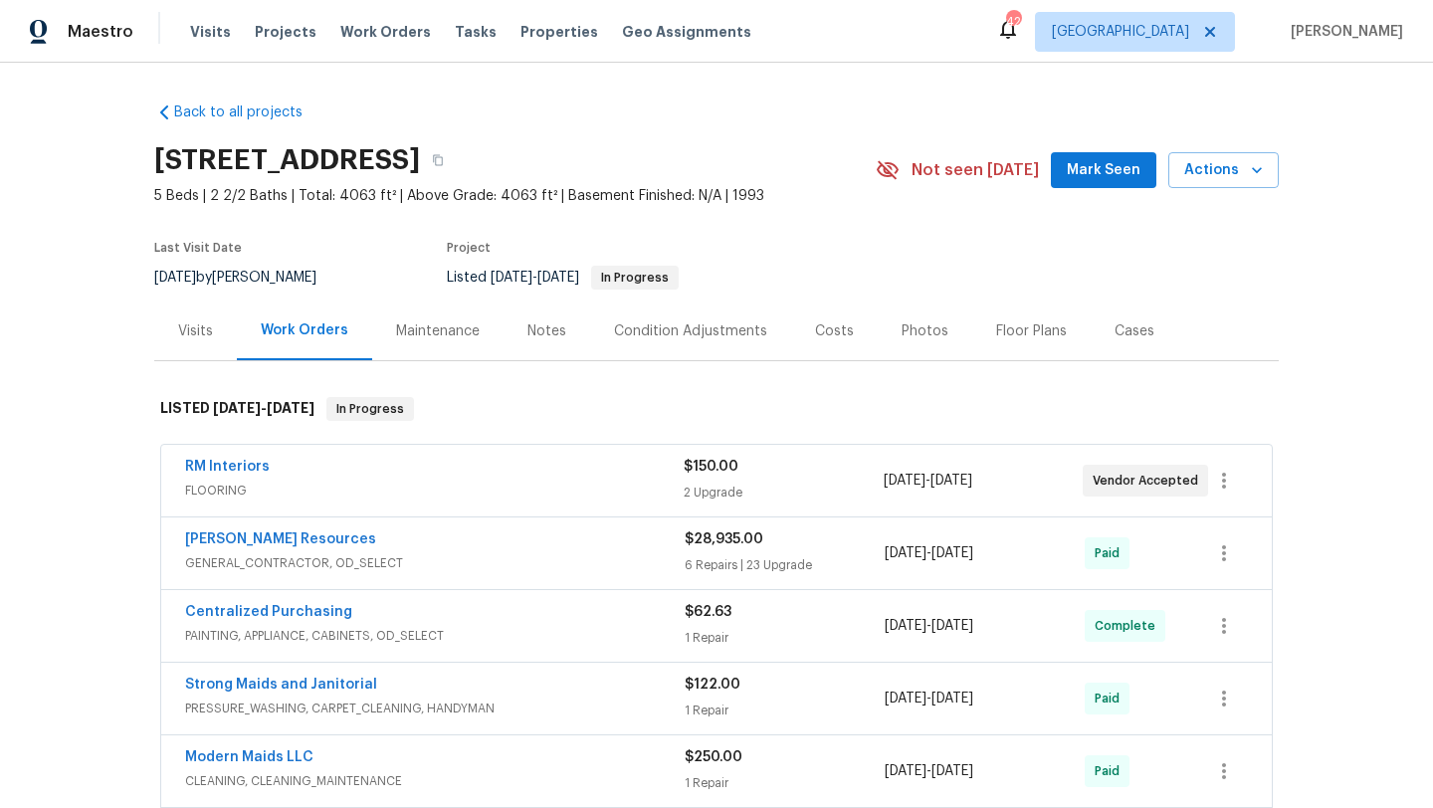
click at [204, 334] on div "Visits" at bounding box center [195, 331] width 35 height 20
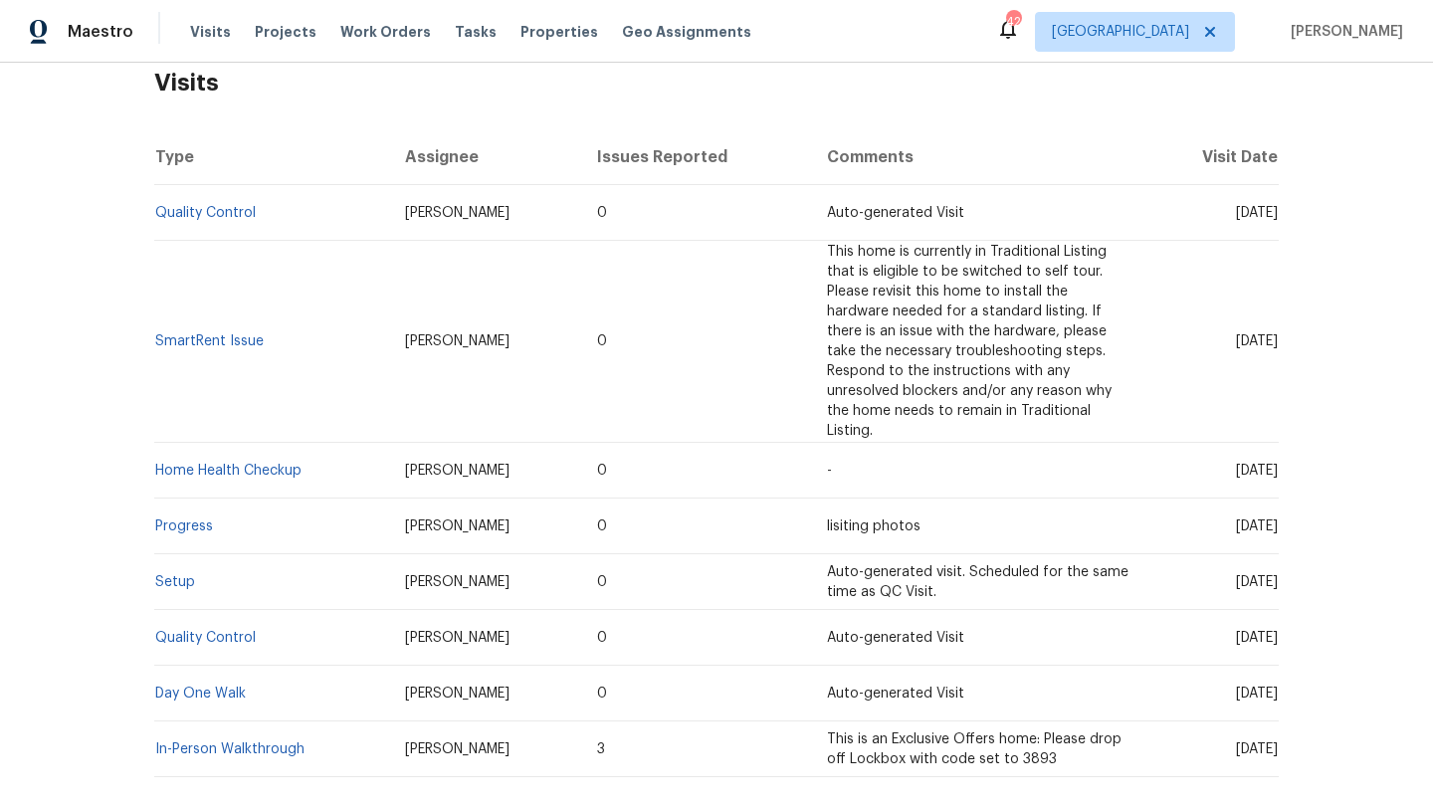
scroll to position [331, 0]
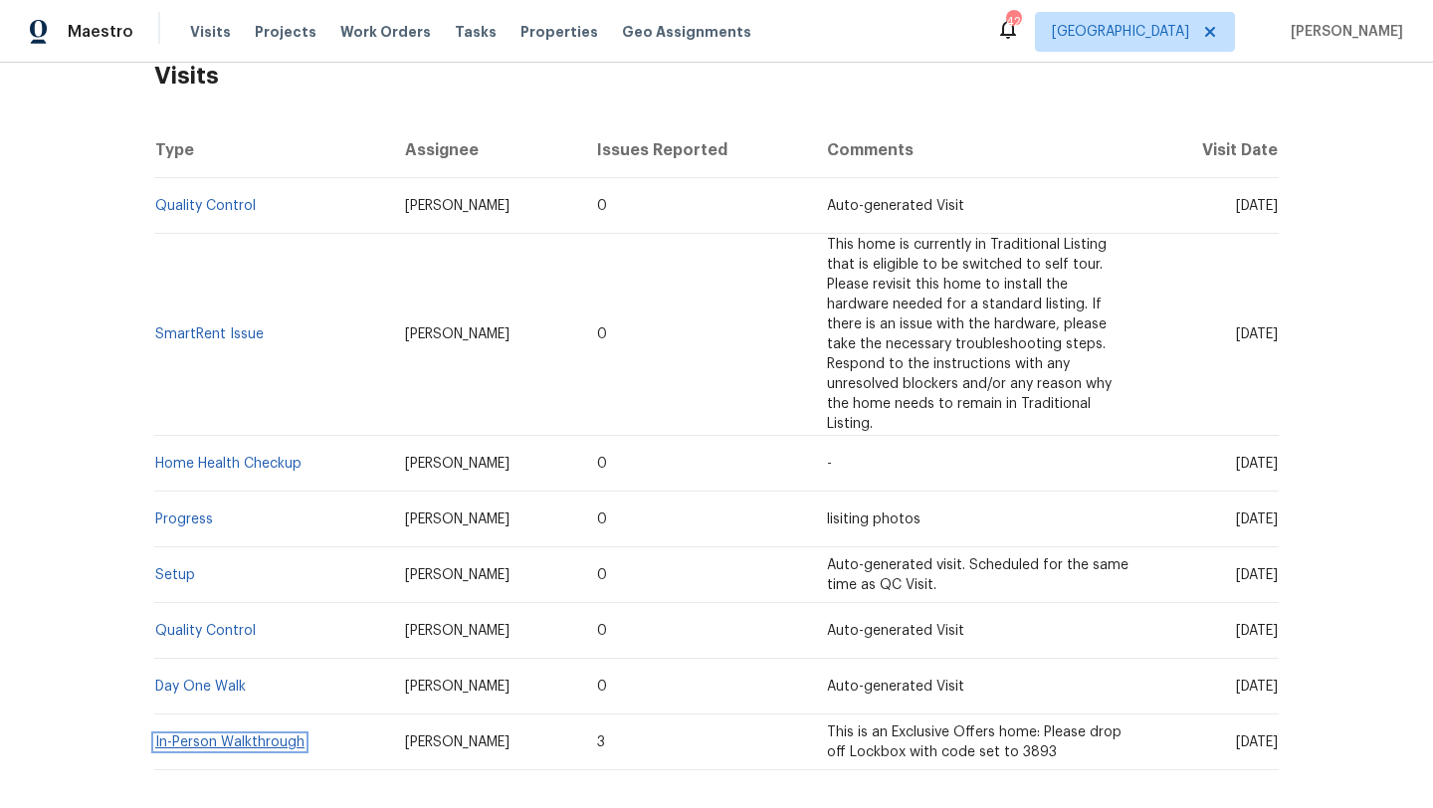
click at [216, 736] on link "In-Person Walkthrough" at bounding box center [229, 743] width 149 height 14
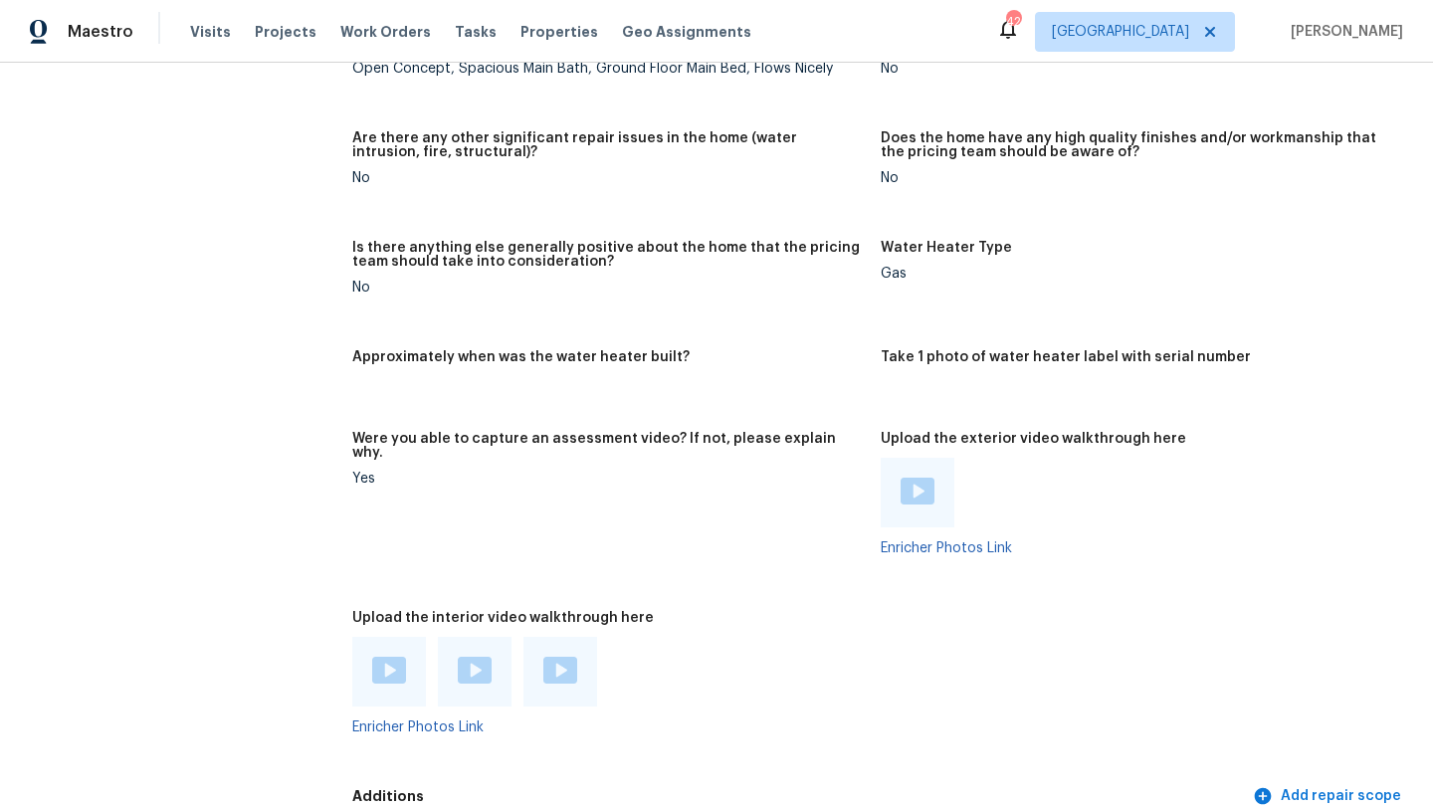
scroll to position [4148, 0]
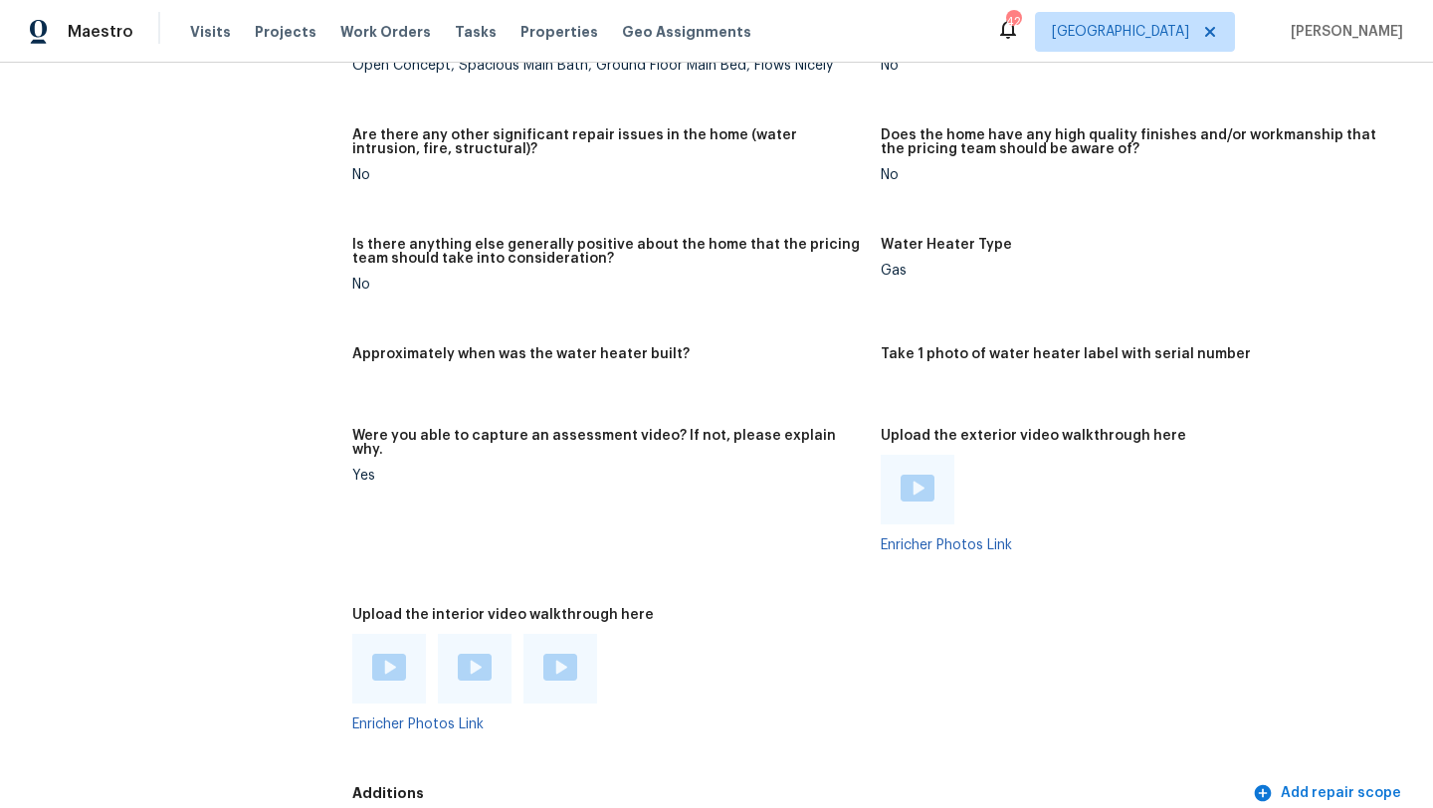
click at [389, 654] on img at bounding box center [389, 667] width 34 height 27
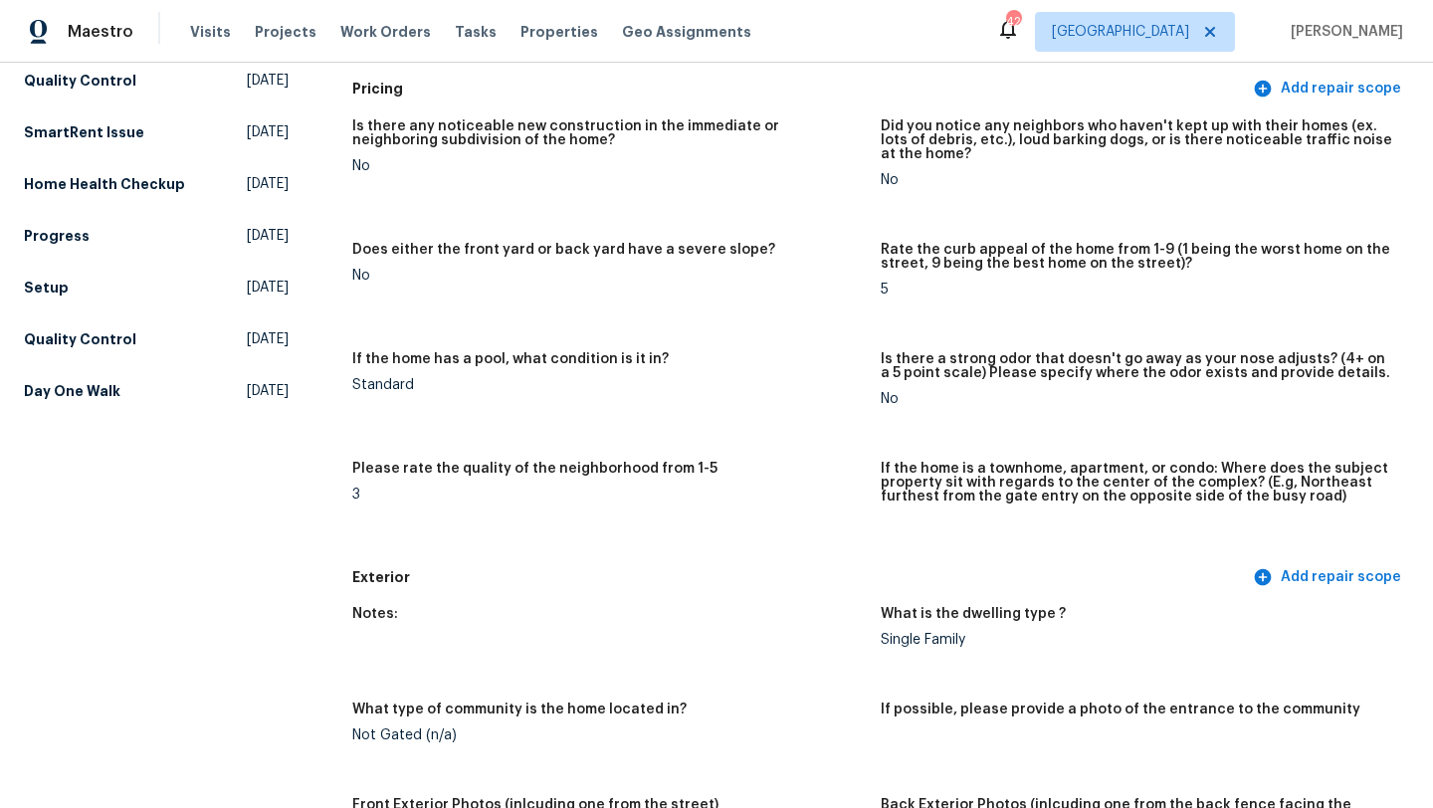
scroll to position [0, 0]
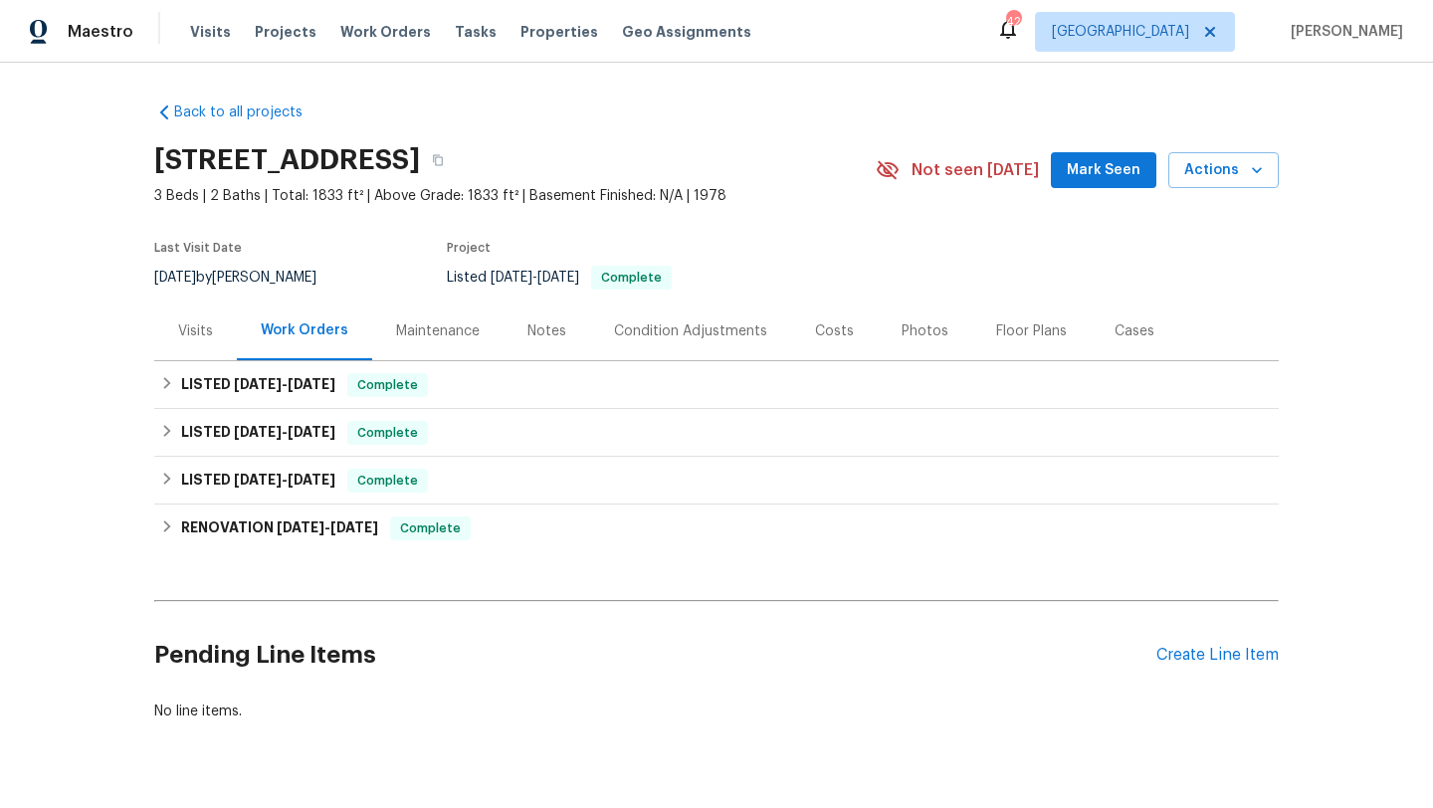
click at [201, 321] on div "Visits" at bounding box center [195, 331] width 35 height 20
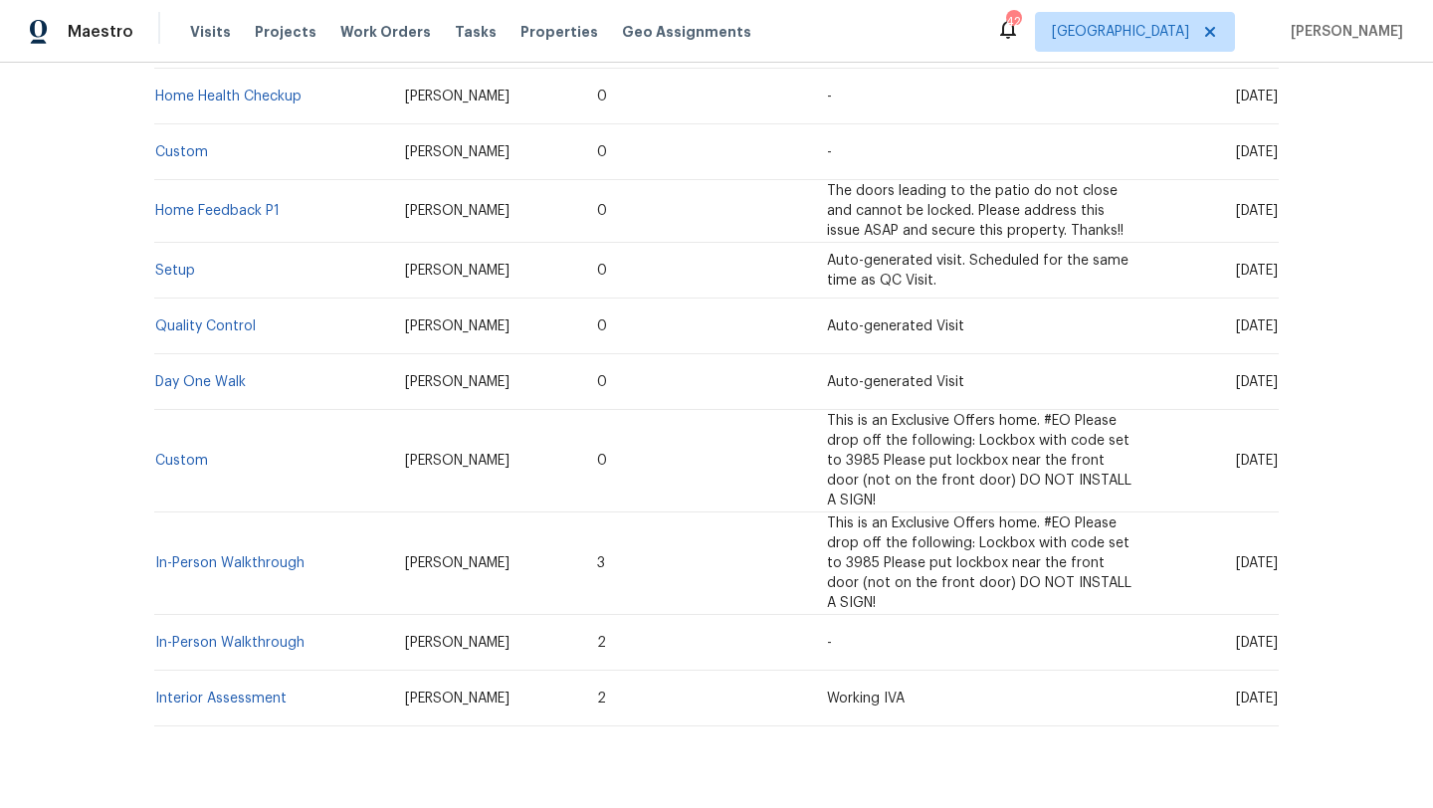
scroll to position [695, 0]
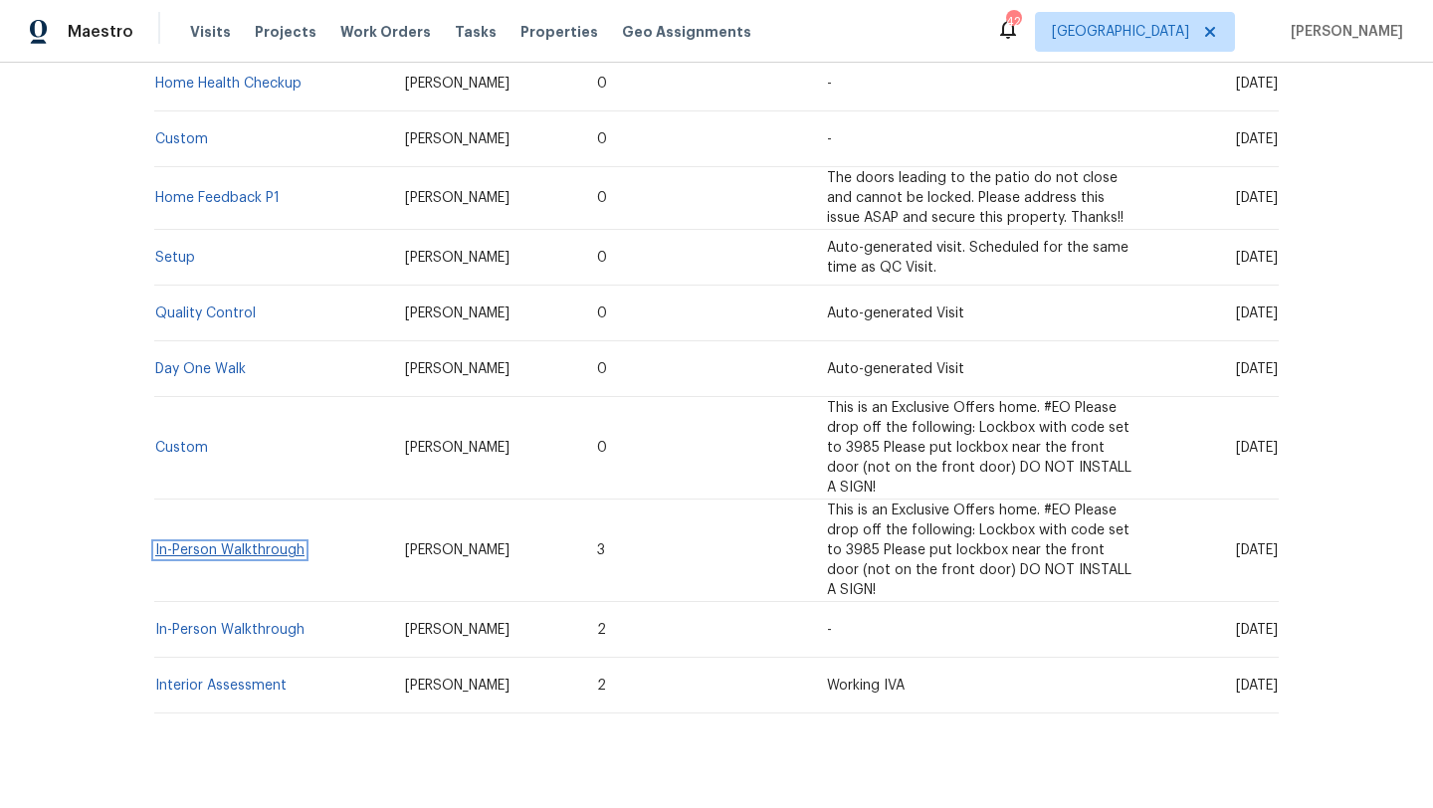
click at [265, 557] on link "In-Person Walkthrough" at bounding box center [229, 550] width 149 height 14
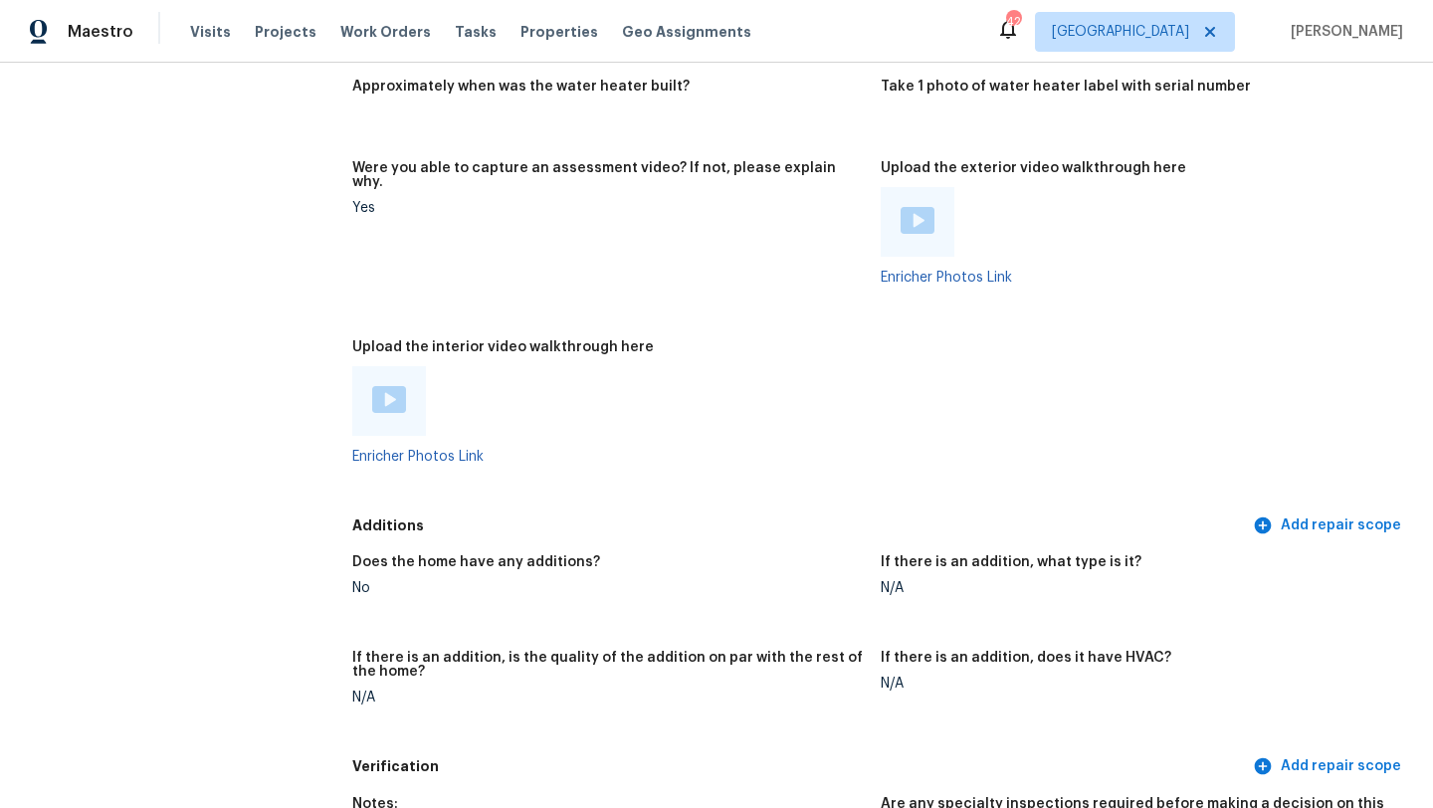
scroll to position [3618, 0]
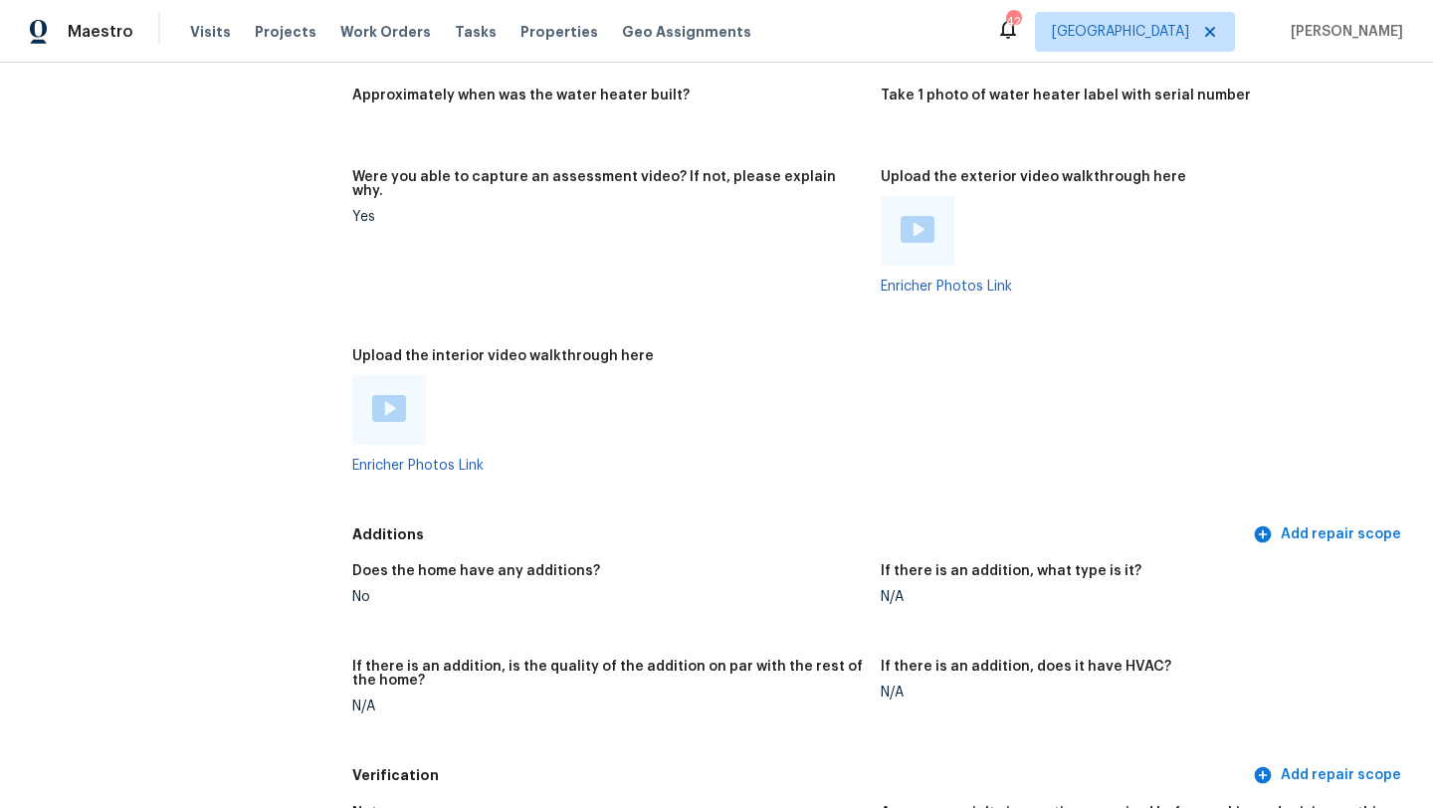
click at [385, 395] on img at bounding box center [389, 408] width 34 height 27
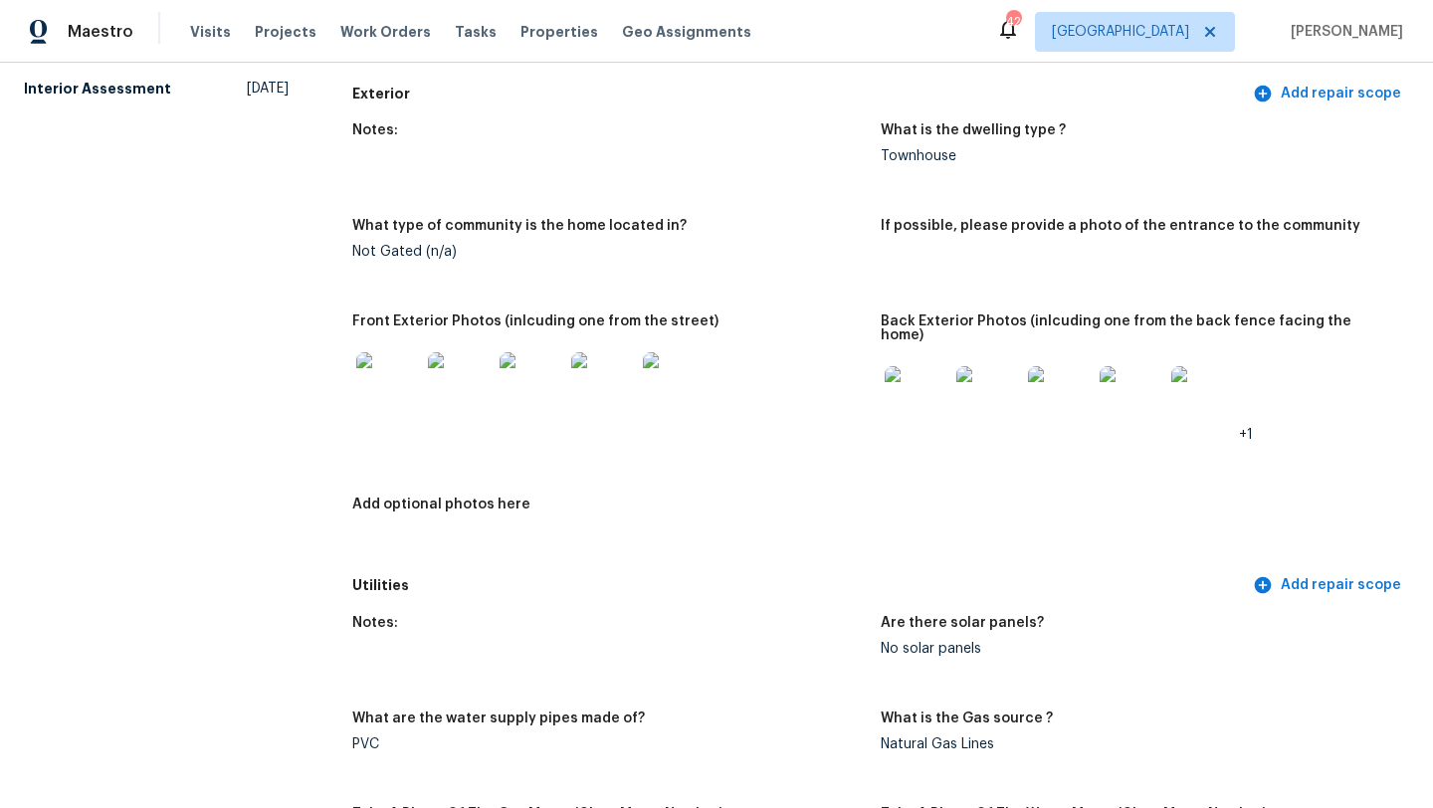
scroll to position [0, 0]
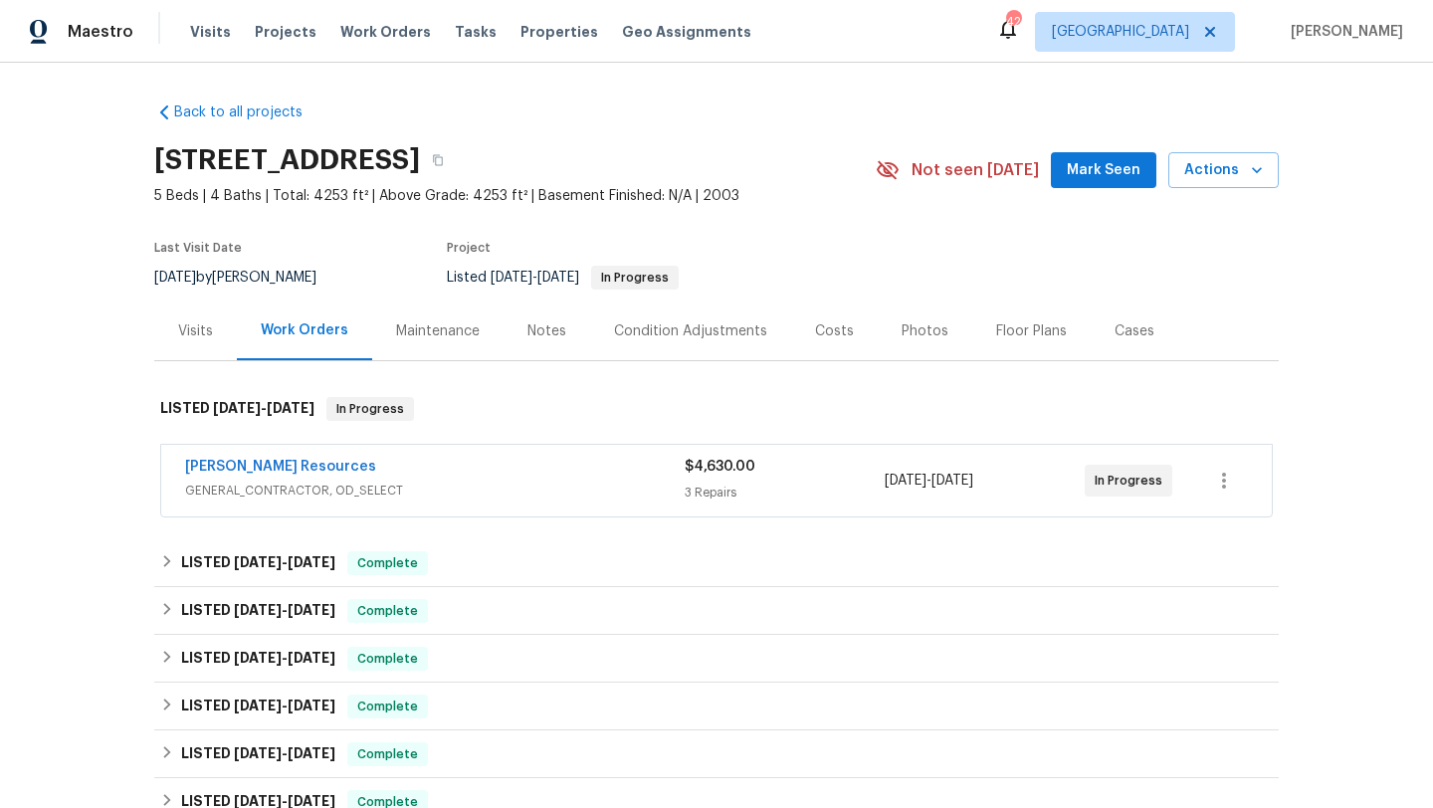
click at [201, 330] on div "Visits" at bounding box center [195, 331] width 35 height 20
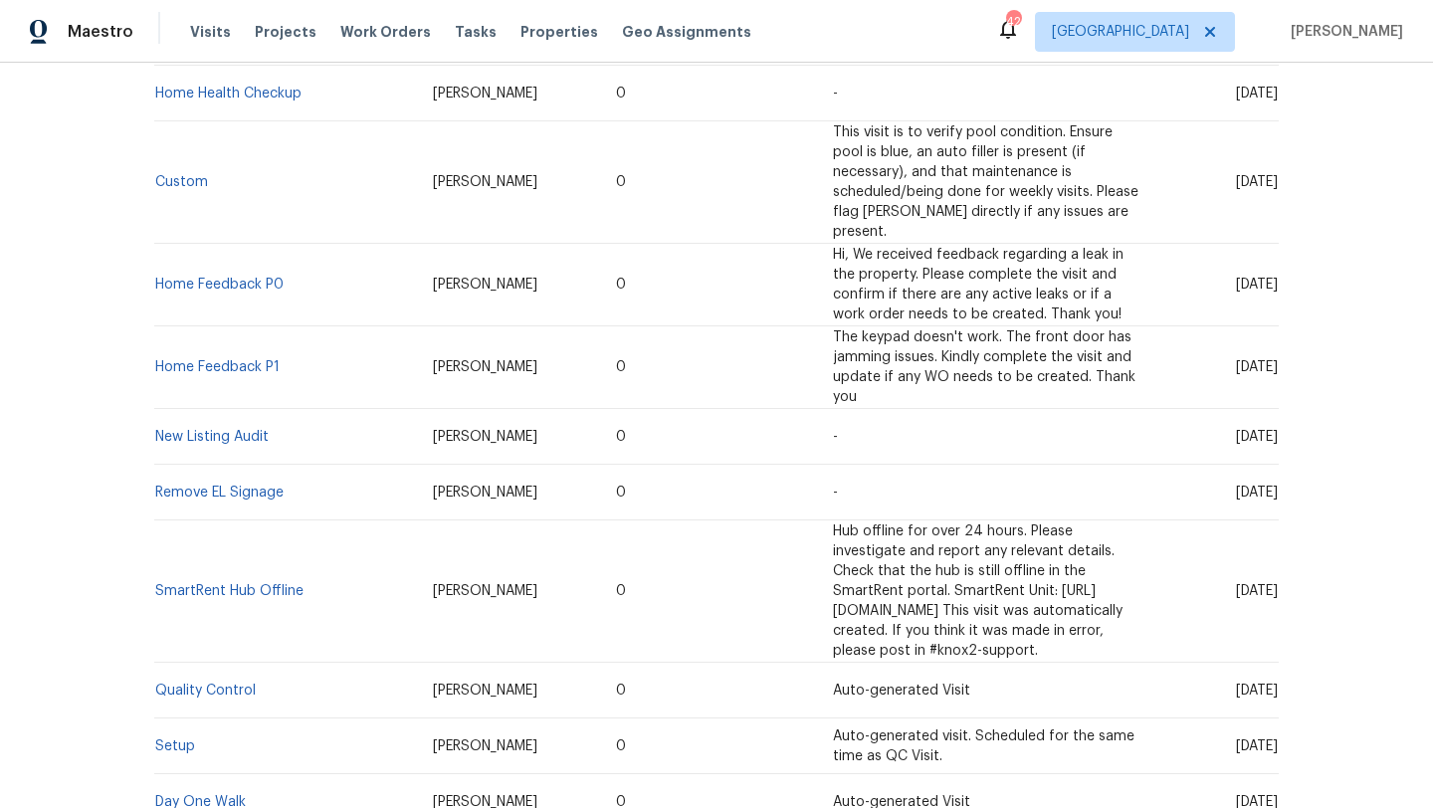
scroll to position [1627, 0]
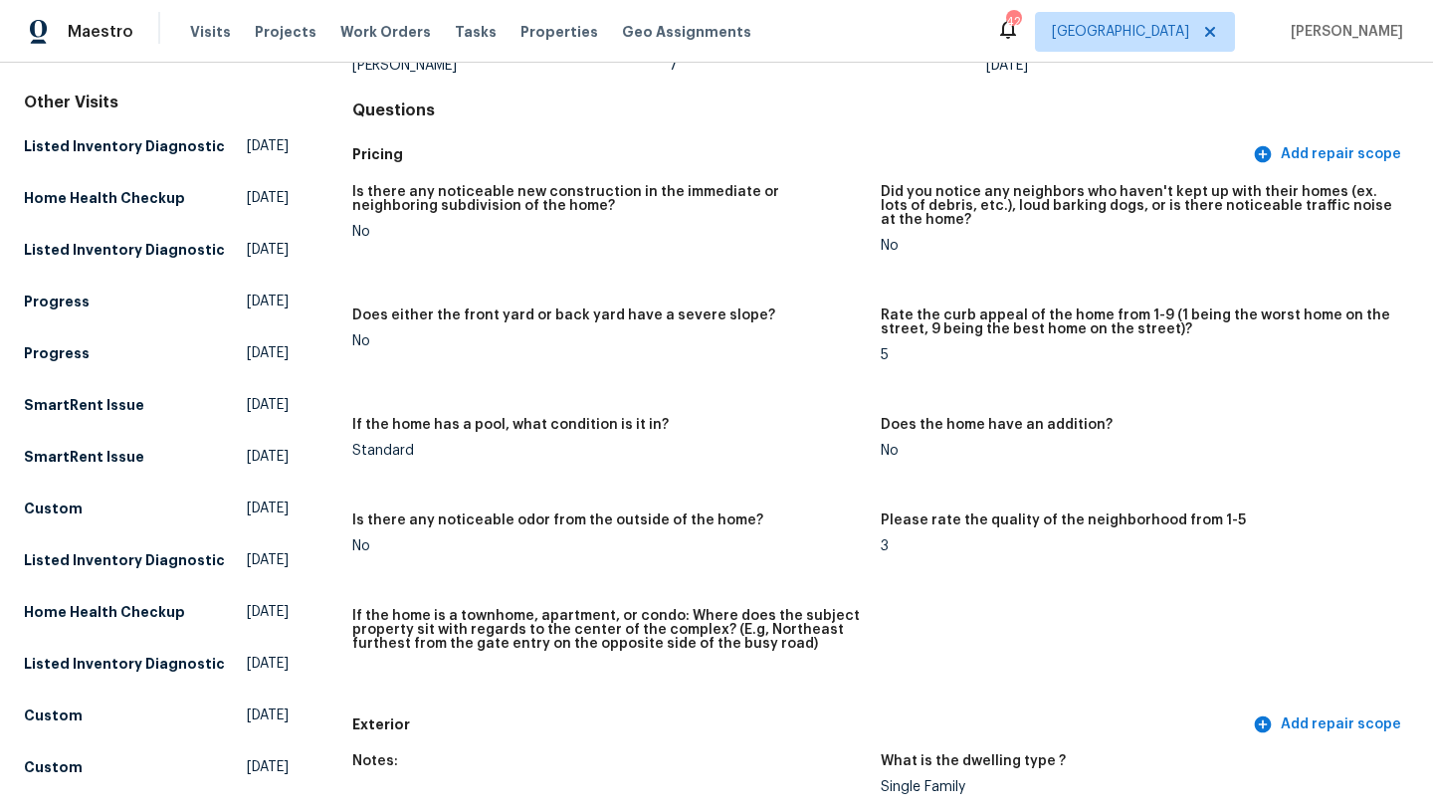
scroll to position [144, 0]
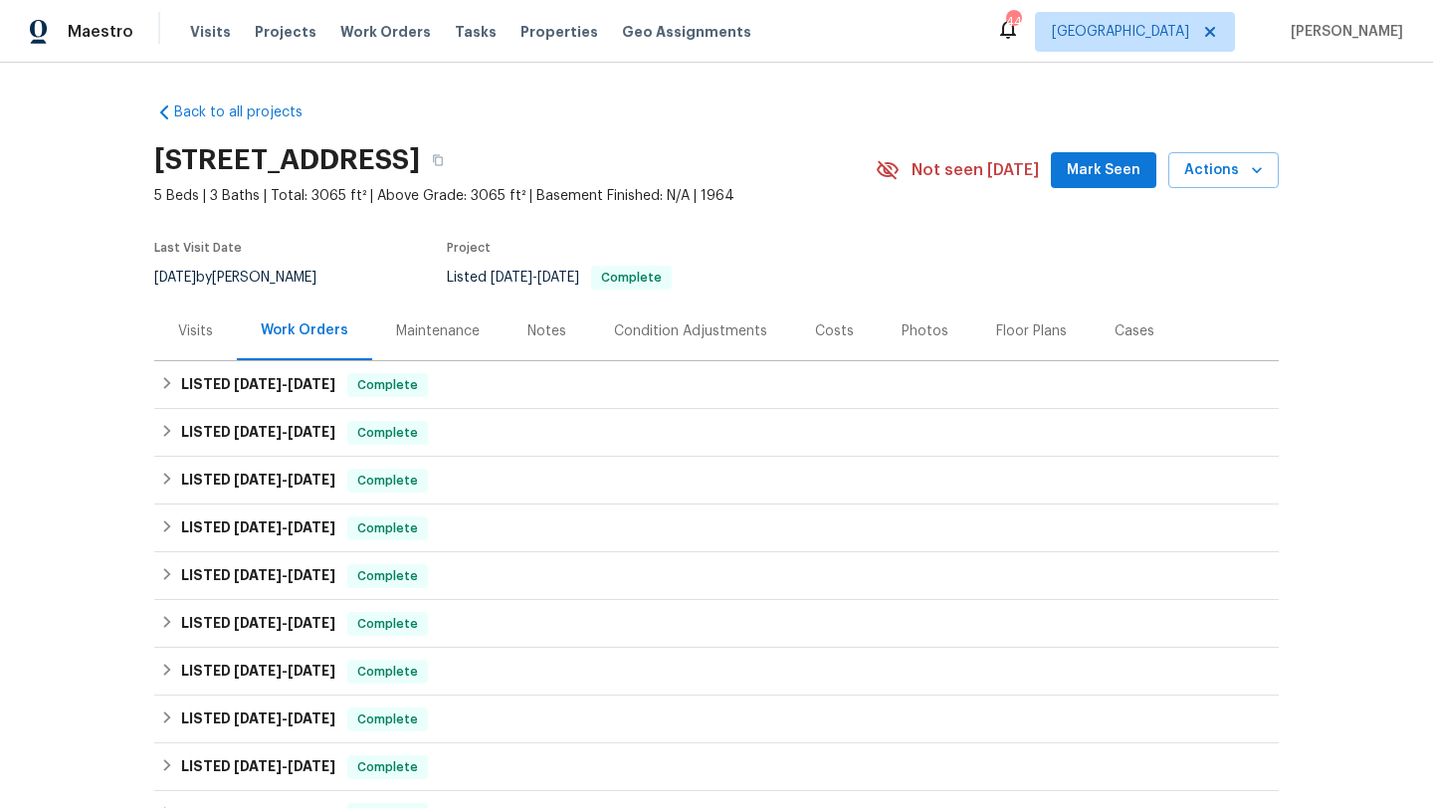
click at [198, 331] on div "Visits" at bounding box center [195, 331] width 35 height 20
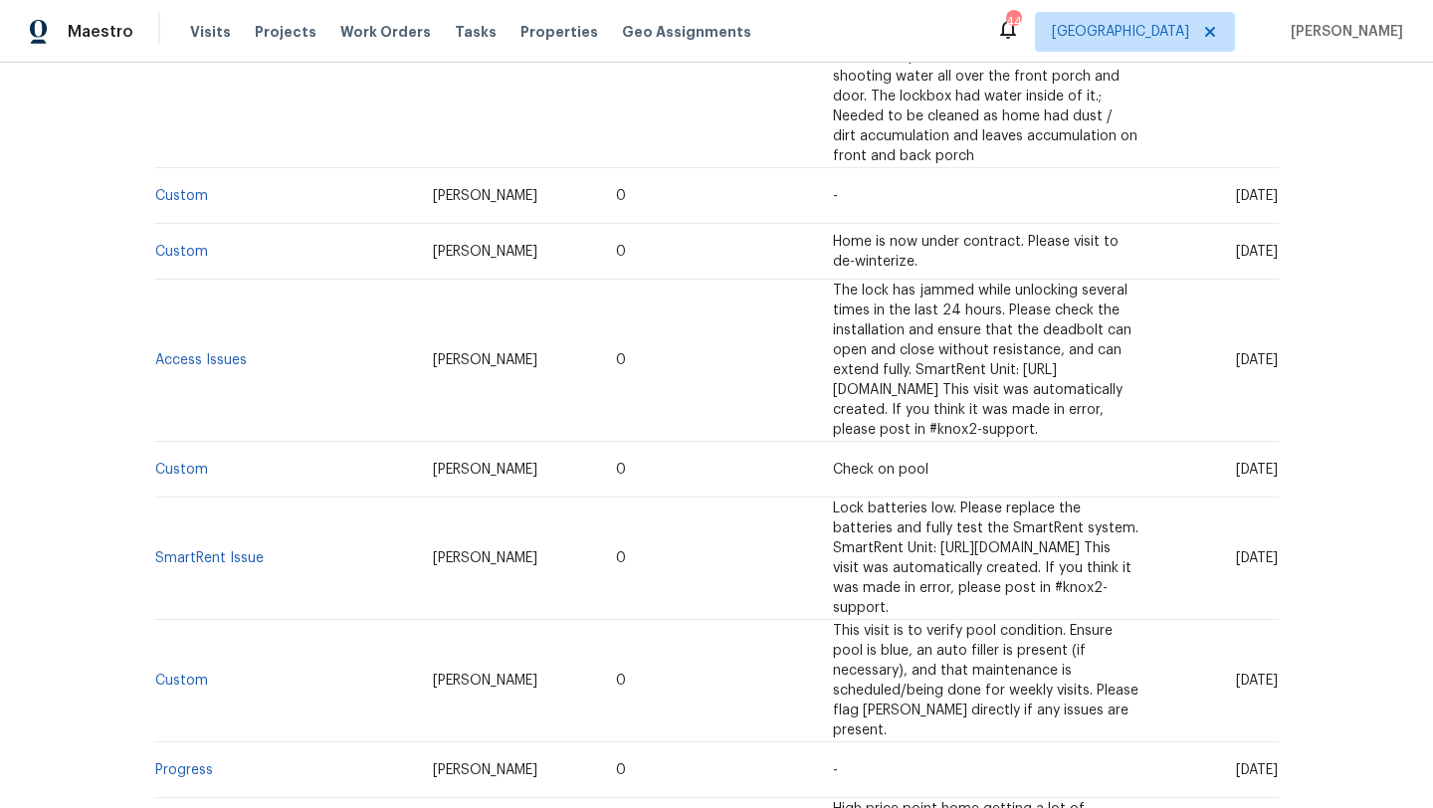
scroll to position [1427, 0]
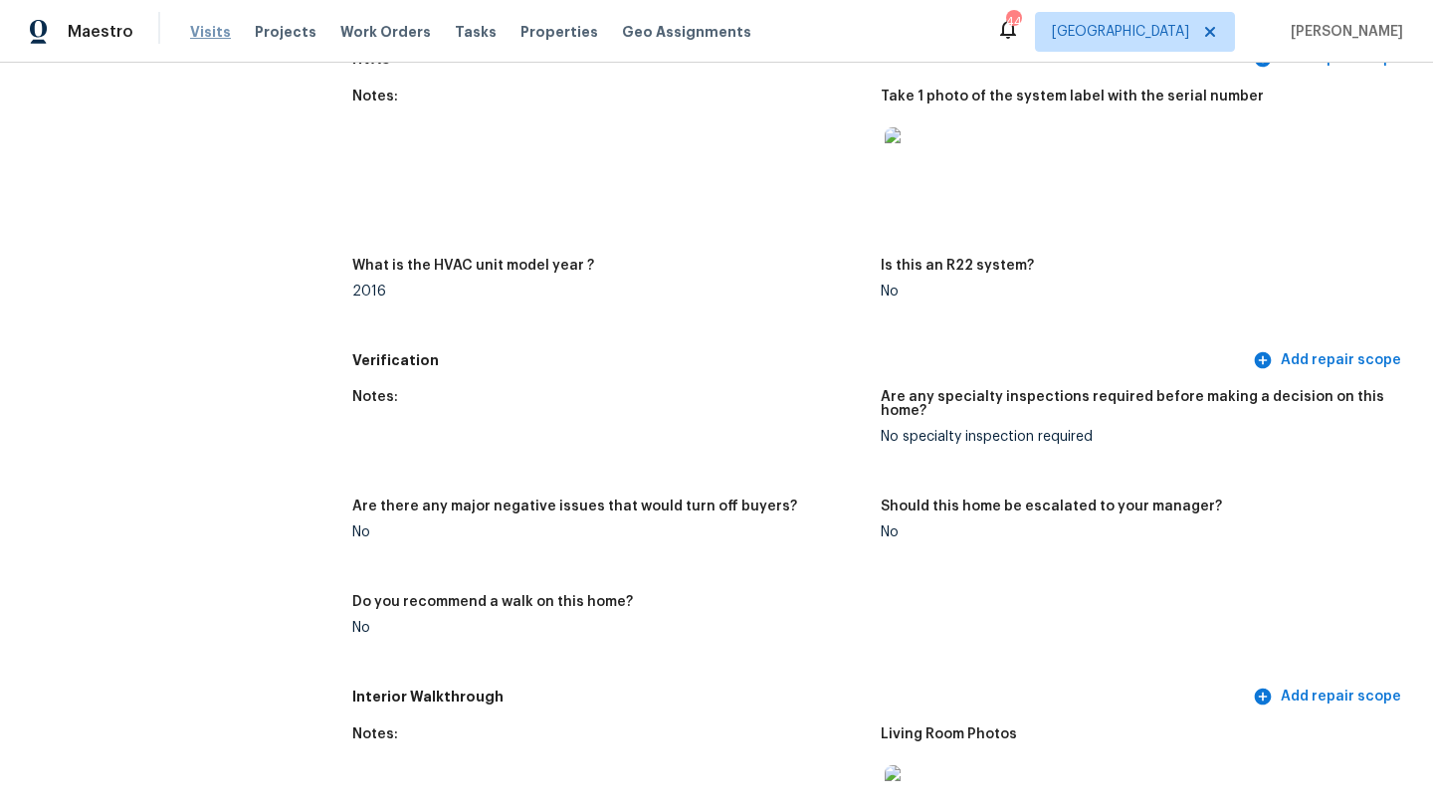
scroll to position [2097, 0]
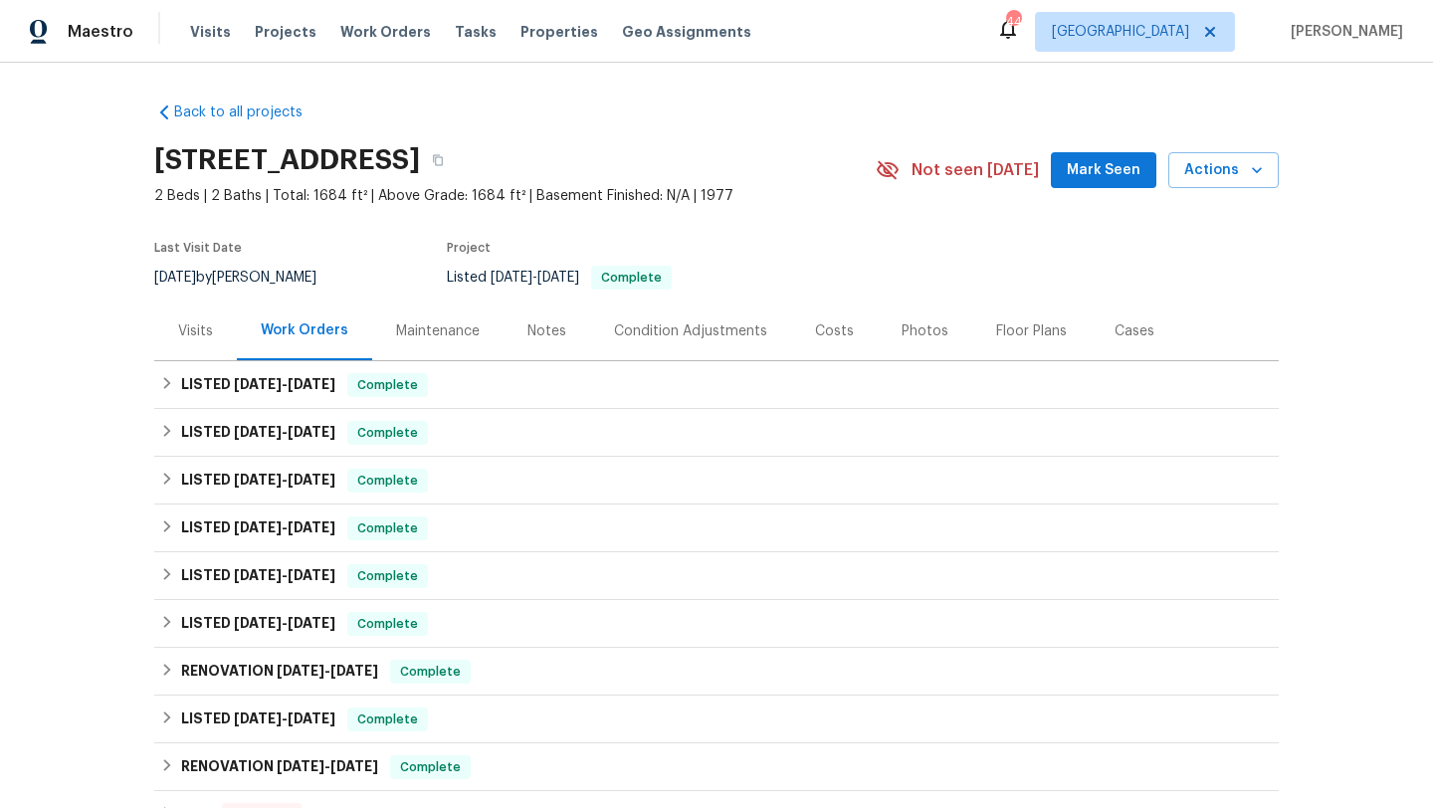
click at [191, 335] on div "Visits" at bounding box center [195, 331] width 35 height 20
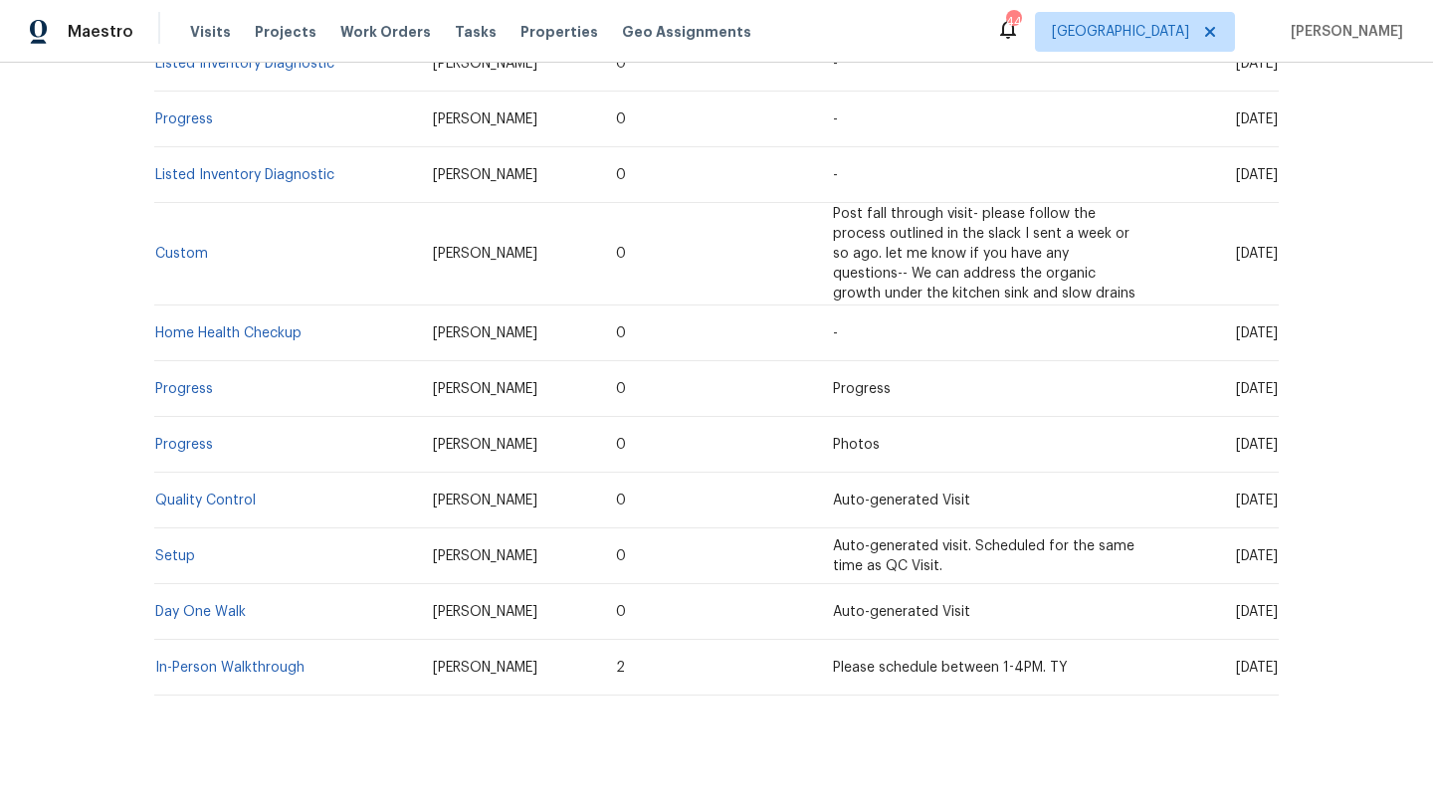
scroll to position [479, 0]
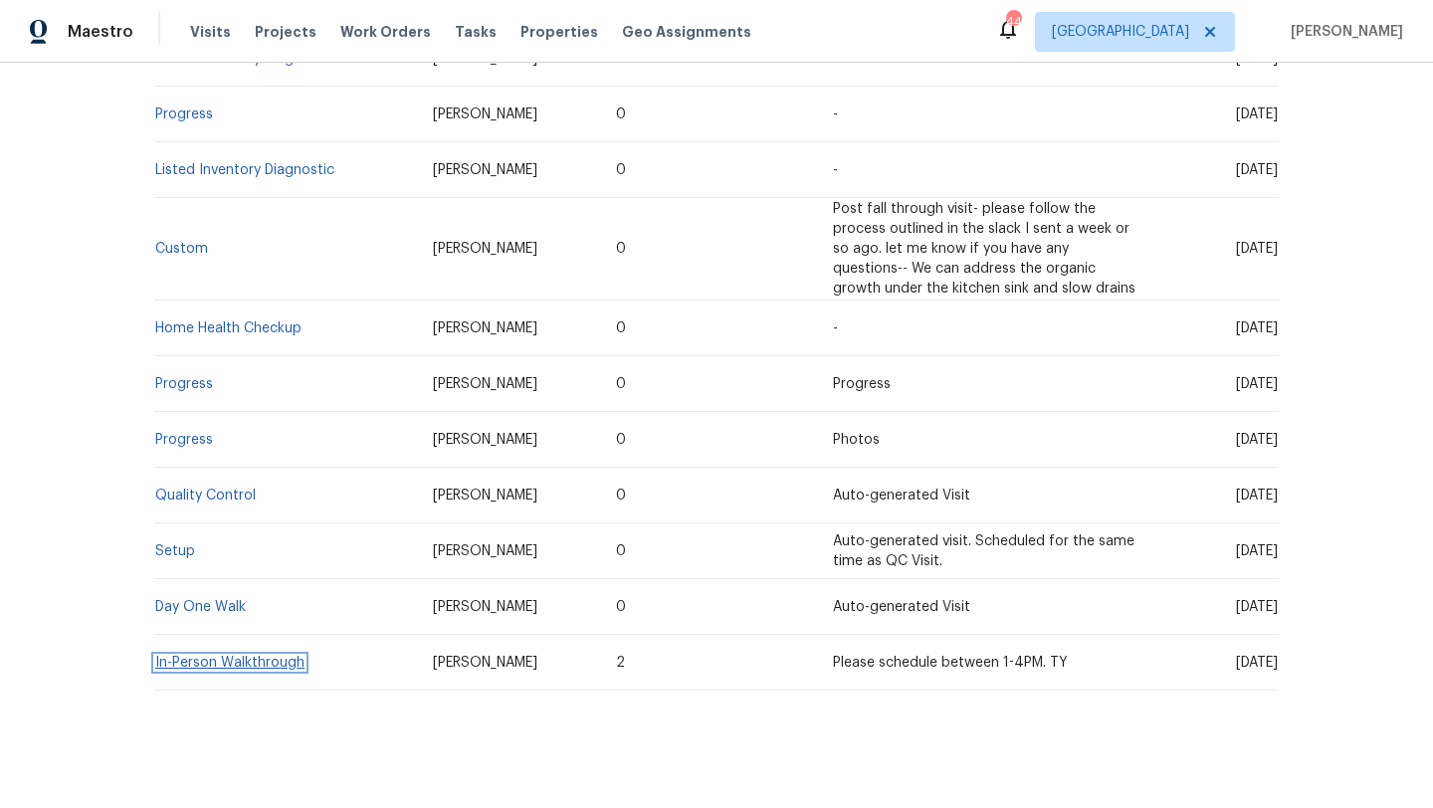
click at [260, 666] on link "In-Person Walkthrough" at bounding box center [229, 663] width 149 height 14
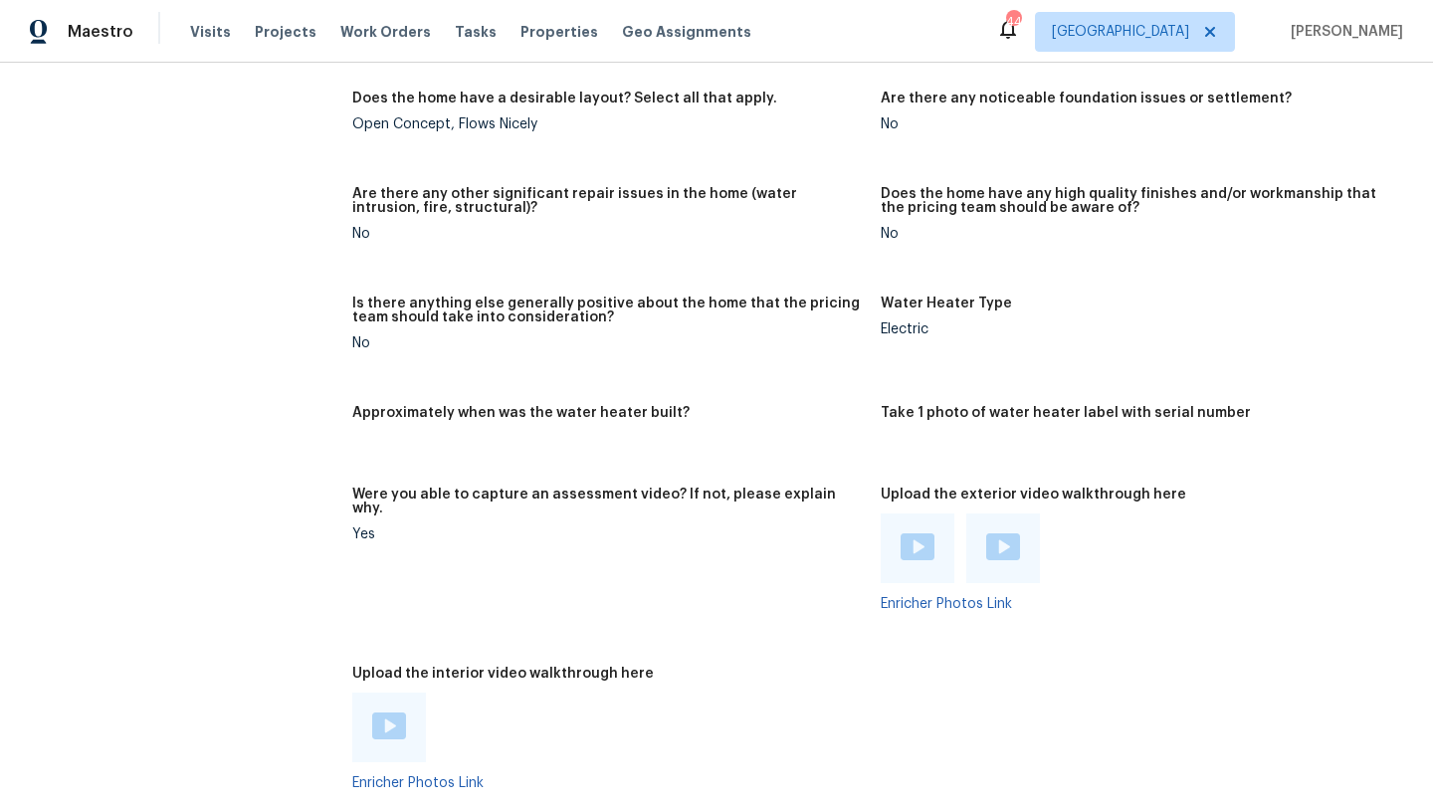
scroll to position [3099, 0]
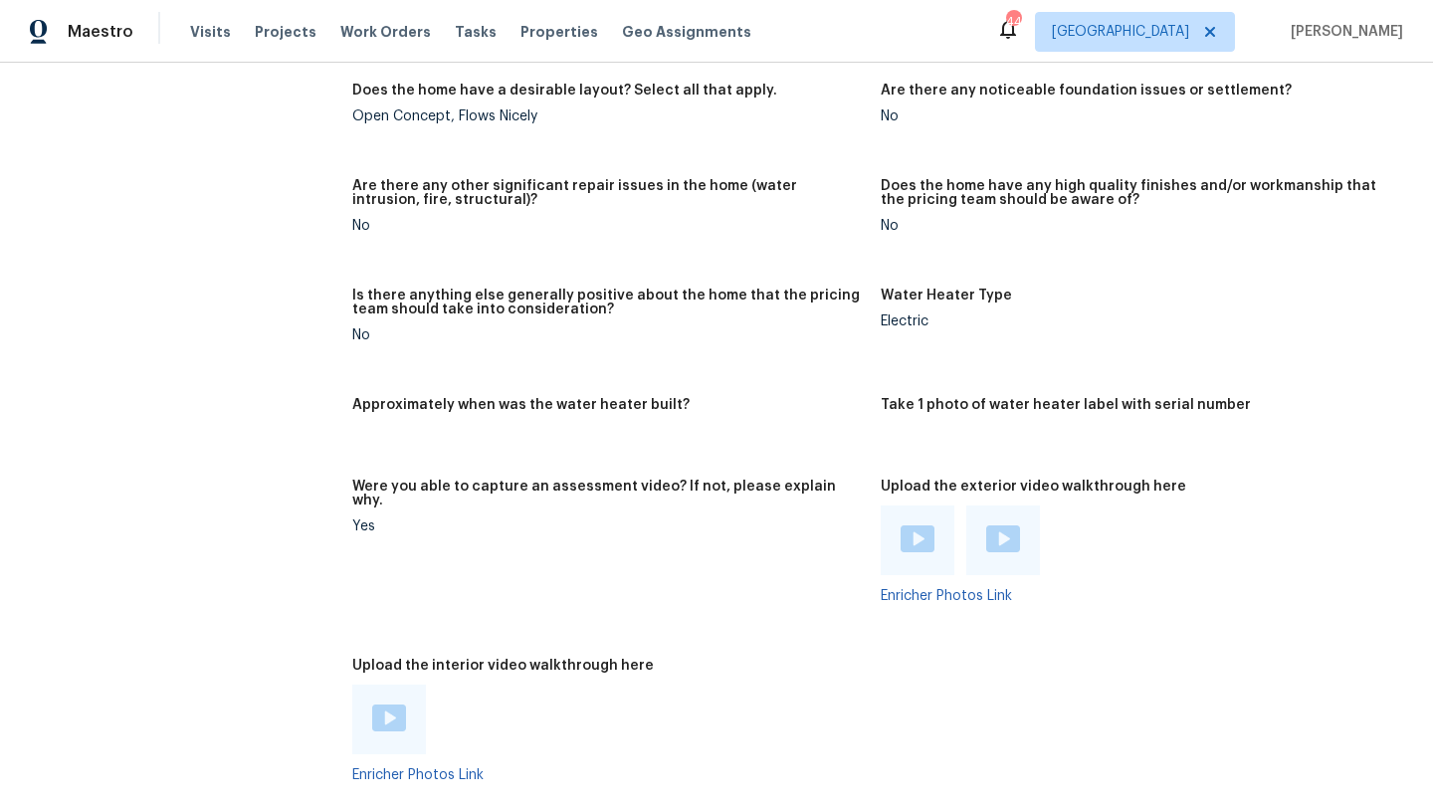
click at [403, 705] on img at bounding box center [389, 718] width 34 height 27
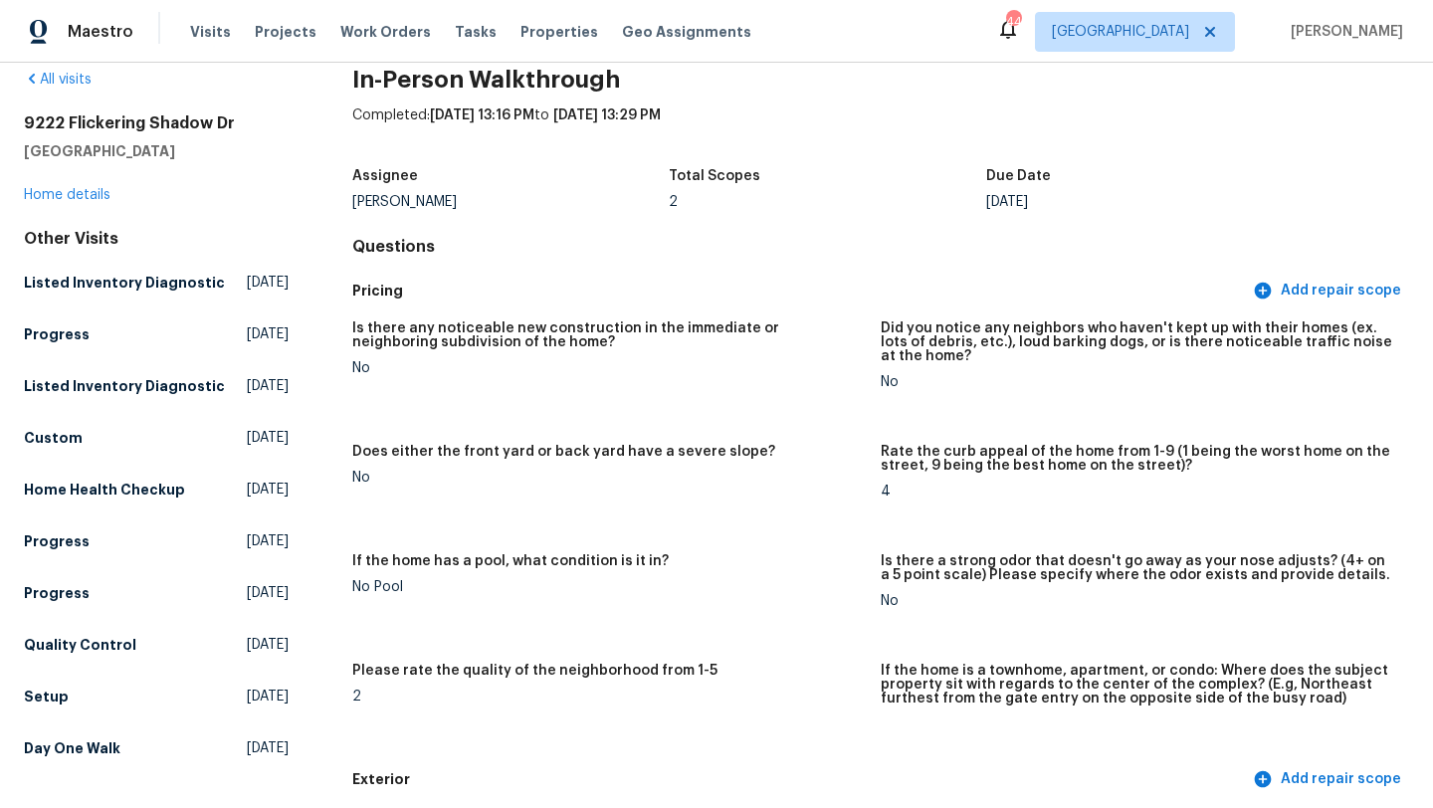
scroll to position [0, 0]
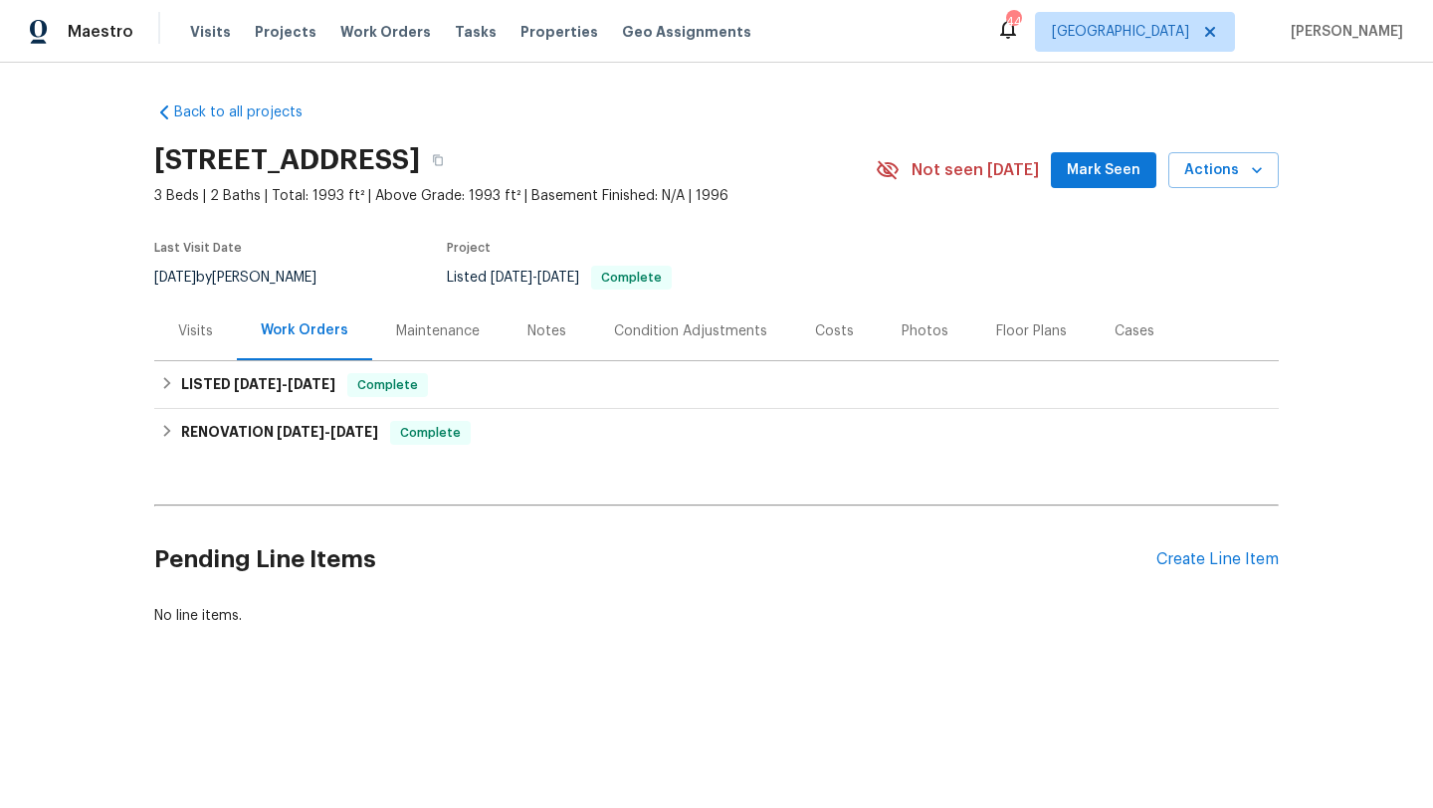
click at [925, 328] on div "Photos" at bounding box center [925, 331] width 47 height 20
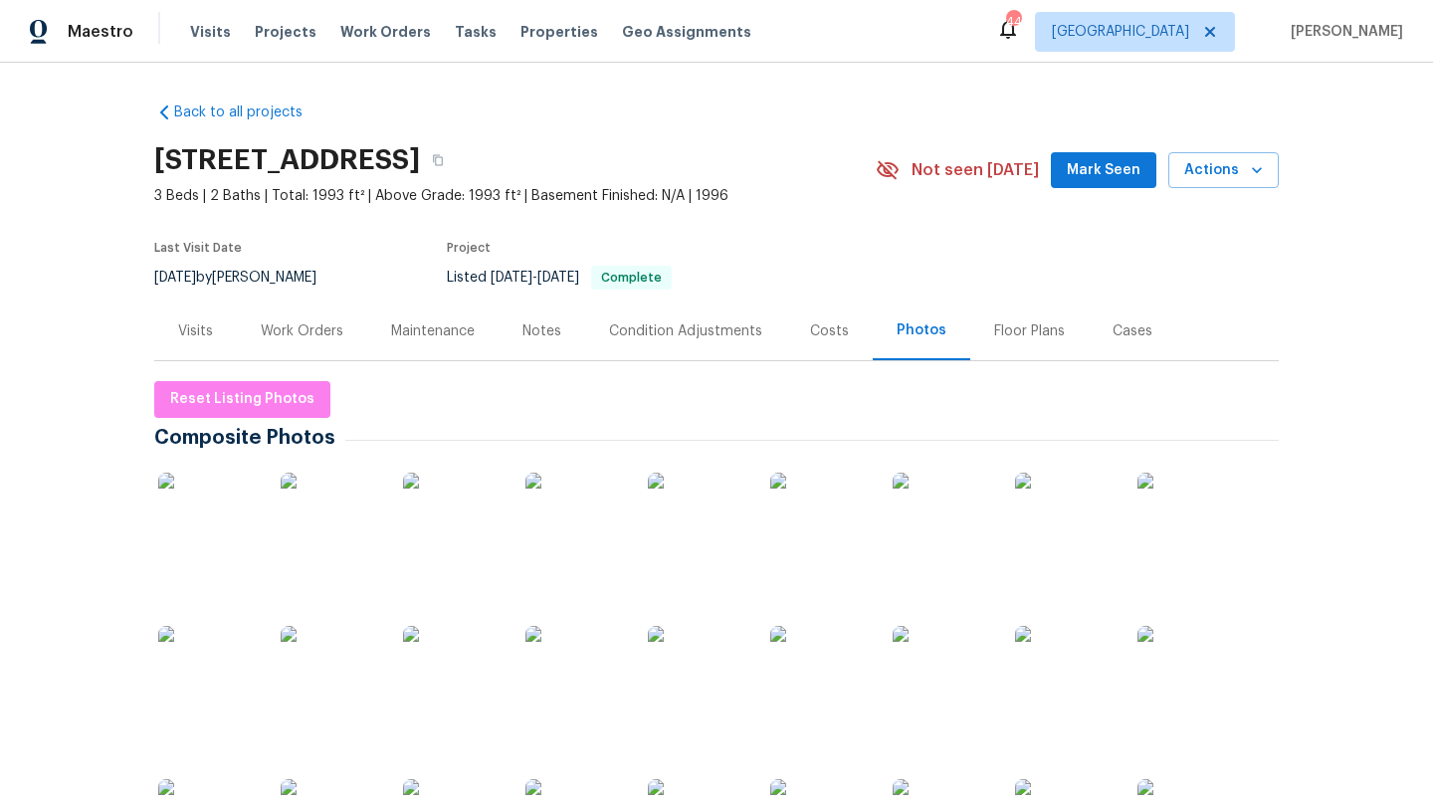
click at [190, 328] on div "Visits" at bounding box center [195, 331] width 35 height 20
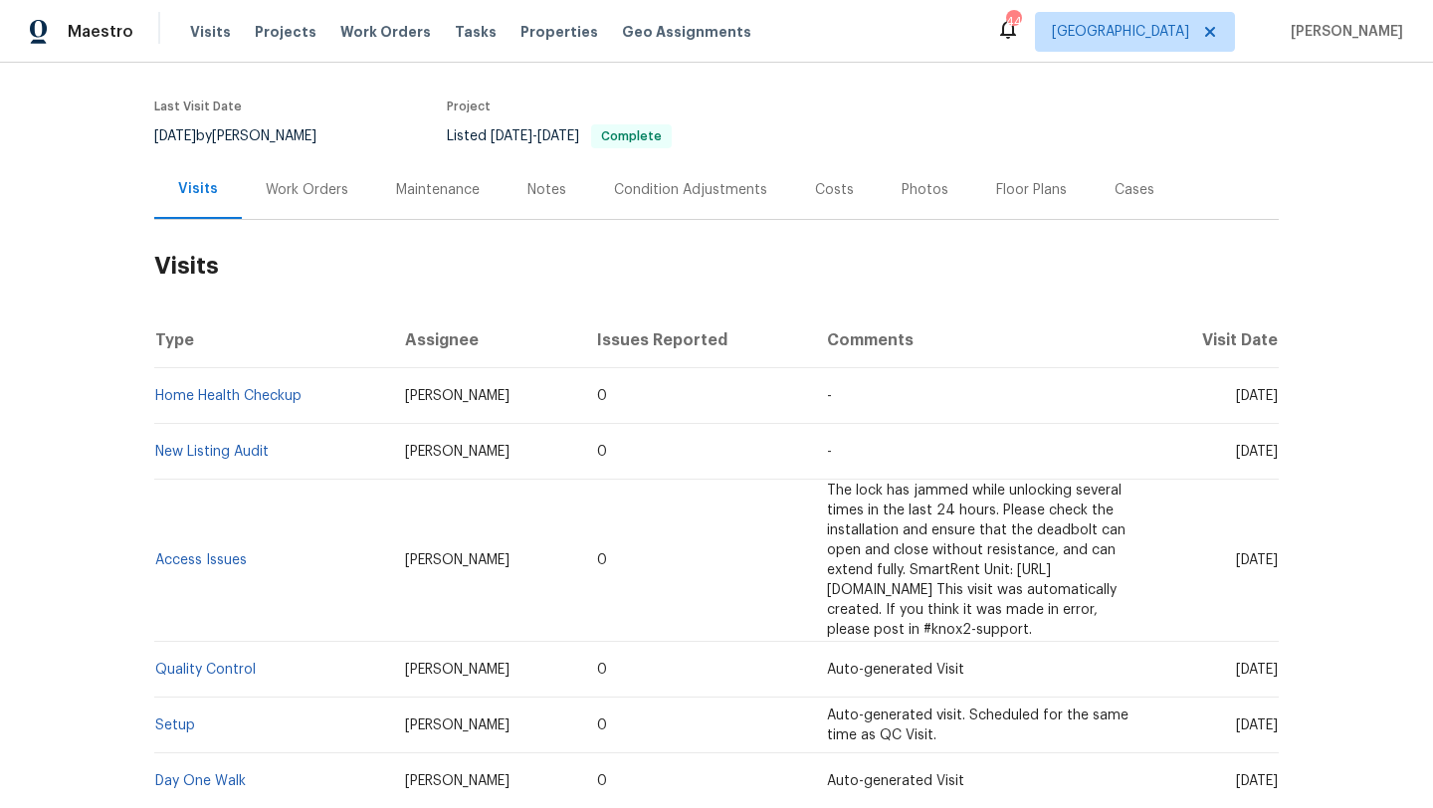
scroll to position [314, 0]
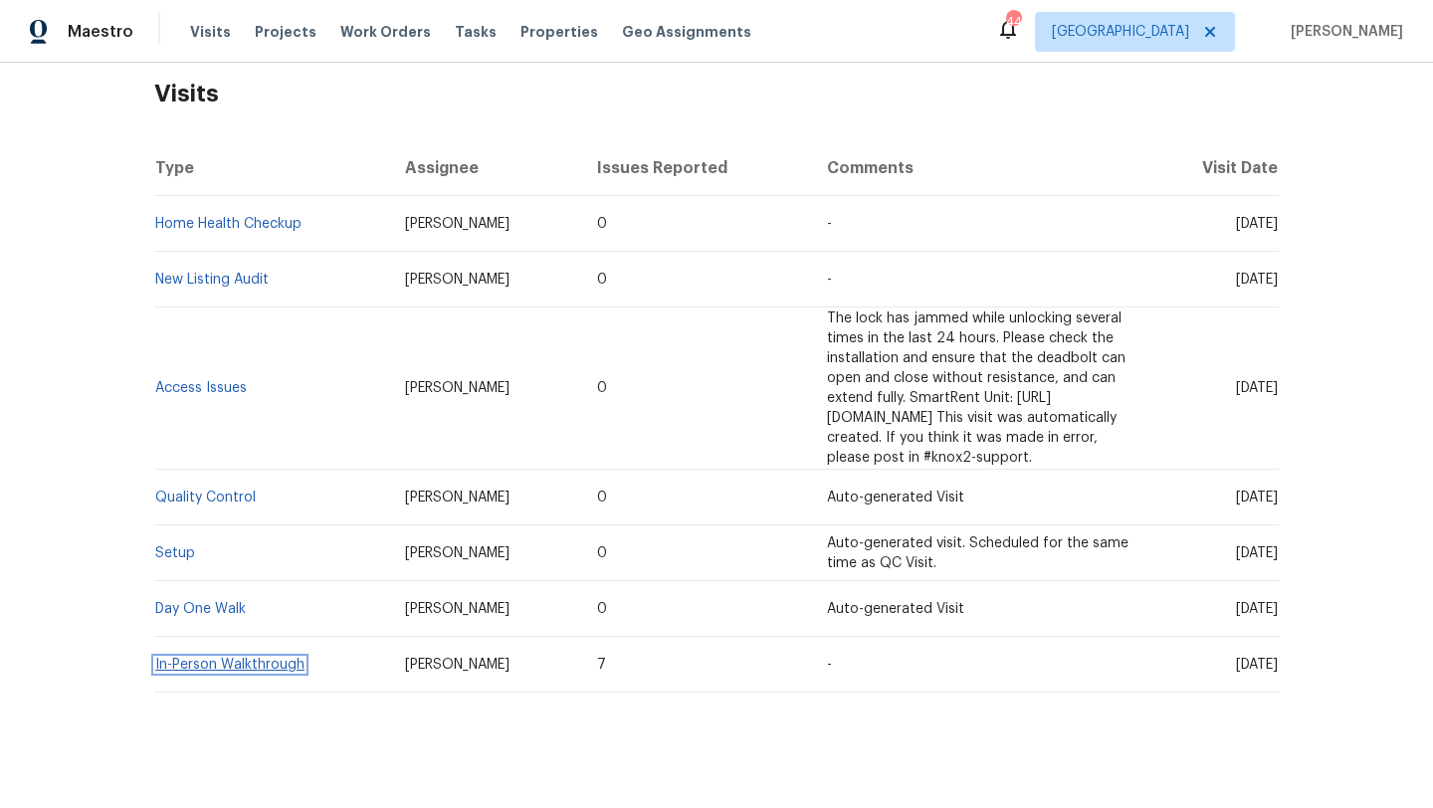
click at [210, 658] on link "In-Person Walkthrough" at bounding box center [229, 665] width 149 height 14
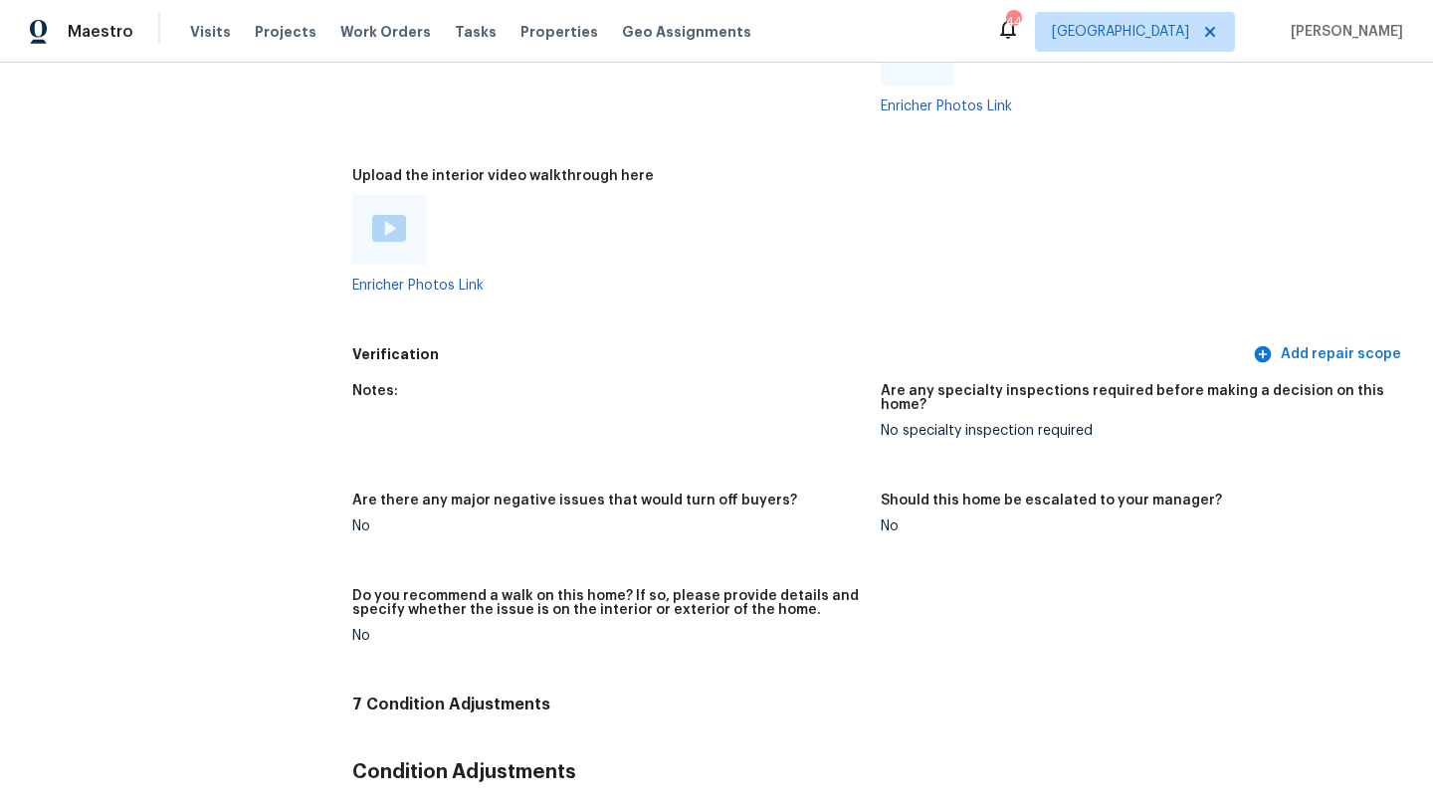
scroll to position [3578, 0]
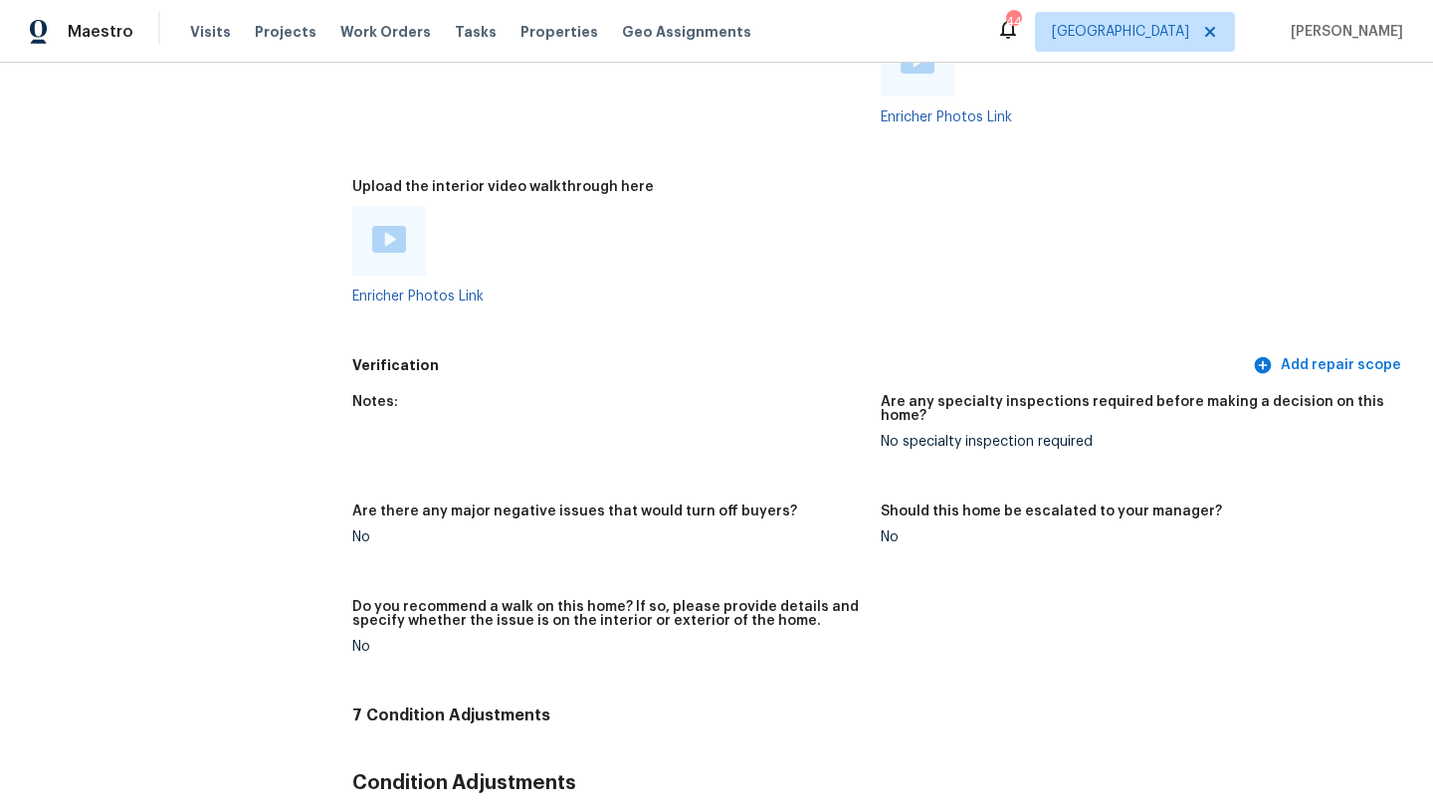
click at [398, 226] on img at bounding box center [389, 239] width 34 height 27
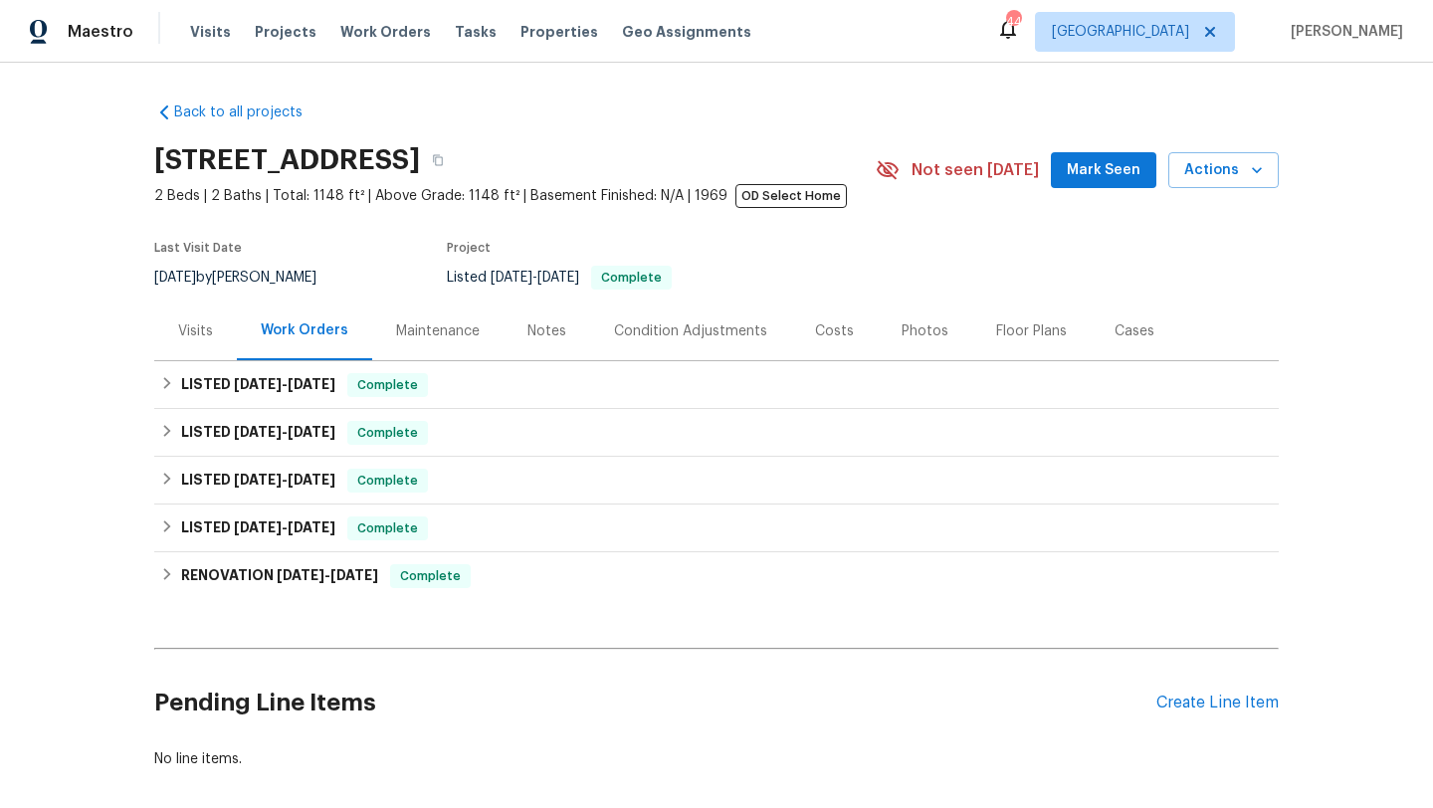
click at [201, 333] on div "Visits" at bounding box center [195, 331] width 35 height 20
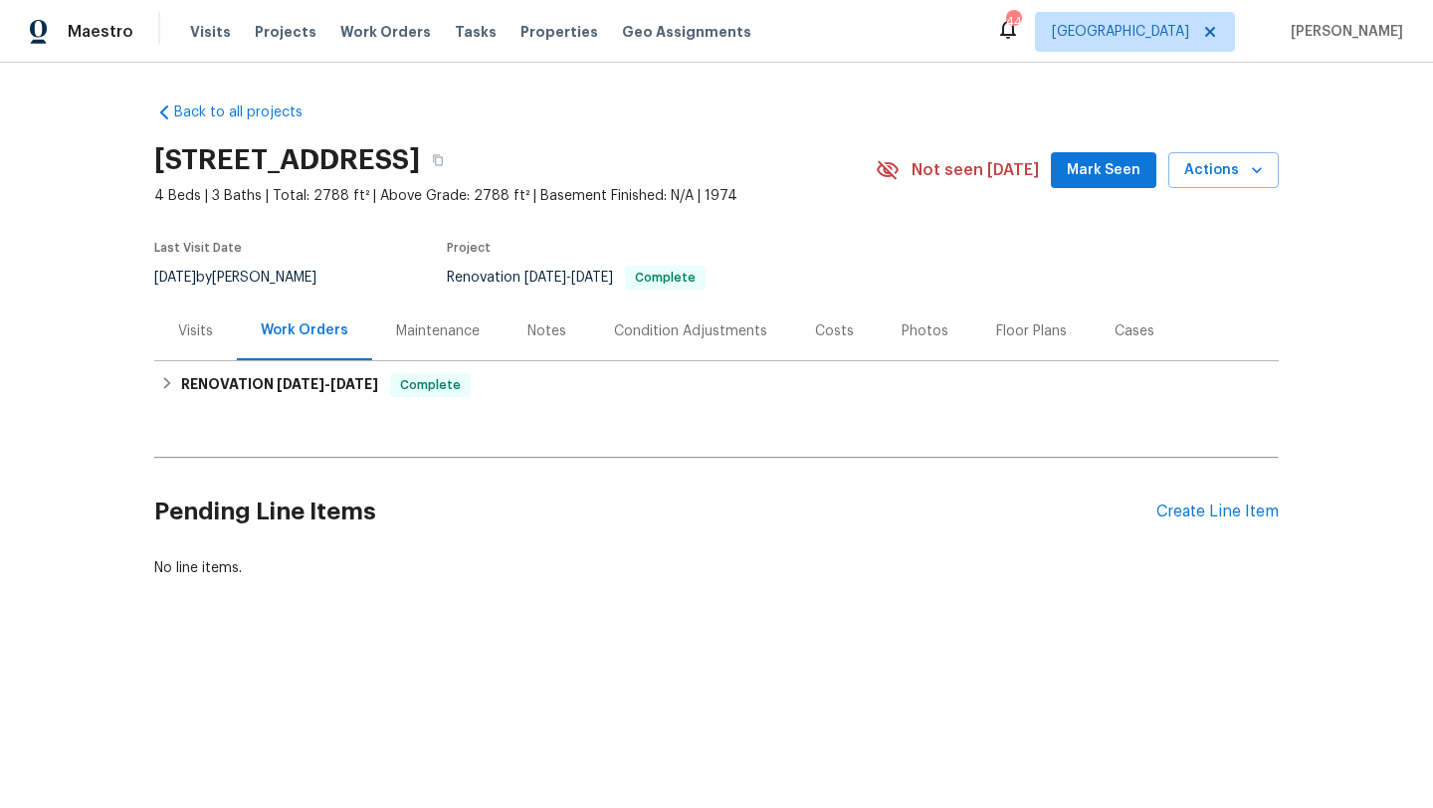
click at [920, 329] on div "Photos" at bounding box center [925, 331] width 47 height 20
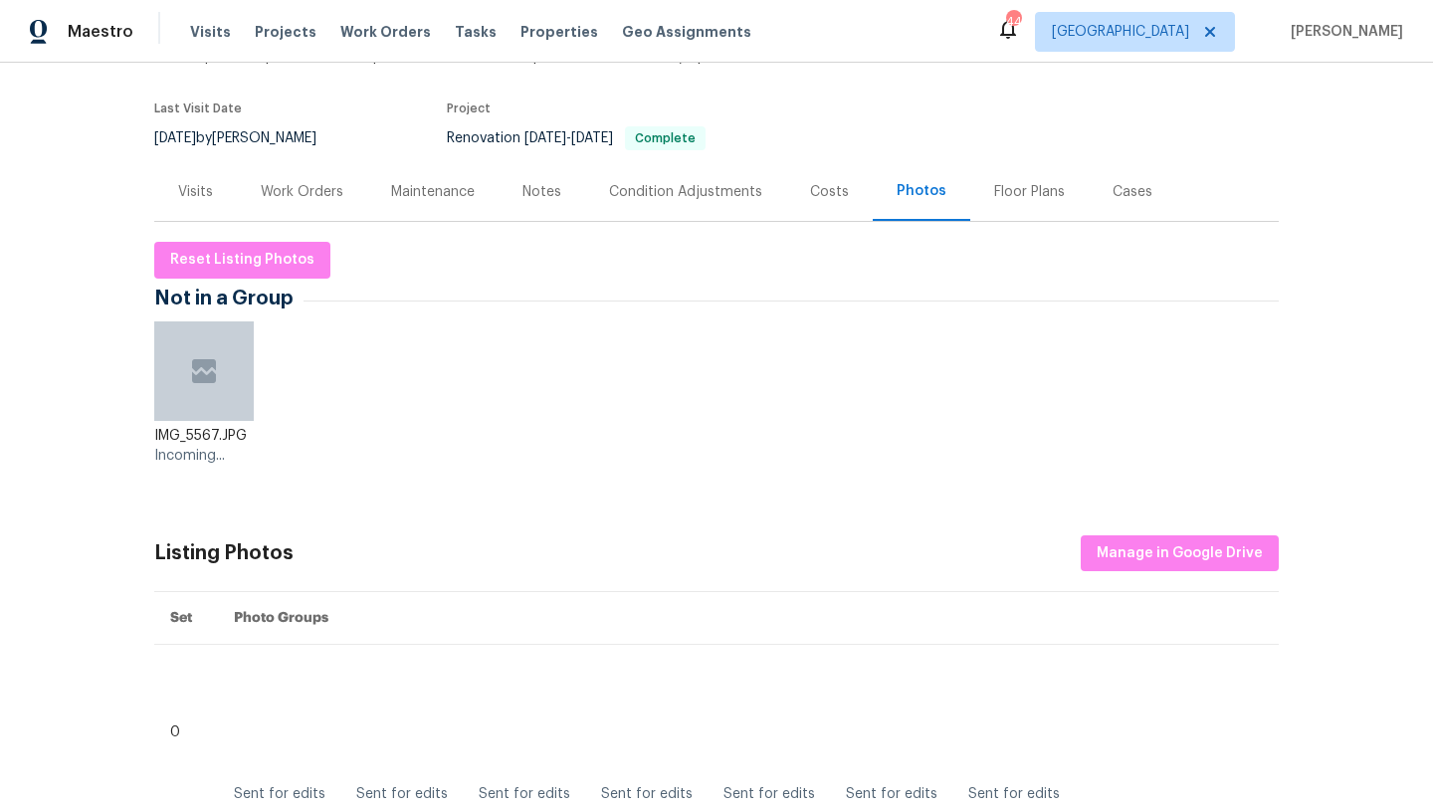
scroll to position [135, 0]
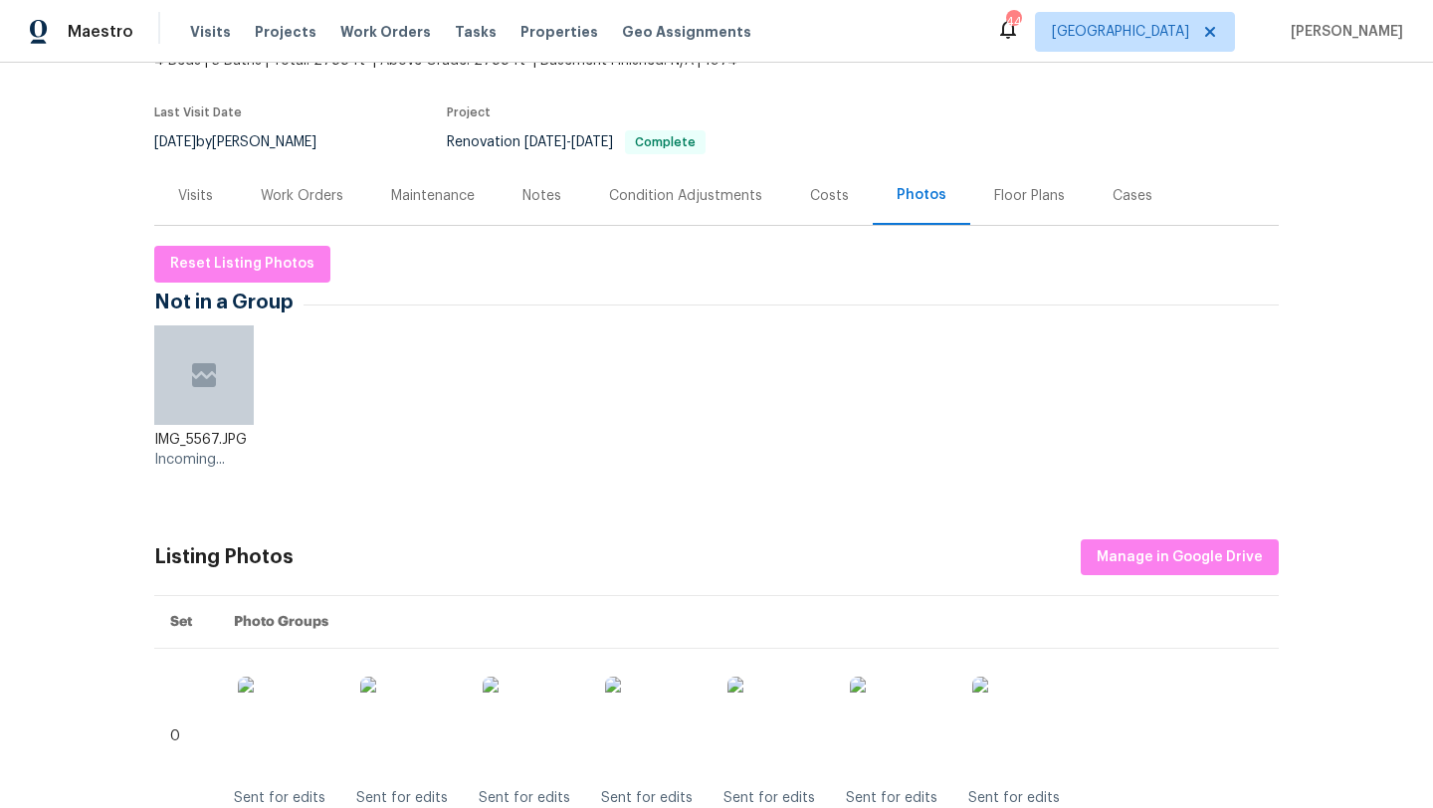
click at [217, 394] on div at bounding box center [204, 375] width 100 height 100
click at [207, 442] on div "IMG_5567.JPG" at bounding box center [211, 440] width 114 height 20
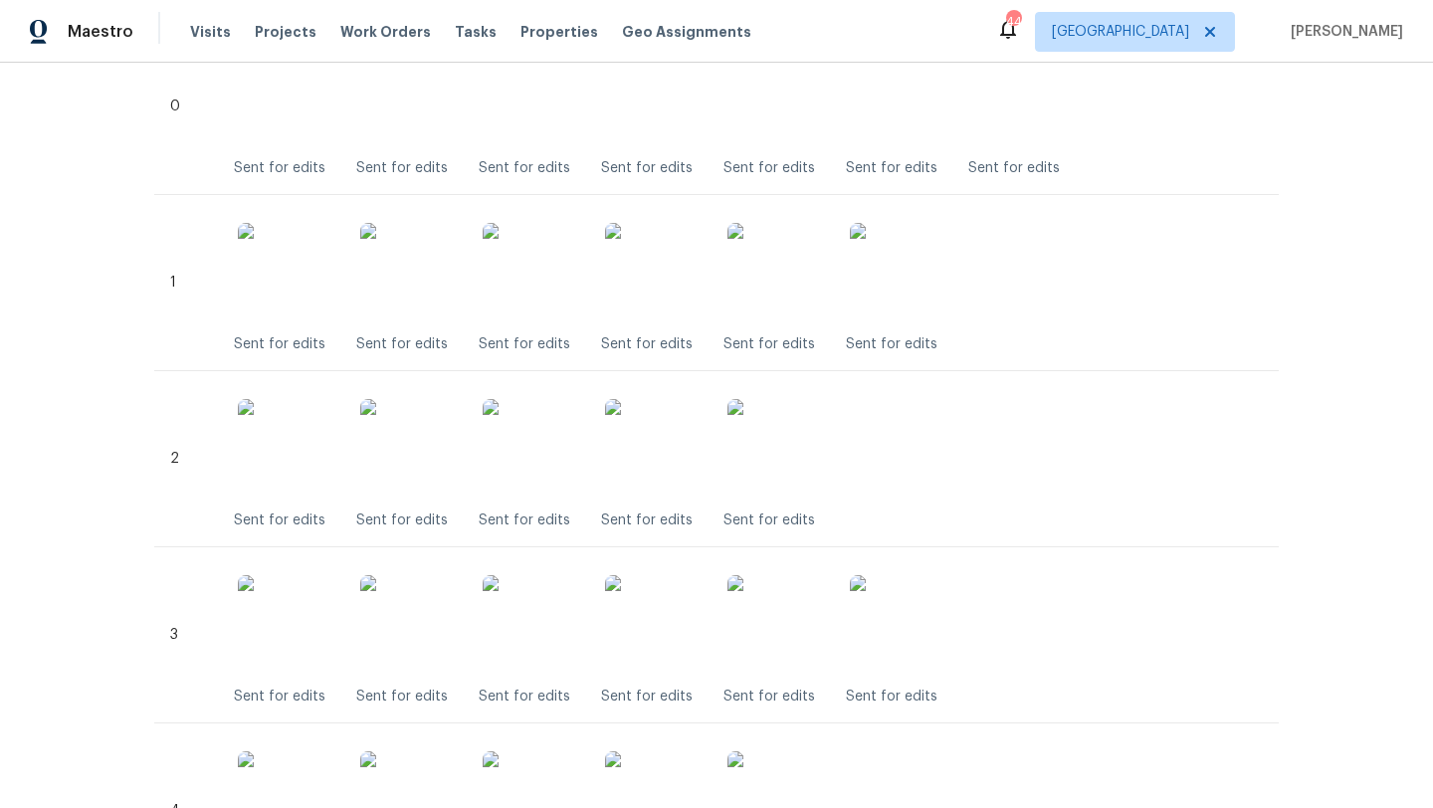
scroll to position [0, 0]
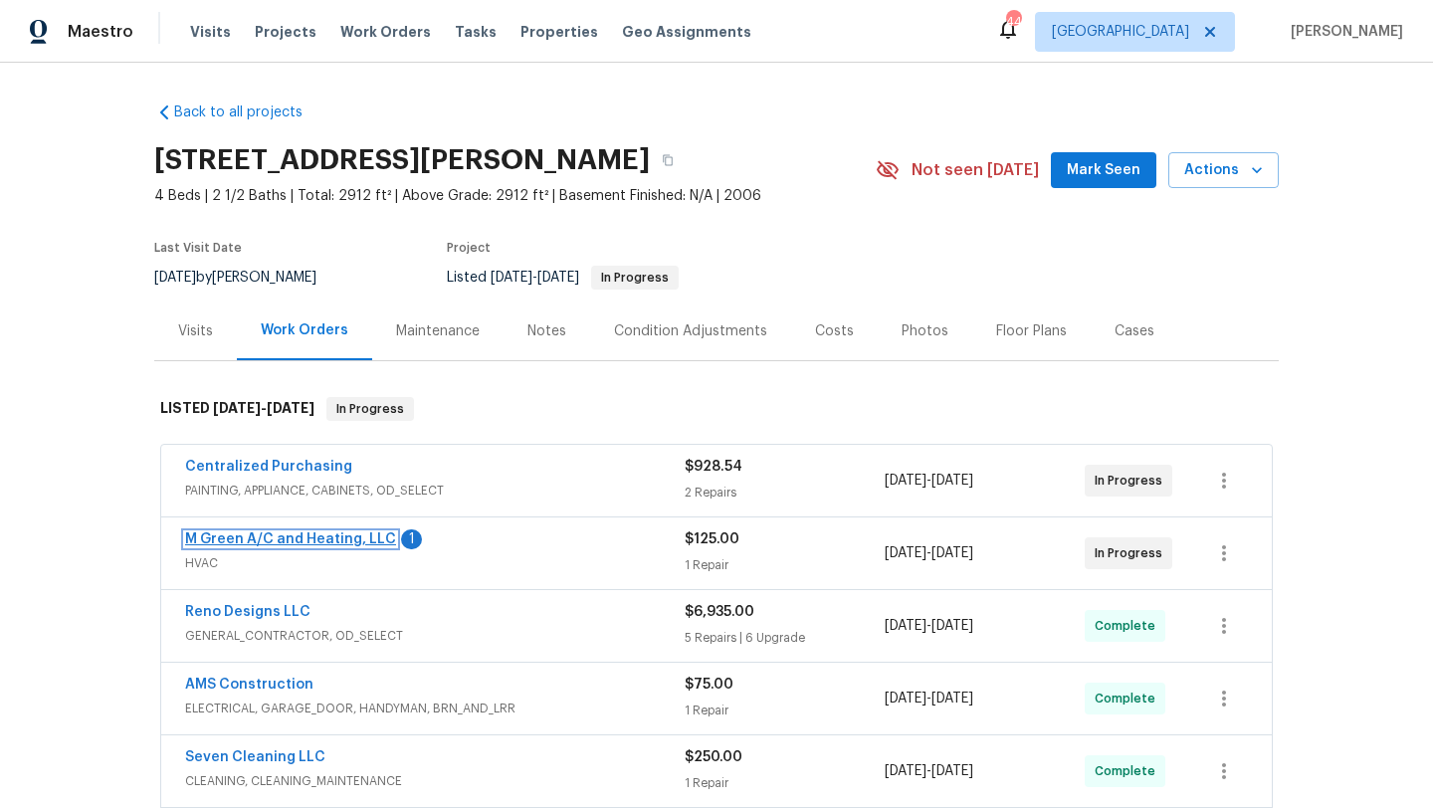
click at [344, 536] on link "M Green A/C and Heating, LLC" at bounding box center [290, 539] width 211 height 14
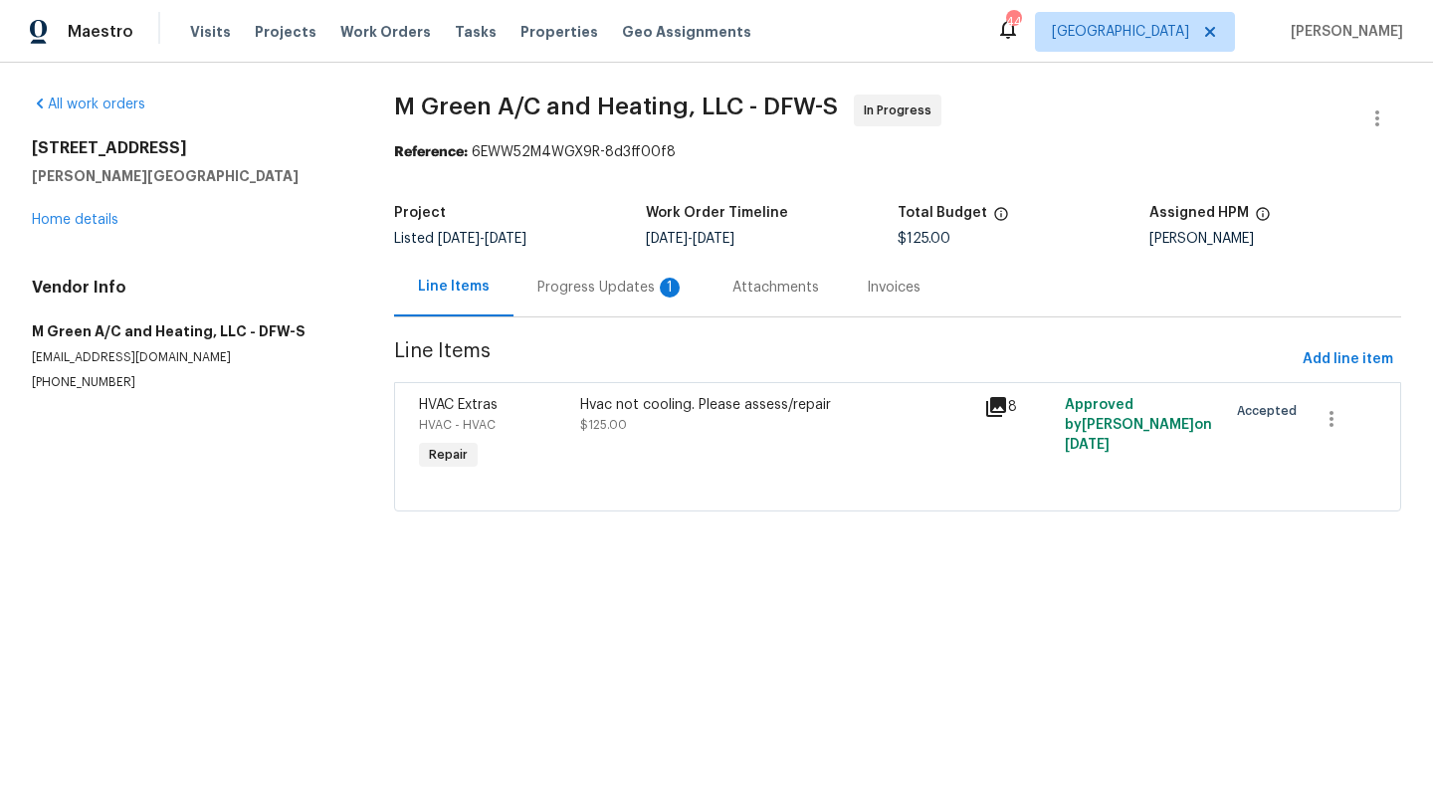
click at [584, 286] on div "Progress Updates 1" at bounding box center [610, 288] width 147 height 20
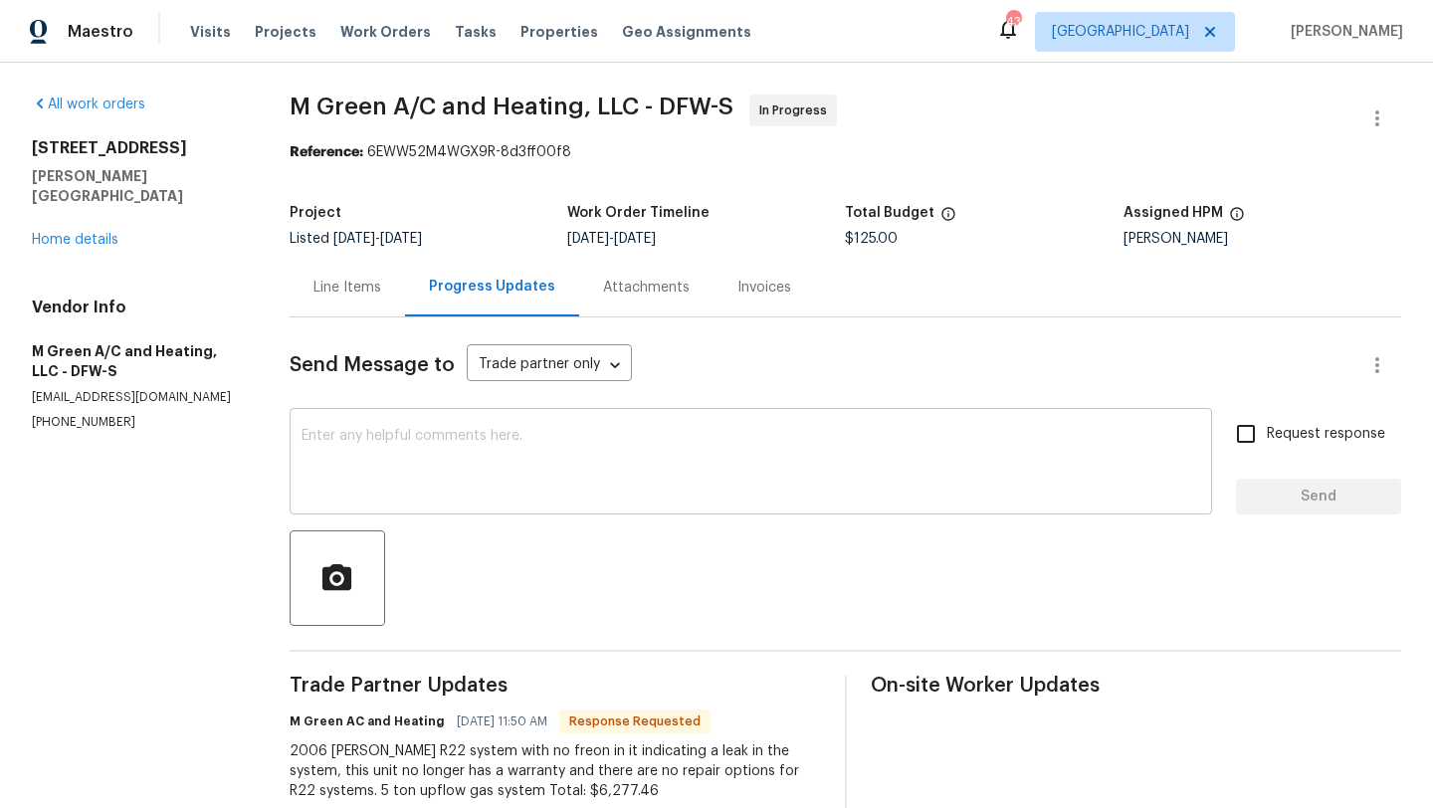
scroll to position [126, 0]
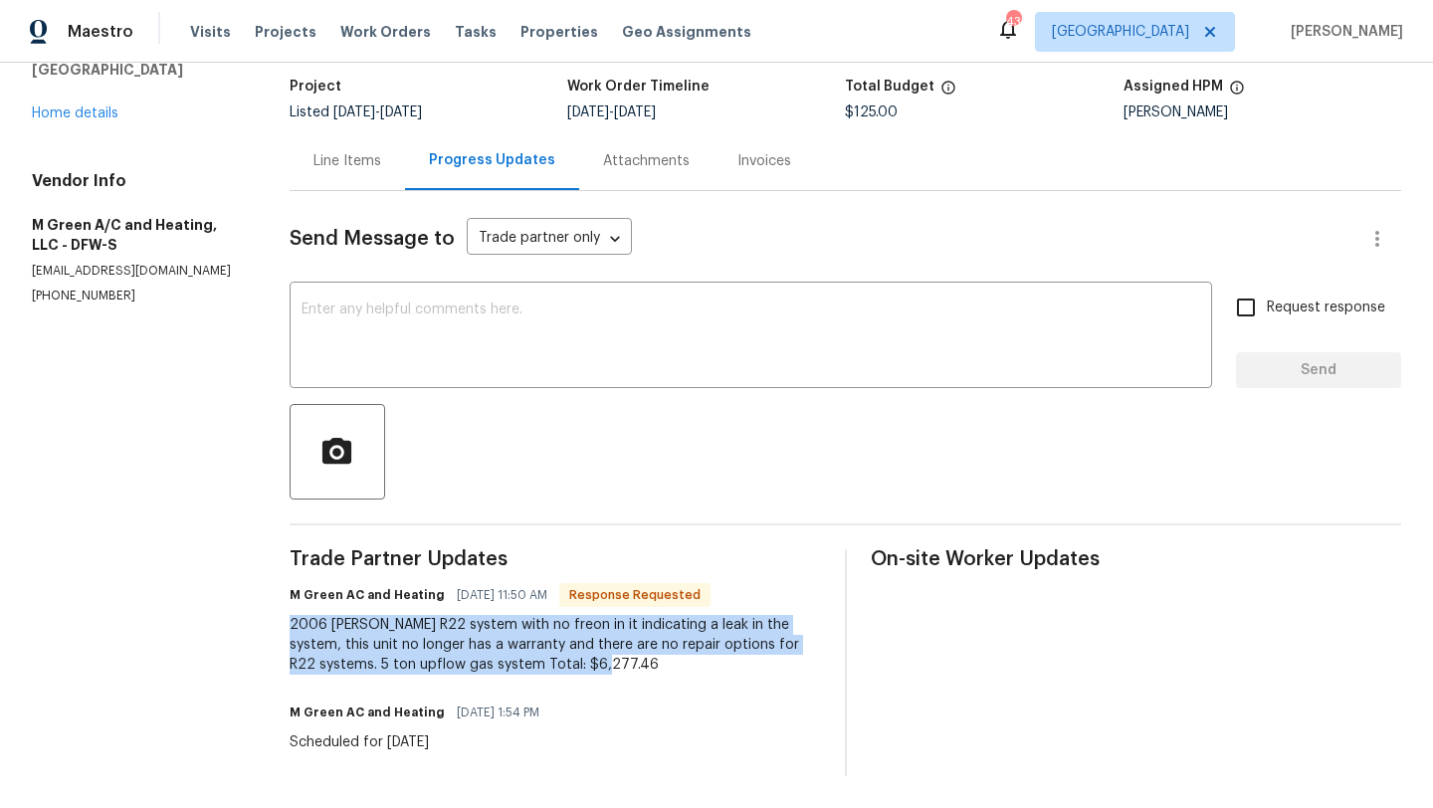
drag, startPoint x: 641, startPoint y: 674, endPoint x: 295, endPoint y: 624, distance: 349.9
click at [295, 624] on div "All work orders 101 Greenfield Trl Forney, TX 75126 Home details Vendor Info M …" at bounding box center [716, 372] width 1433 height 872
copy div "2006 Goodman R22 system with no freon in it indicating a leak in the system, th…"
click at [101, 106] on link "Home details" at bounding box center [75, 113] width 87 height 14
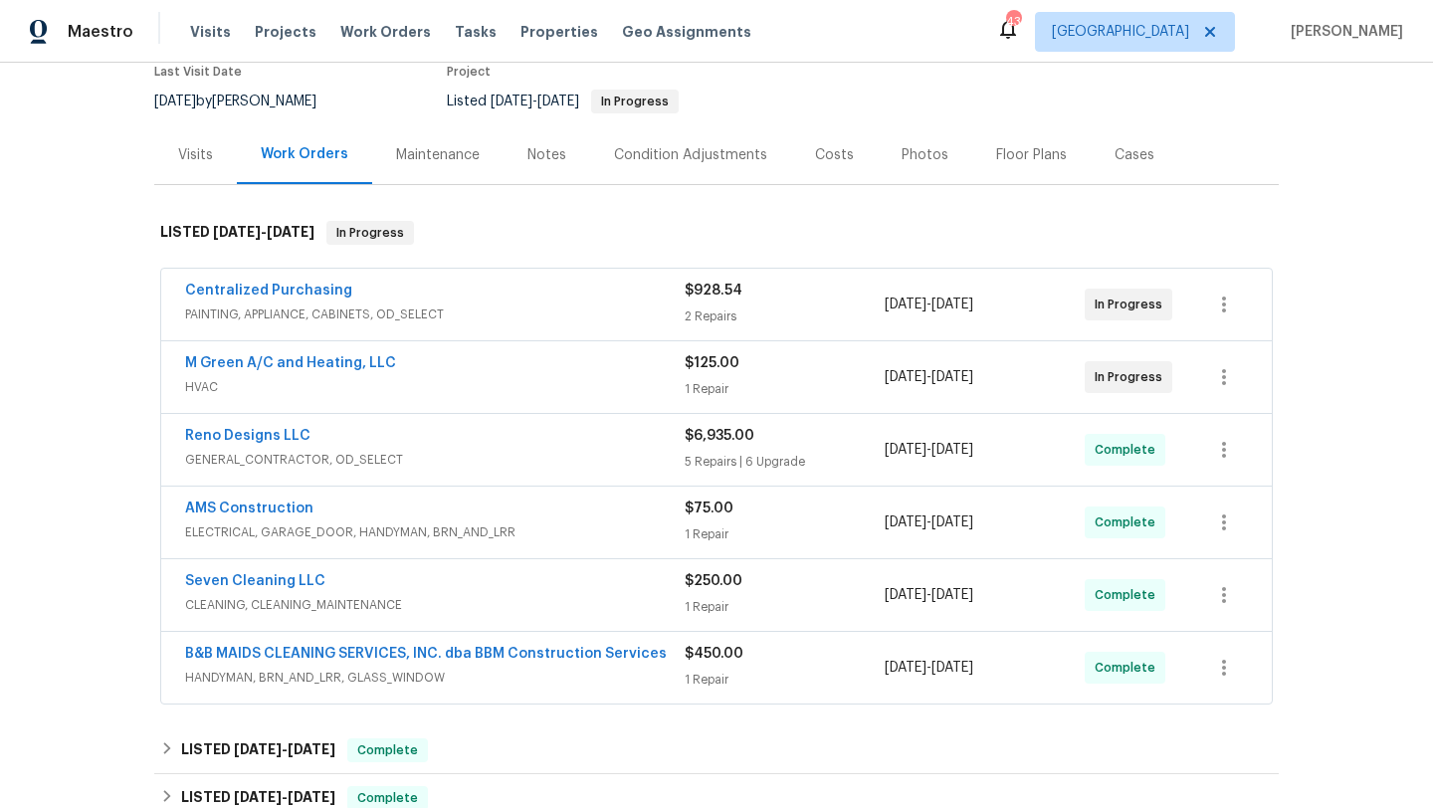
scroll to position [191, 0]
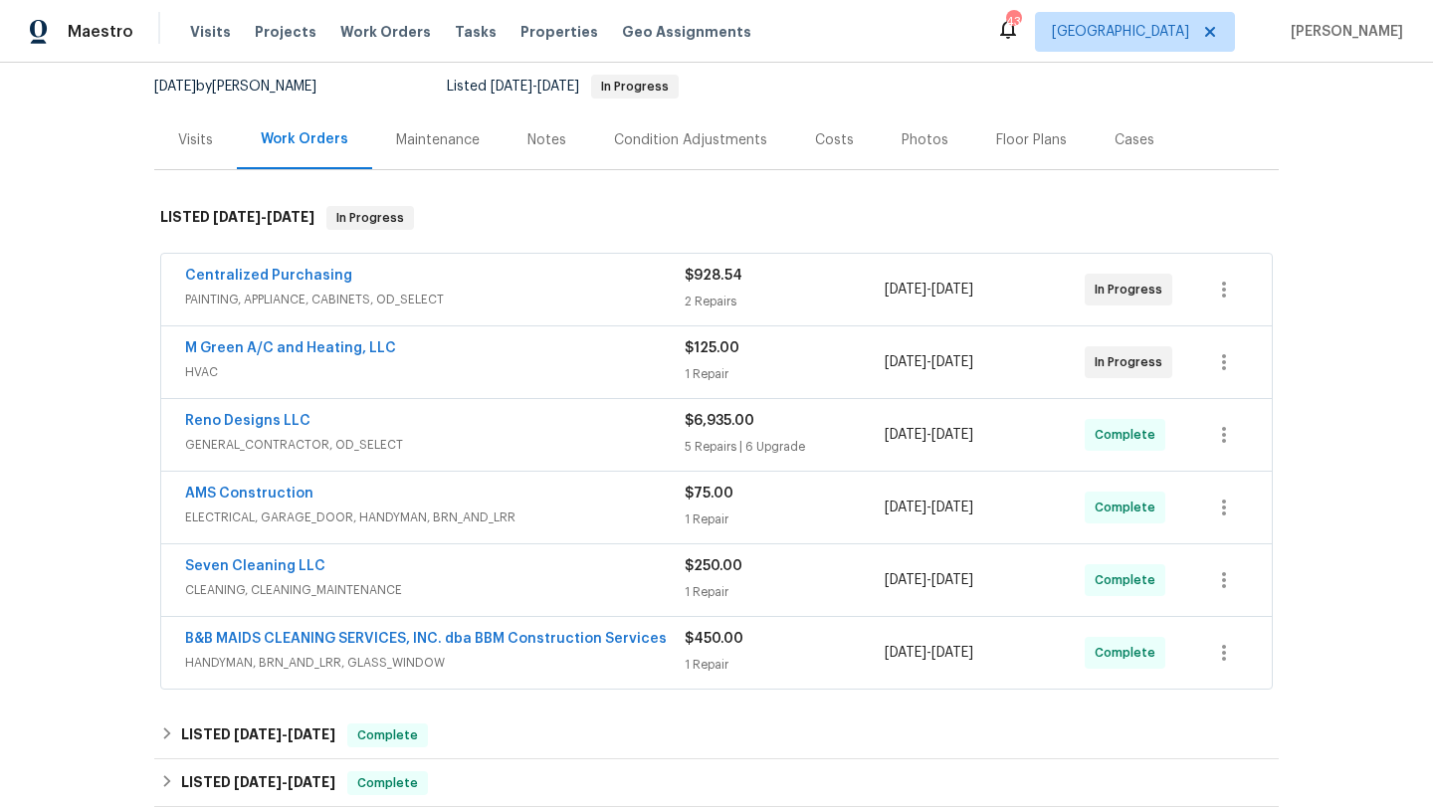
click at [464, 363] on span "HVAC" at bounding box center [435, 372] width 500 height 20
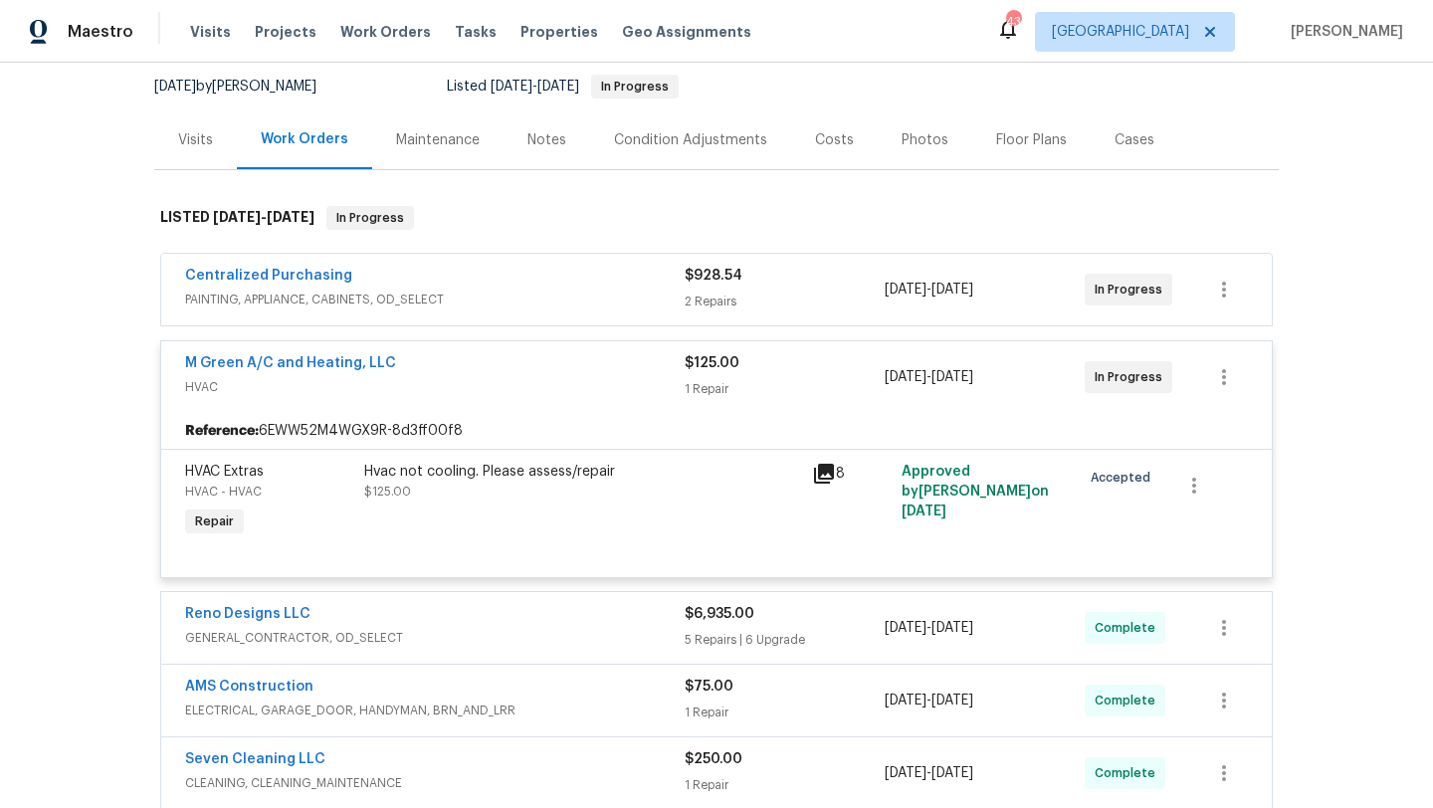
click at [480, 512] on div "Hvac not cooling. Please assess/repair $125.00" at bounding box center [582, 502] width 448 height 92
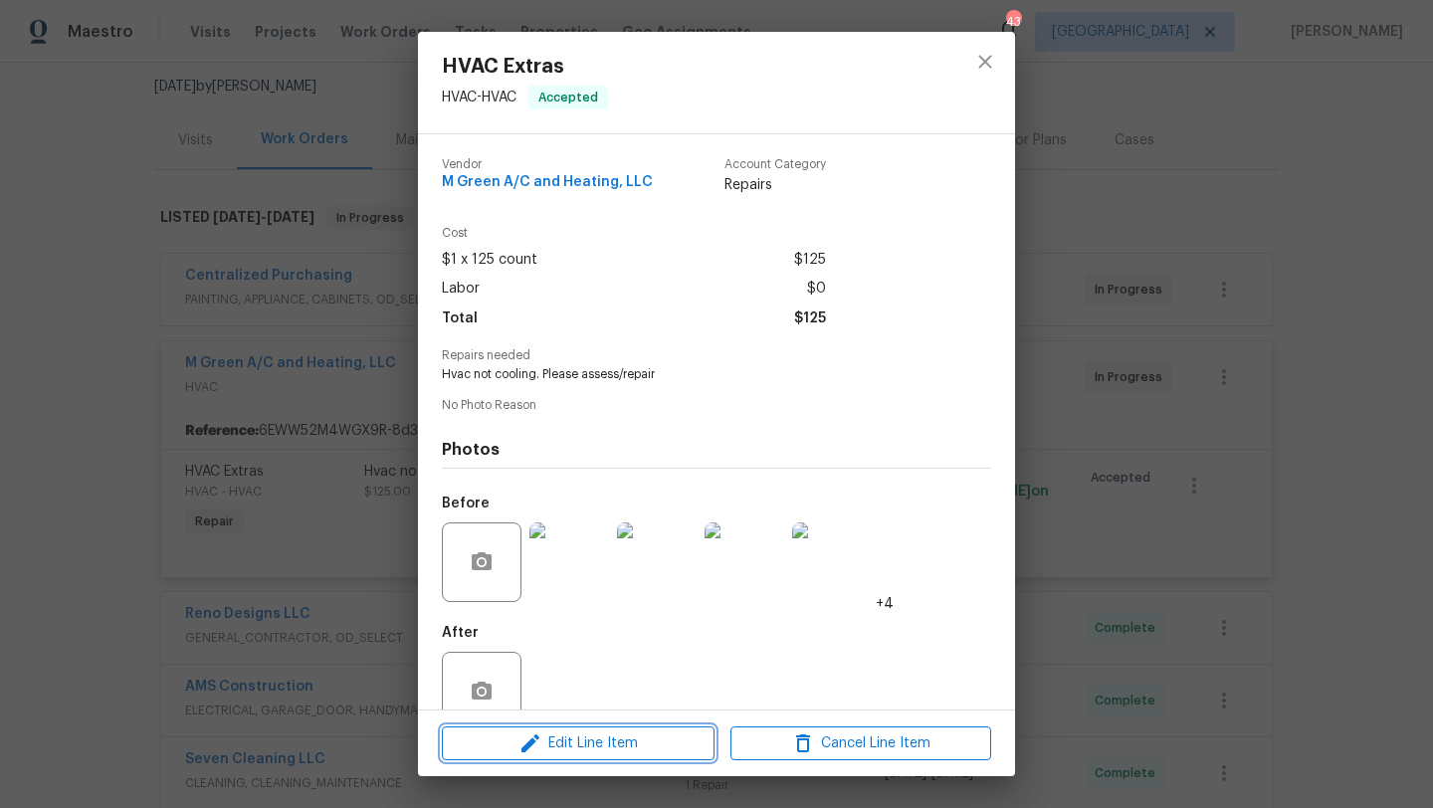
click at [593, 741] on span "Edit Line Item" at bounding box center [578, 744] width 261 height 25
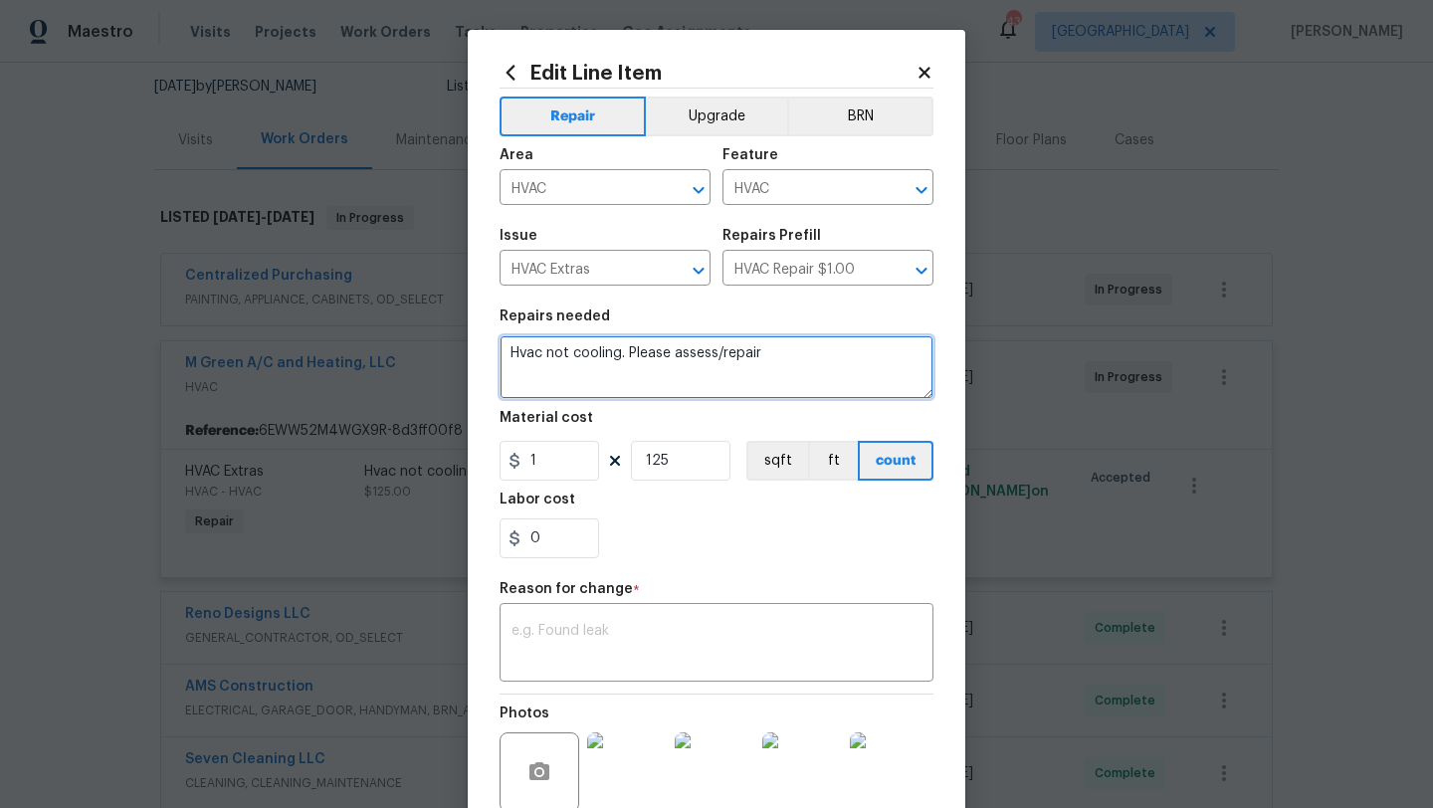
drag, startPoint x: 763, startPoint y: 363, endPoint x: 484, endPoint y: 356, distance: 279.8
click at [484, 356] on div "Edit Line Item Repair Upgrade BRN Area HVAC ​ Feature HVAC ​ Issue HVAC Extras …" at bounding box center [717, 500] width 498 height 941
paste textarea "2006 Goodman R22 system with no freon in it indicating a leak in the system, th…"
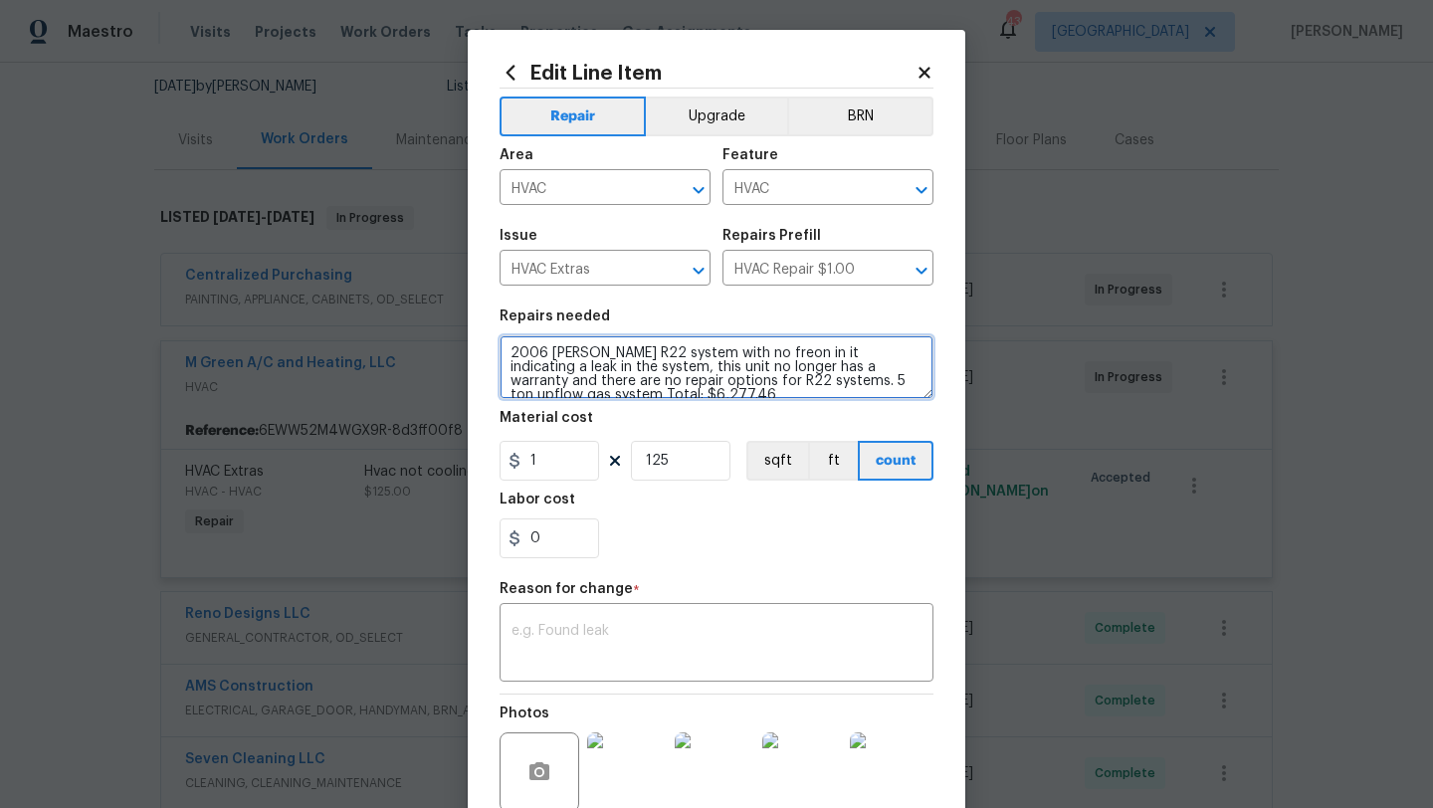
scroll to position [4, 0]
type textarea "2006 Goodman R22 system with no freon in it indicating a leak in the system, th…"
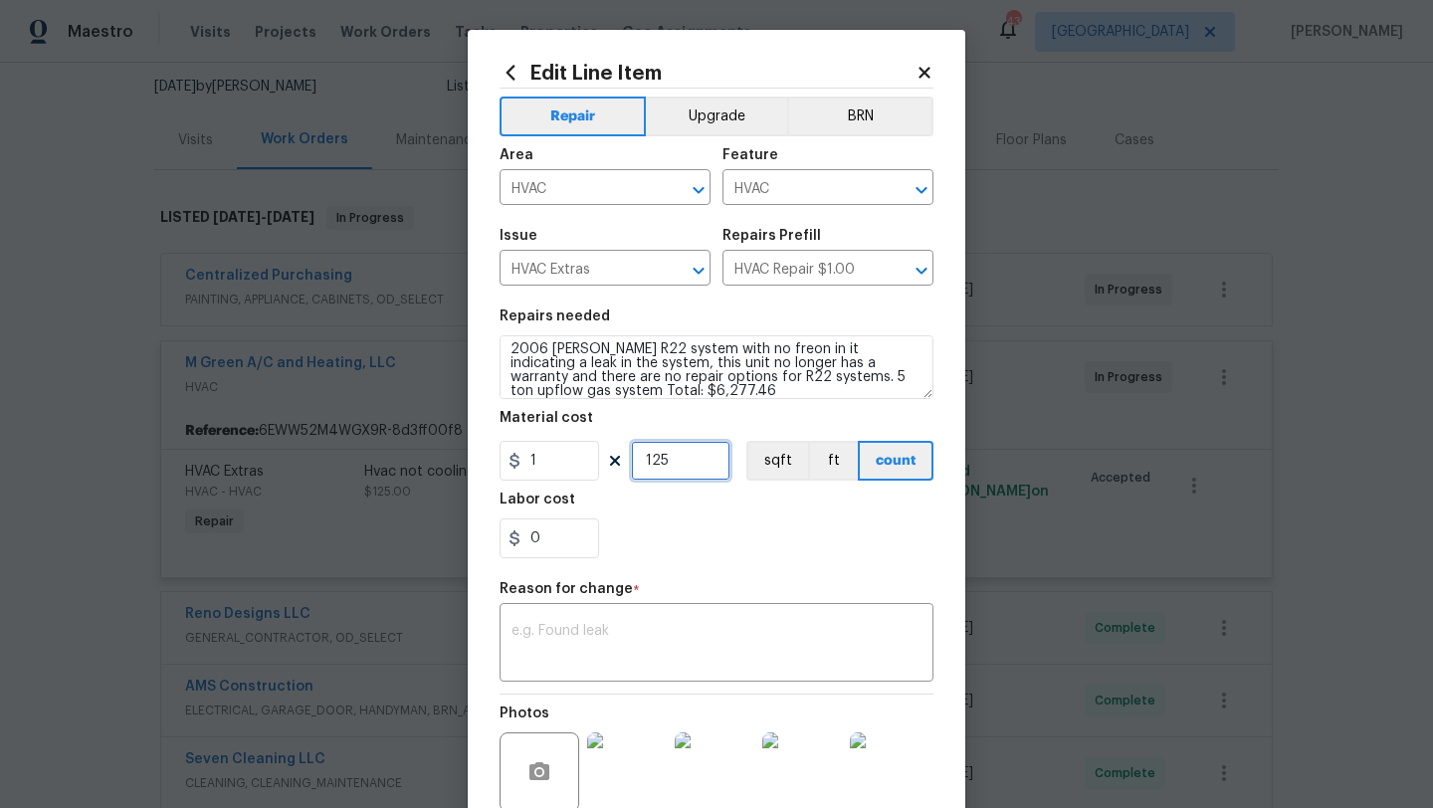
drag, startPoint x: 684, startPoint y: 457, endPoint x: 594, endPoint y: 449, distance: 89.9
click at [594, 449] on div "1 125 sqft ft count" at bounding box center [717, 461] width 434 height 40
type input "6277"
click at [553, 542] on input "0" at bounding box center [550, 539] width 100 height 40
type input "0.46"
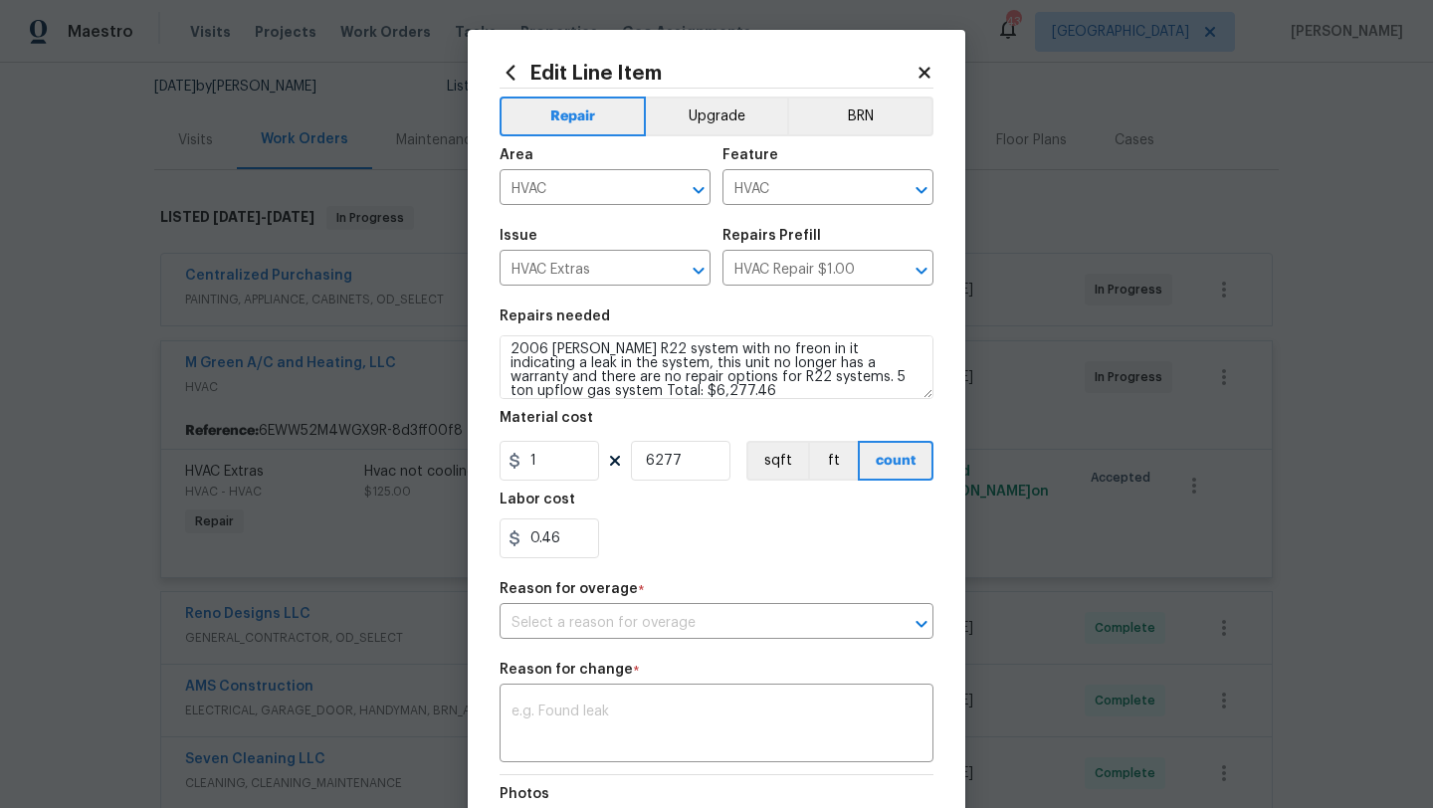
click at [731, 554] on div "0.46" at bounding box center [717, 539] width 434 height 40
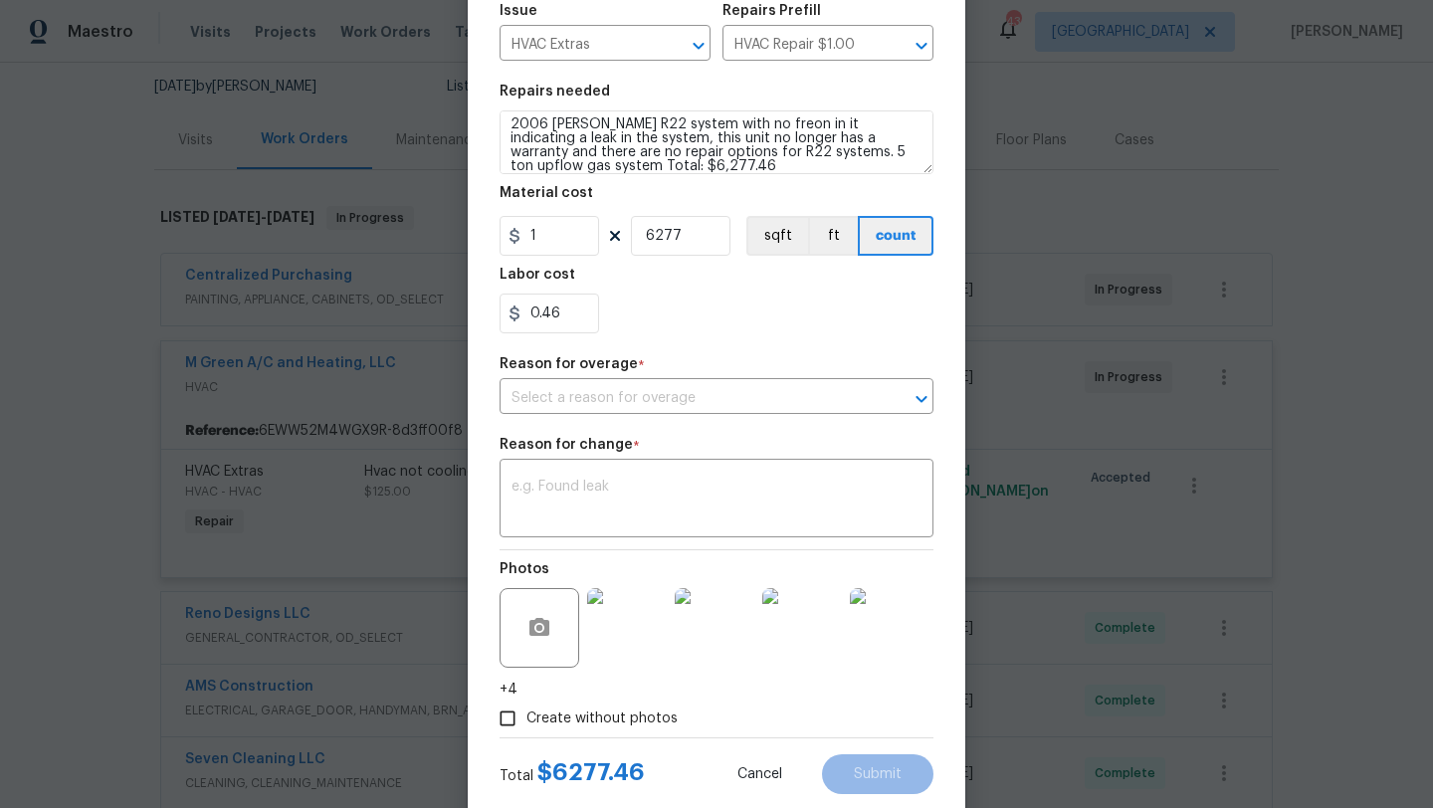
scroll to position [274, 0]
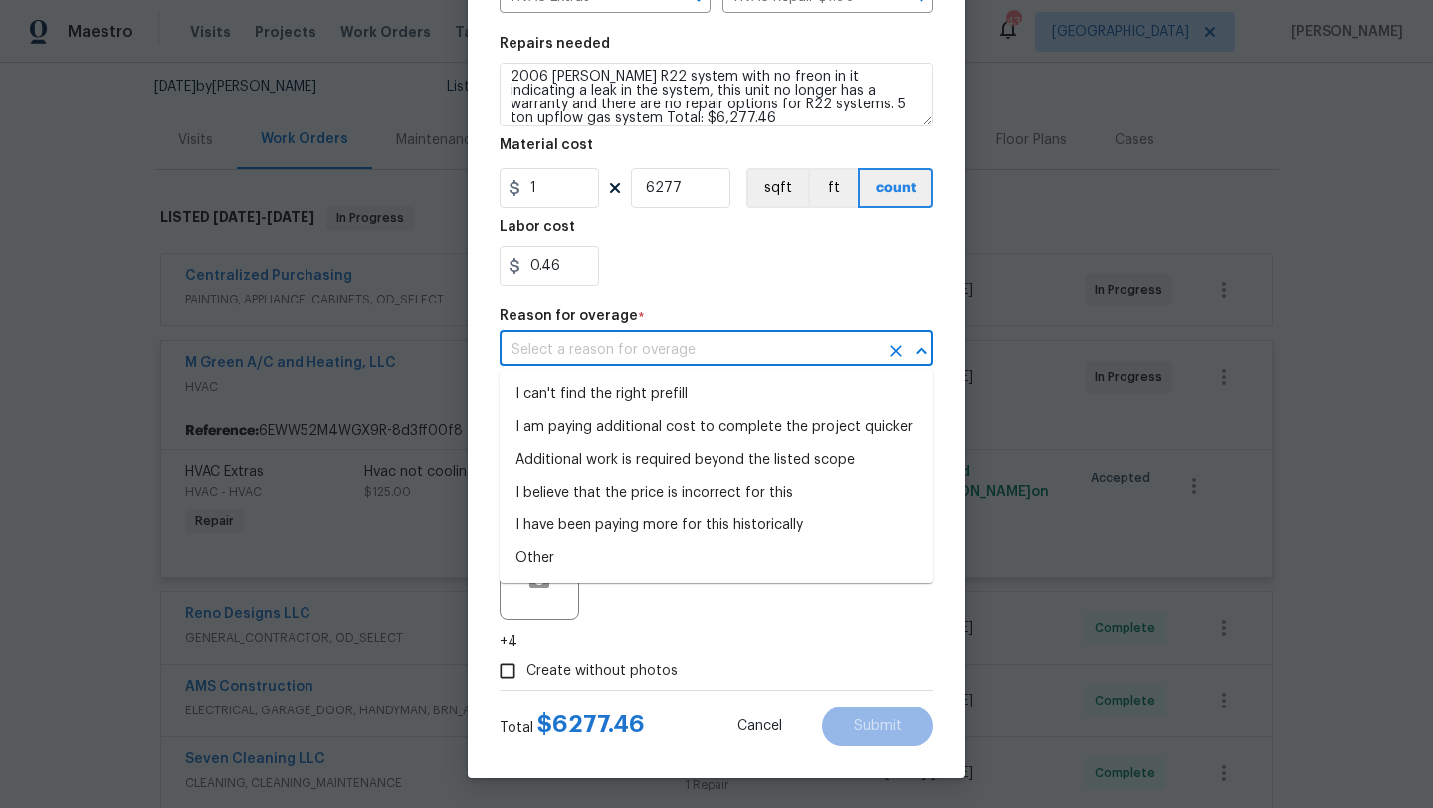
click at [703, 358] on input "text" at bounding box center [689, 350] width 378 height 31
click at [673, 462] on li "Additional work is required beyond the listed scope" at bounding box center [717, 460] width 434 height 33
type input "Additional work is required beyond the listed scope"
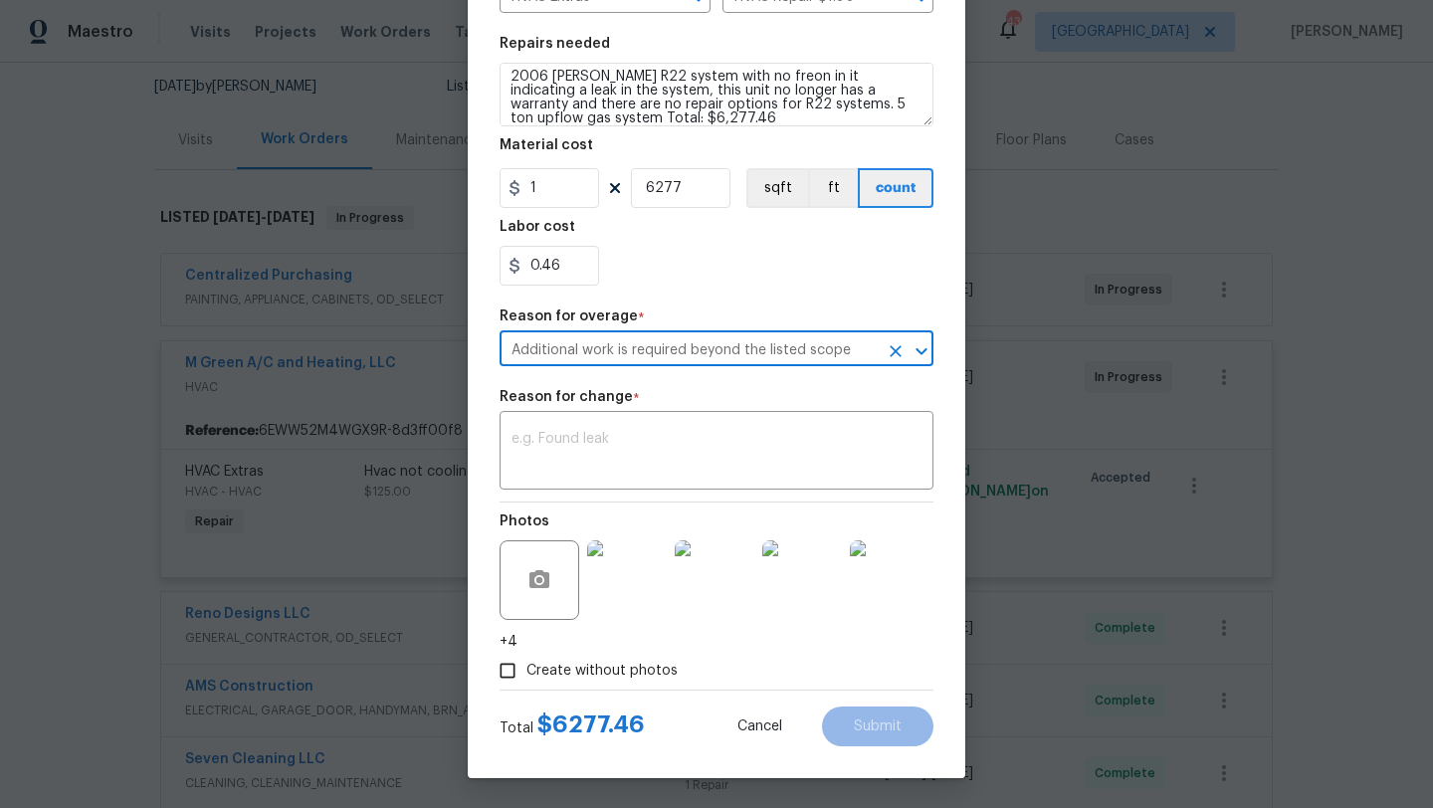
click at [673, 462] on textarea at bounding box center [717, 453] width 410 height 42
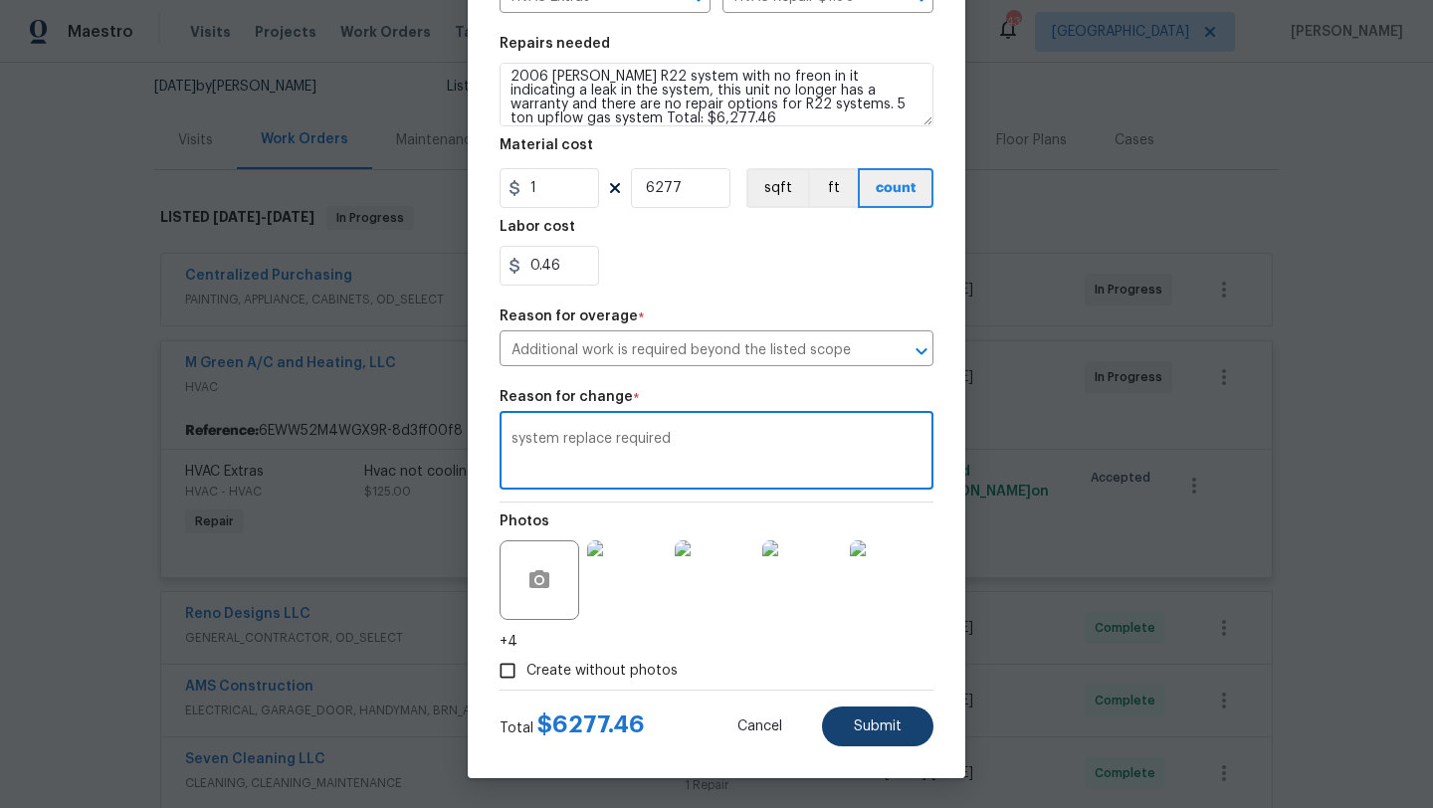
type textarea "system replace required"
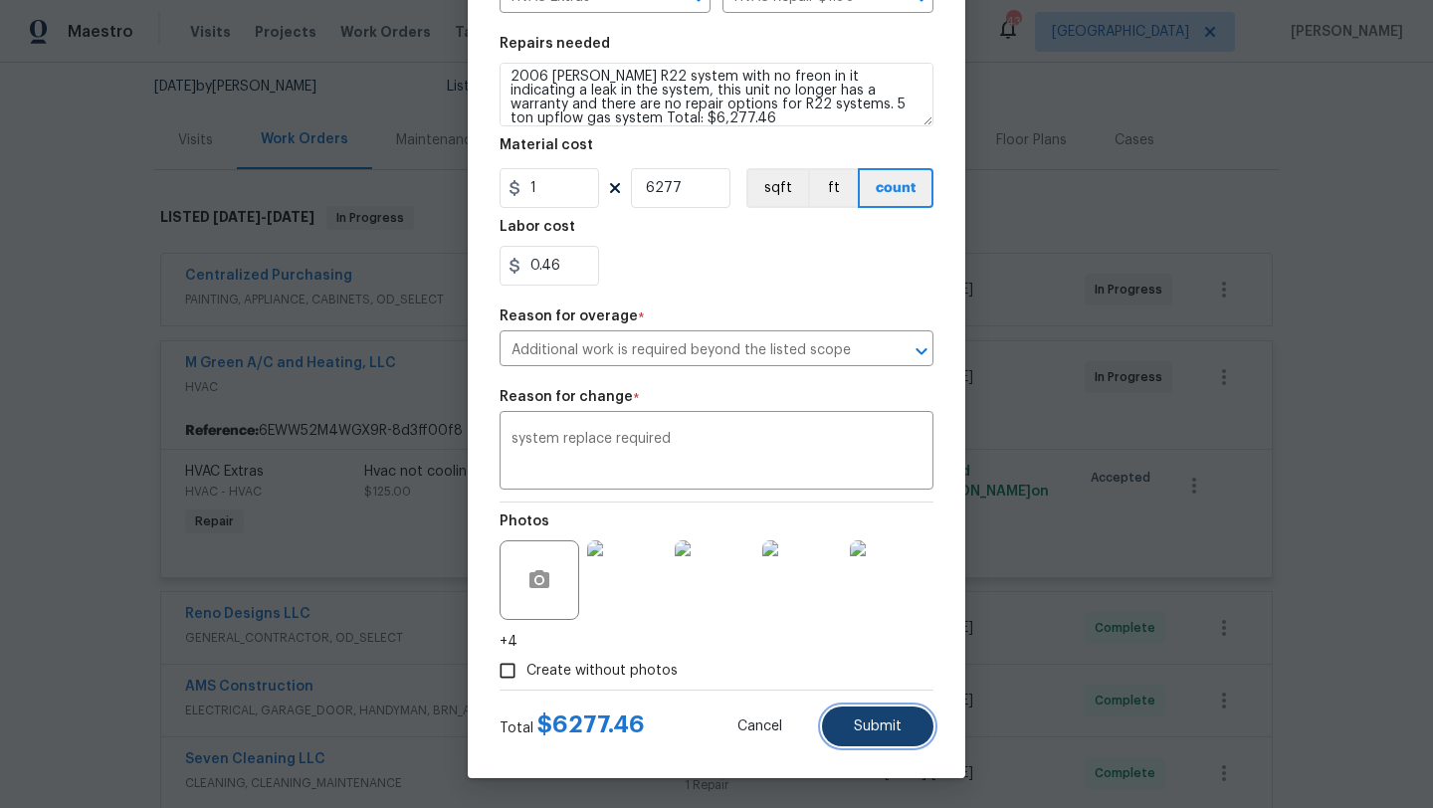
click at [895, 722] on span "Submit" at bounding box center [878, 727] width 48 height 15
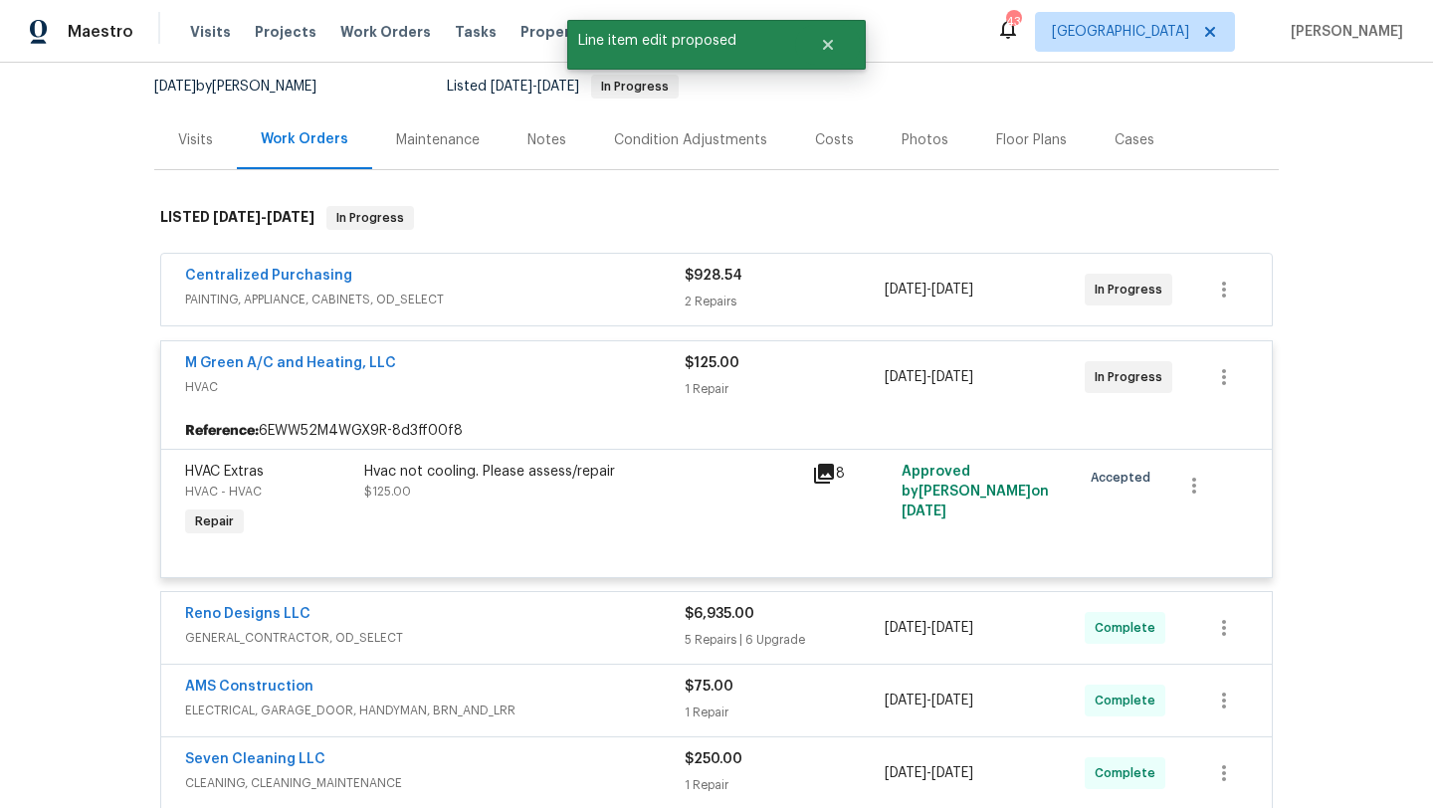
scroll to position [0, 0]
click at [370, 361] on link "M Green A/C and Heating, LLC" at bounding box center [290, 363] width 211 height 14
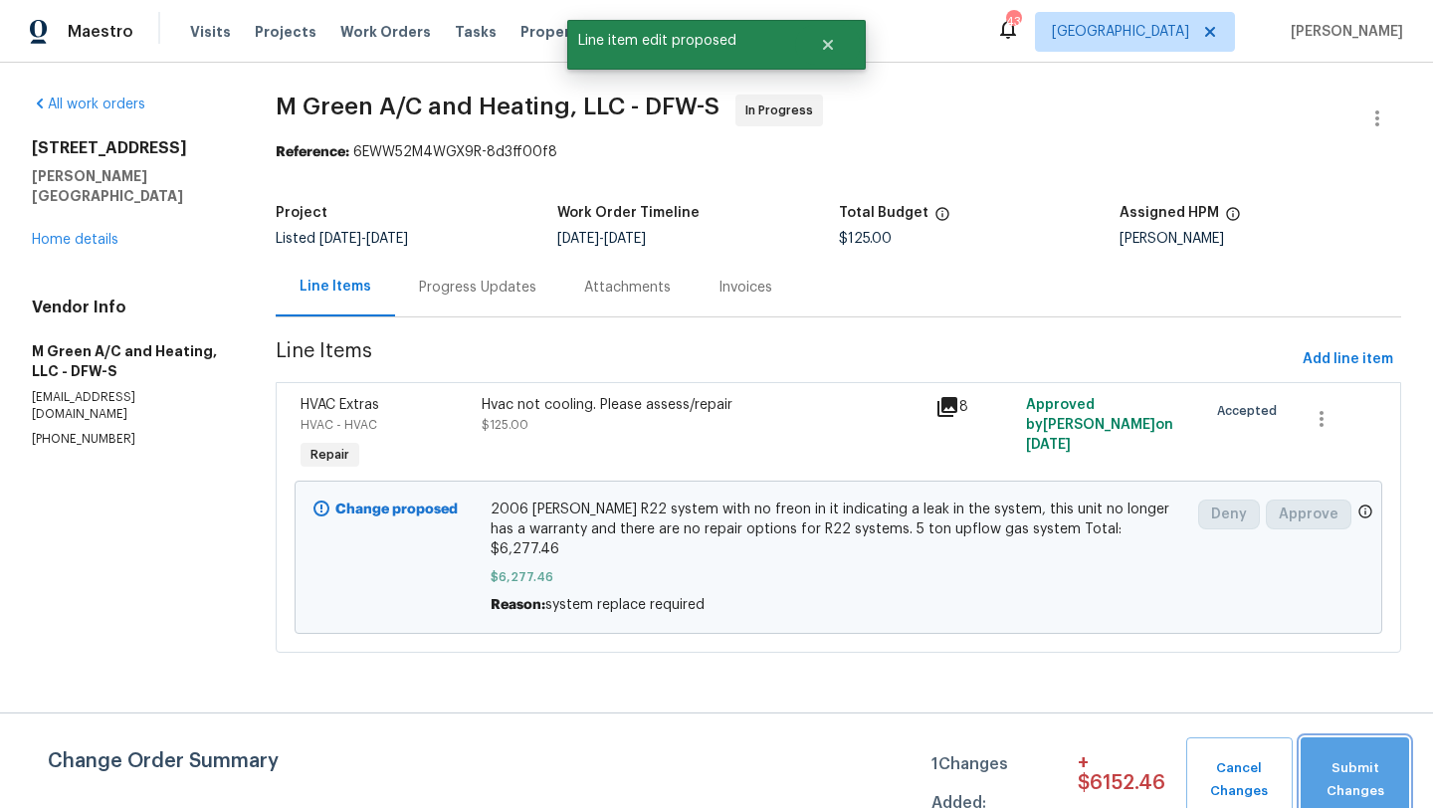
click at [1369, 782] on span "Submit Changes" at bounding box center [1355, 780] width 89 height 46
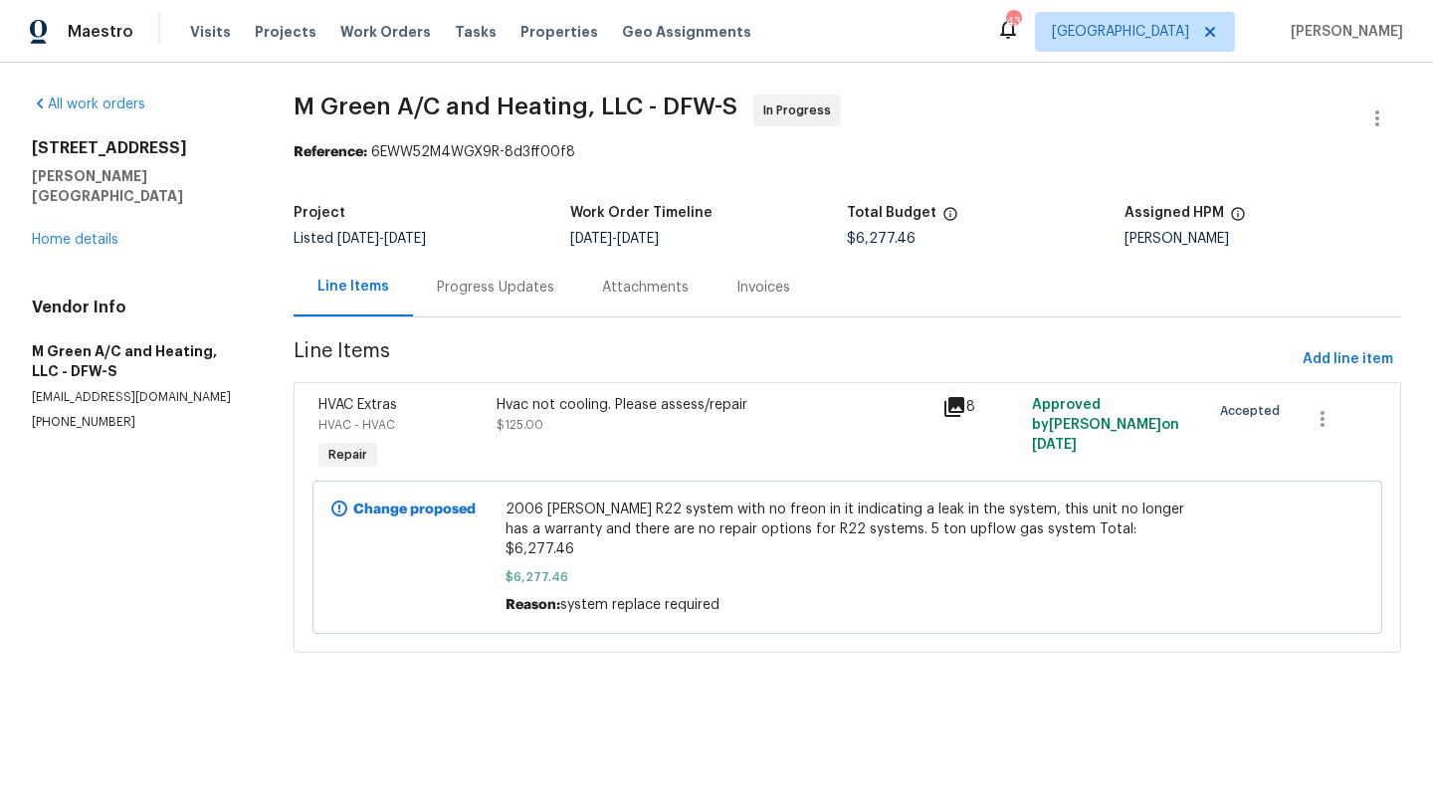
click at [92, 228] on div "101 Greenfield Trl Forney, TX 75126 Home details" at bounding box center [139, 193] width 214 height 111
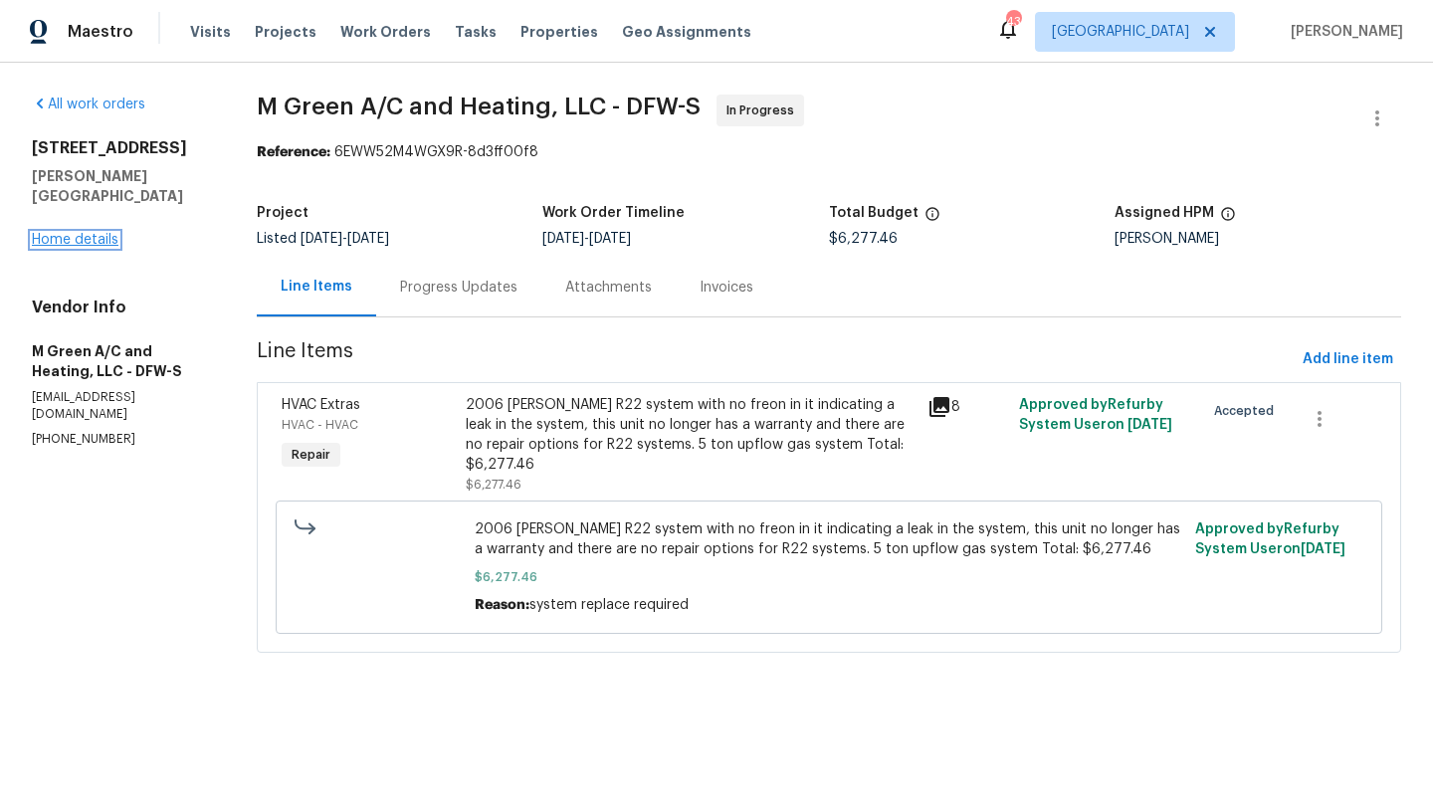
click at [90, 233] on link "Home details" at bounding box center [75, 240] width 87 height 14
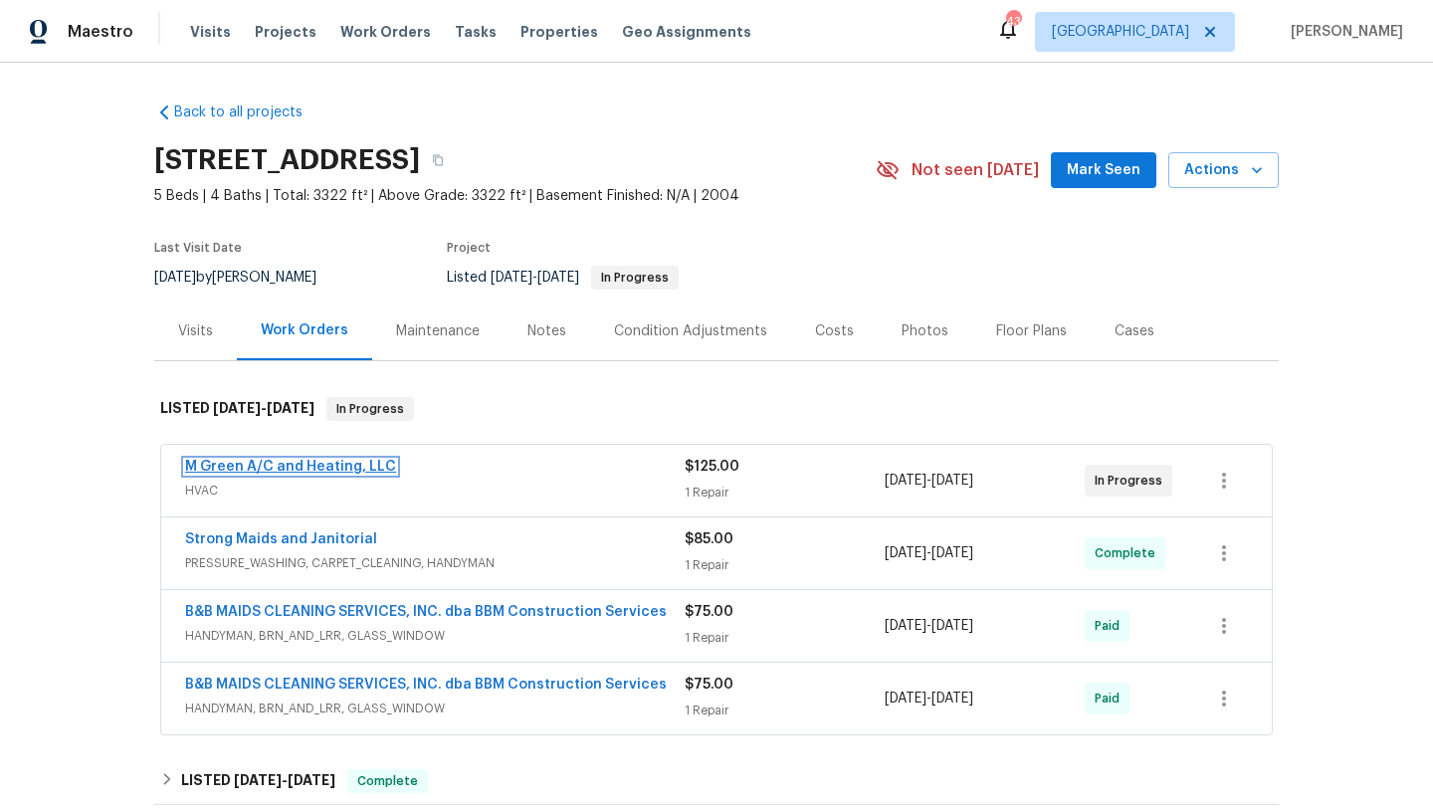
click at [306, 461] on link "M Green A/C and Heating, LLC" at bounding box center [290, 467] width 211 height 14
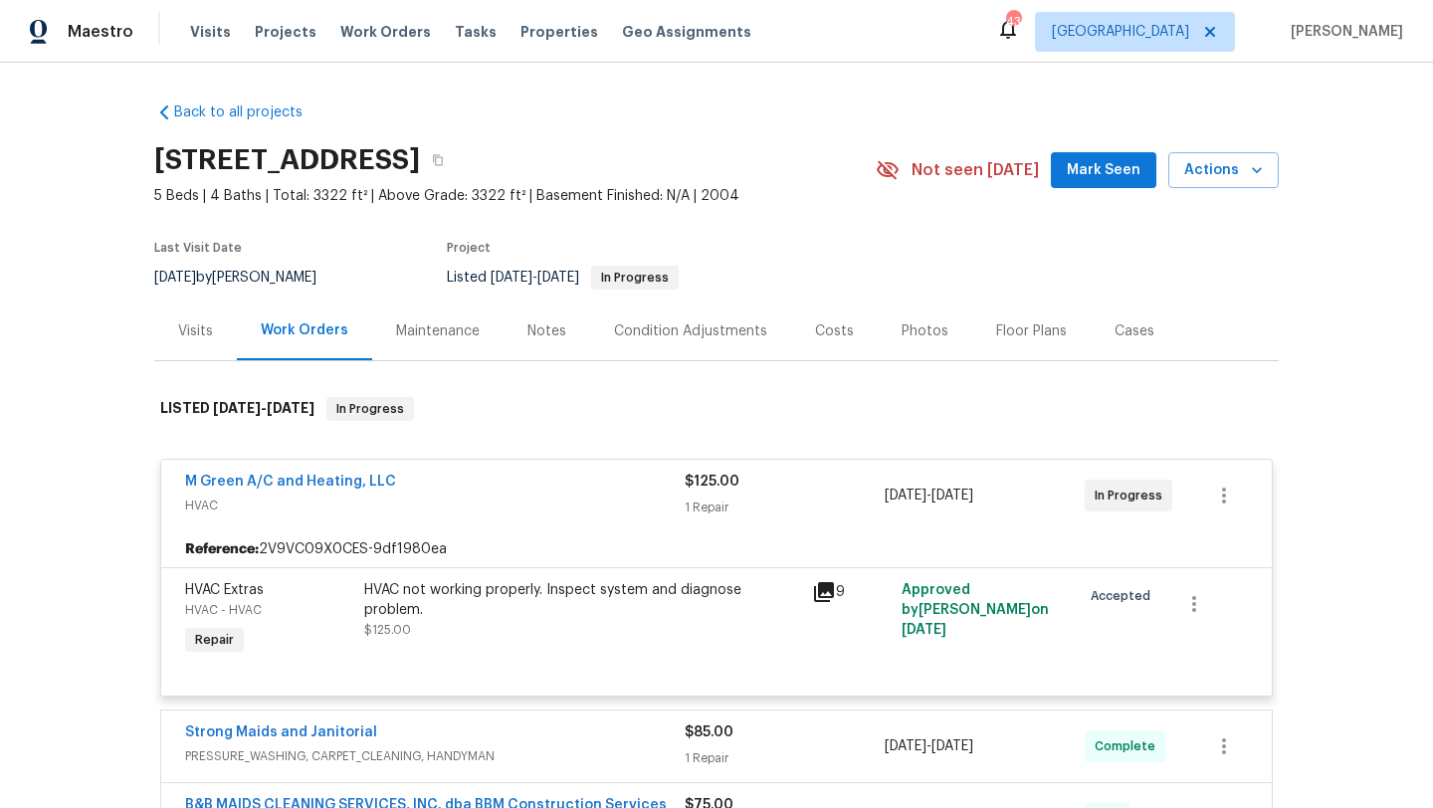
click at [466, 518] on div "M Green A/C and Heating, LLC HVAC" at bounding box center [435, 496] width 500 height 48
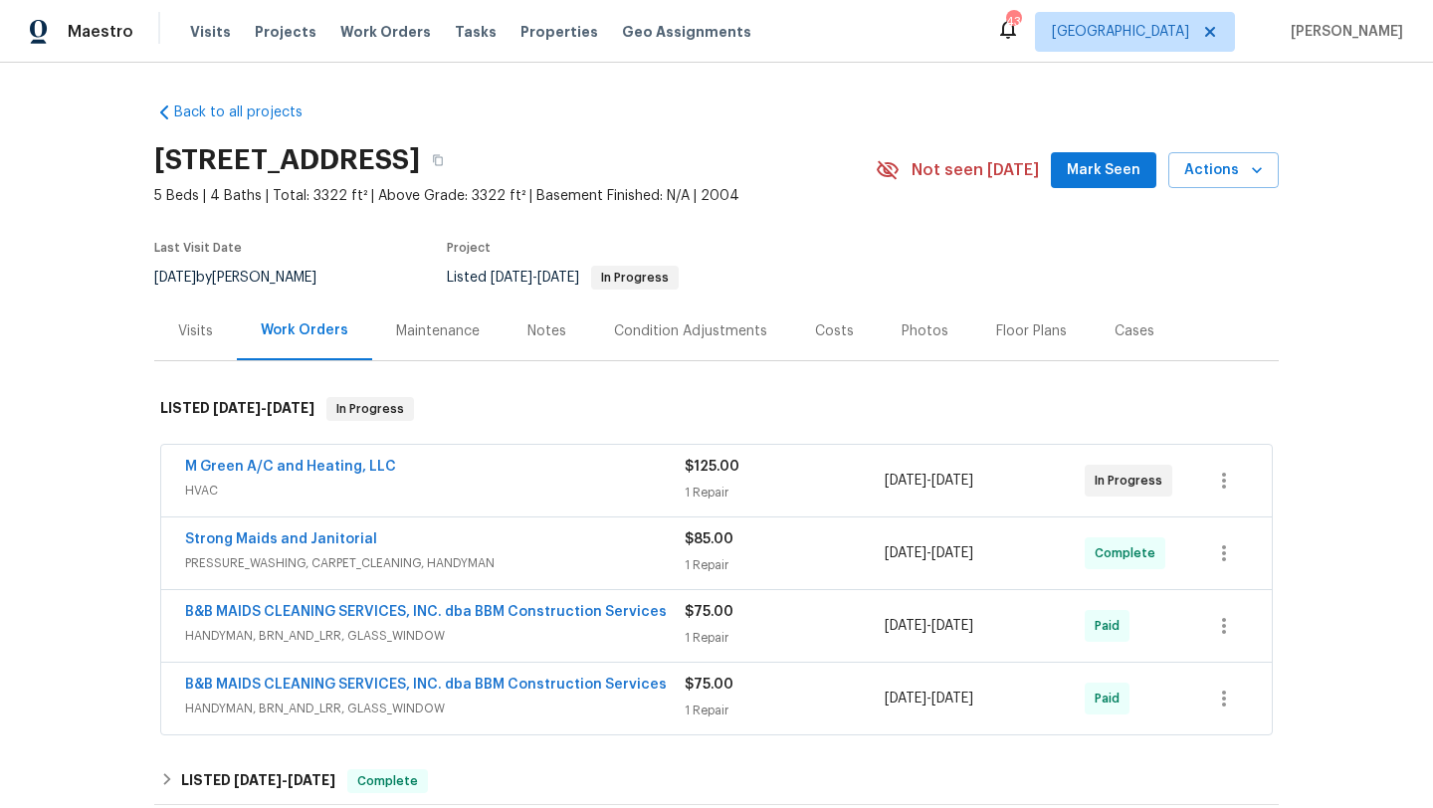
click at [465, 468] on div "M Green A/C and Heating, LLC" at bounding box center [435, 469] width 500 height 24
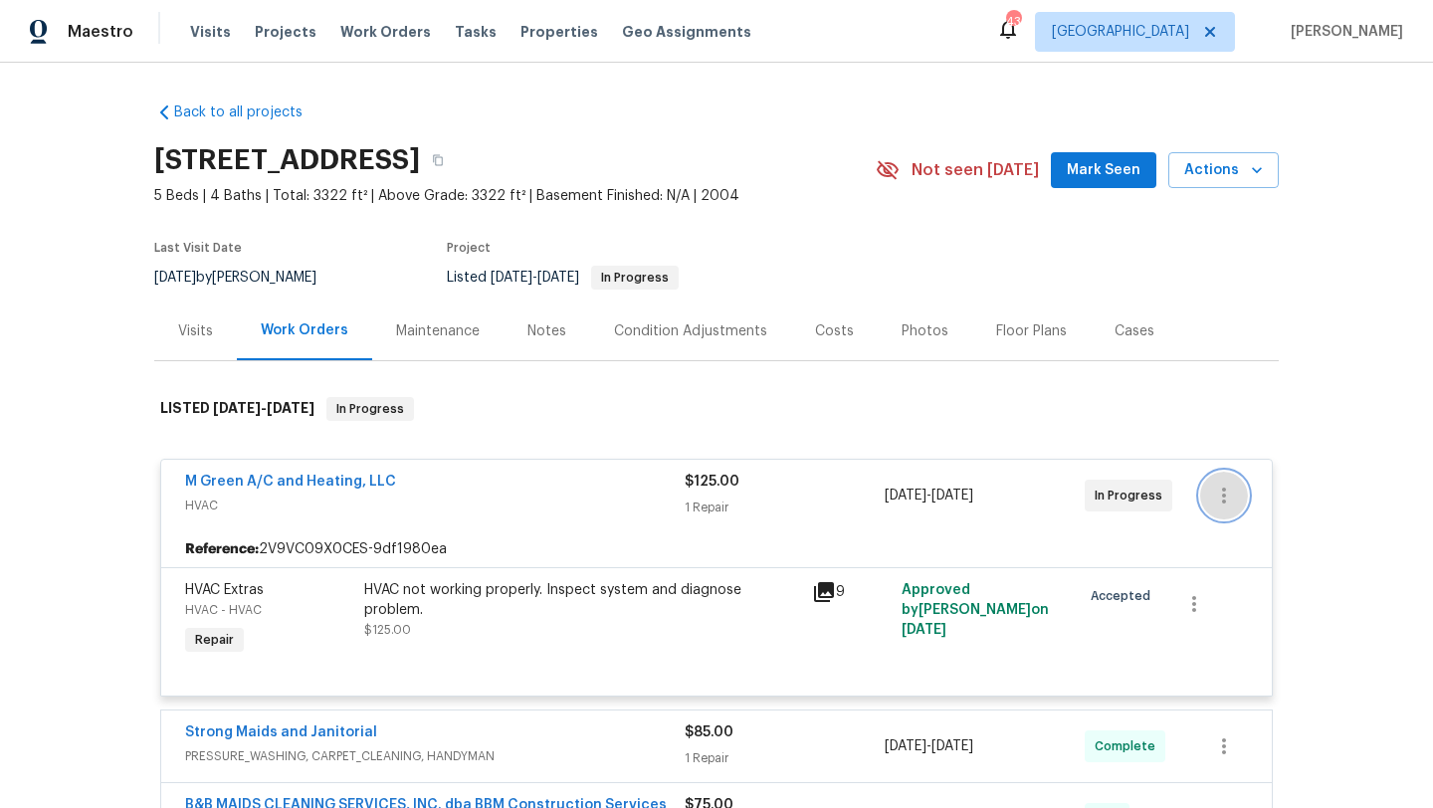
click at [1225, 502] on icon "button" at bounding box center [1224, 496] width 24 height 24
click at [1224, 485] on li "Edit" at bounding box center [1307, 496] width 215 height 33
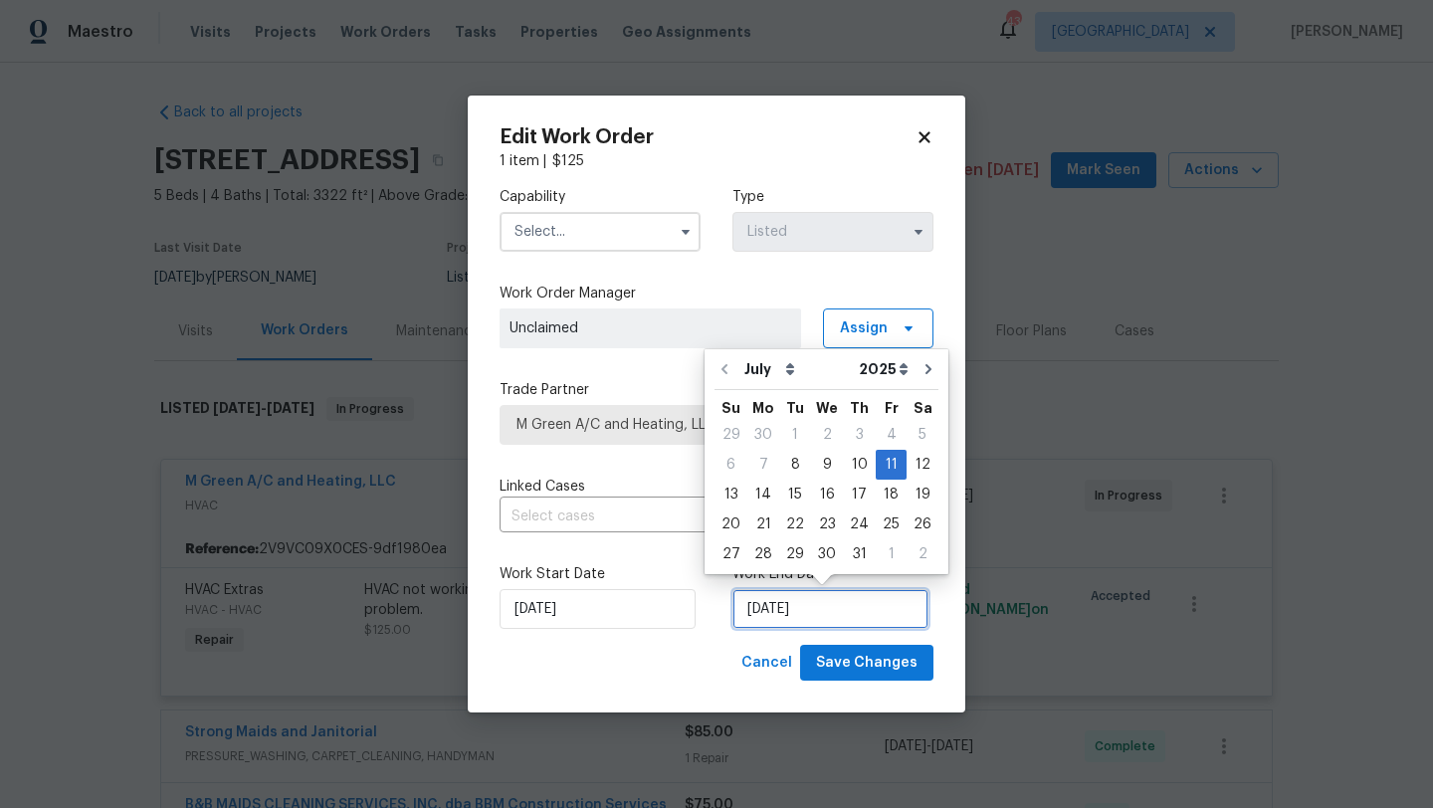
click at [823, 608] on input "[DATE]" at bounding box center [831, 609] width 196 height 40
click at [926, 367] on icon "Go to next month" at bounding box center [929, 369] width 6 height 10
type input "[DATE]"
select select "7"
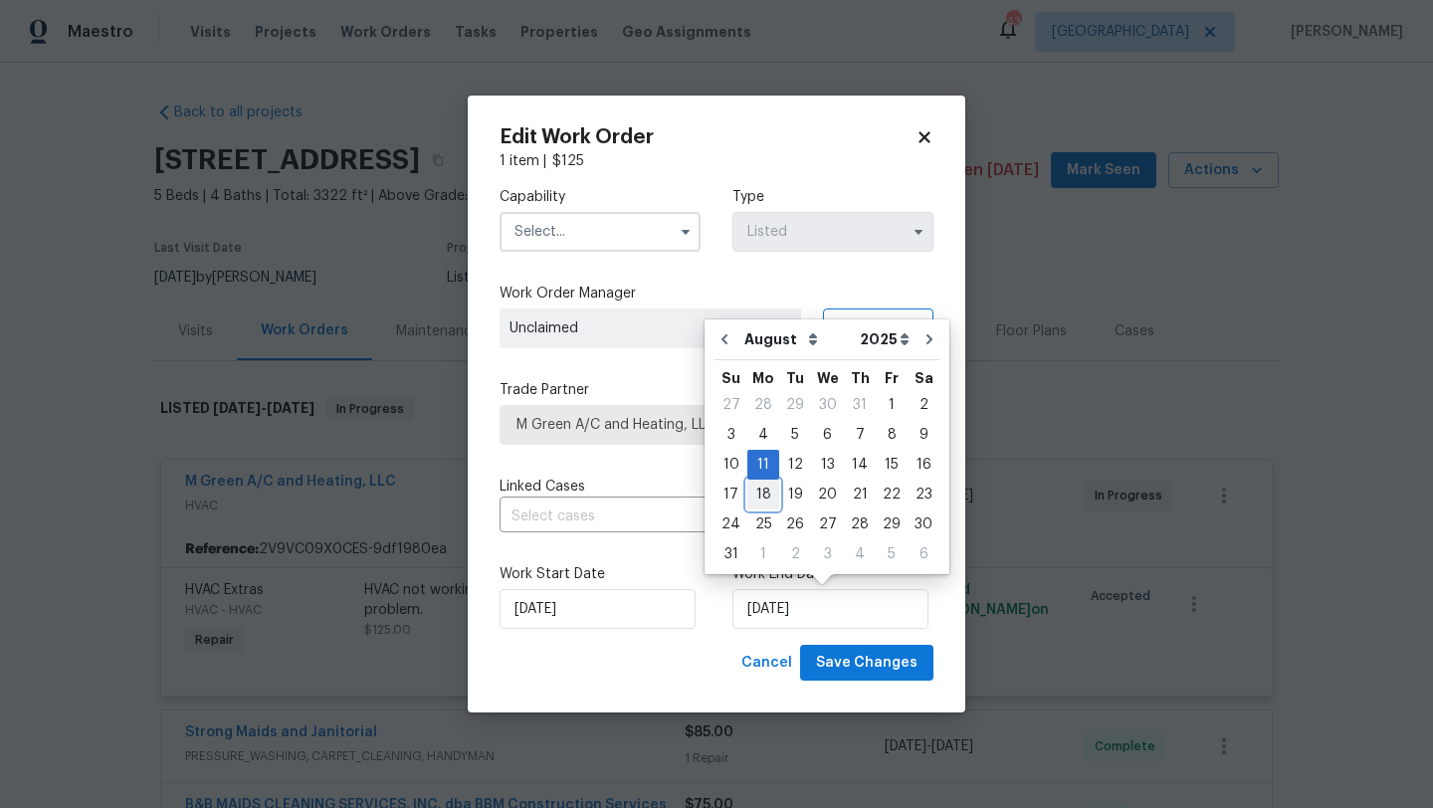
click at [760, 492] on div "18" at bounding box center [763, 495] width 32 height 28
type input "[DATE]"
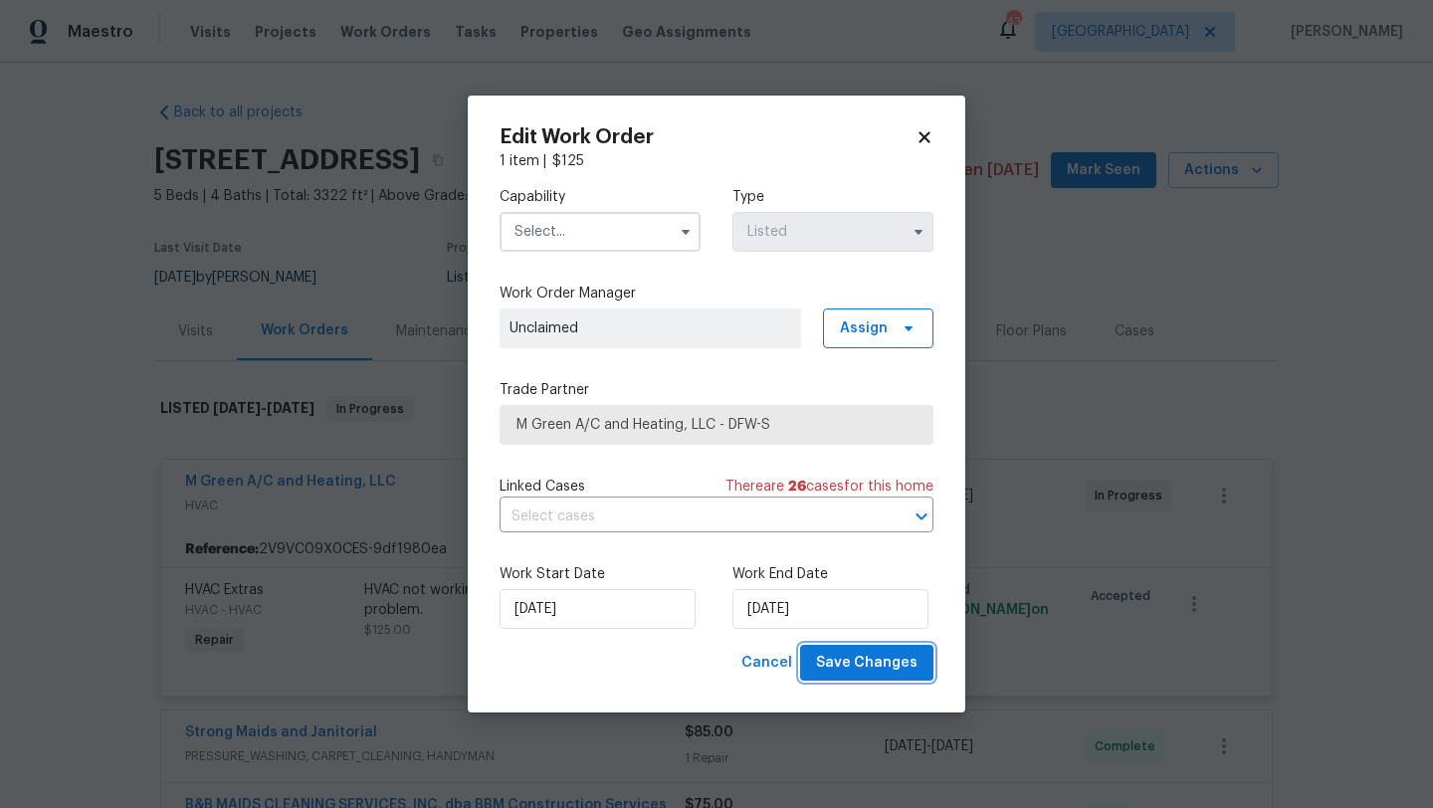
click at [852, 670] on span "Save Changes" at bounding box center [867, 663] width 102 height 25
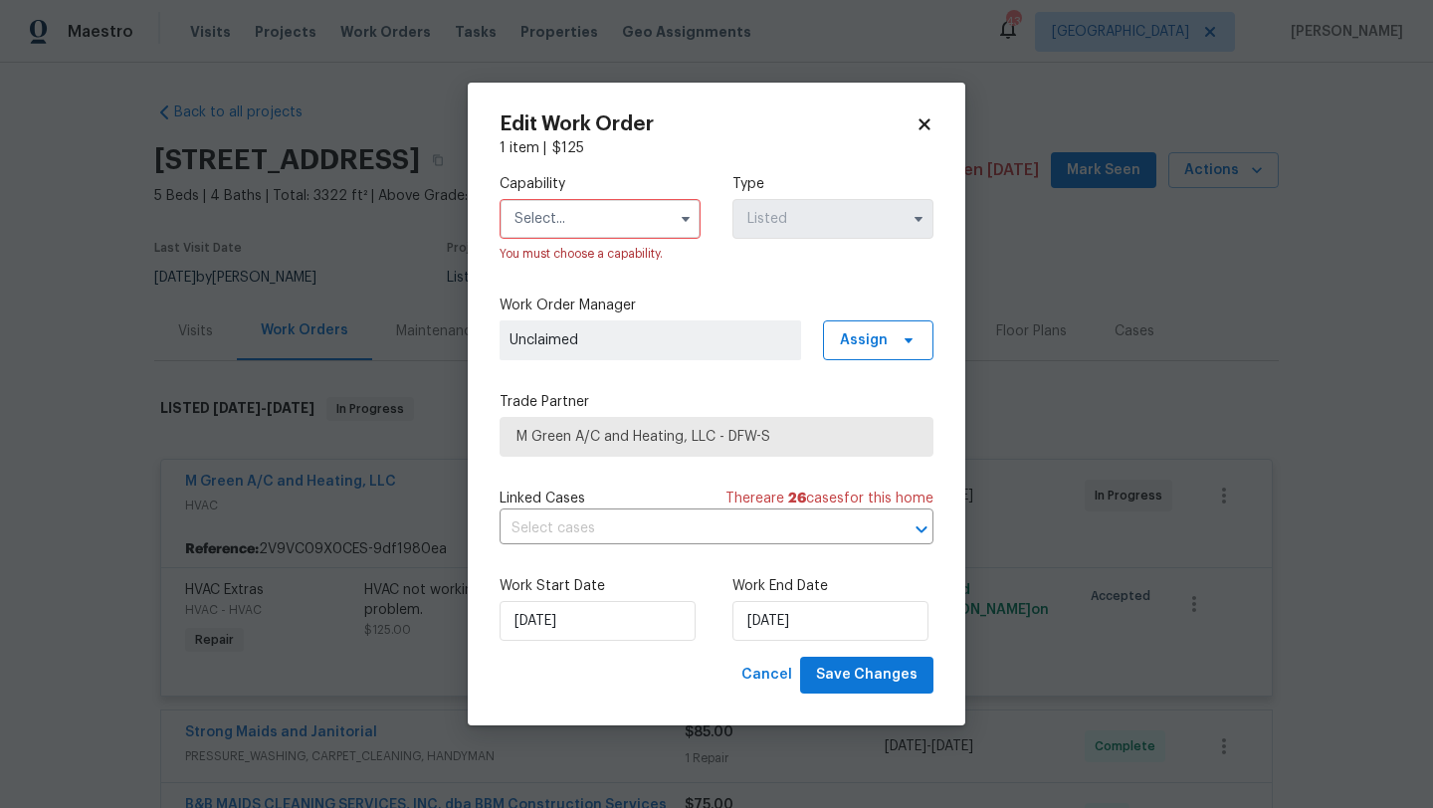
click at [628, 223] on input "text" at bounding box center [600, 219] width 201 height 40
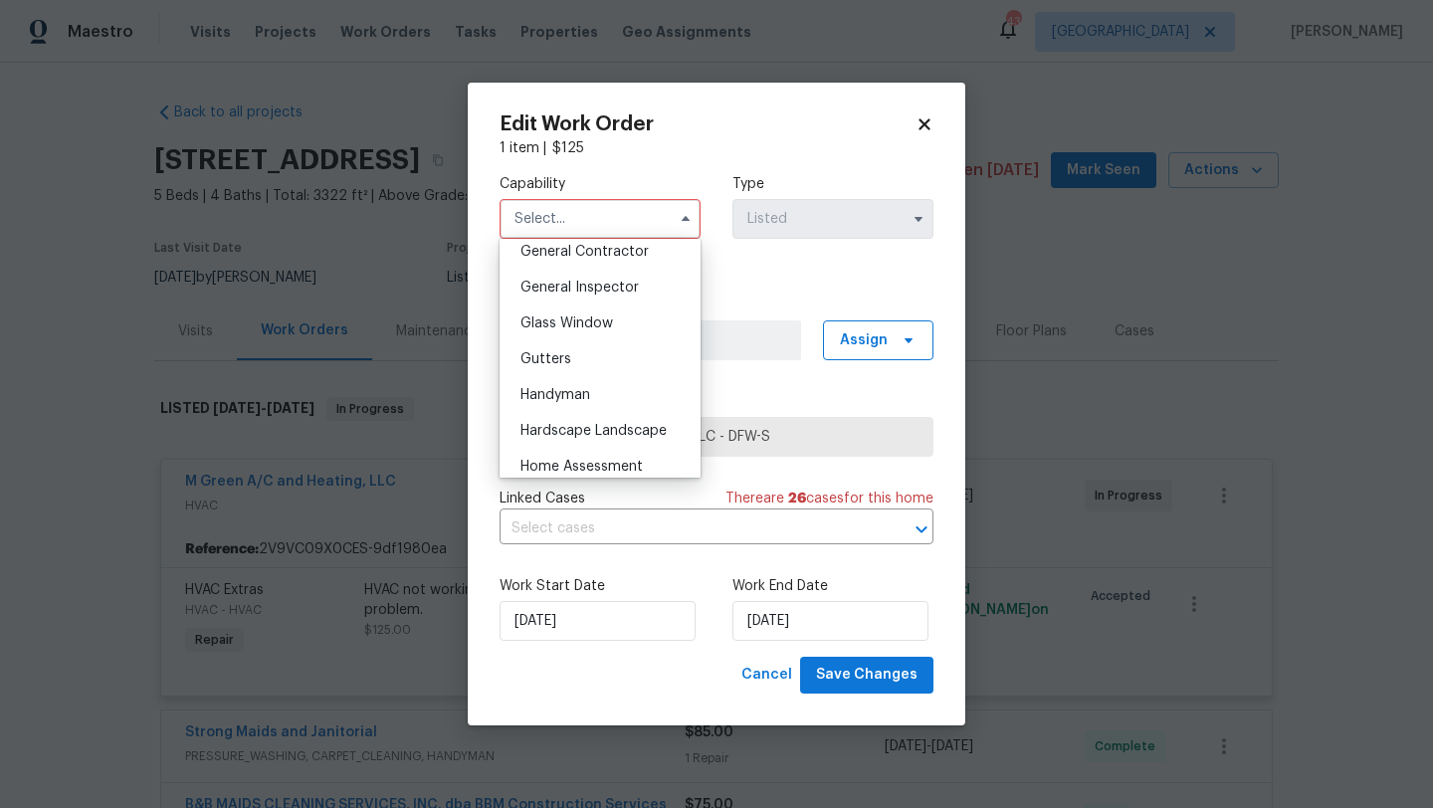
scroll to position [997, 0]
click at [559, 460] on div "HVAC" at bounding box center [600, 467] width 191 height 36
type input "HVAC"
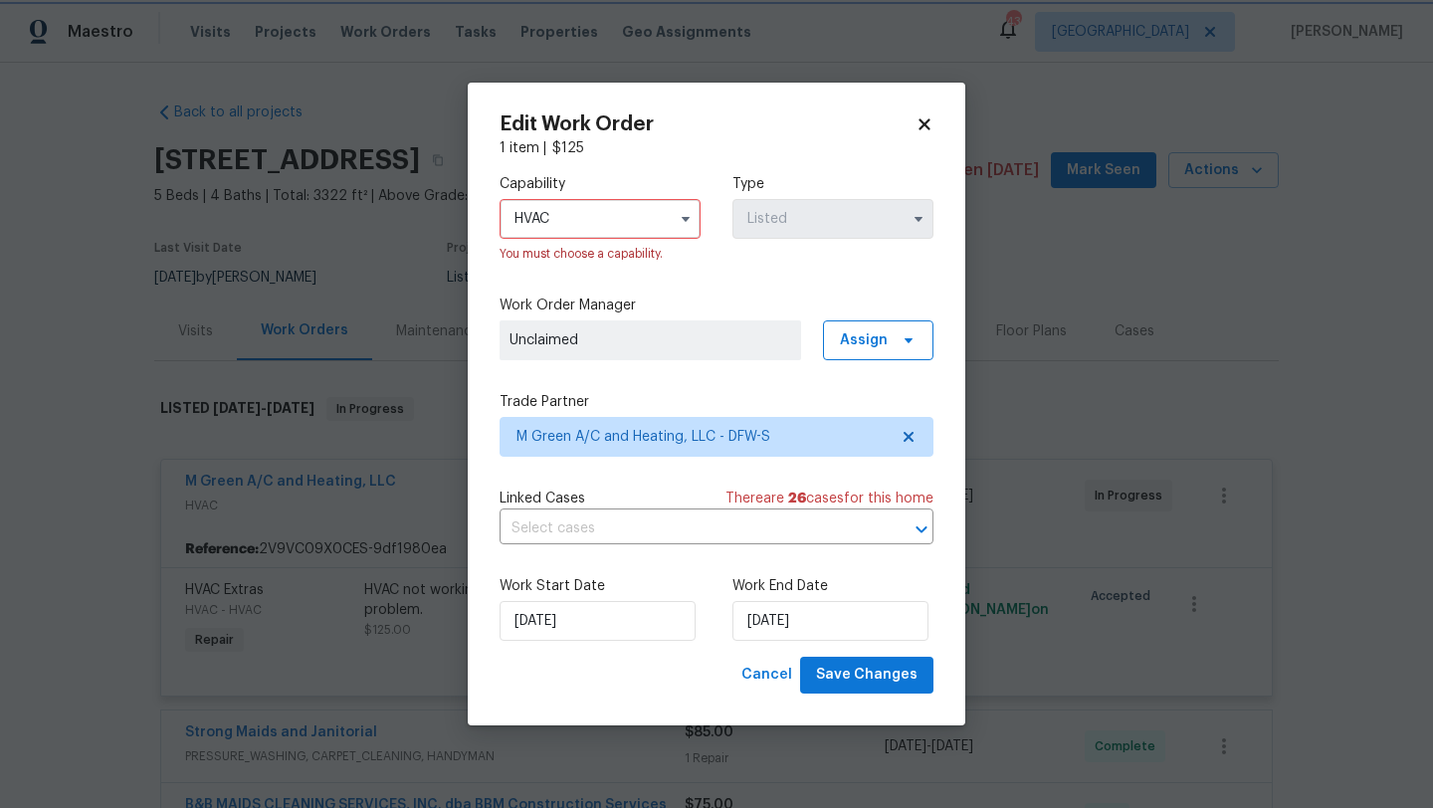
scroll to position [1045, 0]
click at [855, 332] on span "Assign" at bounding box center [864, 340] width 48 height 20
click at [861, 424] on div "Assign to me" at bounding box center [881, 425] width 87 height 20
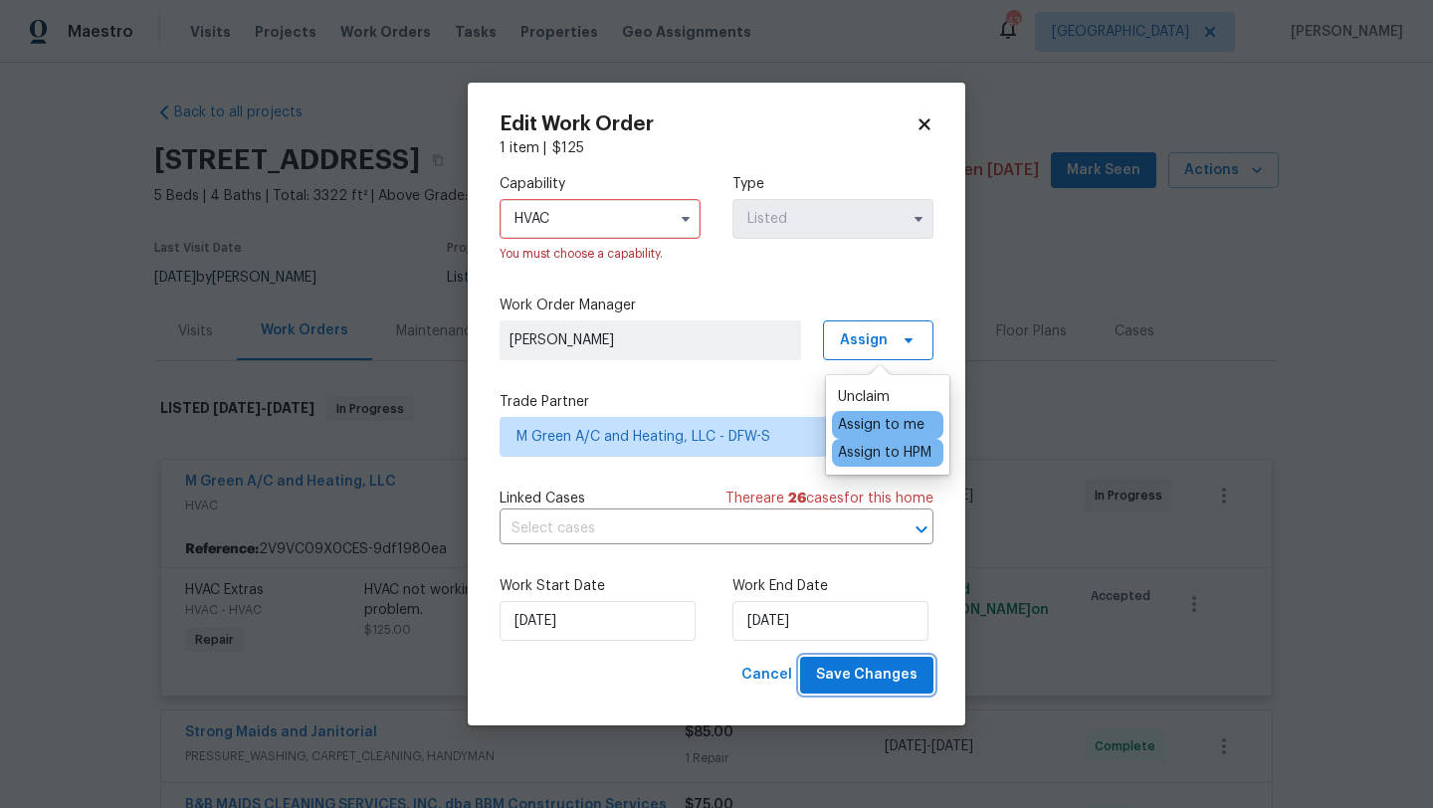
click at [907, 685] on span "Save Changes" at bounding box center [867, 675] width 102 height 25
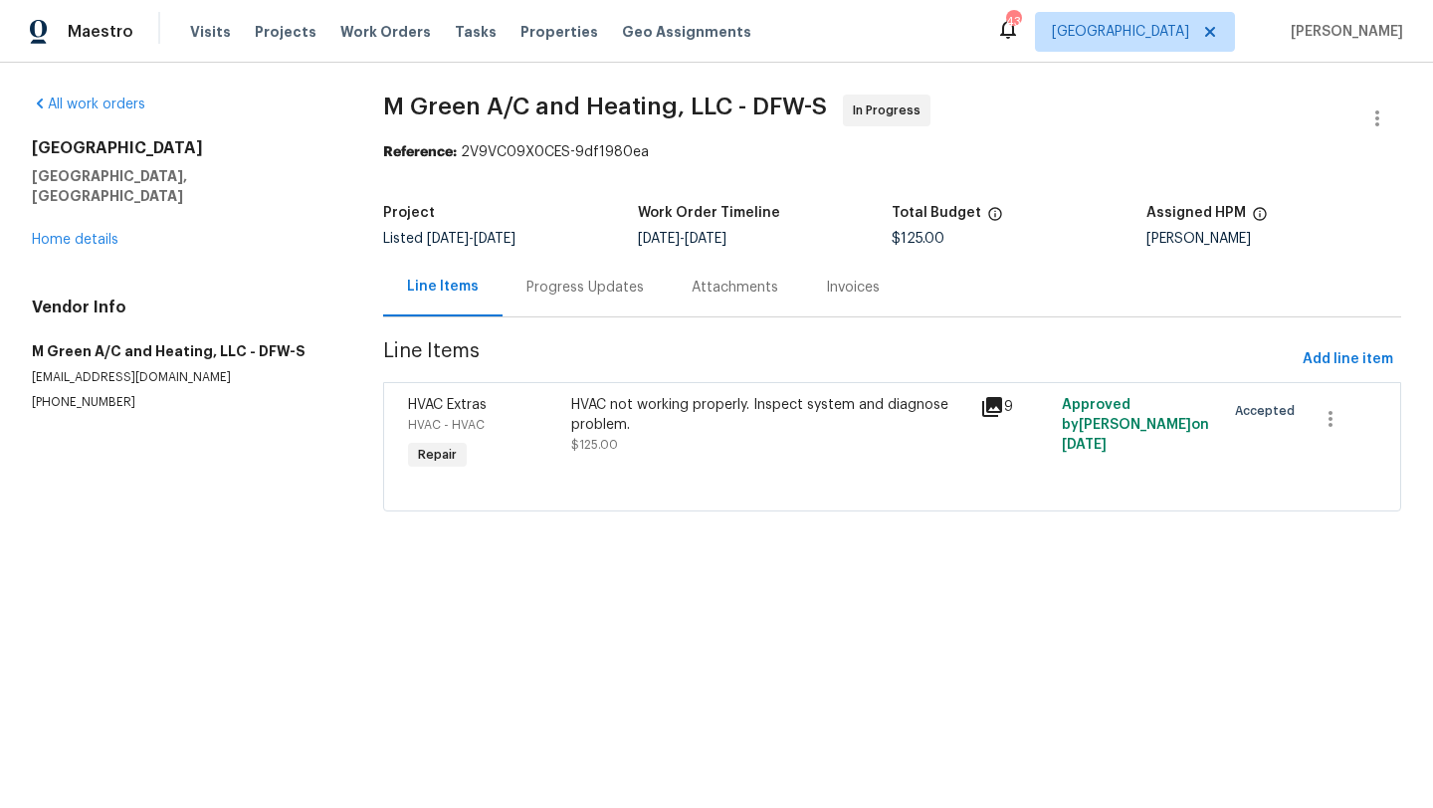
click at [592, 293] on div "Progress Updates" at bounding box center [585, 288] width 117 height 20
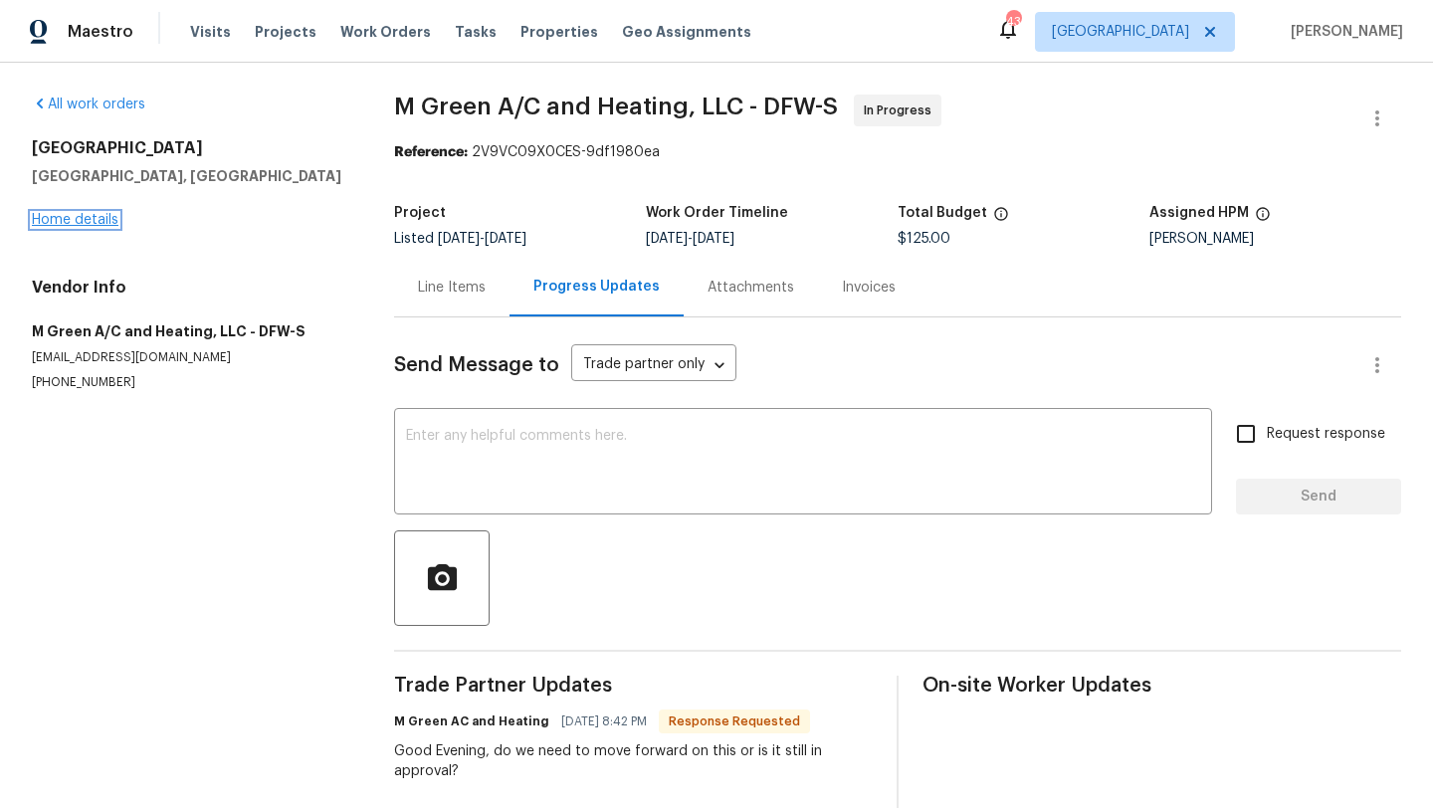
click at [86, 220] on link "Home details" at bounding box center [75, 220] width 87 height 14
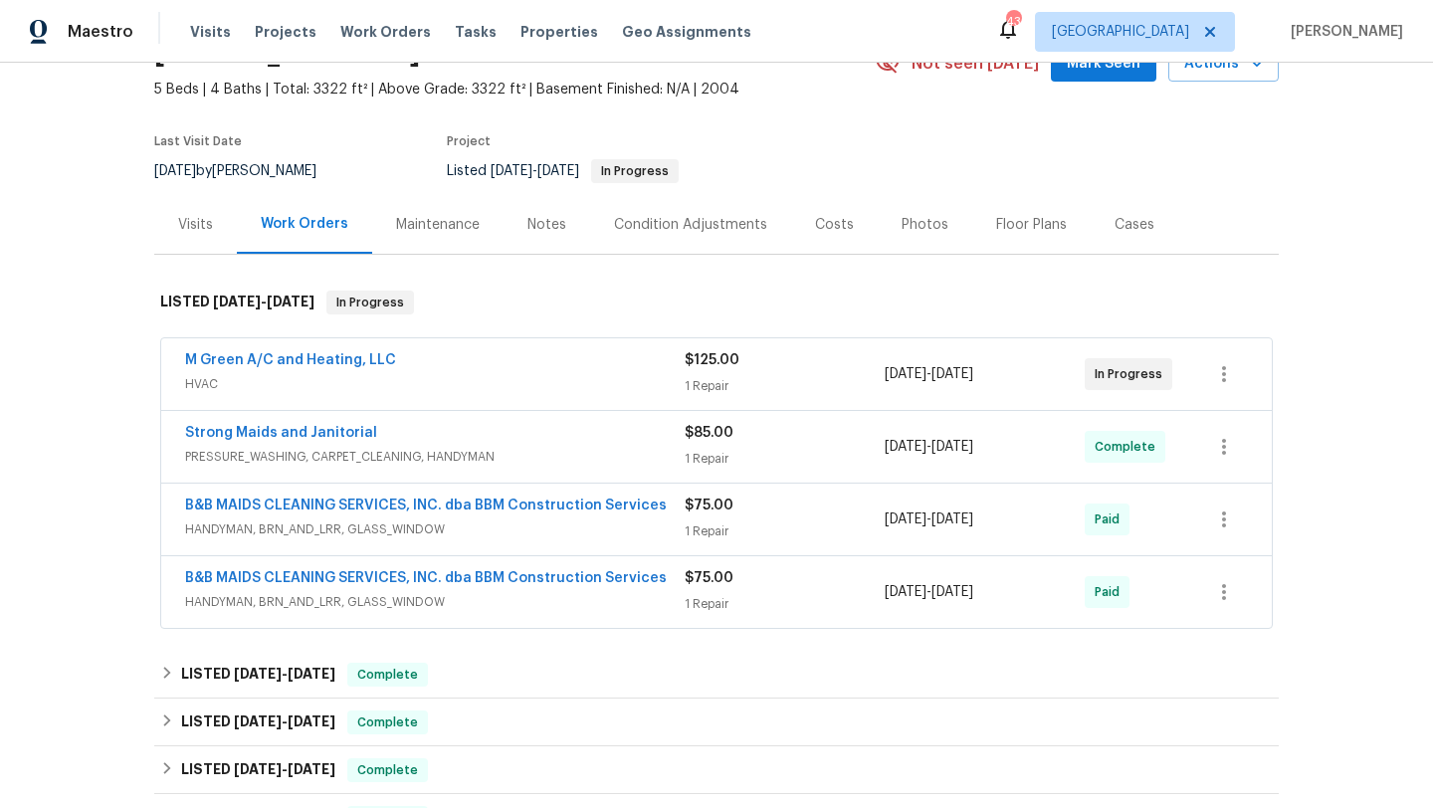
scroll to position [108, 0]
click at [466, 523] on span "HANDYMAN, BRN_AND_LRR, GLASS_WINDOW" at bounding box center [435, 528] width 500 height 20
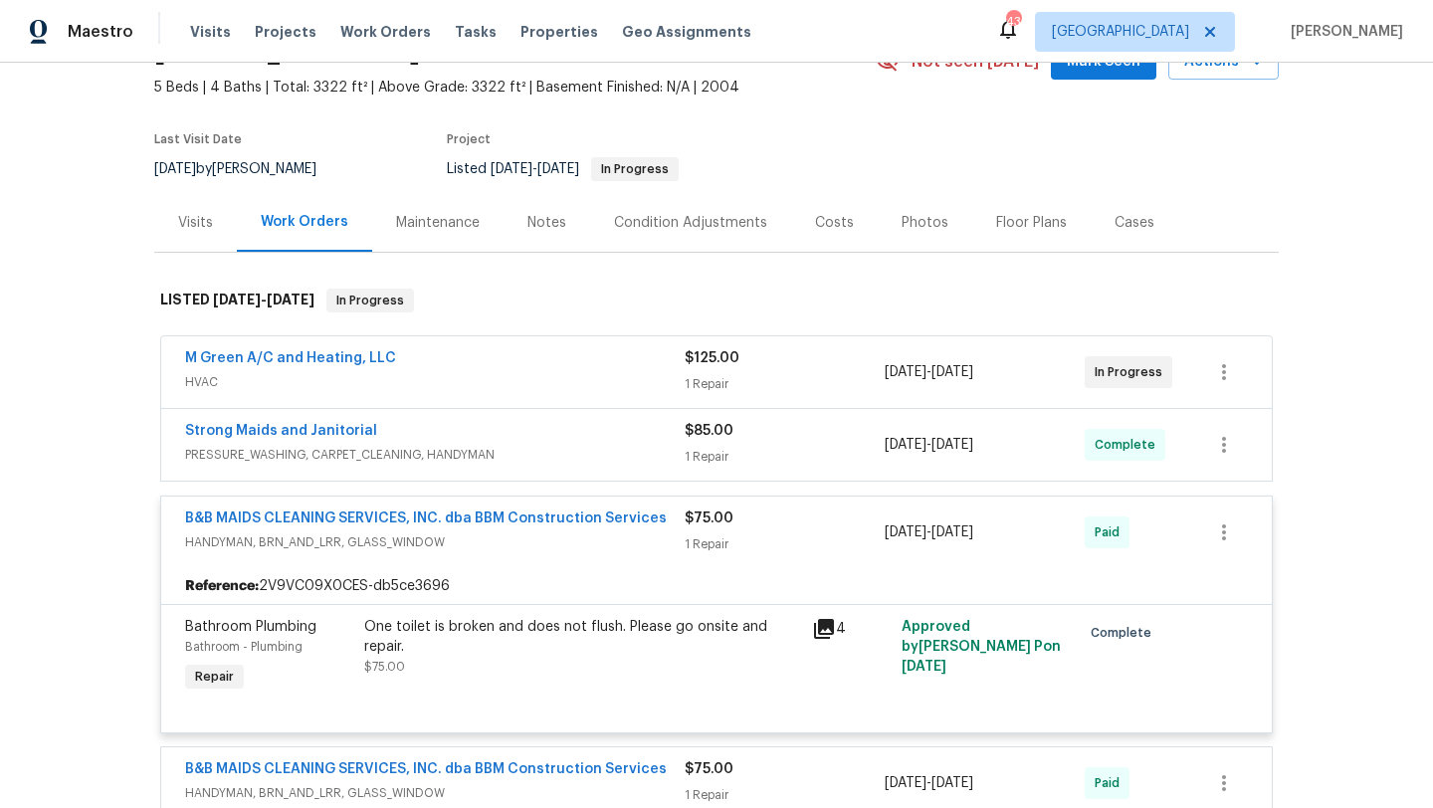
click at [478, 544] on span "HANDYMAN, BRN_AND_LRR, GLASS_WINDOW" at bounding box center [435, 542] width 500 height 20
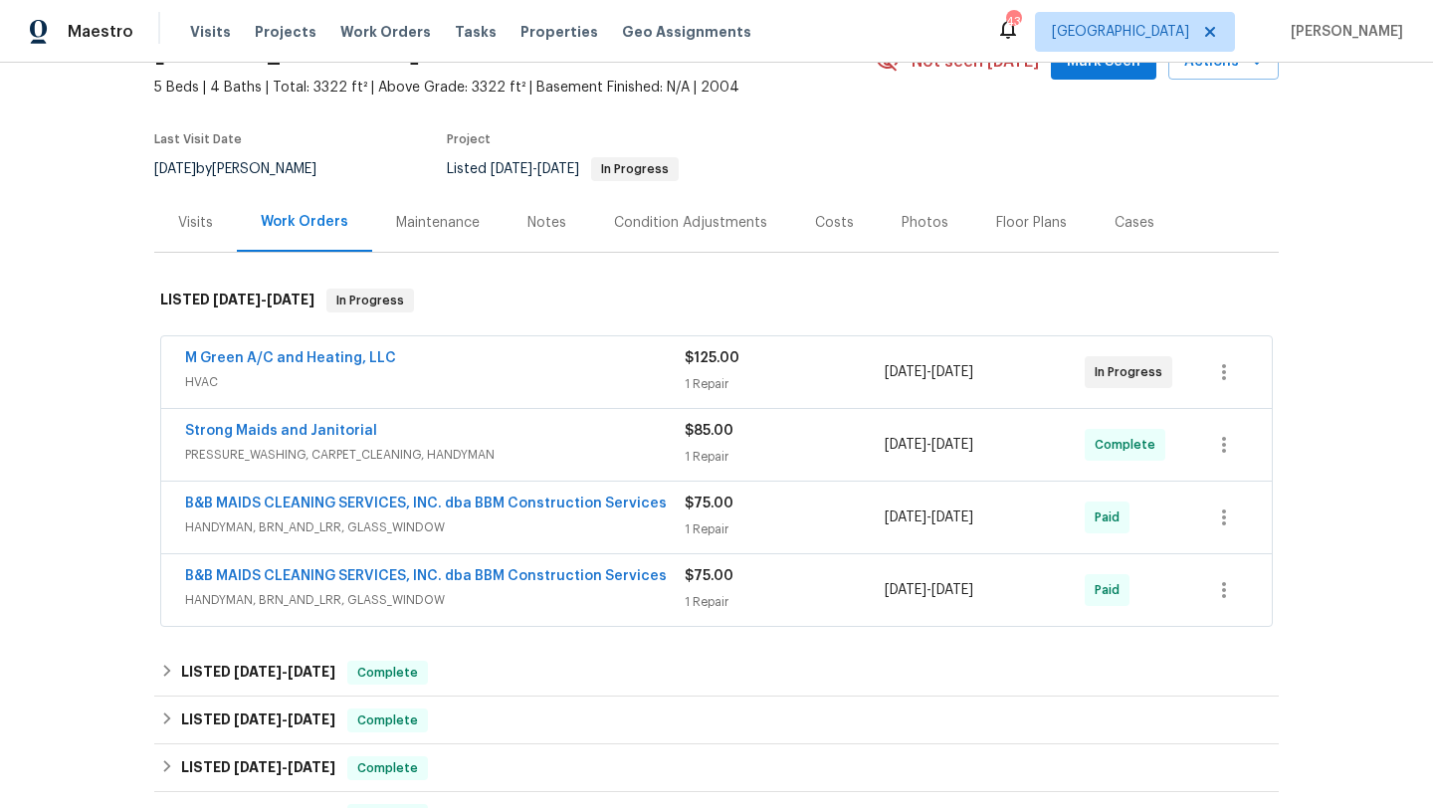
click at [502, 595] on span "HANDYMAN, BRN_AND_LRR, GLASS_WINDOW" at bounding box center [435, 600] width 500 height 20
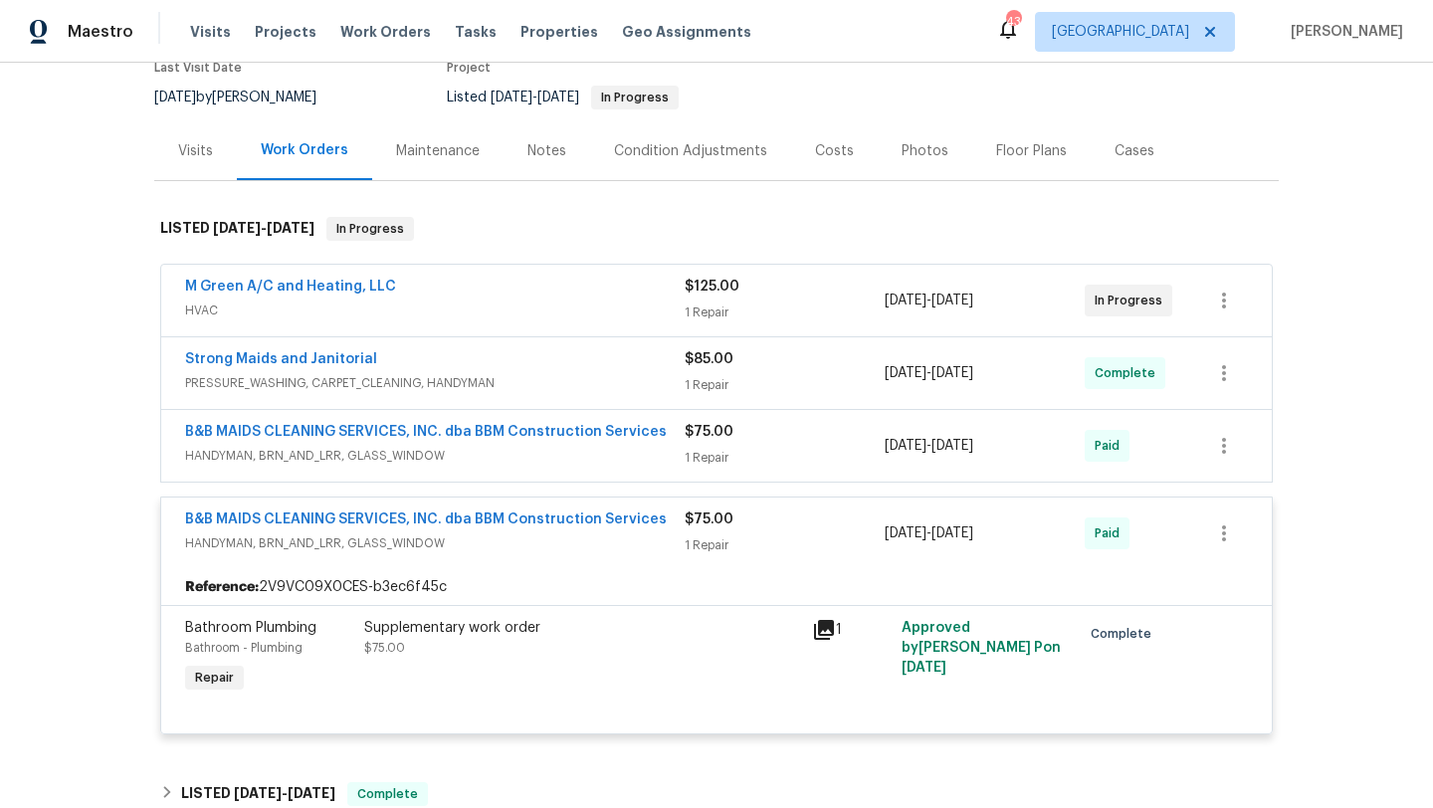
scroll to position [182, 0]
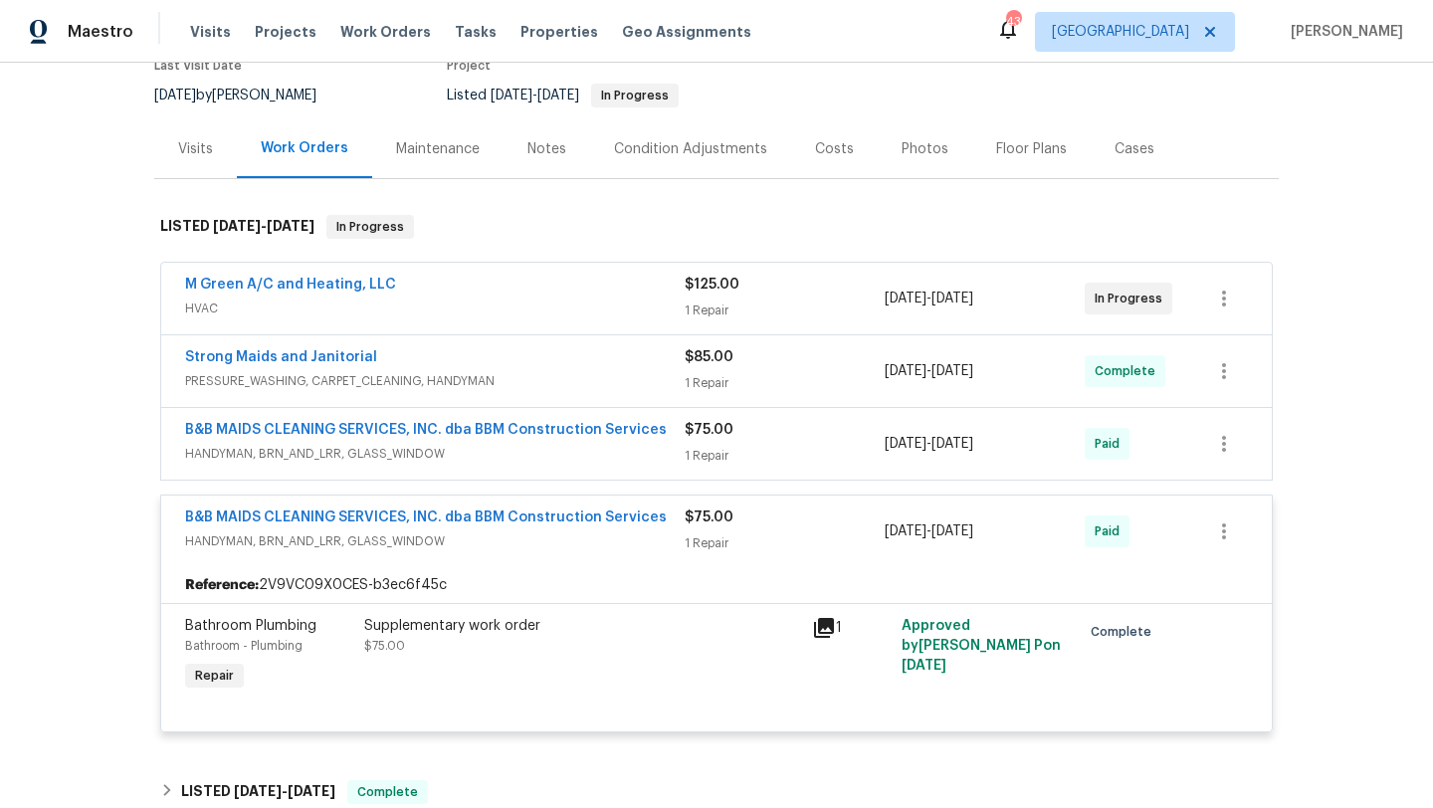
click at [522, 549] on span "HANDYMAN, BRN_AND_LRR, GLASS_WINDOW" at bounding box center [435, 541] width 500 height 20
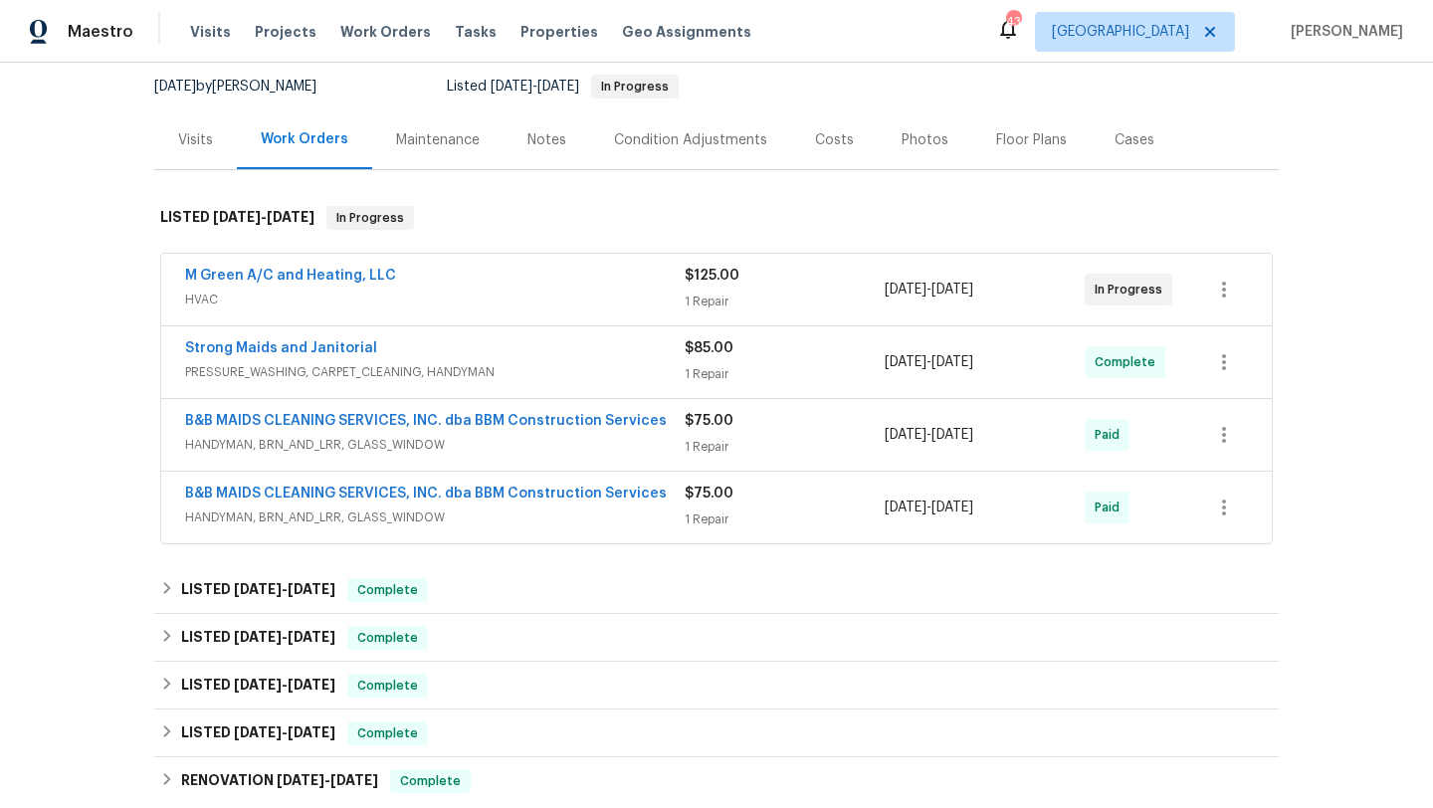
scroll to position [183, 0]
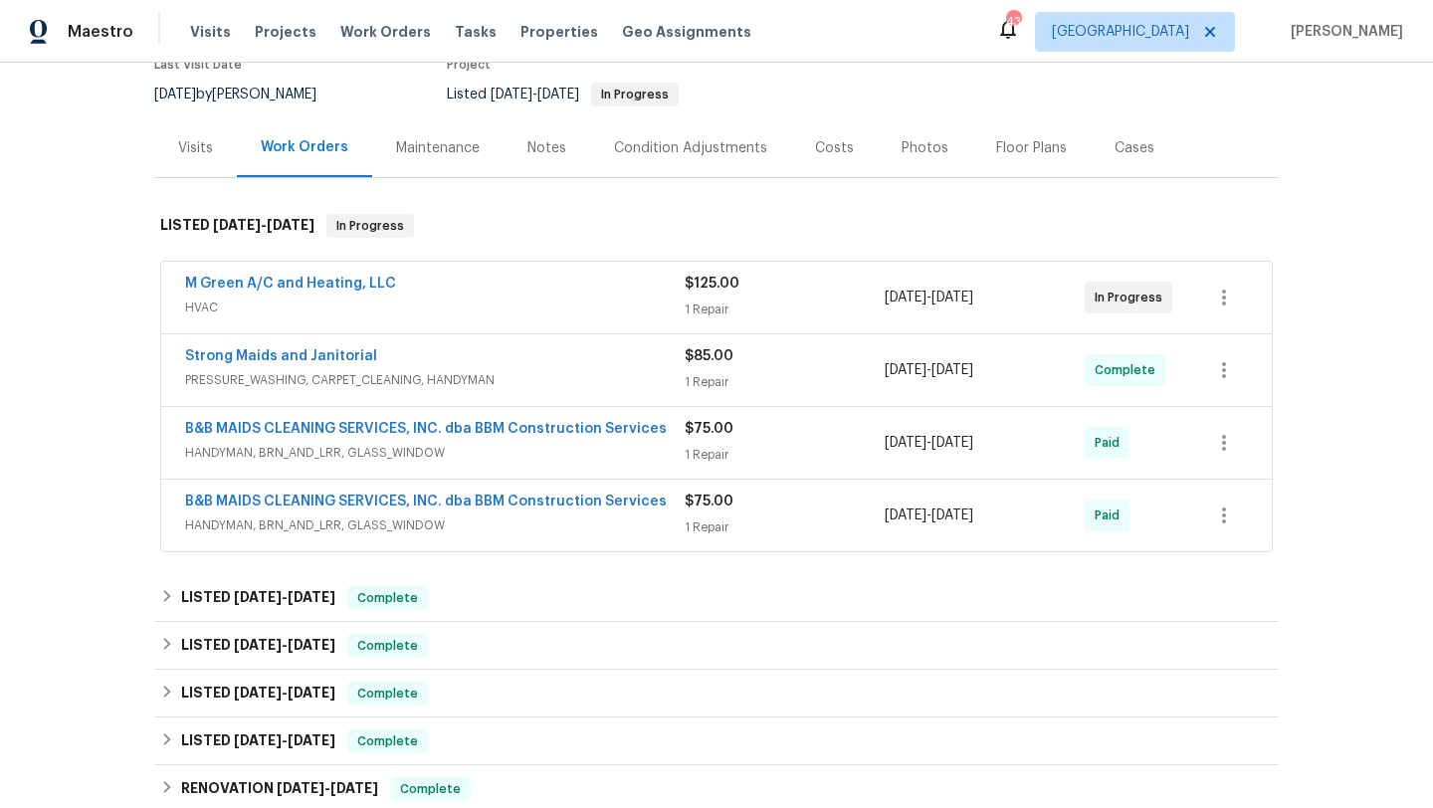
click at [521, 306] on span "HVAC" at bounding box center [435, 308] width 500 height 20
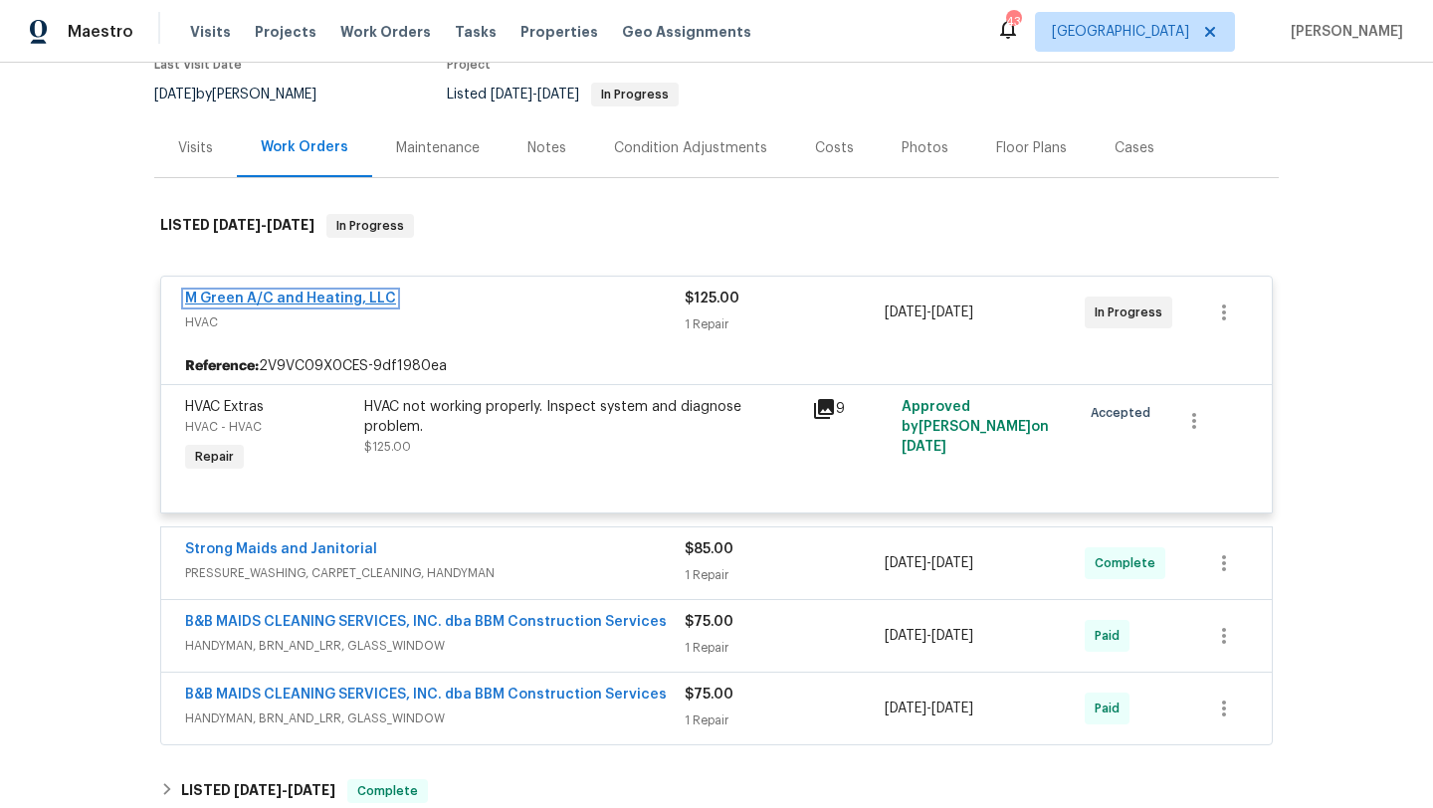
click at [368, 293] on link "M Green A/C and Heating, LLC" at bounding box center [290, 299] width 211 height 14
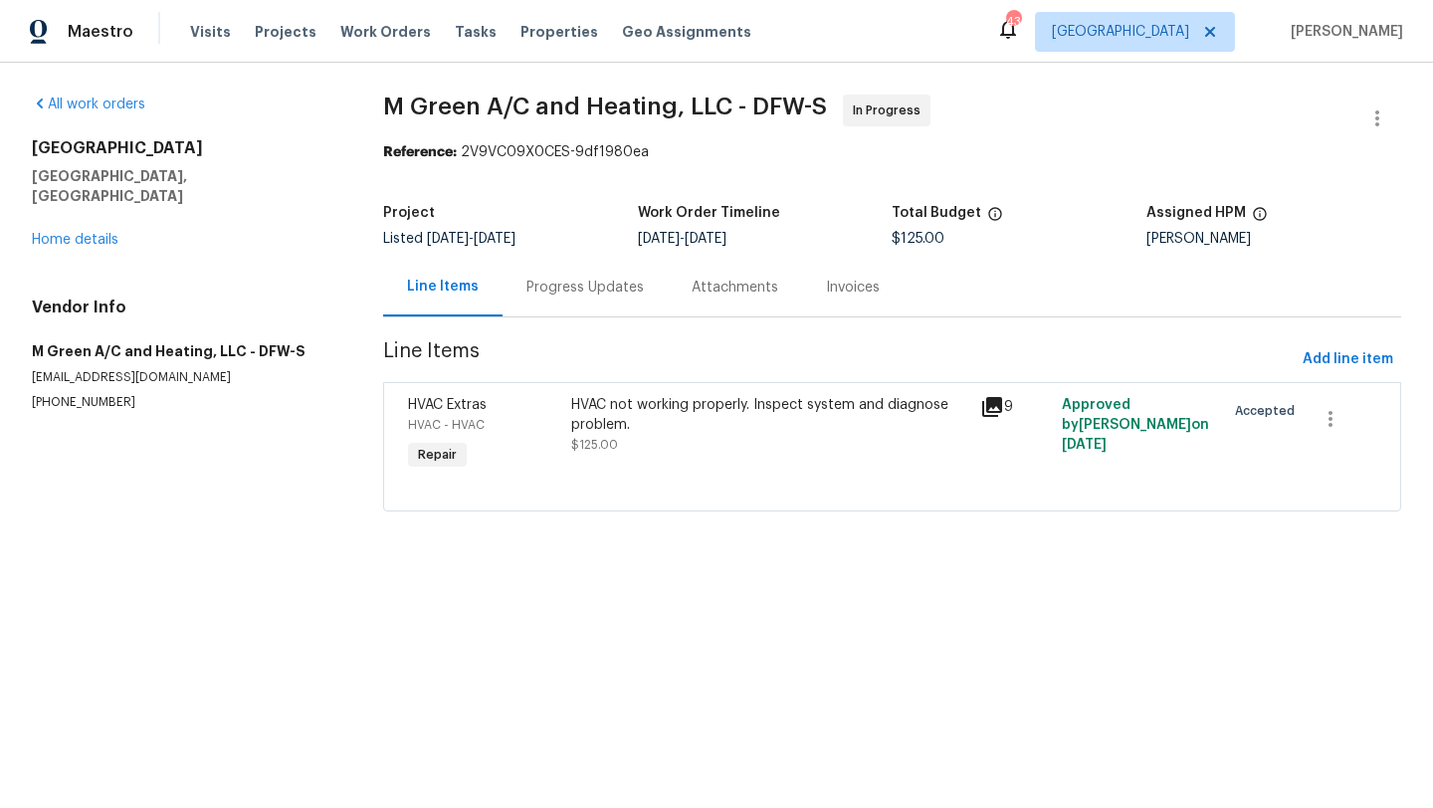
click at [574, 292] on div "Progress Updates" at bounding box center [585, 288] width 117 height 20
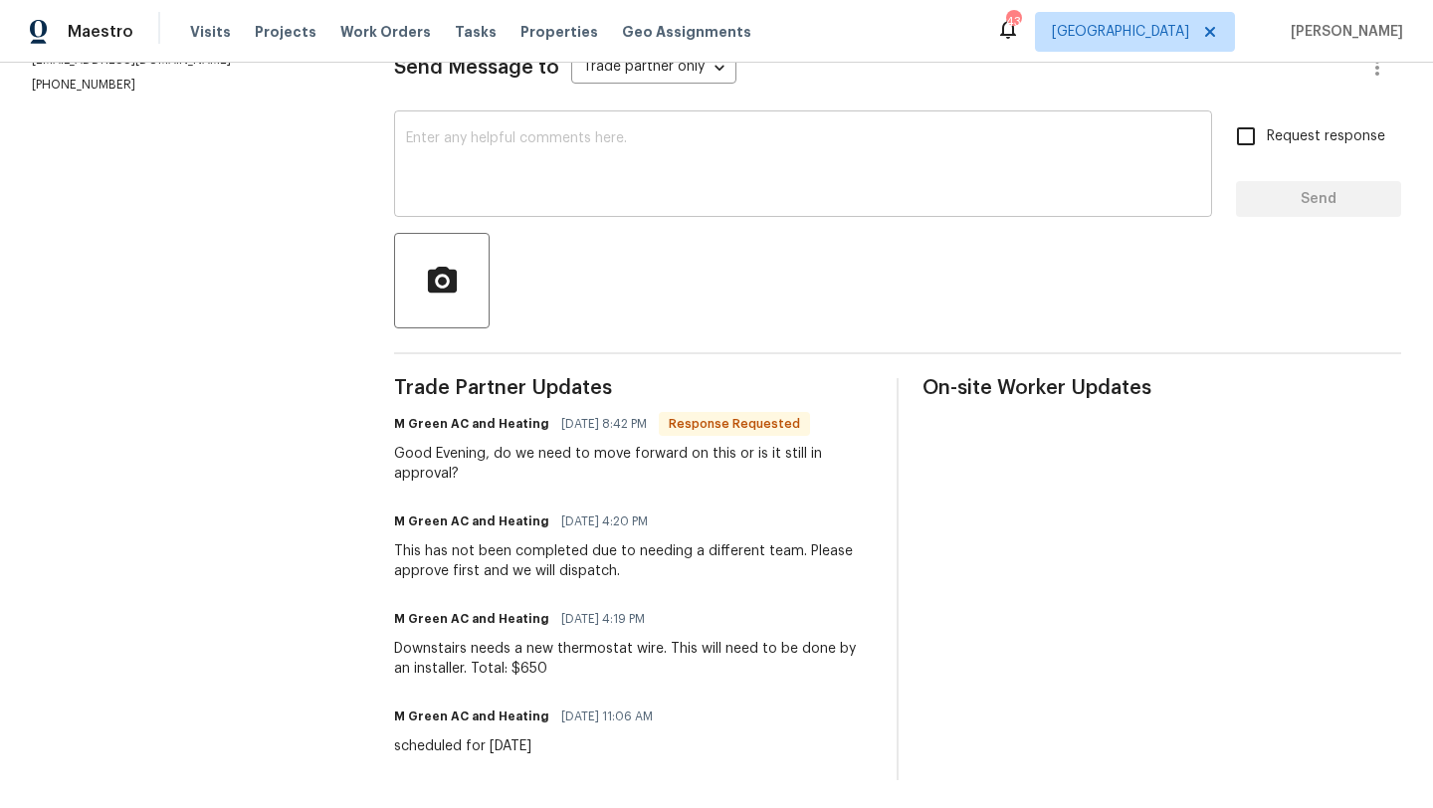
scroll to position [302, 0]
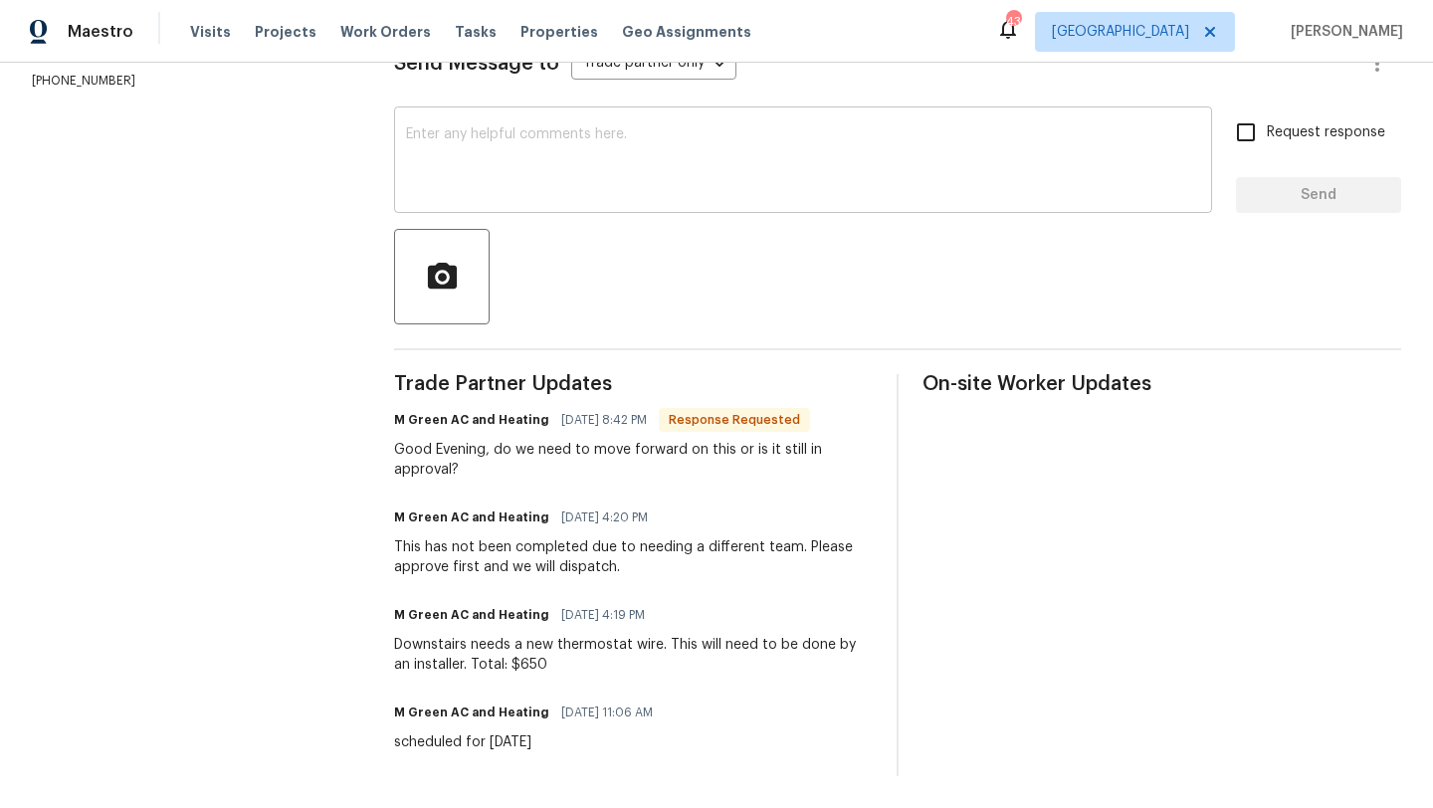
click at [555, 164] on textarea at bounding box center [803, 162] width 794 height 70
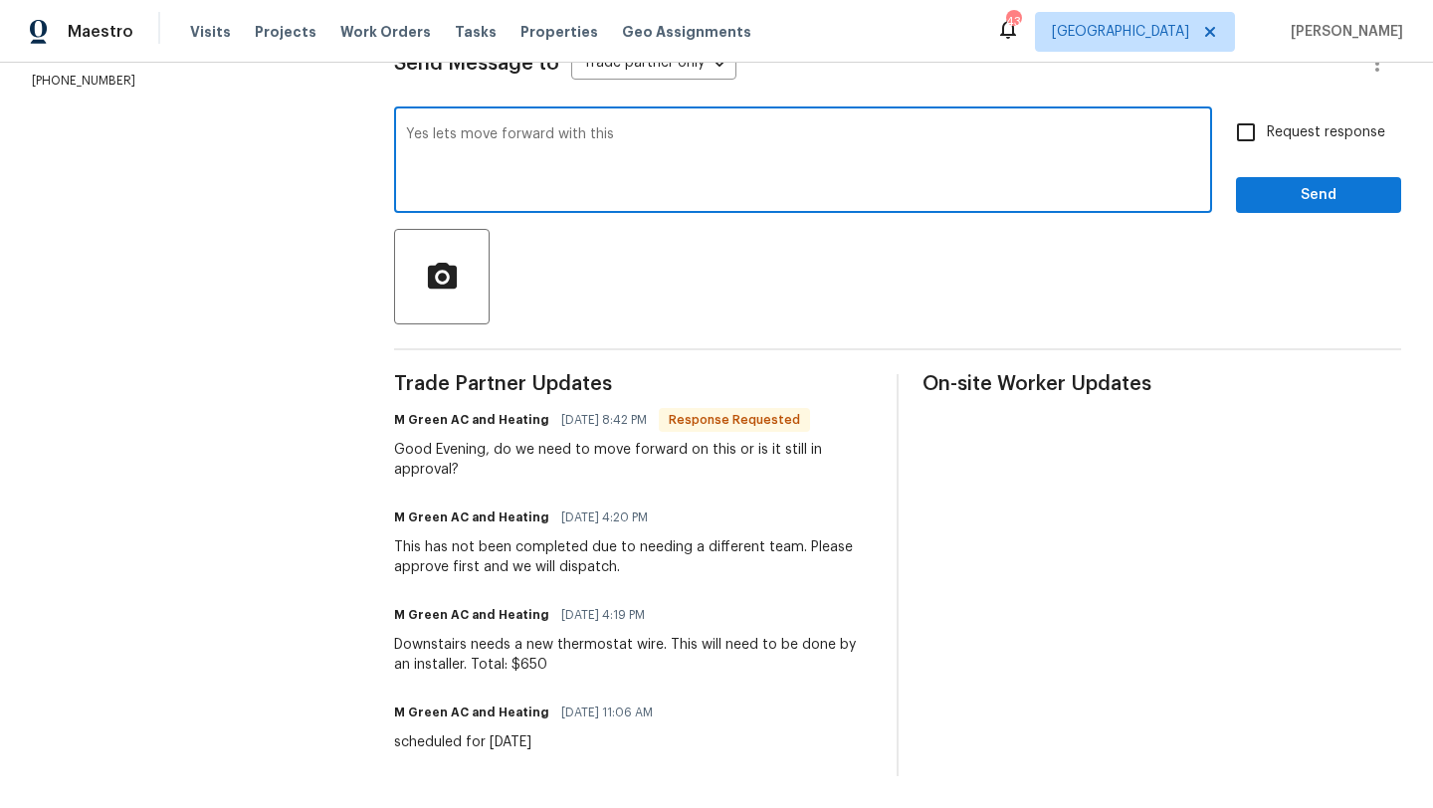
type textarea "Yes lets move forward with this"
click at [1251, 135] on input "Request response" at bounding box center [1246, 132] width 42 height 42
checkbox input "true"
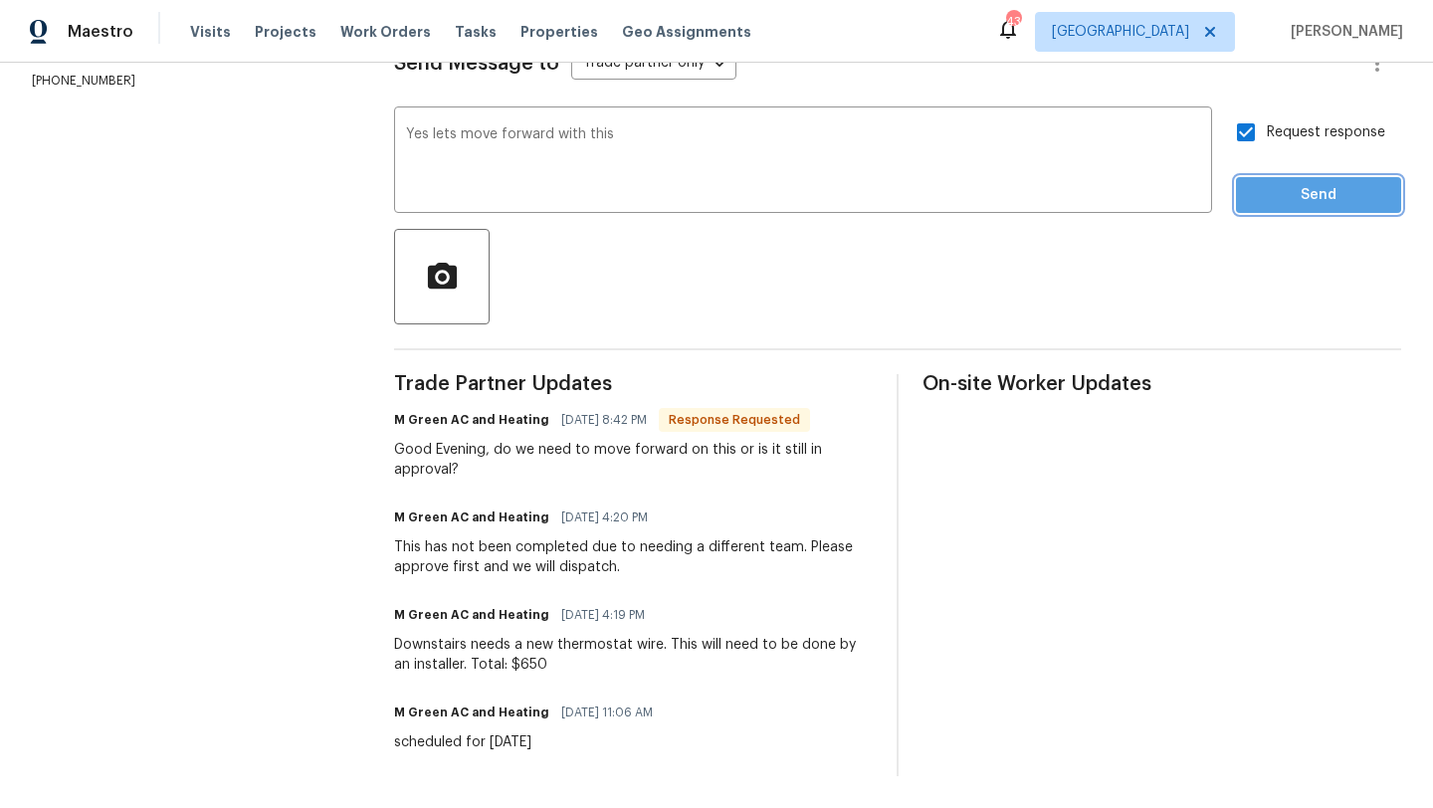
click at [1274, 188] on span "Send" at bounding box center [1318, 195] width 133 height 25
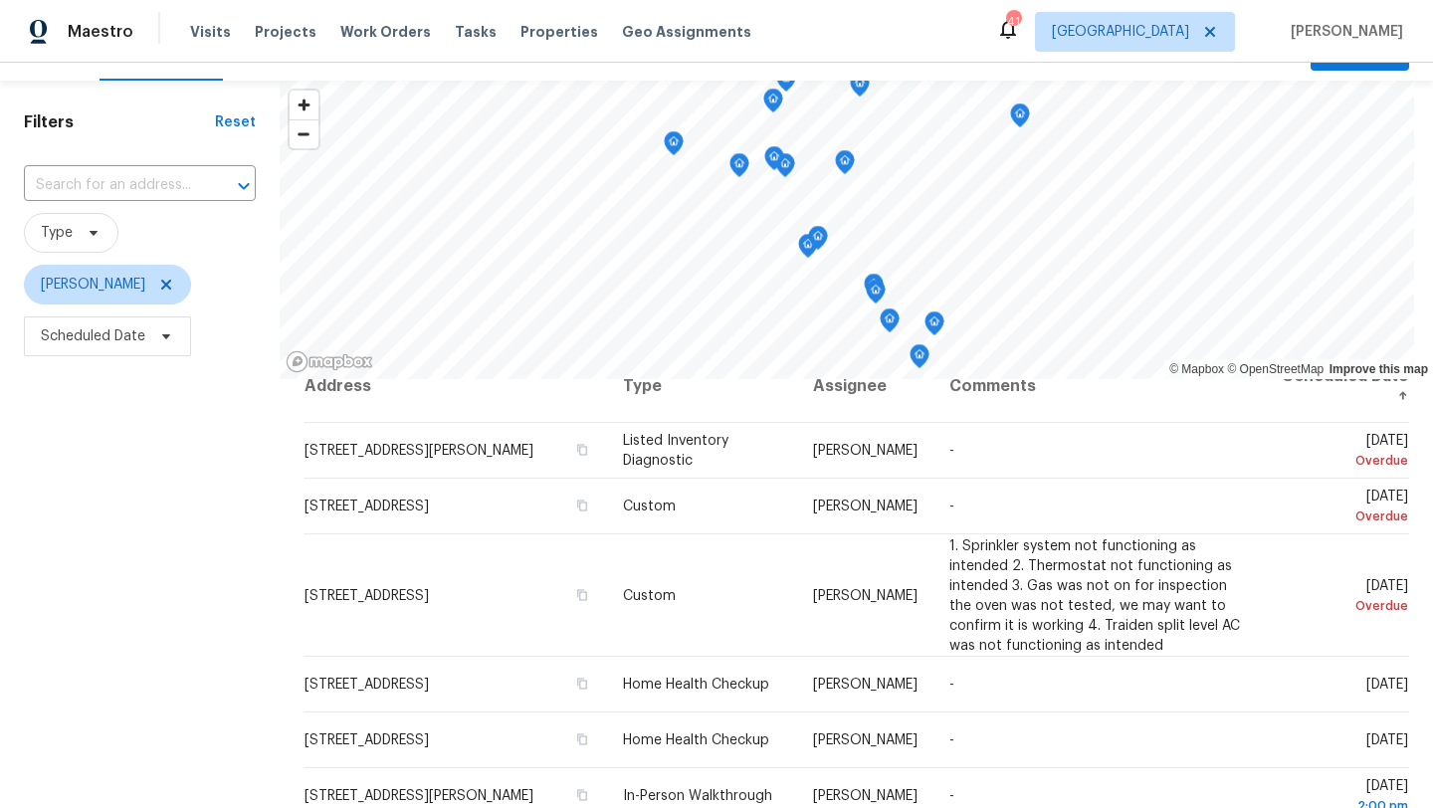
scroll to position [41, 0]
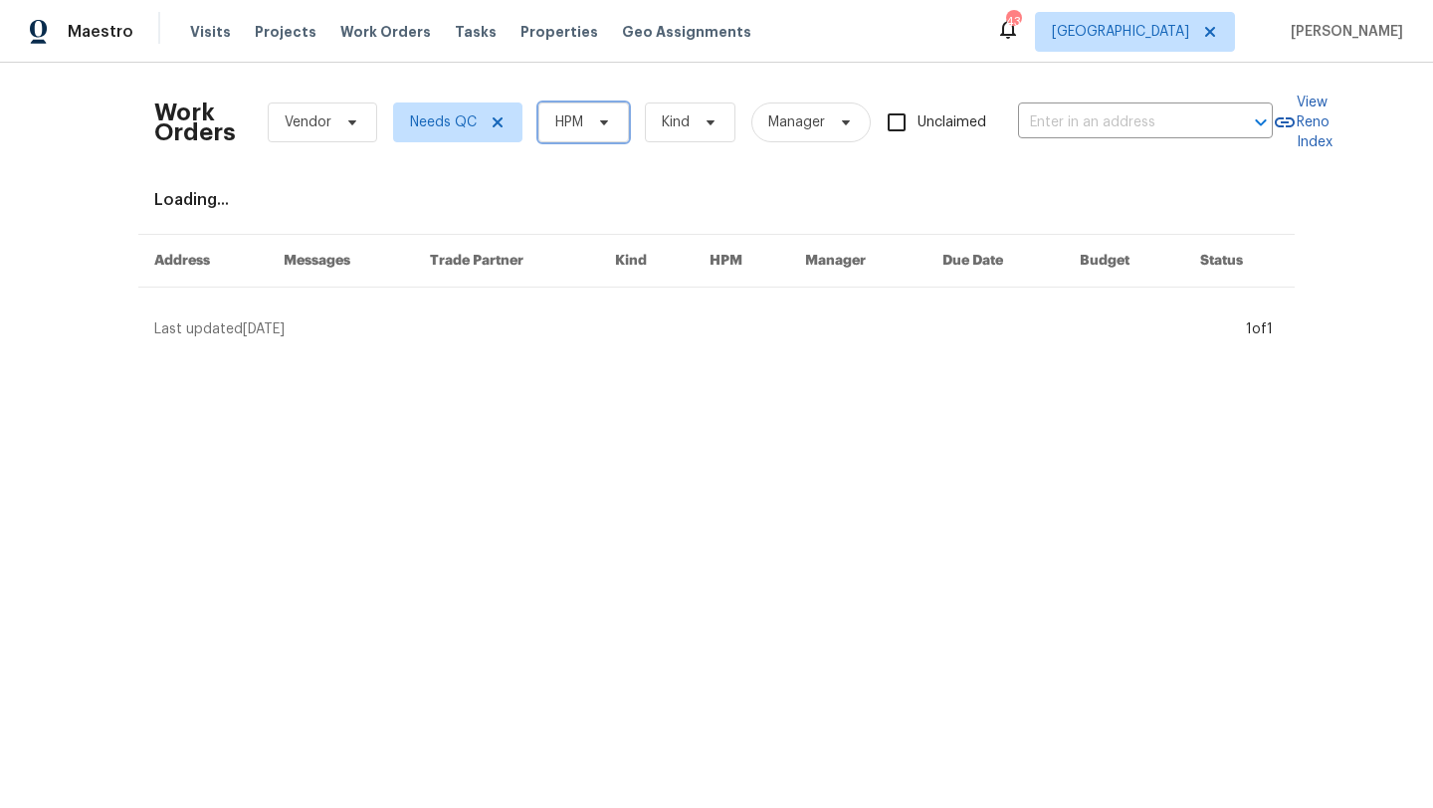
click at [596, 126] on icon at bounding box center [604, 122] width 16 height 16
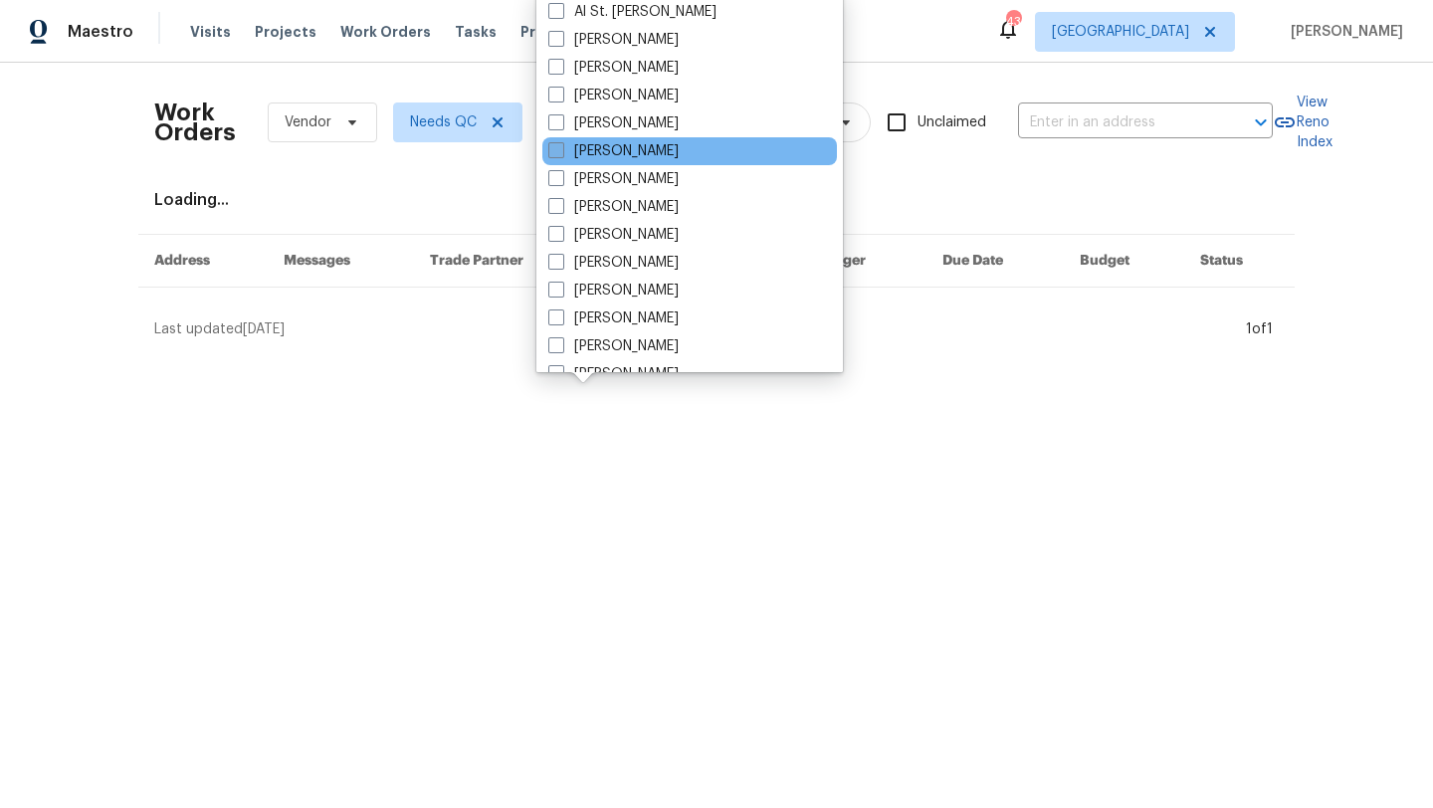
click at [611, 152] on label "[PERSON_NAME]" at bounding box center [613, 151] width 130 height 20
click at [561, 152] on input "[PERSON_NAME]" at bounding box center [554, 147] width 13 height 13
checkbox input "true"
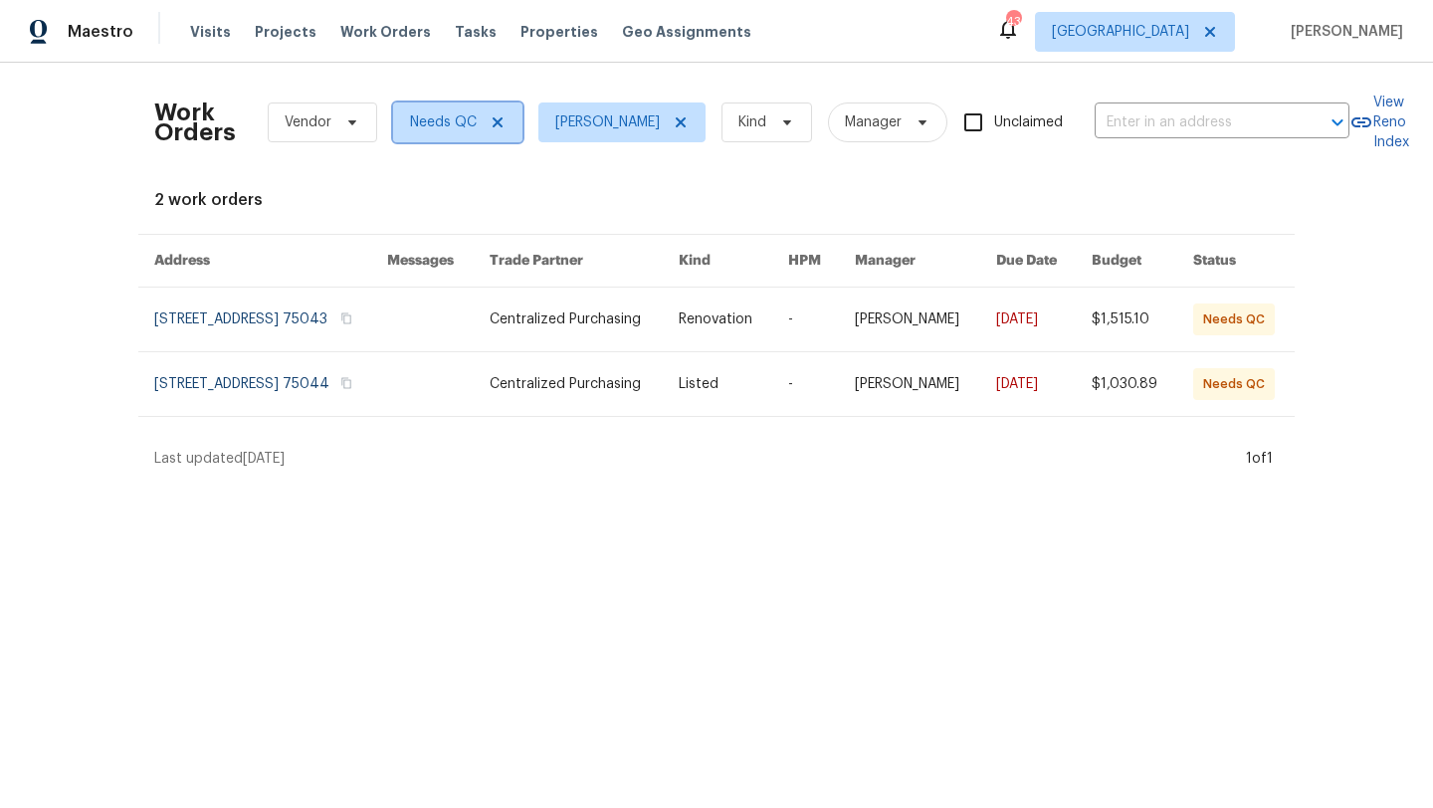
click at [496, 118] on icon at bounding box center [498, 122] width 16 height 16
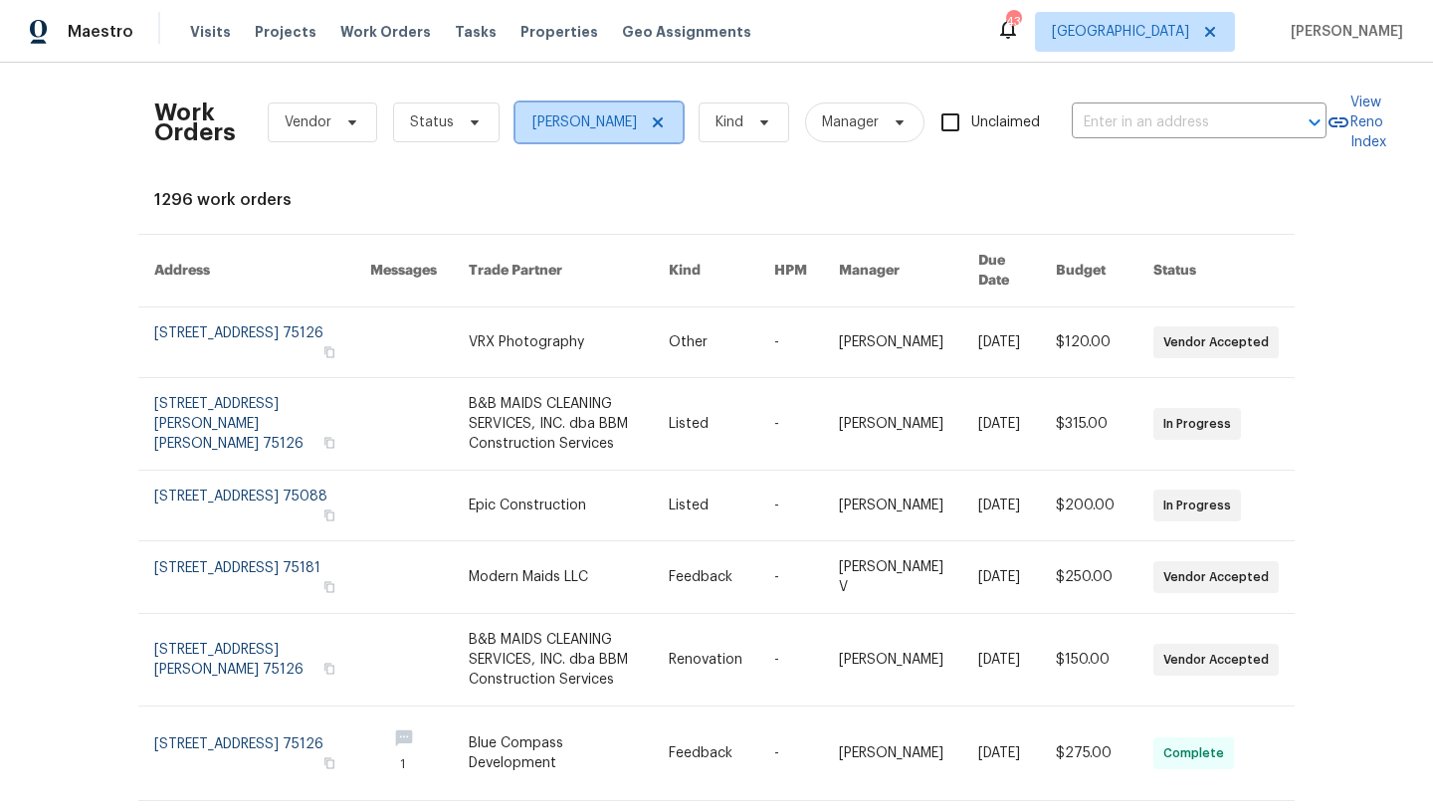
click at [653, 119] on icon at bounding box center [658, 122] width 10 height 10
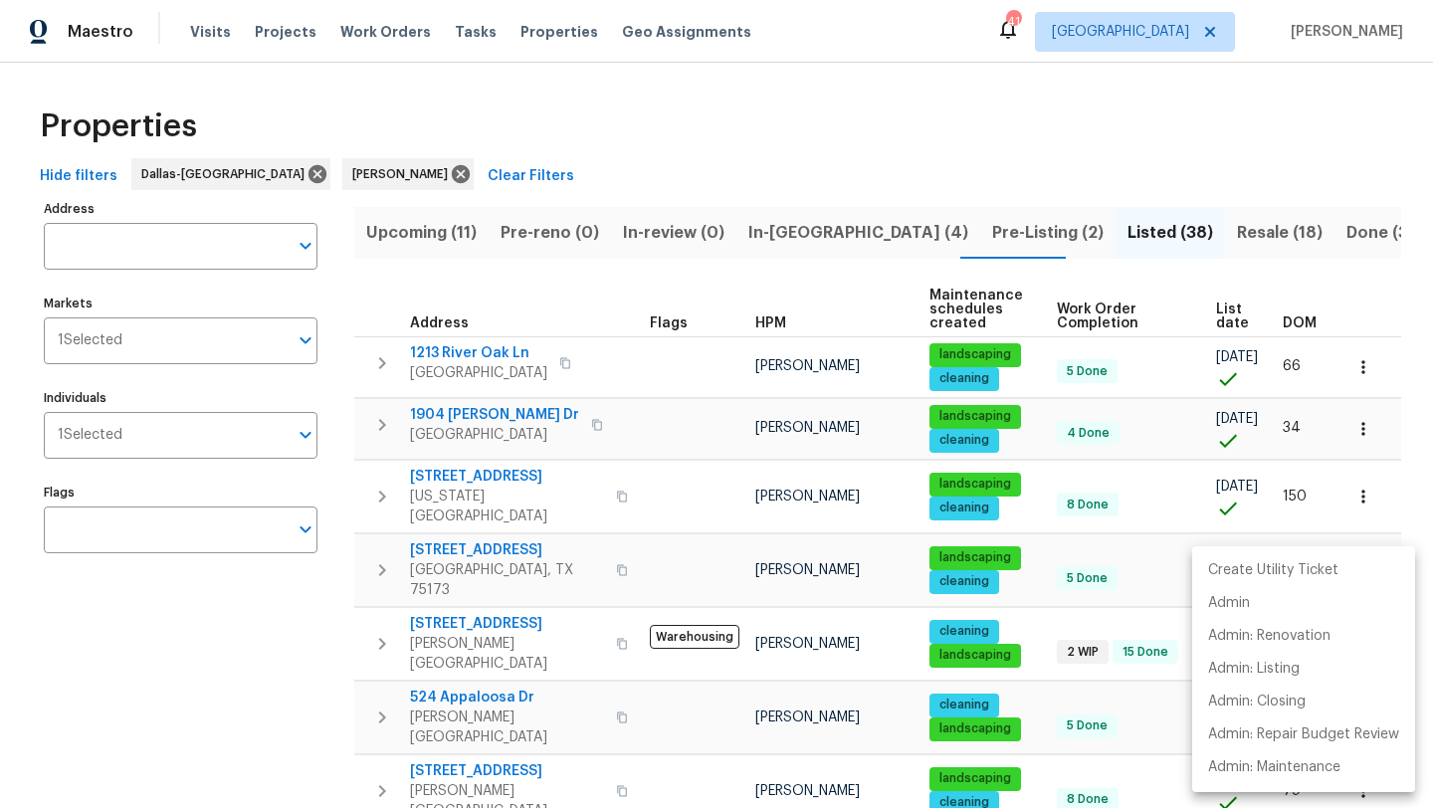
scroll to position [959, 0]
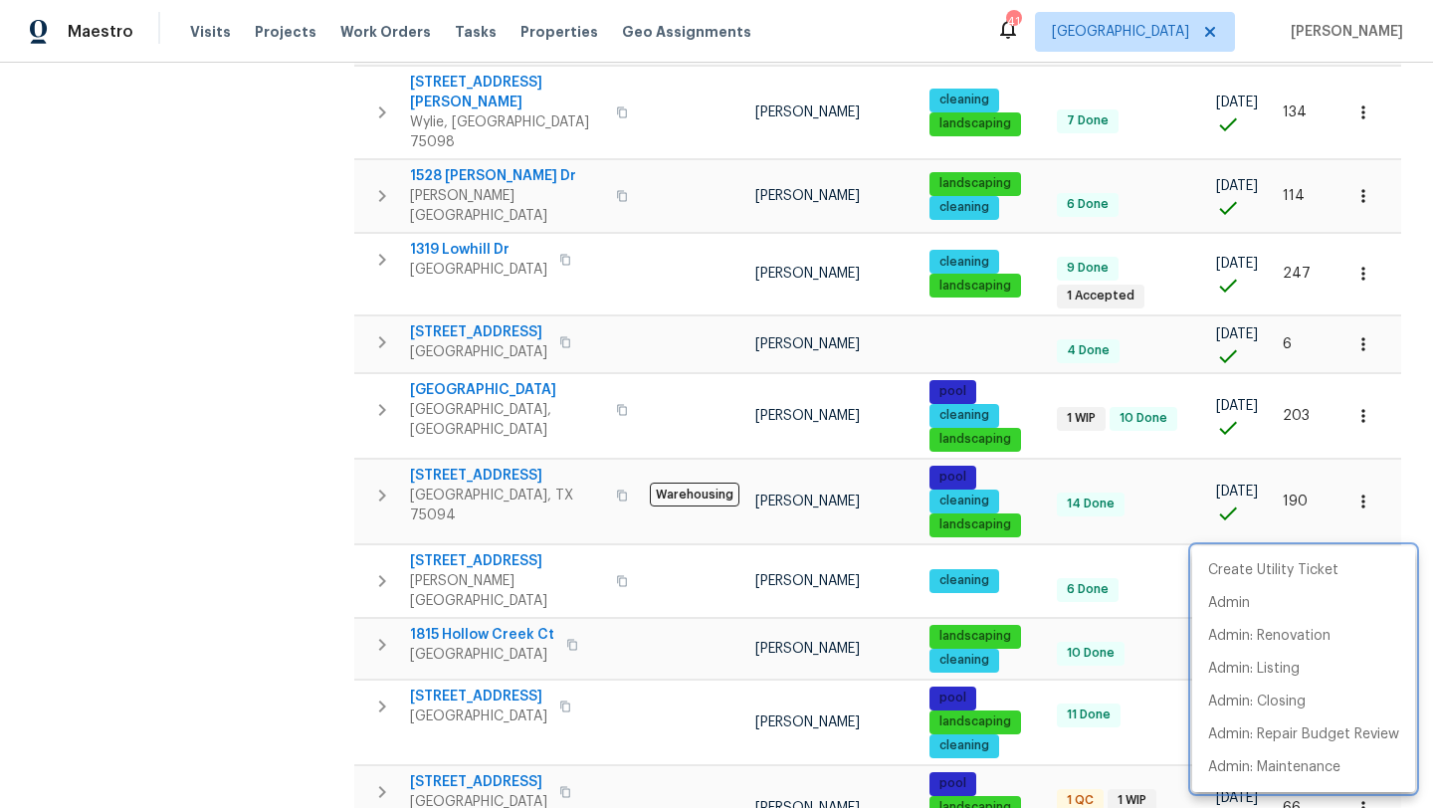
click at [145, 555] on div at bounding box center [716, 404] width 1433 height 808
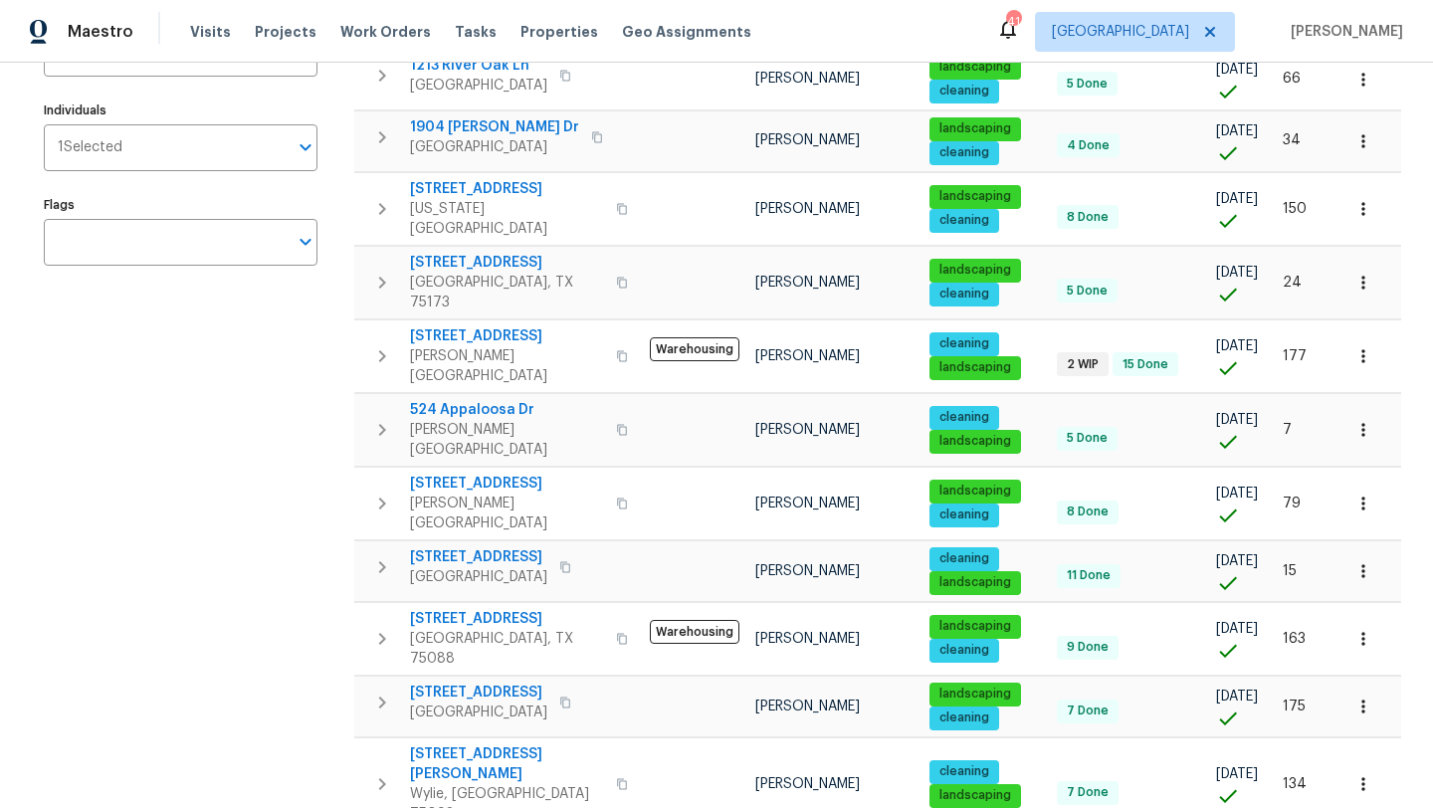
scroll to position [0, 0]
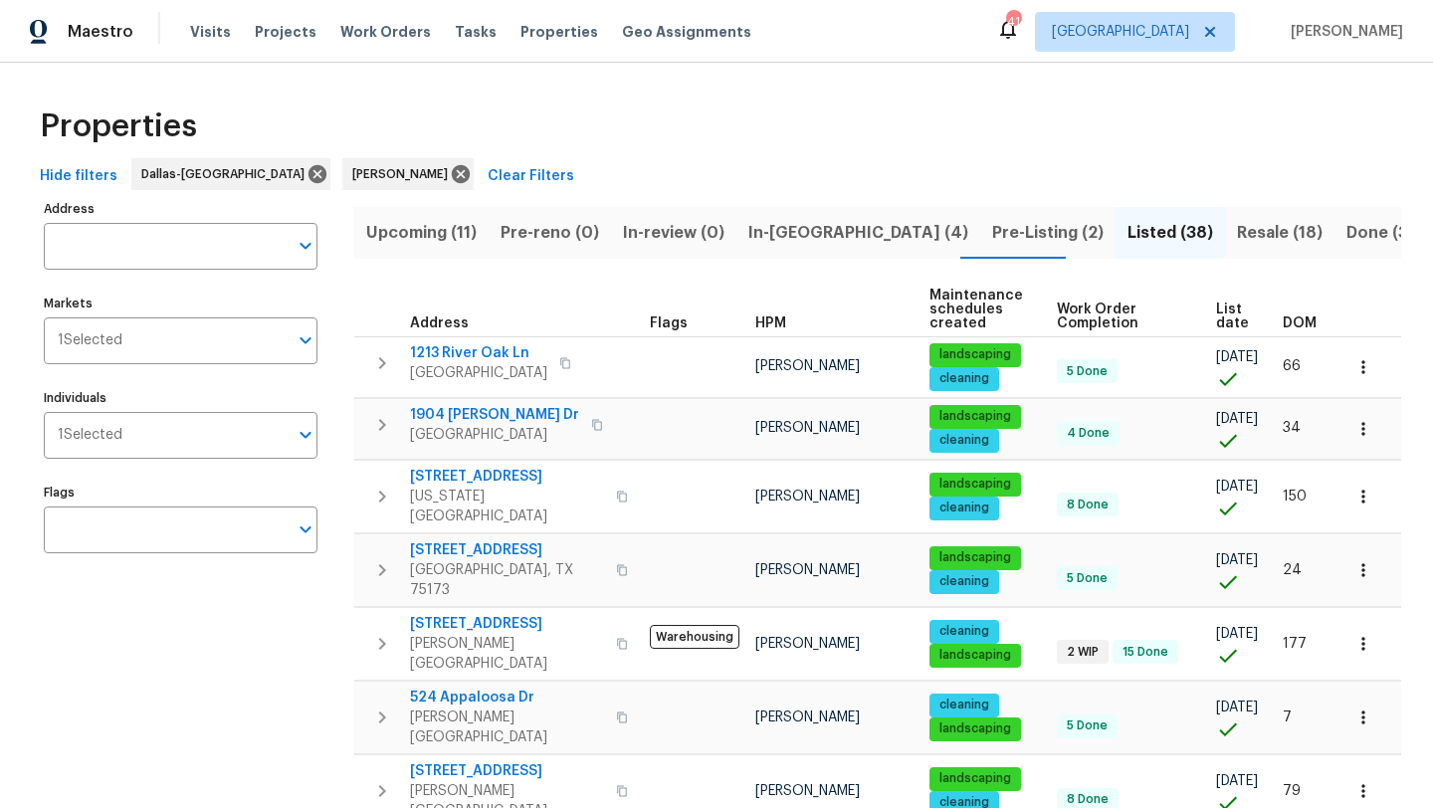
click at [1237, 229] on span "Resale (18)" at bounding box center [1280, 233] width 86 height 28
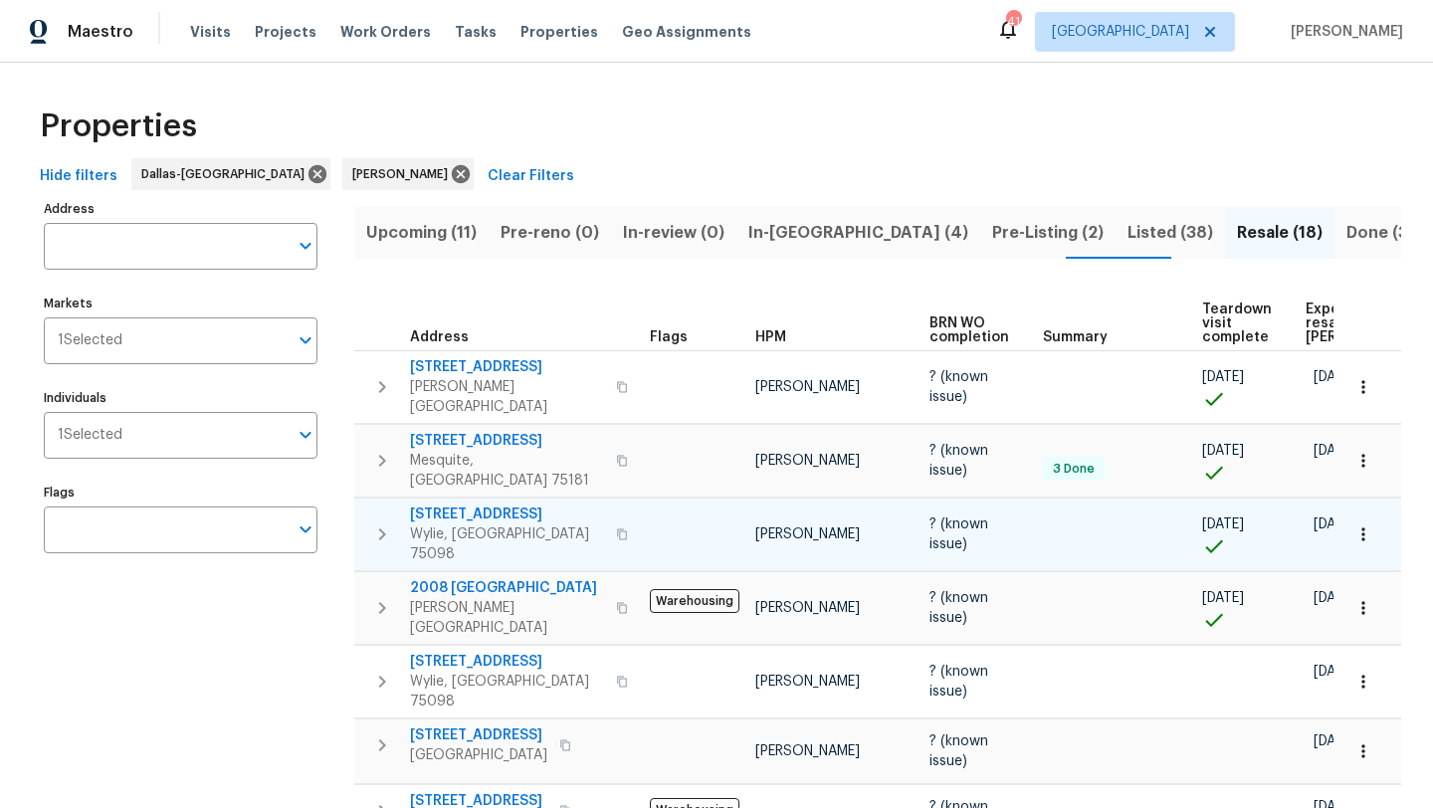
click at [518, 505] on span "[STREET_ADDRESS]" at bounding box center [507, 515] width 194 height 20
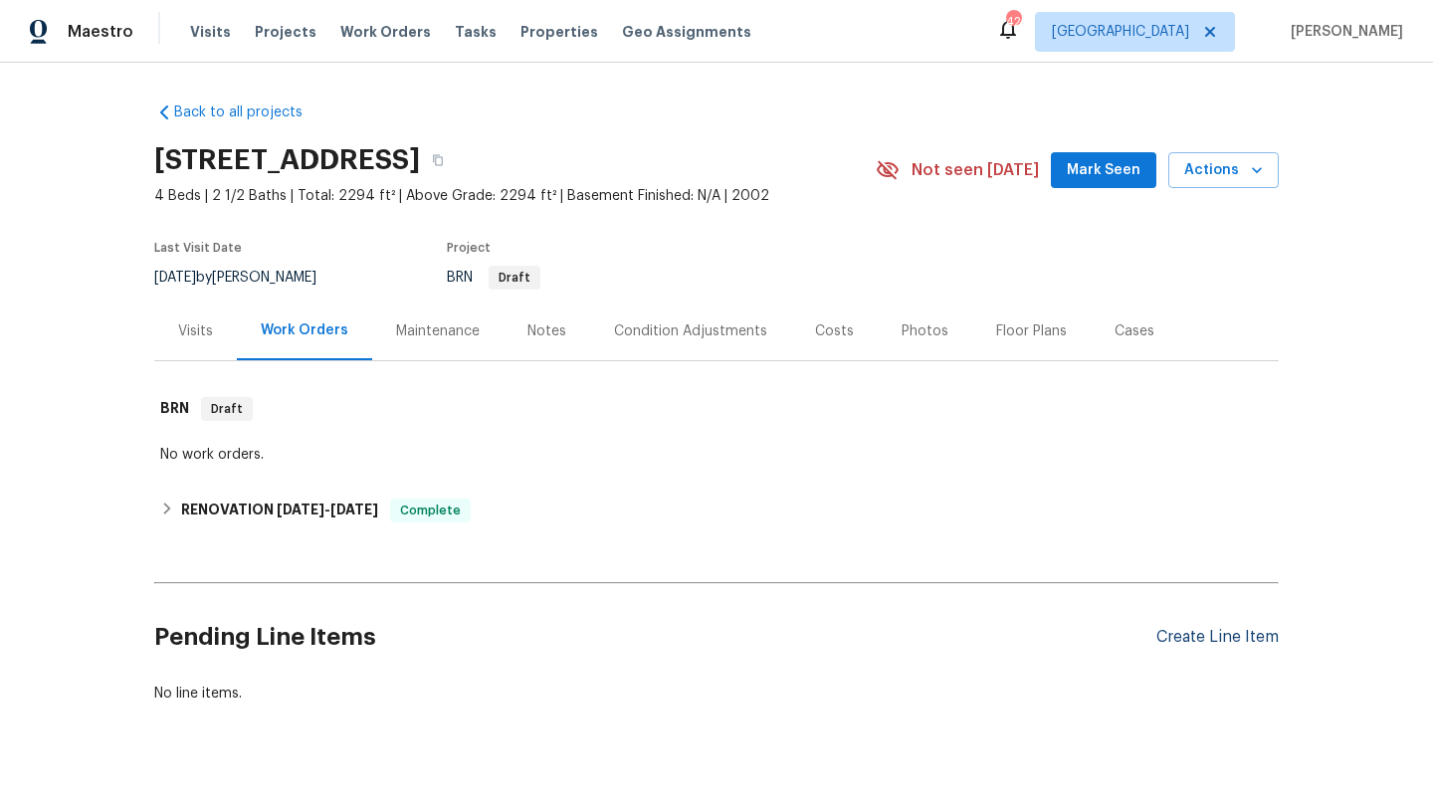
click at [1200, 635] on div "Create Line Item" at bounding box center [1218, 637] width 122 height 19
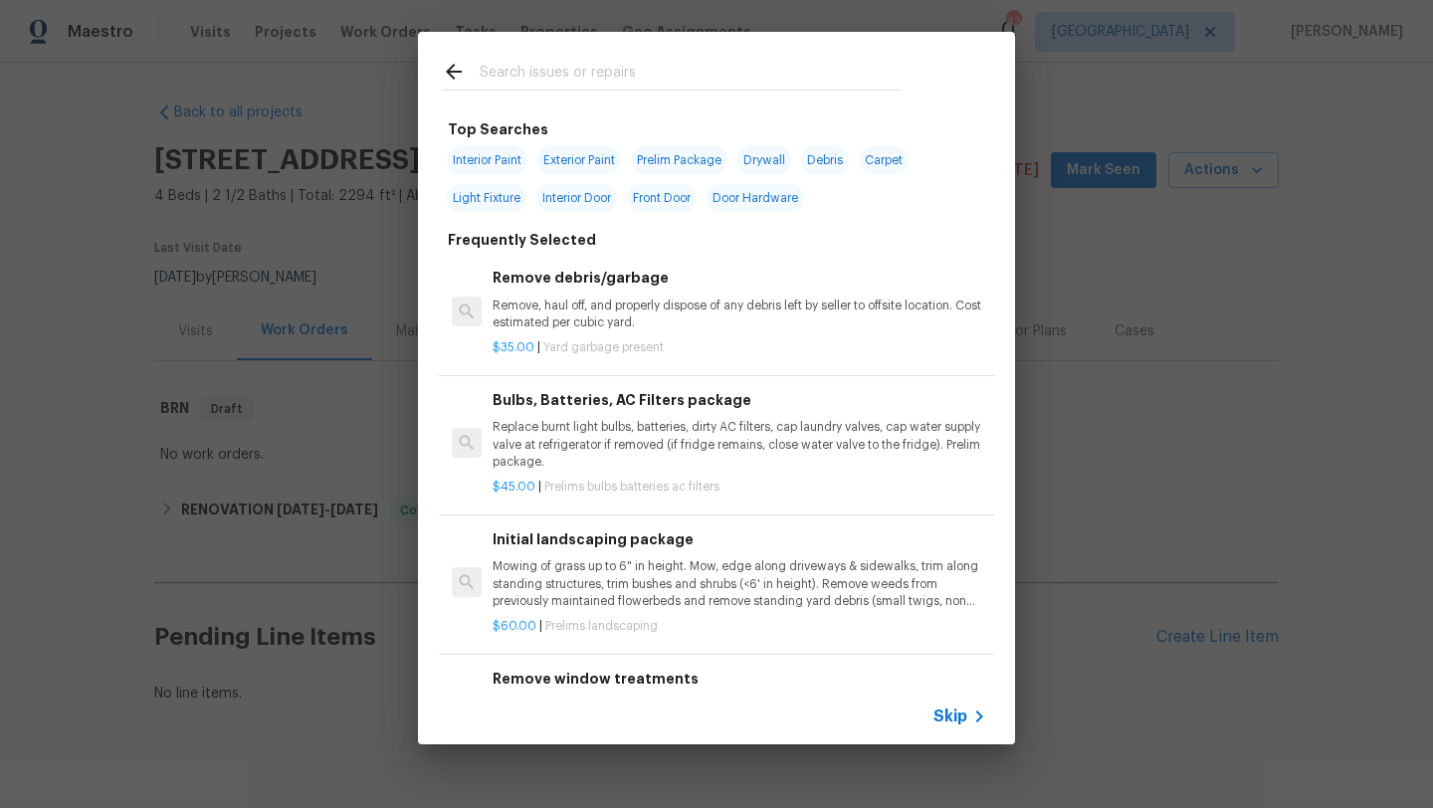
click at [558, 68] on input "text" at bounding box center [691, 75] width 422 height 30
type input "hvac"
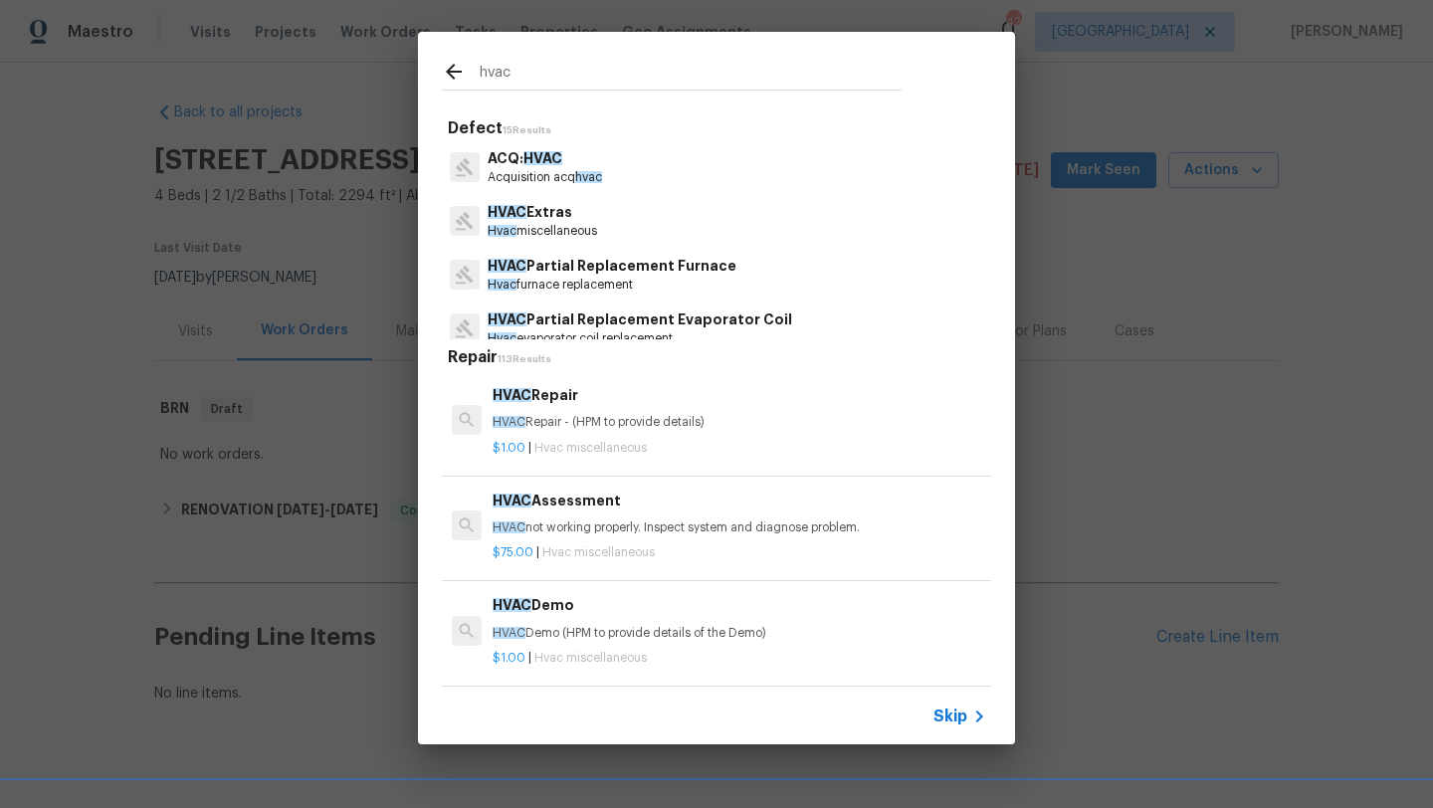
click at [542, 406] on h6 "HVAC Repair" at bounding box center [740, 395] width 494 height 22
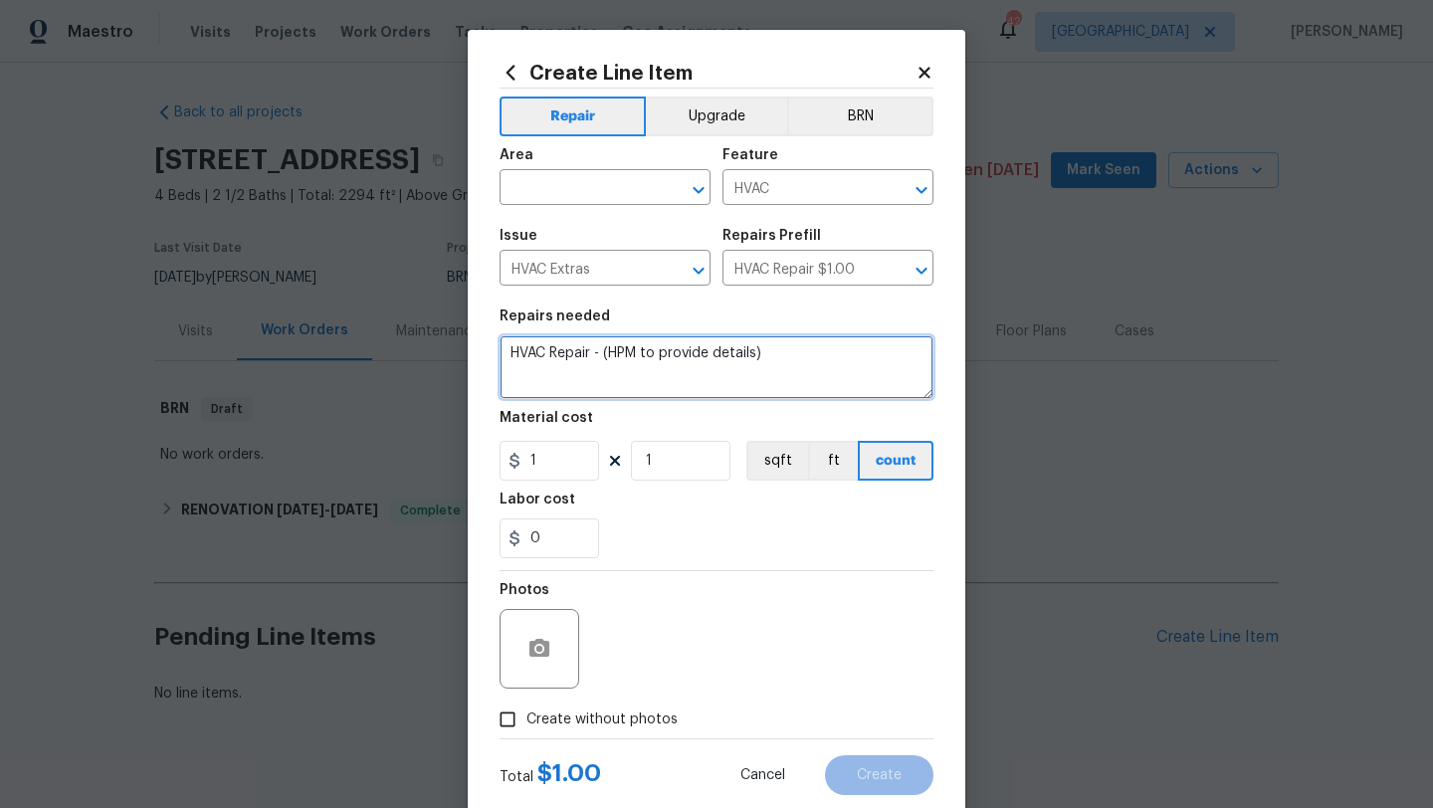
drag, startPoint x: 777, startPoint y: 369, endPoint x: 473, endPoint y: 358, distance: 304.8
click at [473, 359] on div "Create Line Item Repair Upgrade BRN Area ​ Feature HVAC ​ Issue HVAC Extras ​ R…" at bounding box center [717, 428] width 498 height 797
type textarea "Upstairs zone not cooling"
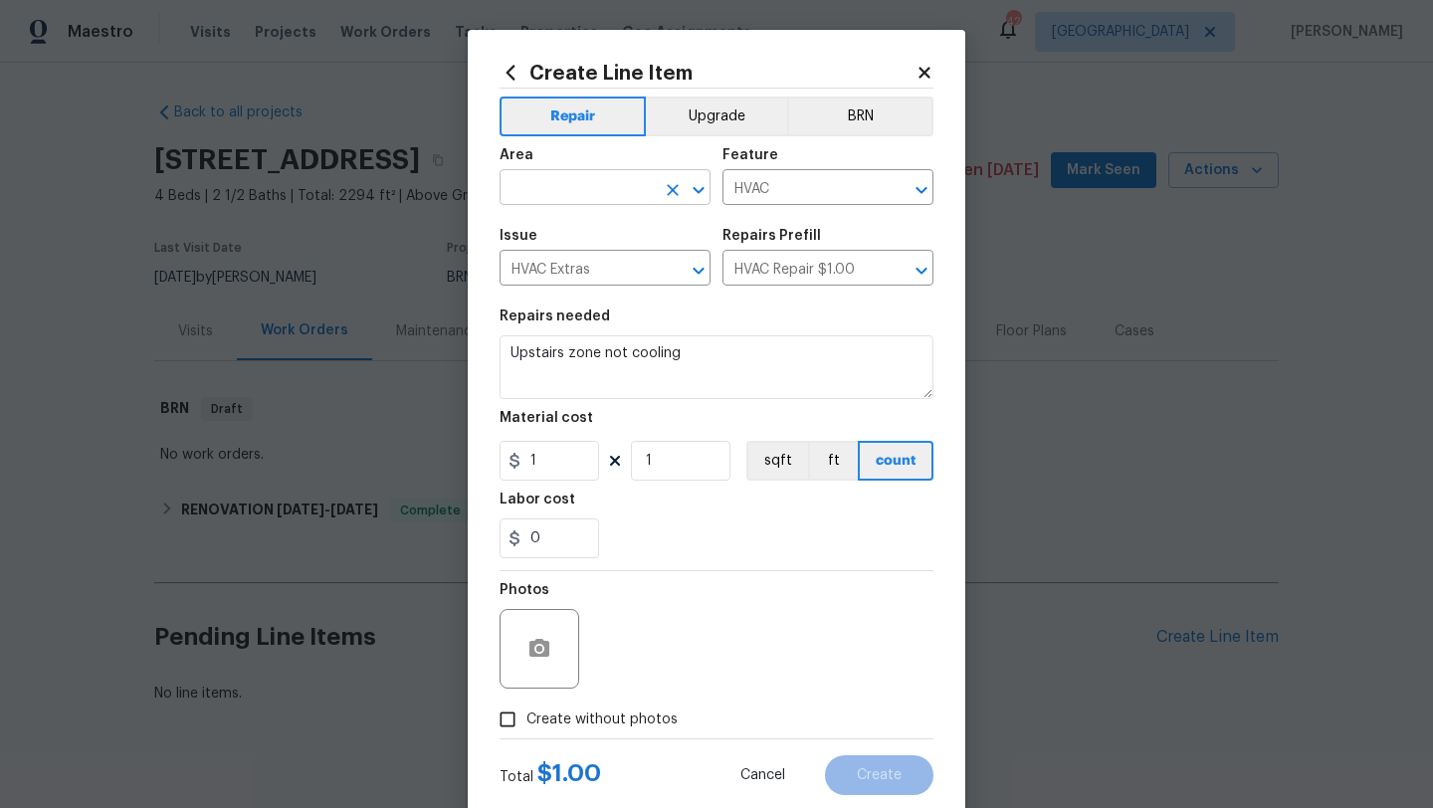
click at [560, 202] on input "text" at bounding box center [577, 189] width 155 height 31
click at [551, 231] on li "HVAC" at bounding box center [605, 234] width 211 height 33
type input "HVAC"
click at [739, 322] on div "Repairs needed" at bounding box center [717, 323] width 434 height 26
click at [673, 460] on input "1" at bounding box center [681, 461] width 100 height 40
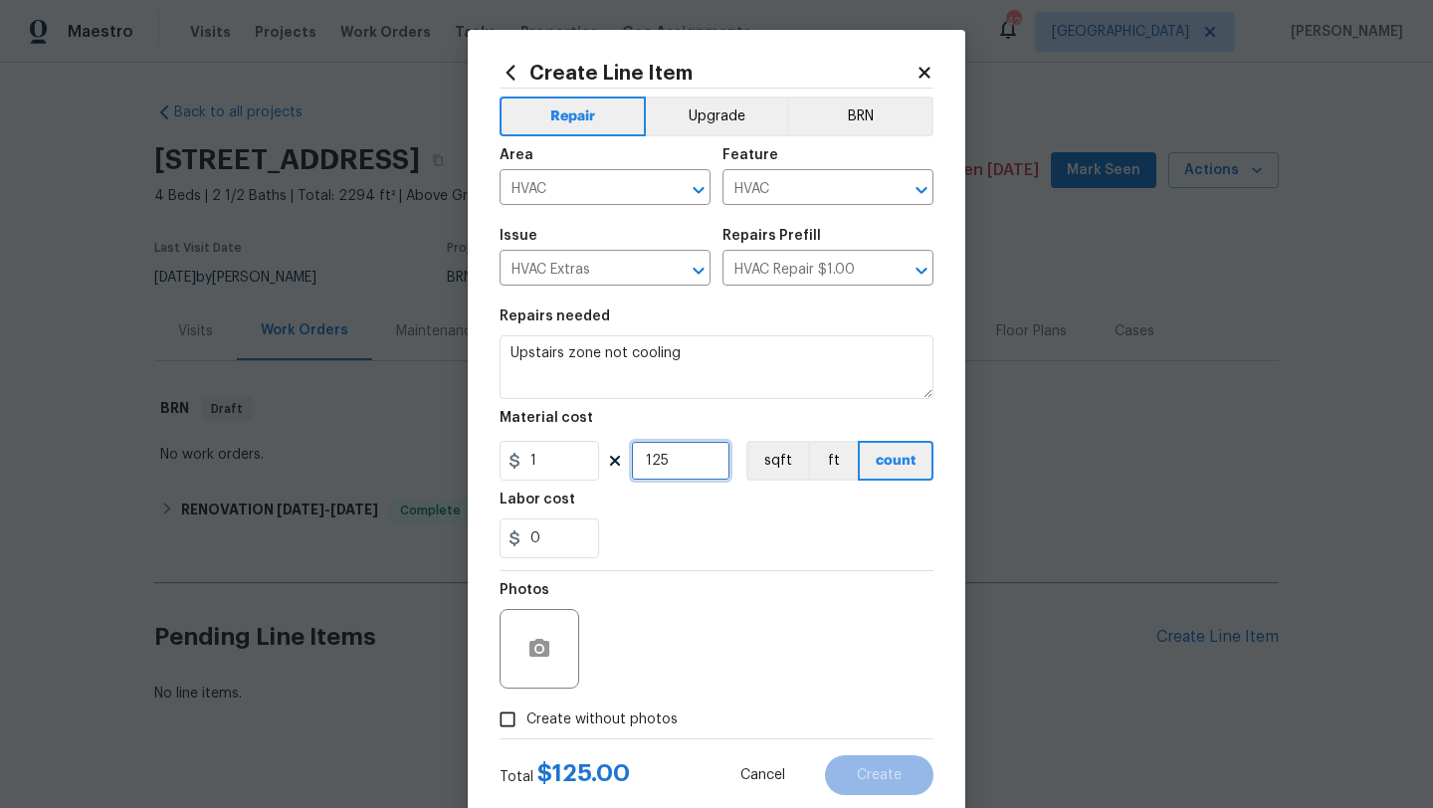
type input "125"
click at [613, 723] on span "Create without photos" at bounding box center [602, 720] width 151 height 21
click at [527, 723] on input "Create without photos" at bounding box center [508, 720] width 38 height 38
checkbox input "true"
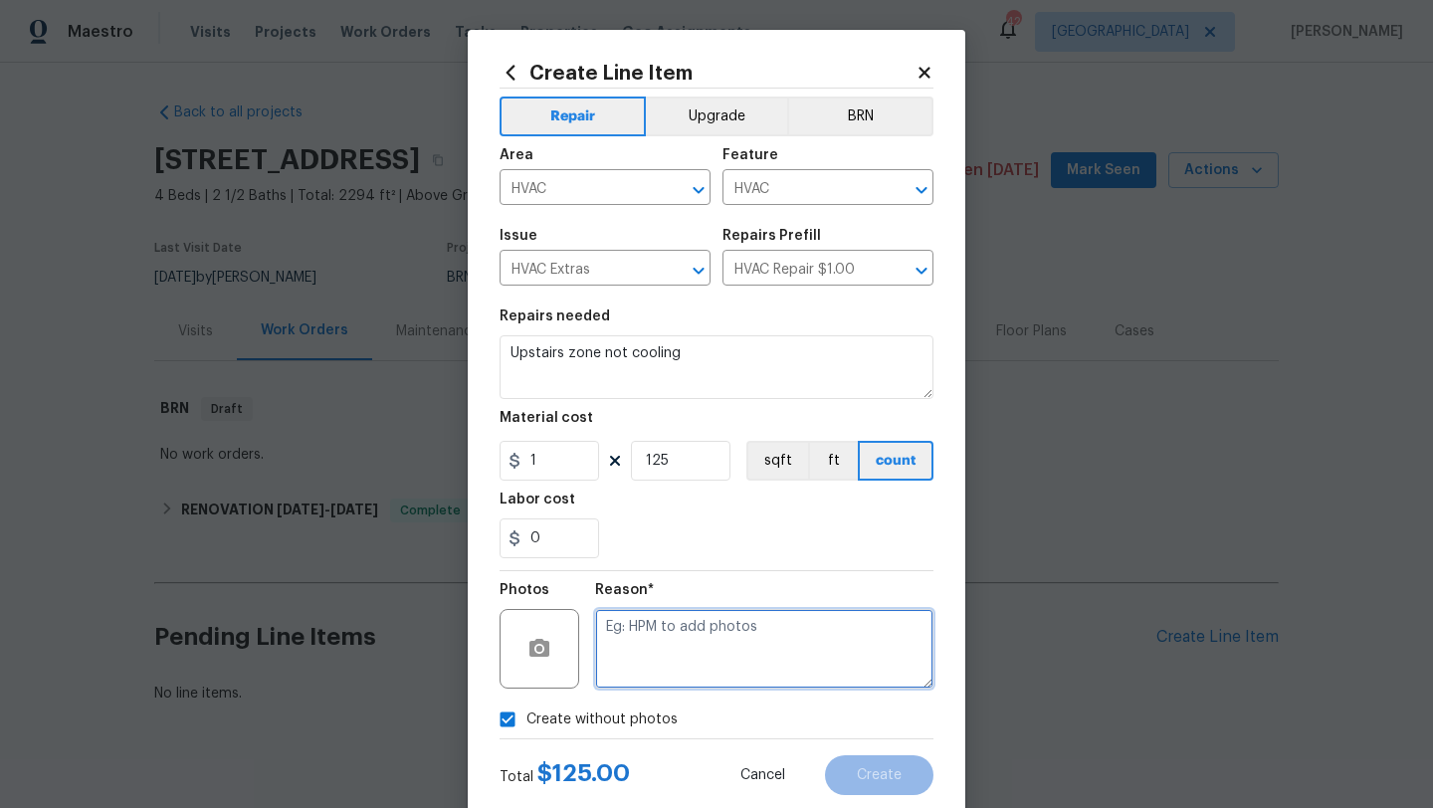
click at [645, 667] on textarea at bounding box center [764, 649] width 338 height 80
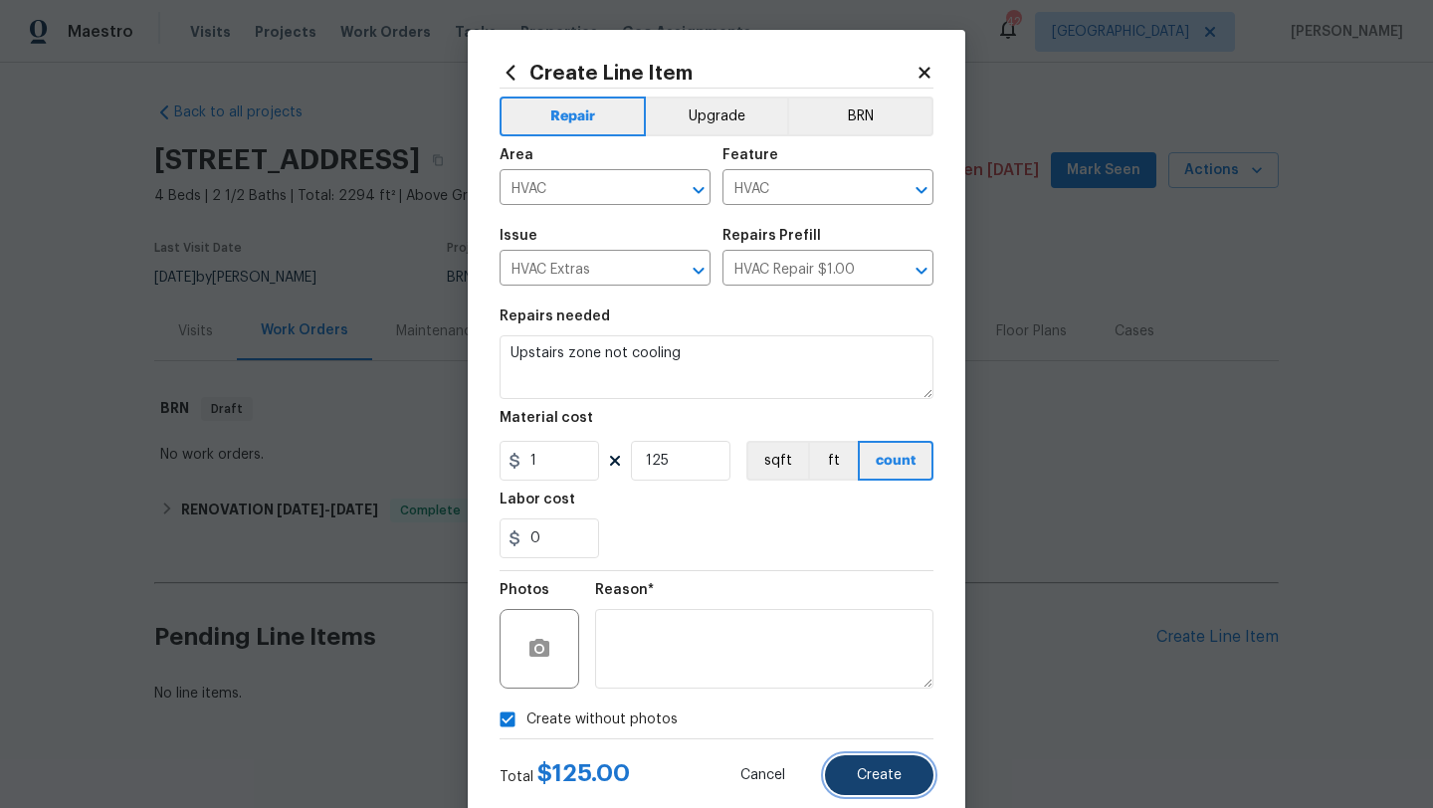
click at [853, 762] on button "Create" at bounding box center [879, 775] width 108 height 40
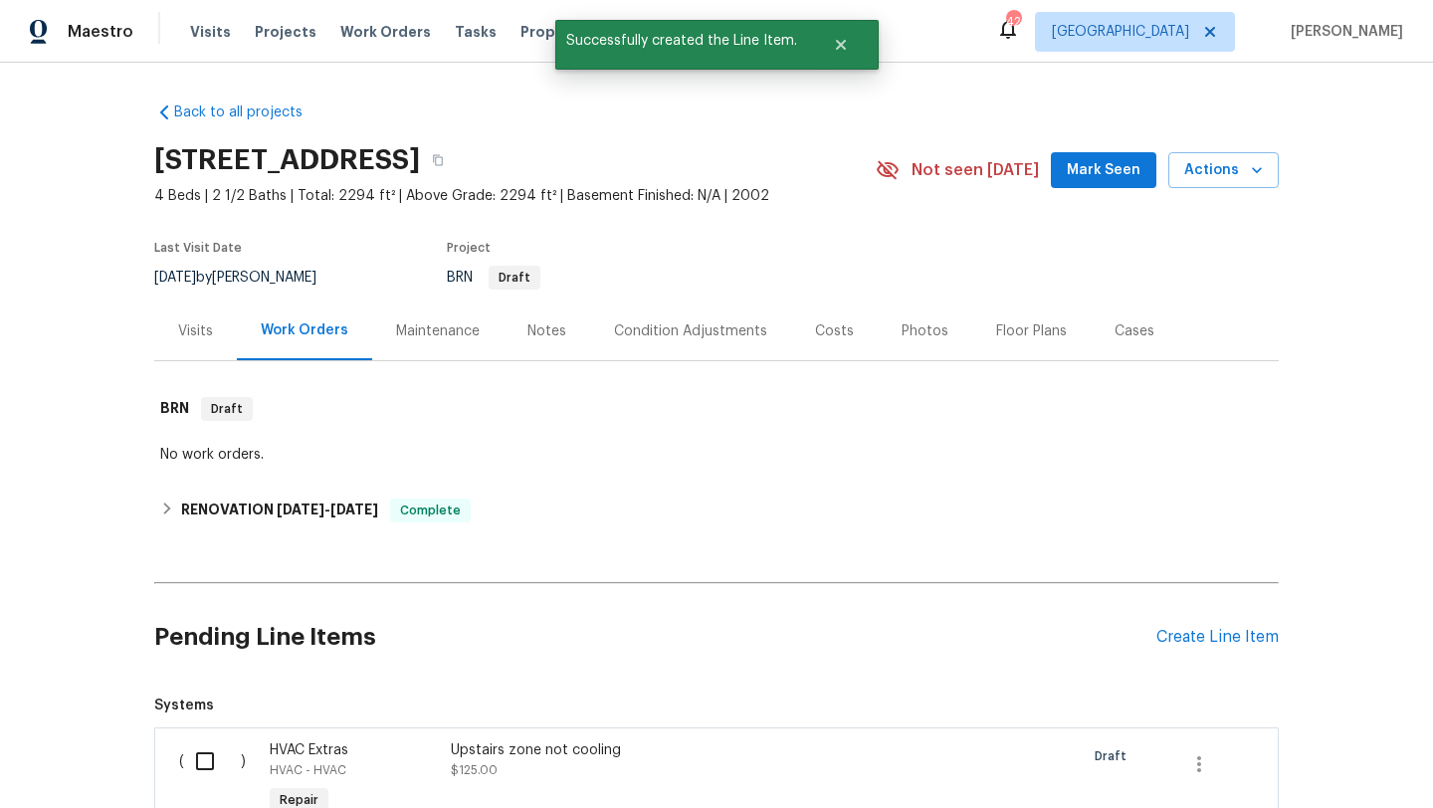
click at [201, 750] on input "checkbox" at bounding box center [212, 762] width 57 height 42
checkbox input "true"
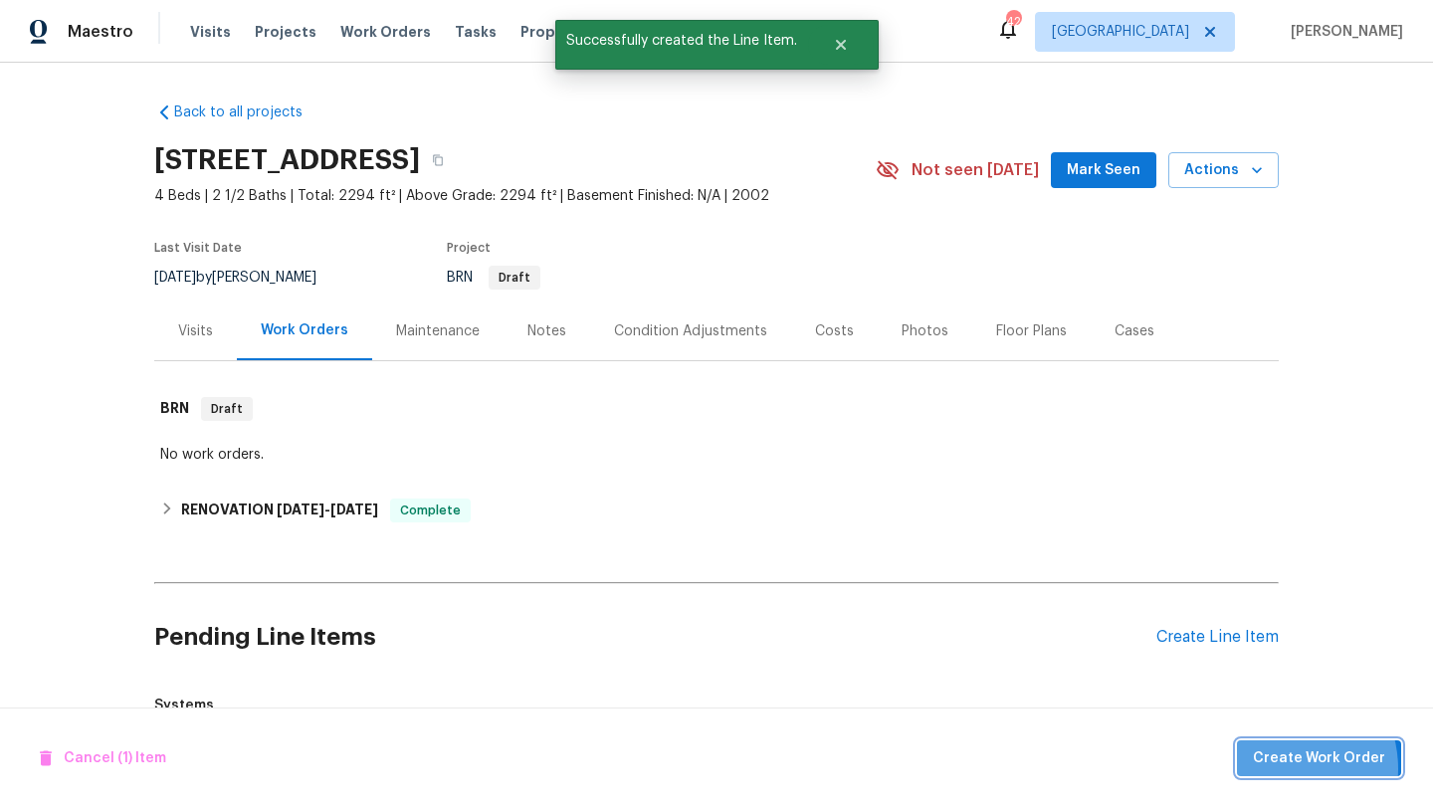
click at [1282, 768] on span "Create Work Order" at bounding box center [1319, 758] width 132 height 25
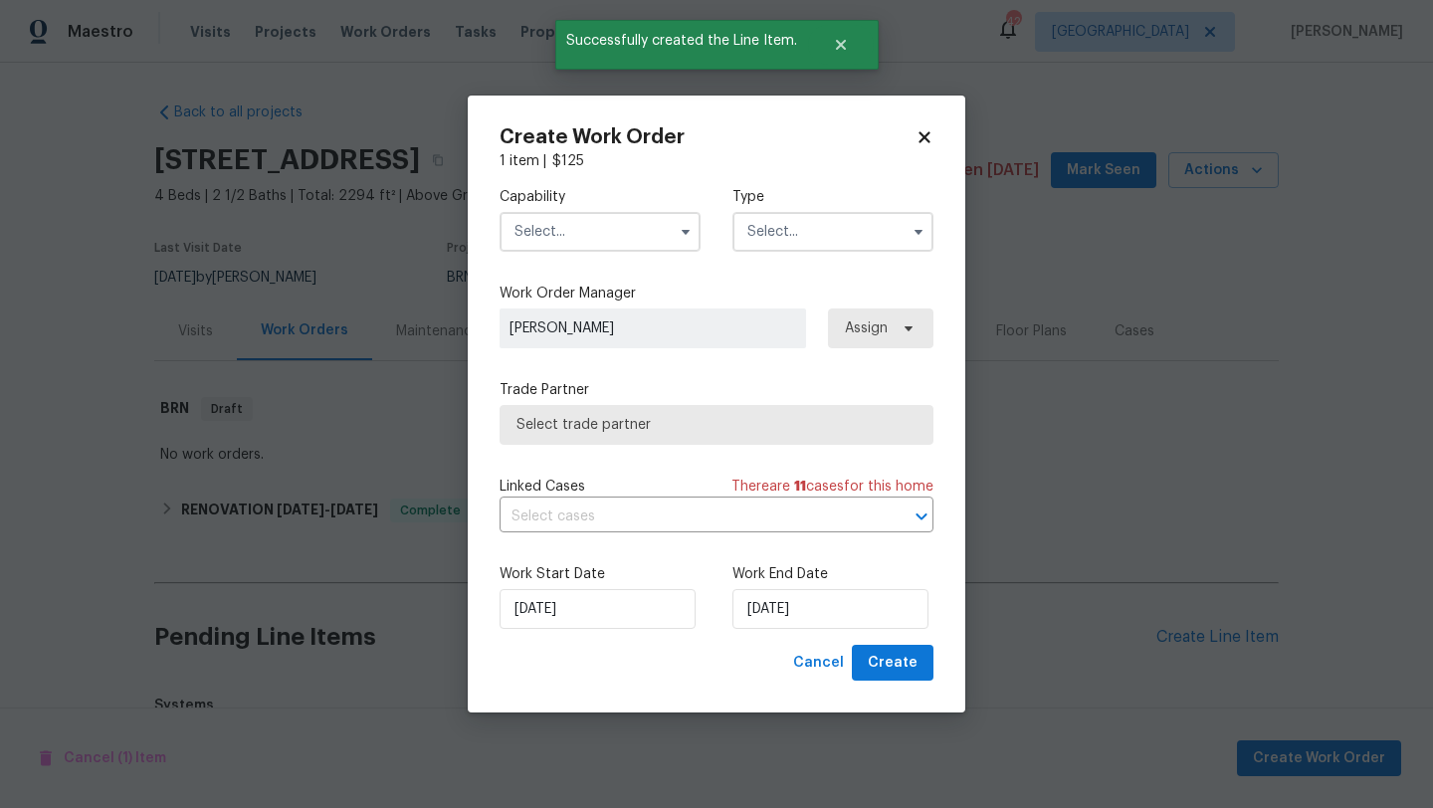
click at [569, 223] on input "text" at bounding box center [600, 232] width 201 height 40
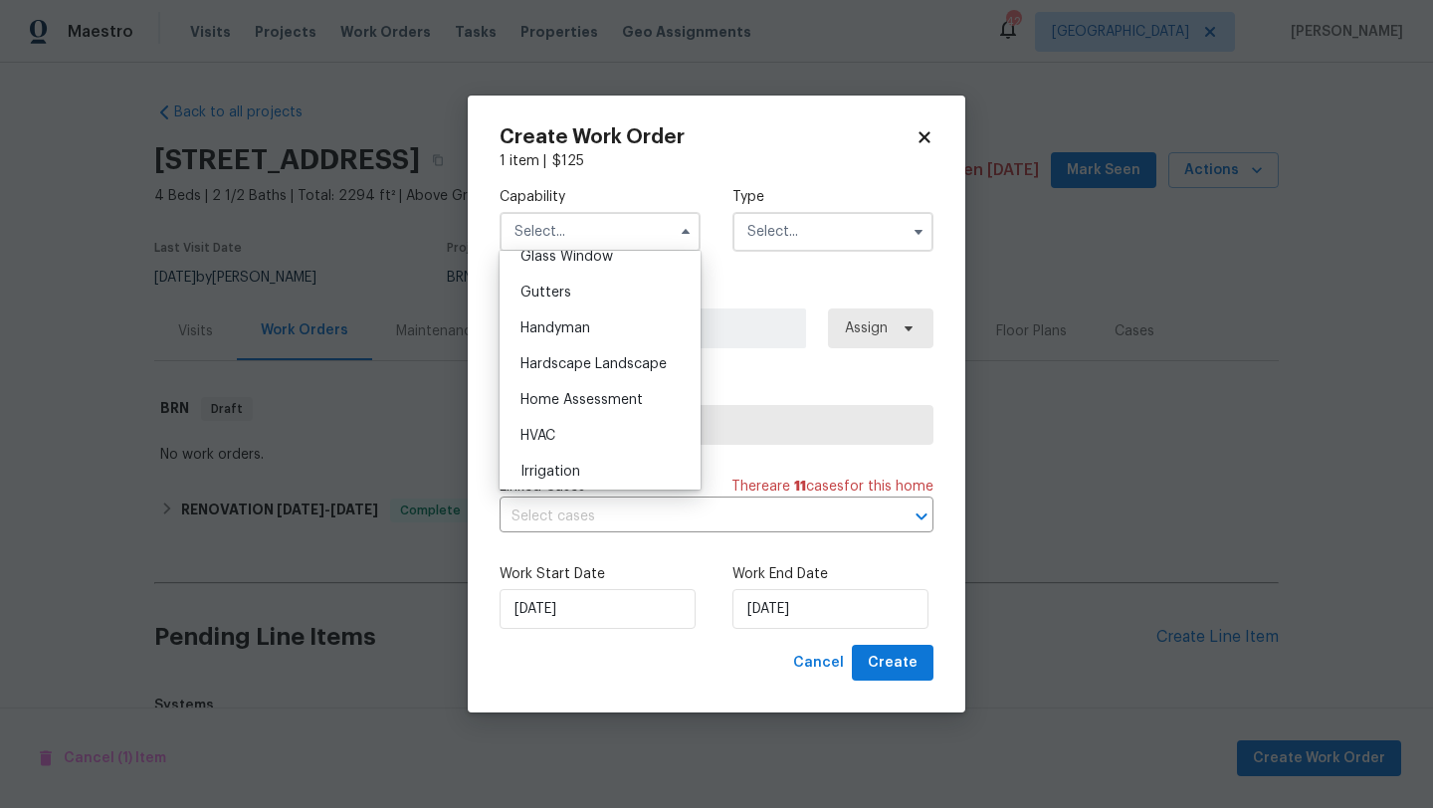
scroll to position [1046, 0]
click at [555, 426] on span "HVAC" at bounding box center [538, 430] width 35 height 14
type input "HVAC"
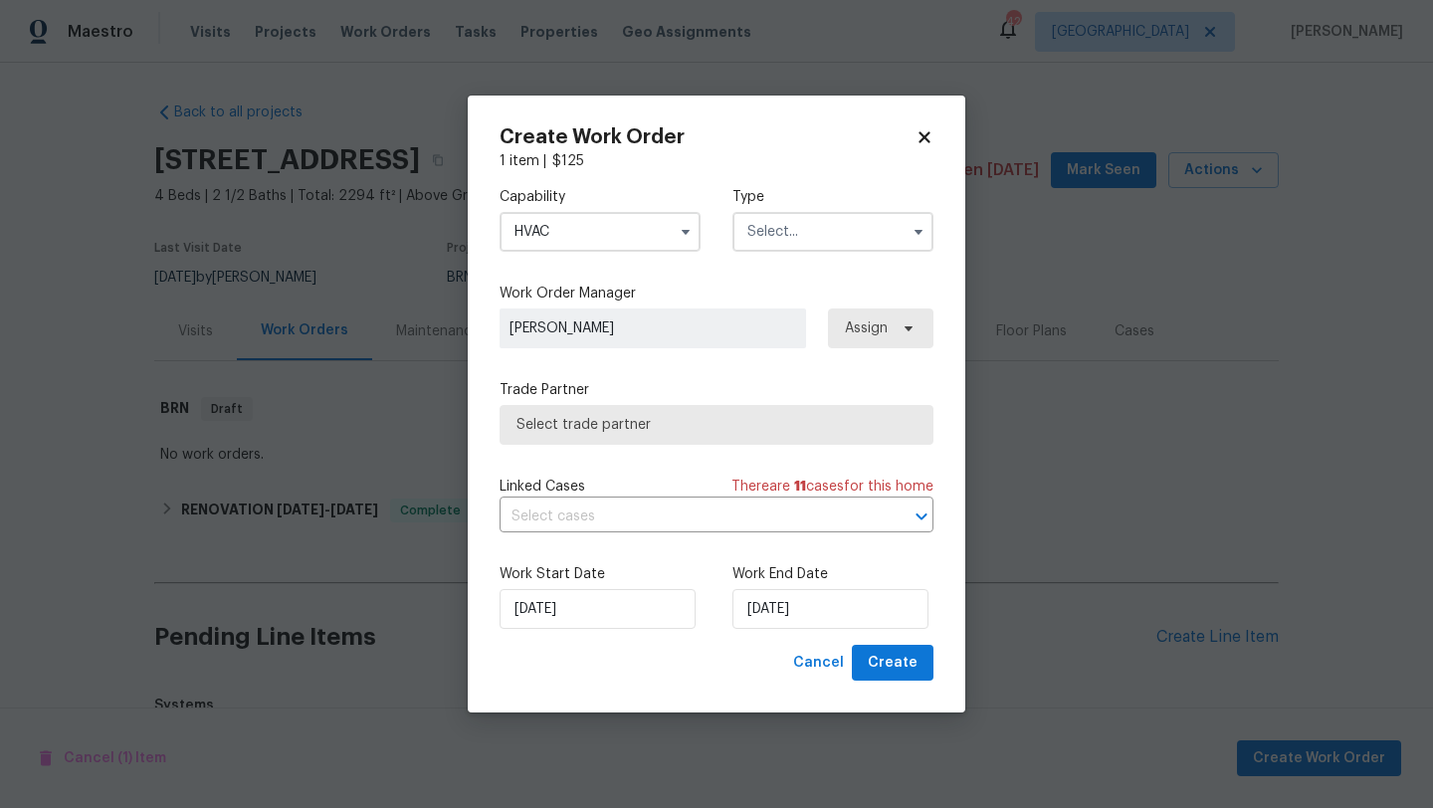
click at [779, 240] on input "text" at bounding box center [833, 232] width 201 height 40
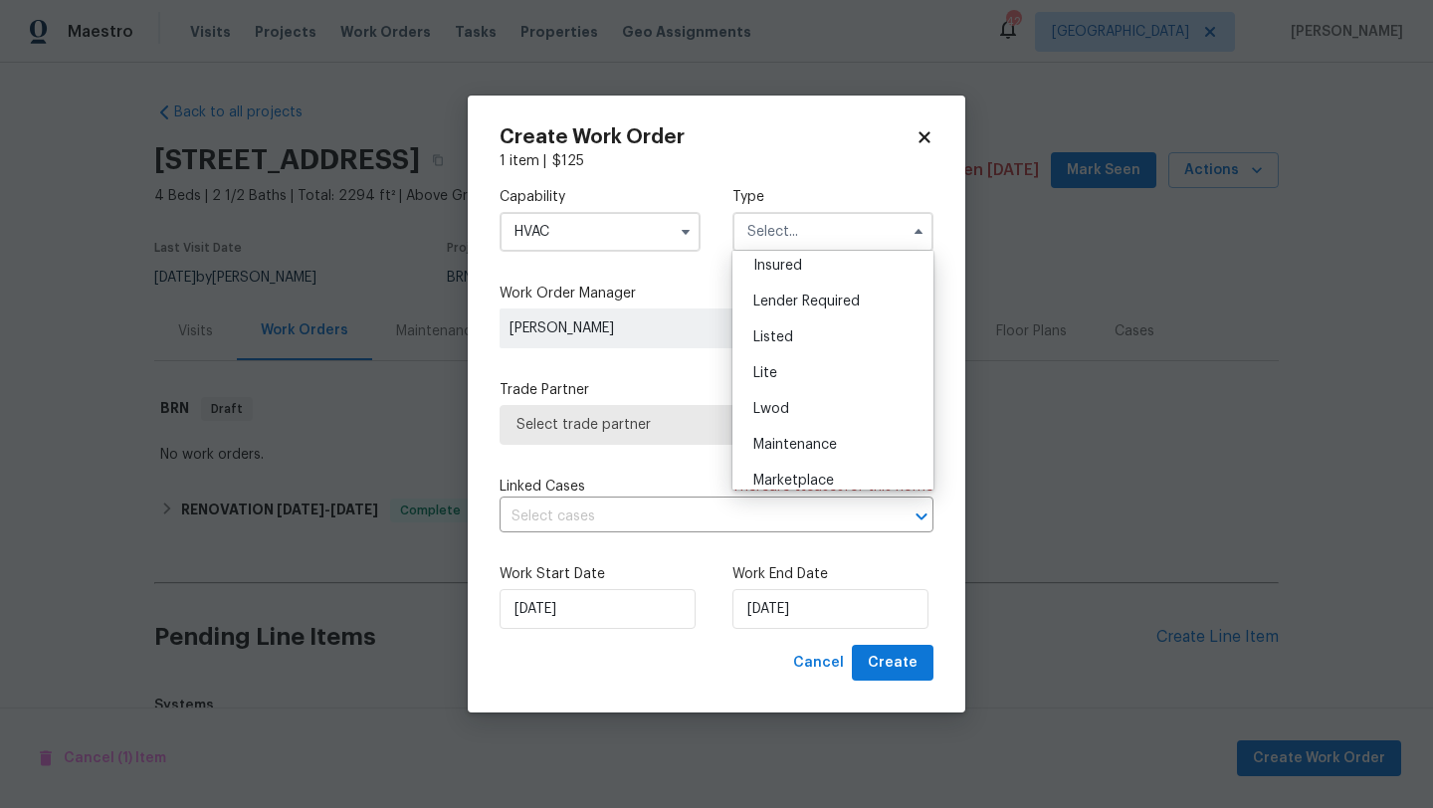
scroll to position [160, 0]
click at [784, 327] on span "Listed" at bounding box center [773, 328] width 40 height 14
type input "Listed"
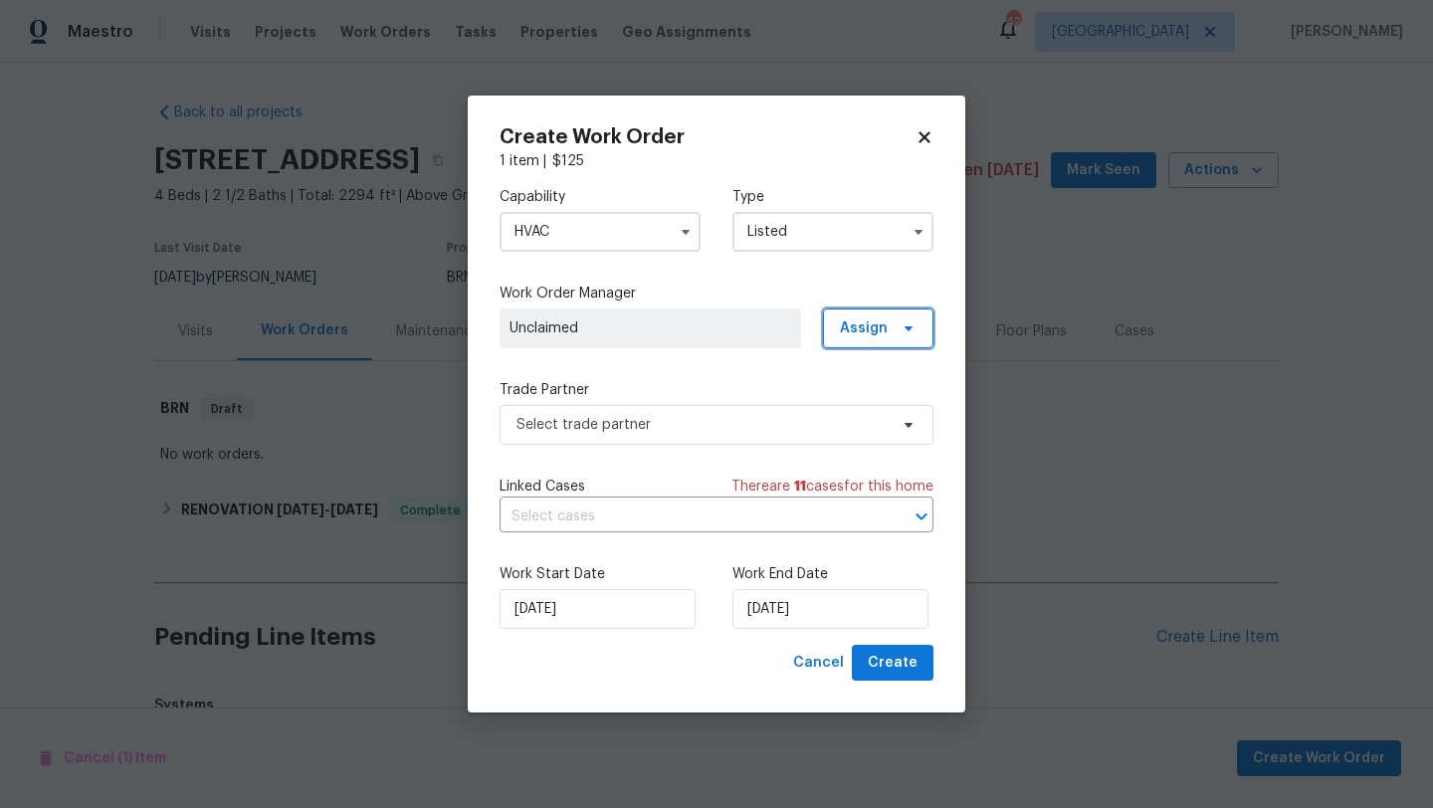
click at [859, 340] on span "Assign" at bounding box center [878, 329] width 110 height 40
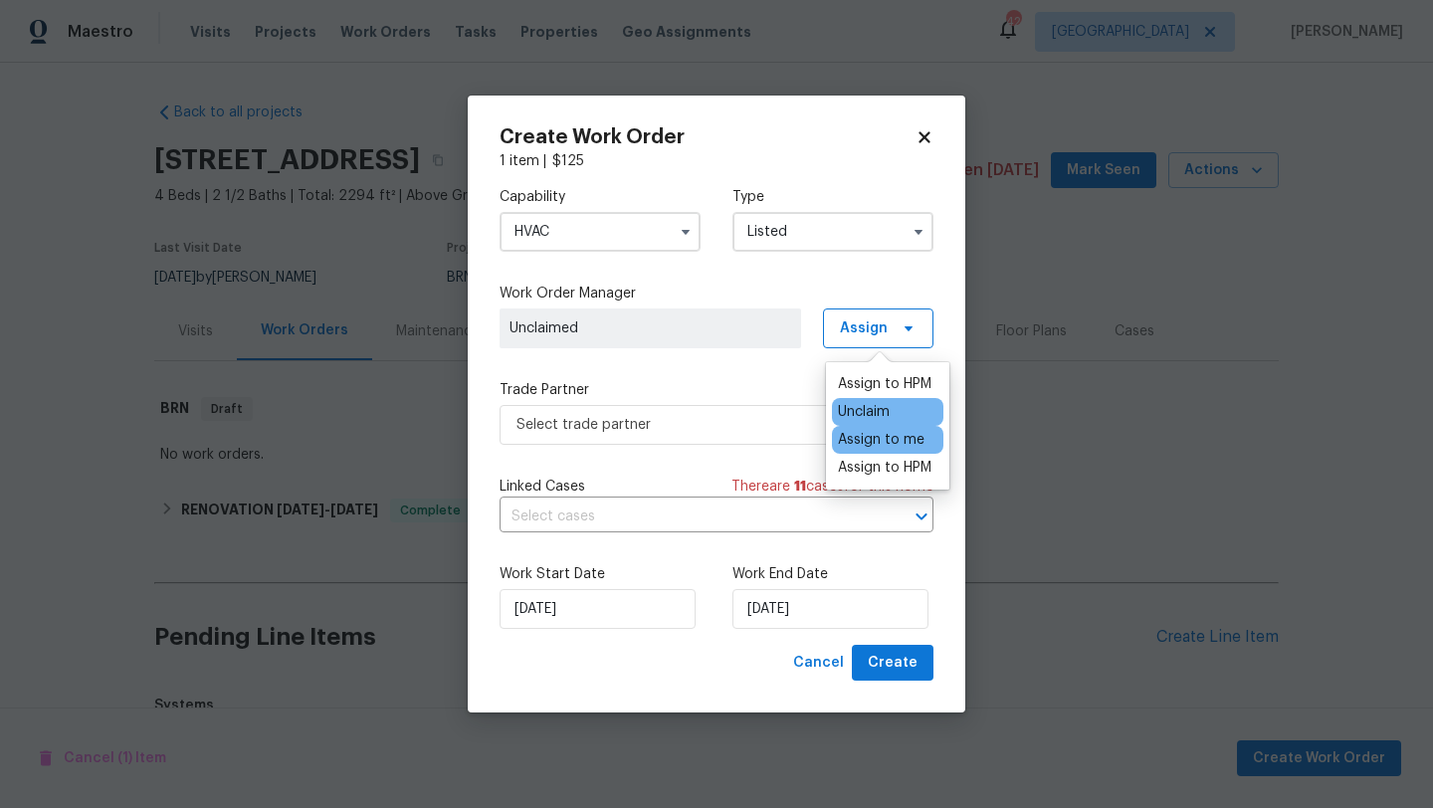
click at [861, 440] on div "Assign to me" at bounding box center [881, 440] width 87 height 20
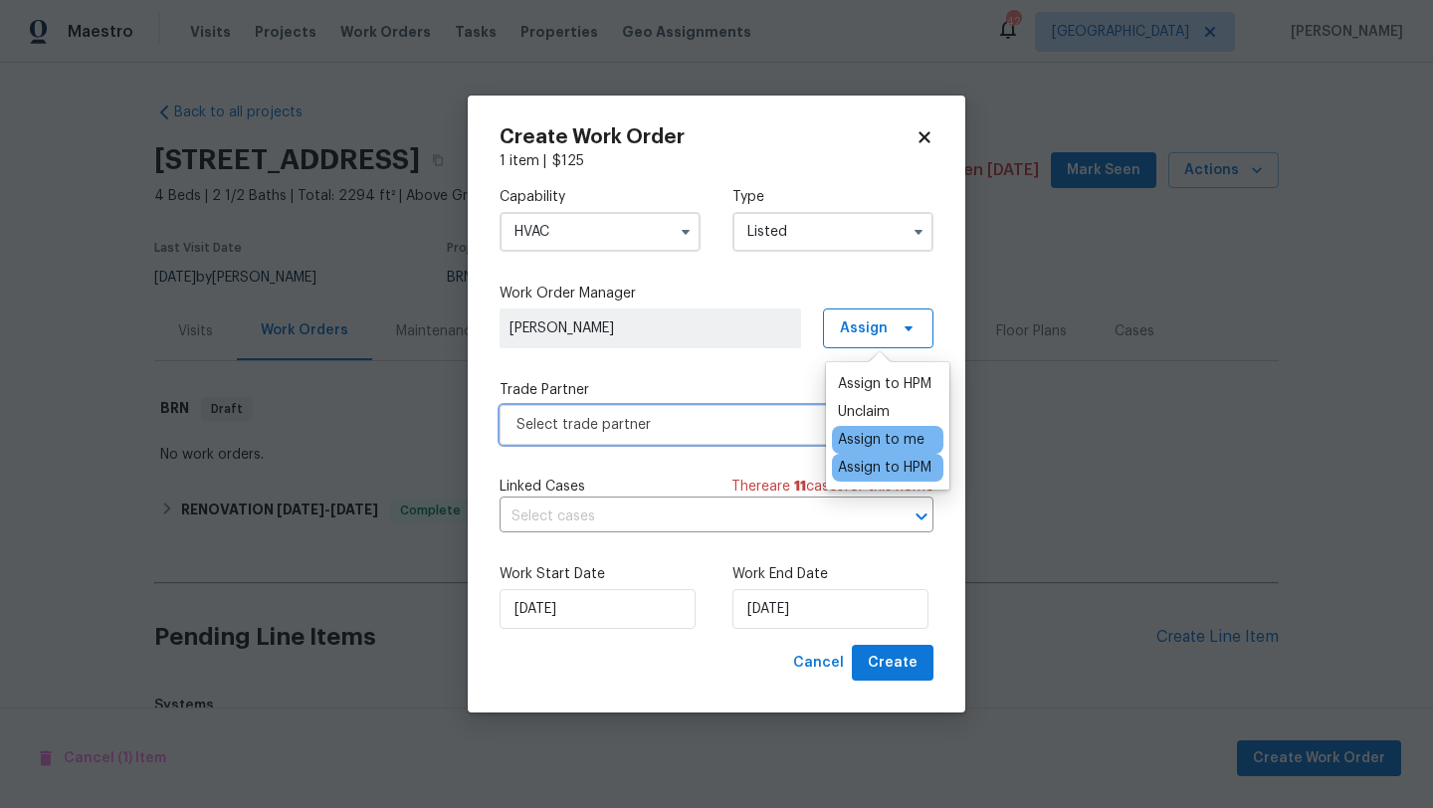
click at [763, 426] on span "Select trade partner" at bounding box center [702, 425] width 371 height 20
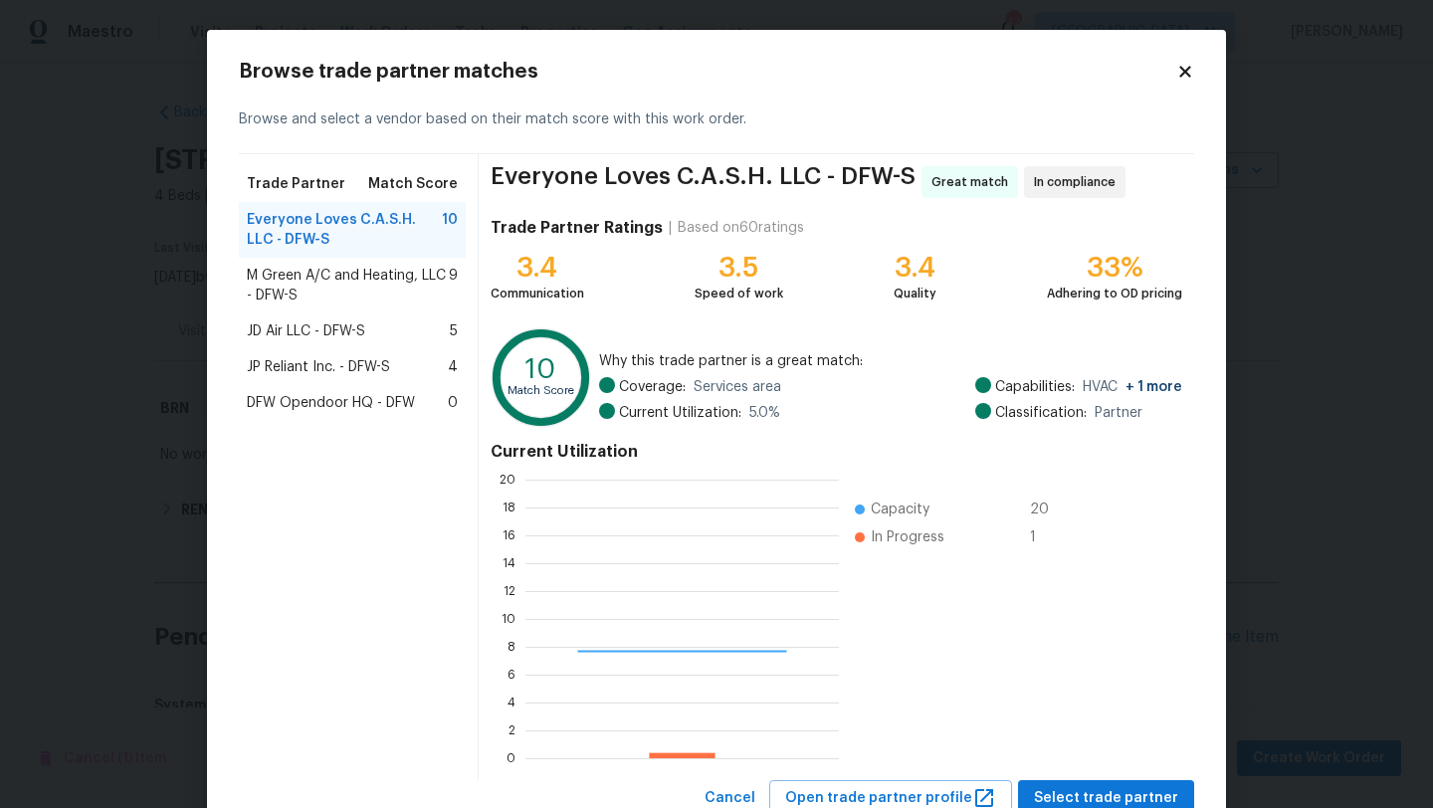
scroll to position [279, 314]
click at [412, 265] on div "M Green A/C and Heating, LLC - DFW-S 9" at bounding box center [352, 286] width 227 height 56
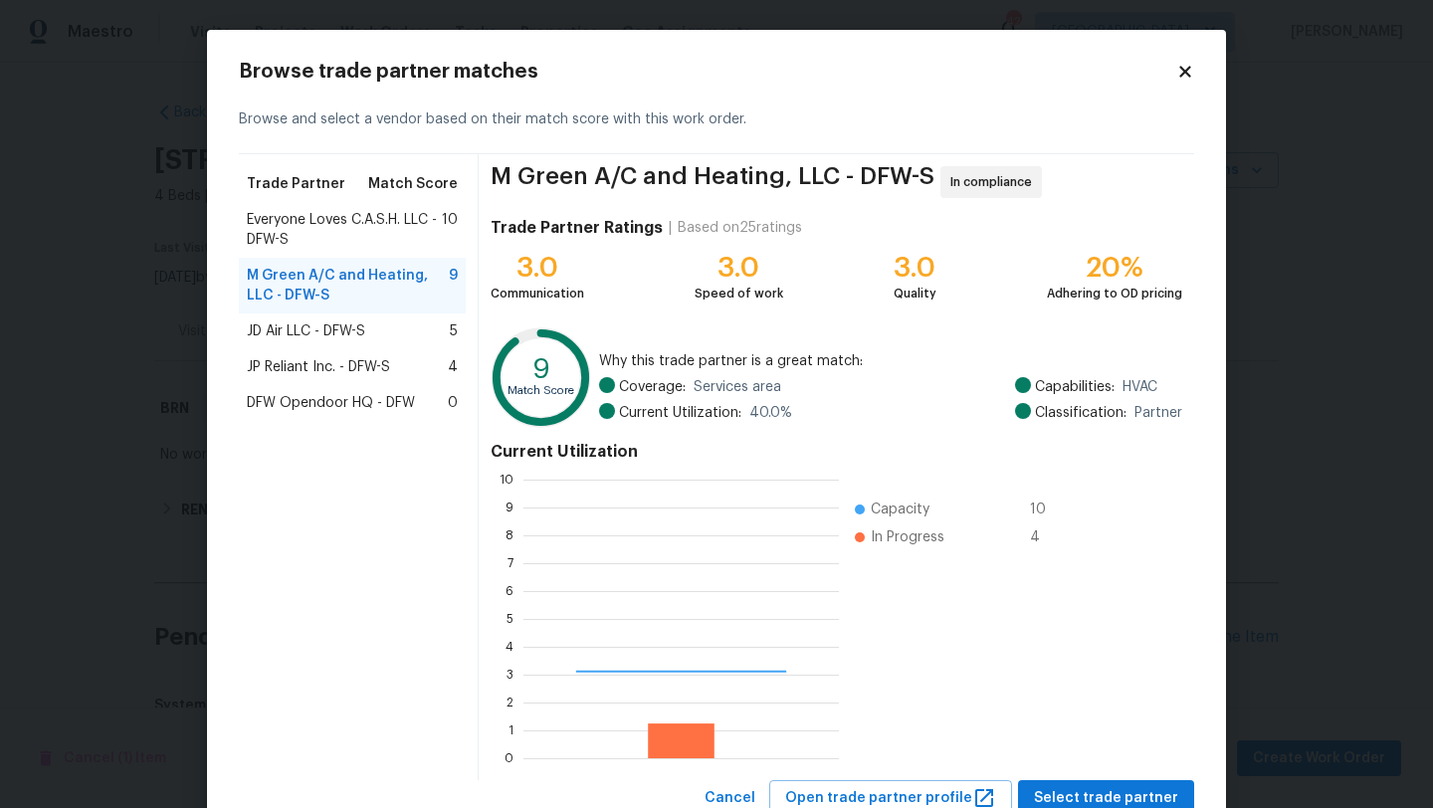
scroll to position [279, 316]
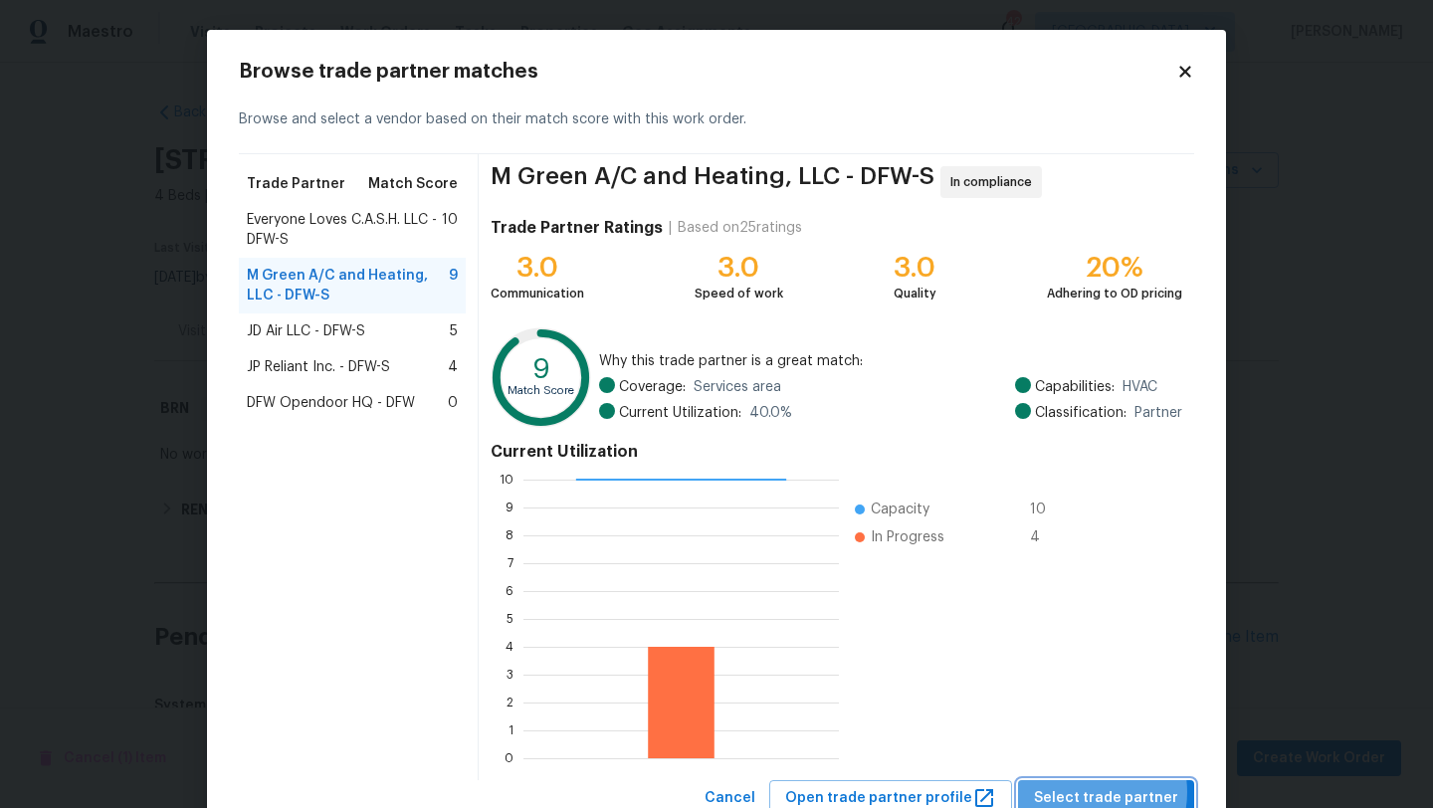
click at [1091, 792] on span "Select trade partner" at bounding box center [1106, 798] width 144 height 25
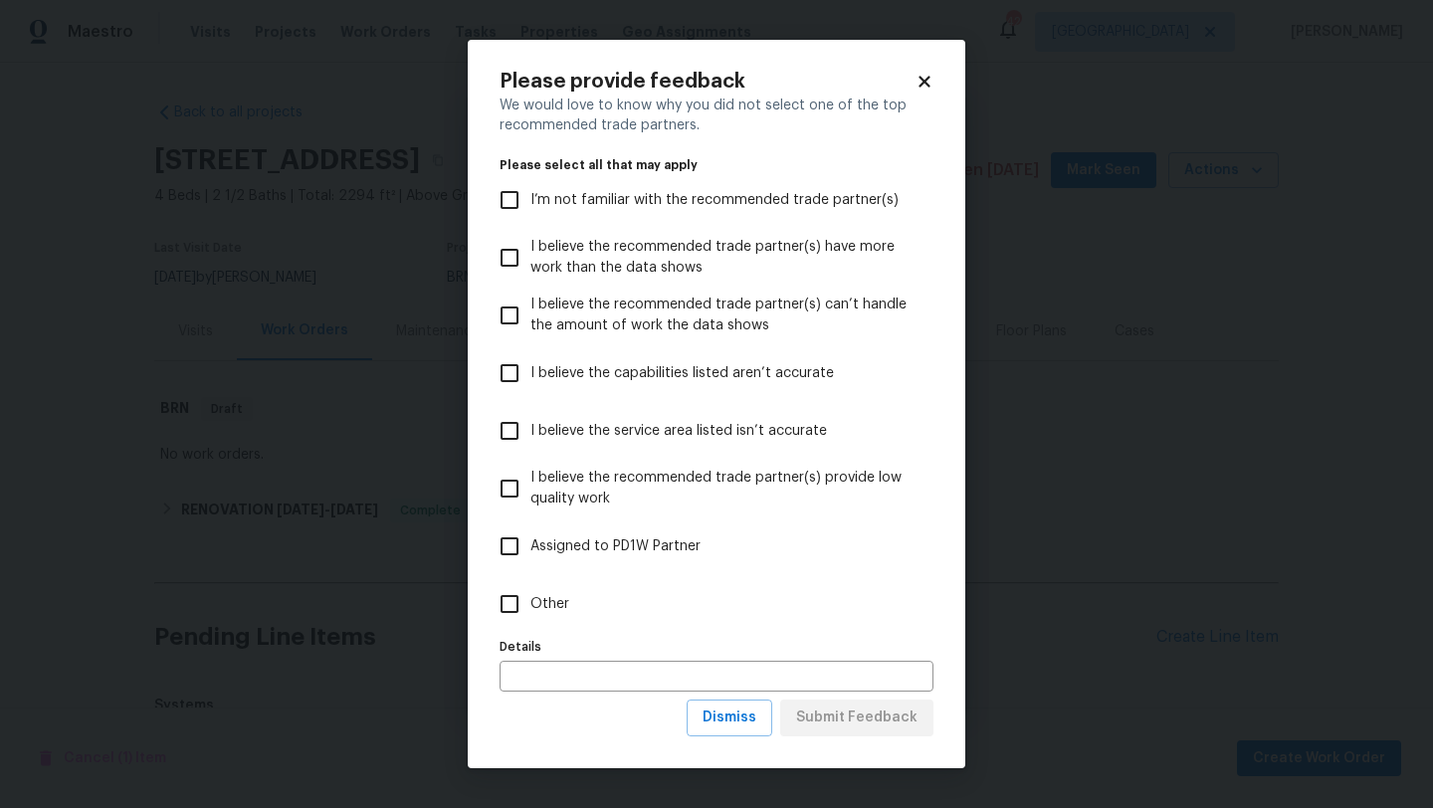
click at [557, 609] on span "Other" at bounding box center [549, 604] width 39 height 21
click at [530, 609] on input "Other" at bounding box center [510, 604] width 42 height 42
checkbox input "true"
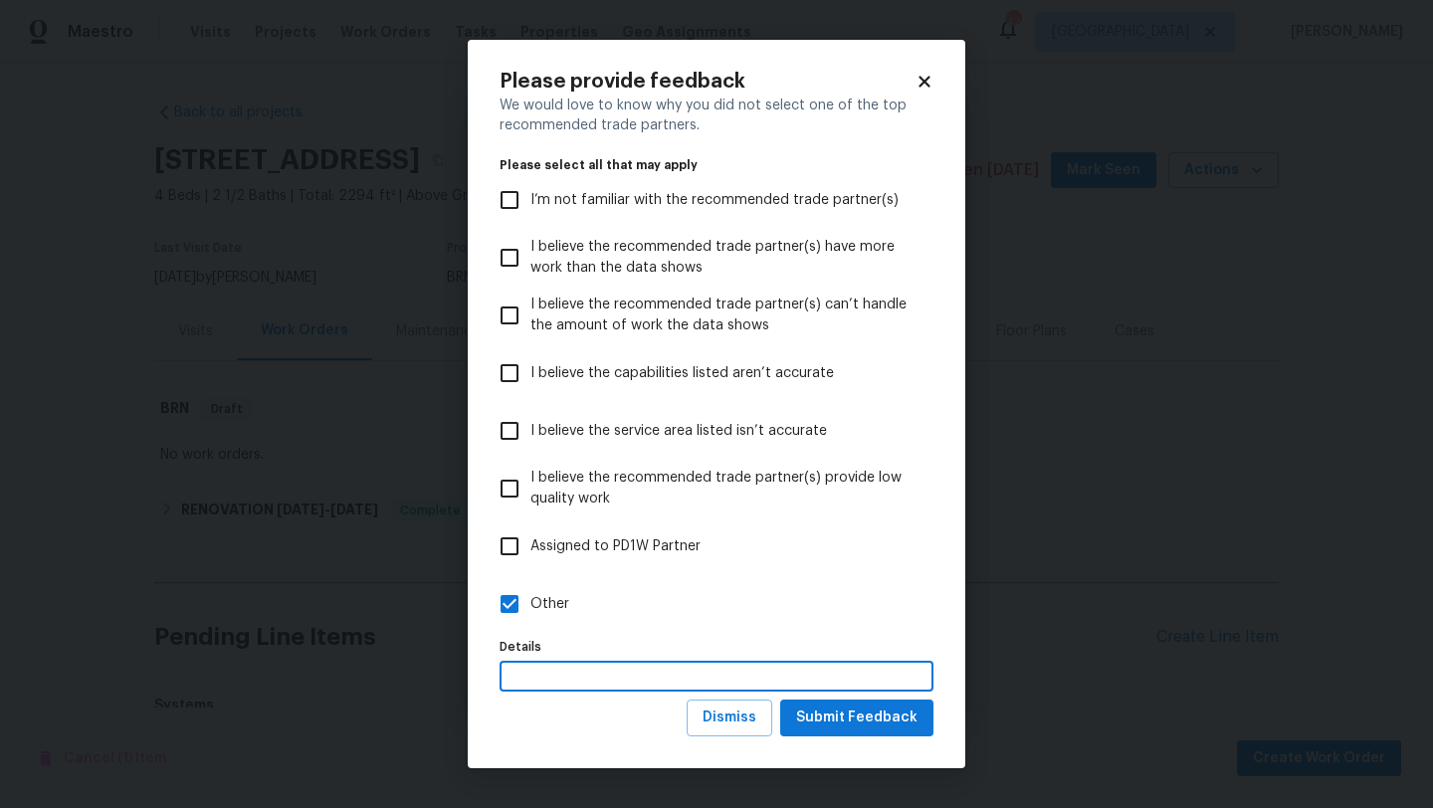
click at [563, 668] on input "text" at bounding box center [717, 676] width 434 height 31
click at [864, 714] on span "Submit Feedback" at bounding box center [856, 718] width 121 height 25
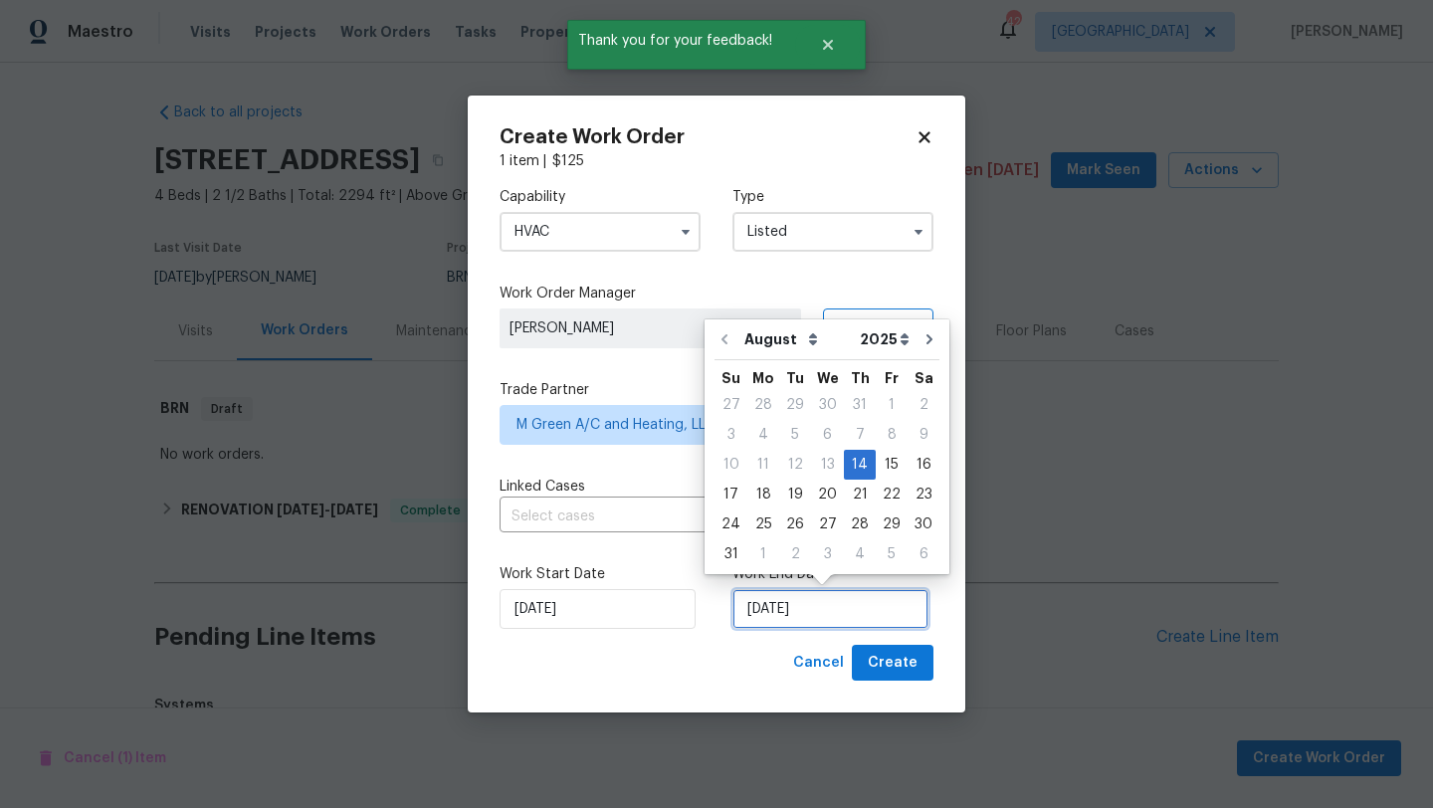
click at [813, 603] on input "[DATE]" at bounding box center [831, 609] width 196 height 40
click at [895, 666] on span "Create" at bounding box center [893, 663] width 50 height 25
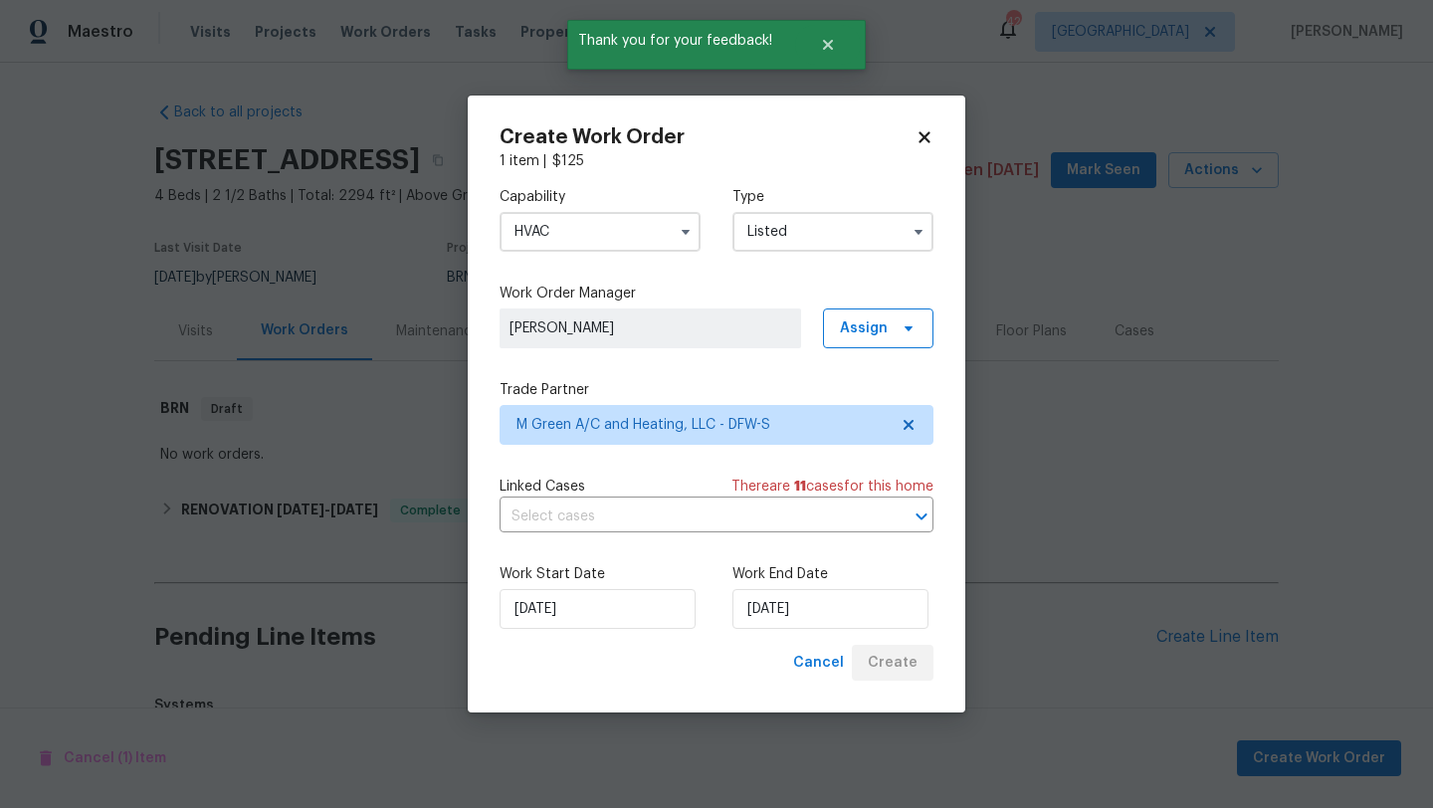
checkbox input "false"
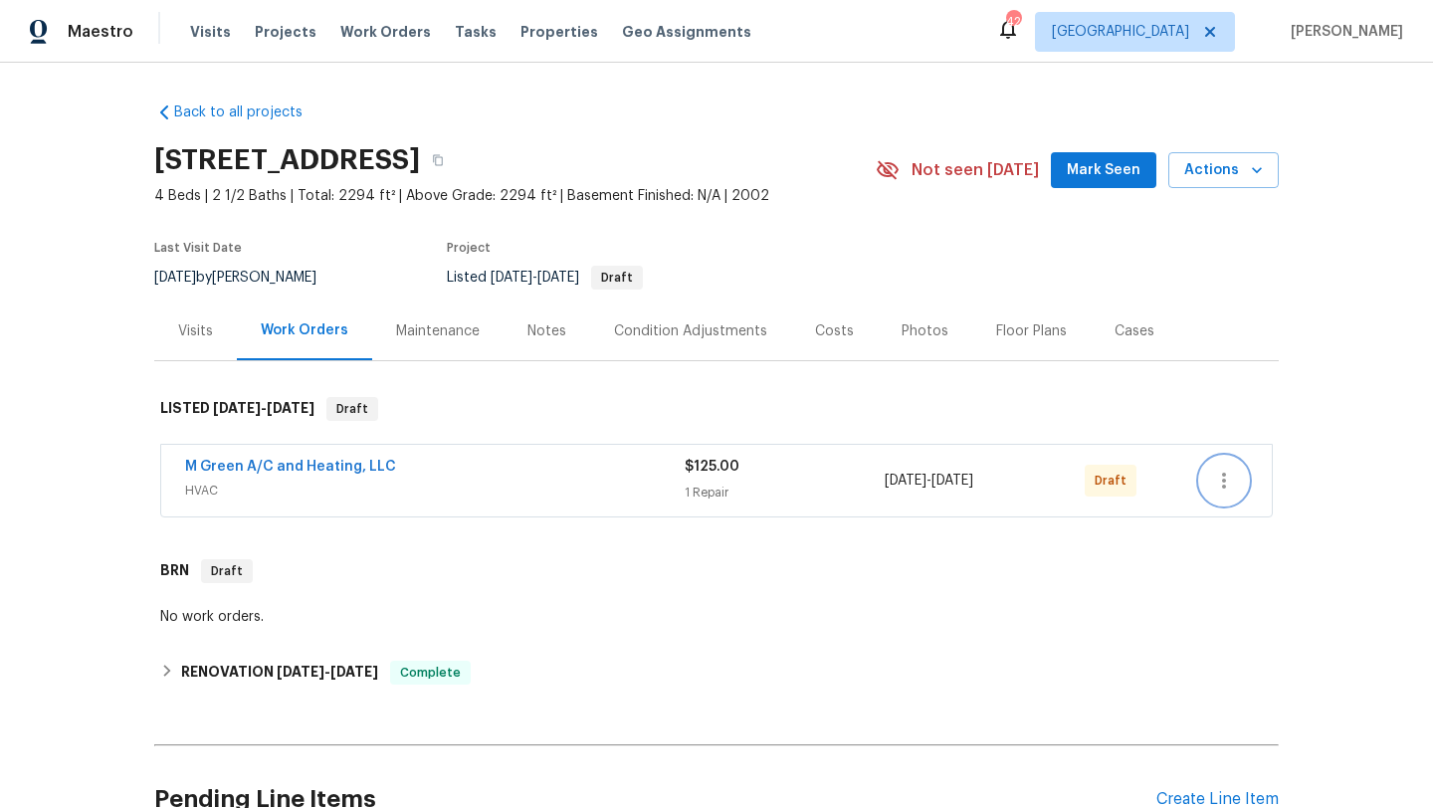
click at [1227, 479] on icon "button" at bounding box center [1224, 481] width 24 height 24
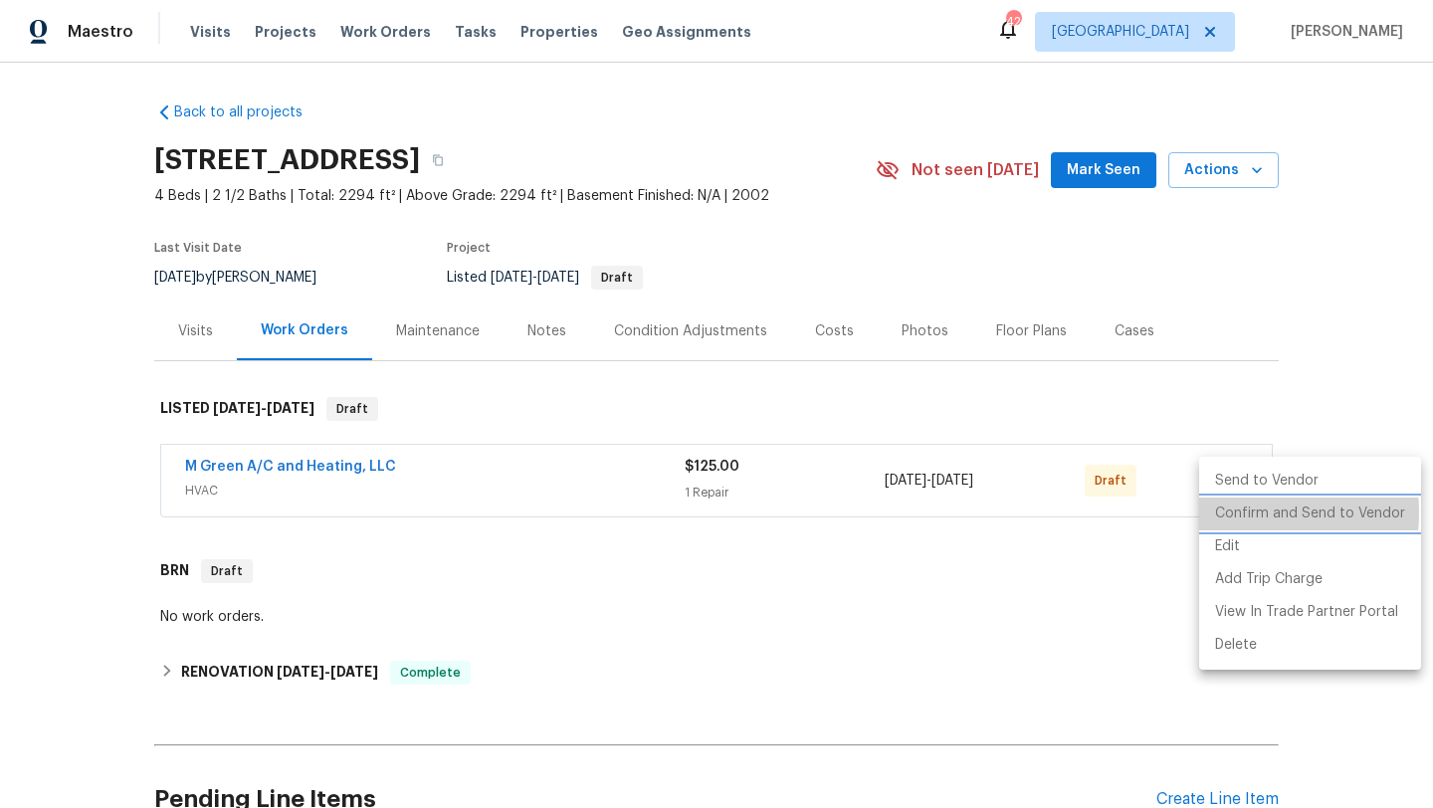
click at [1234, 514] on li "Confirm and Send to Vendor" at bounding box center [1310, 514] width 222 height 33
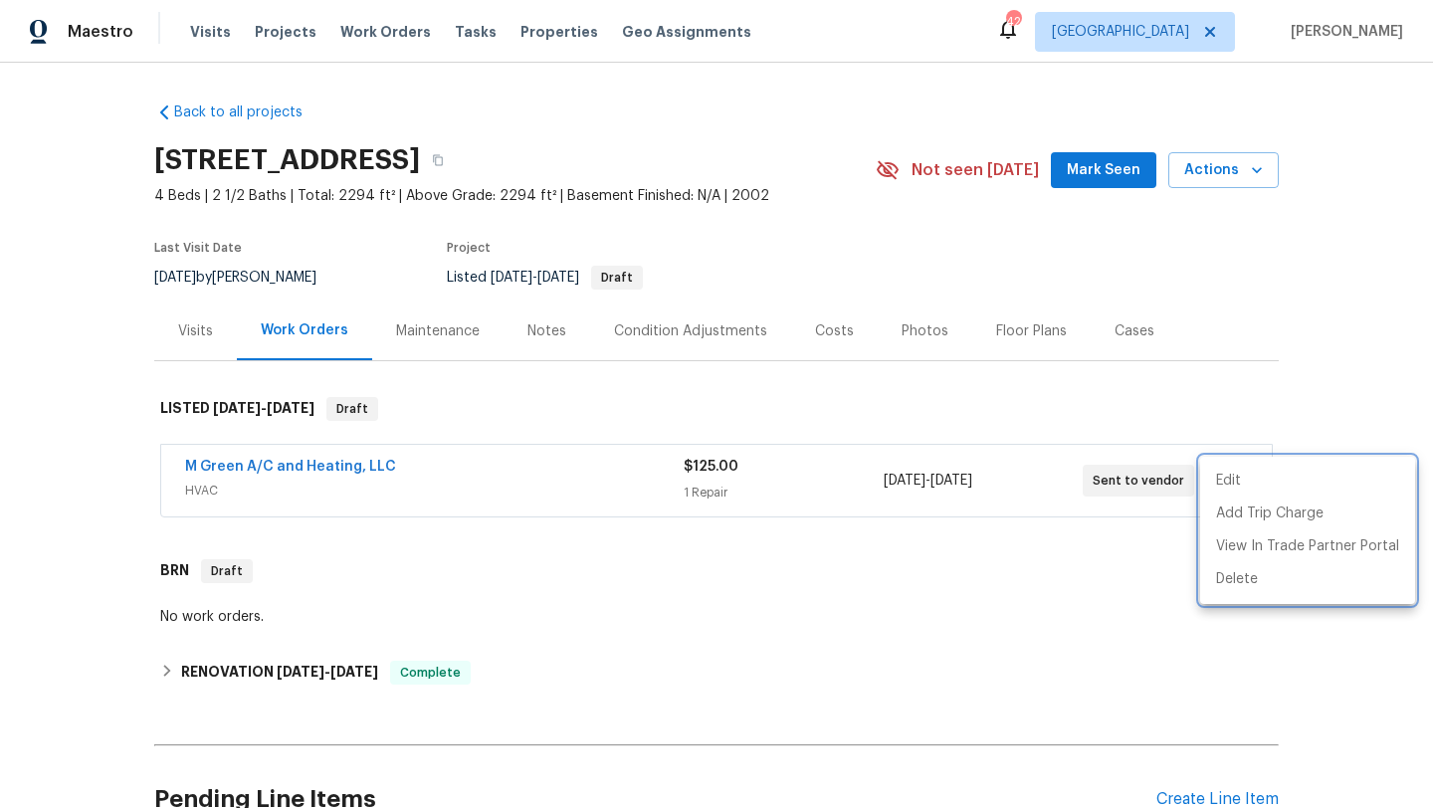
click at [372, 472] on div at bounding box center [716, 404] width 1433 height 808
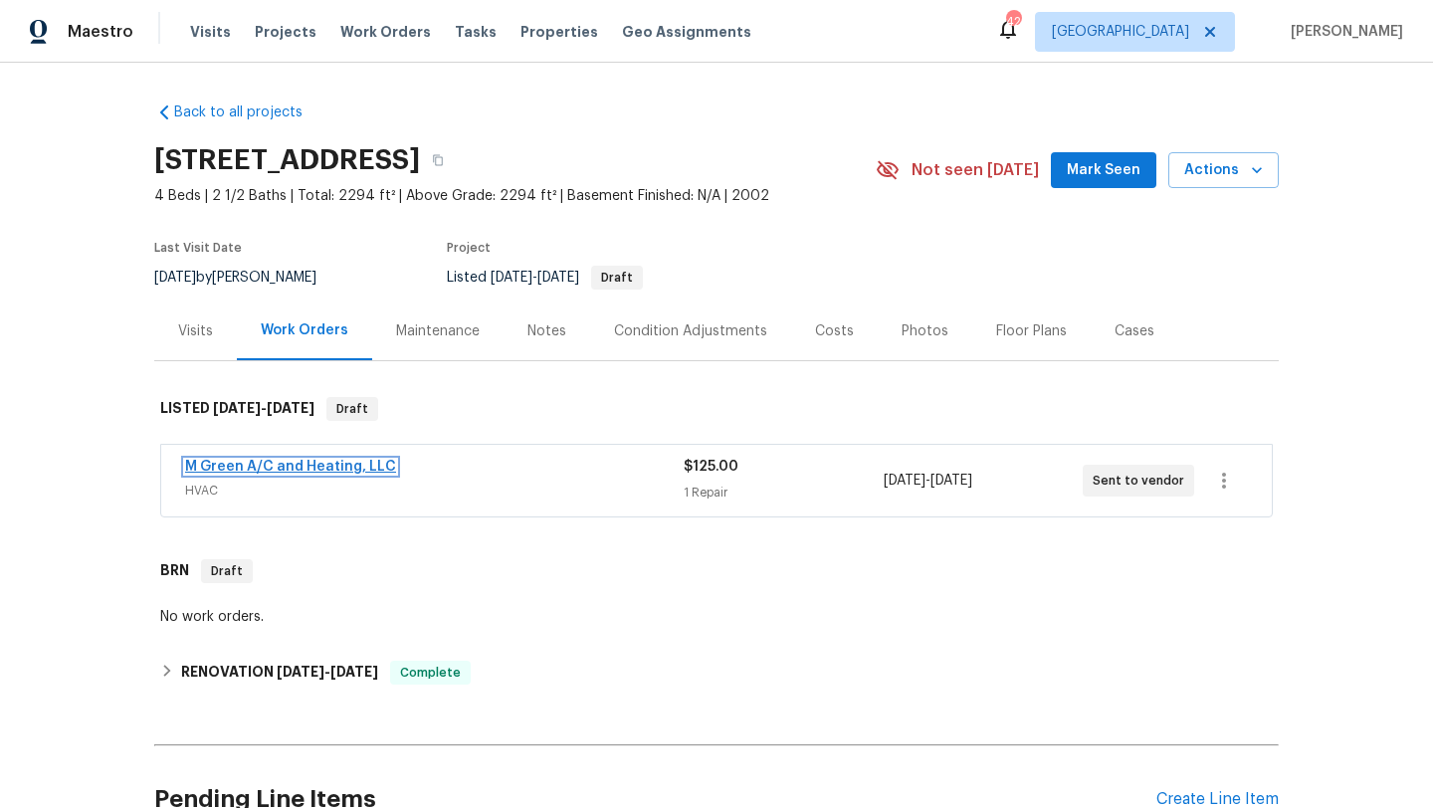
click at [372, 472] on link "M Green A/C and Heating, LLC" at bounding box center [290, 467] width 211 height 14
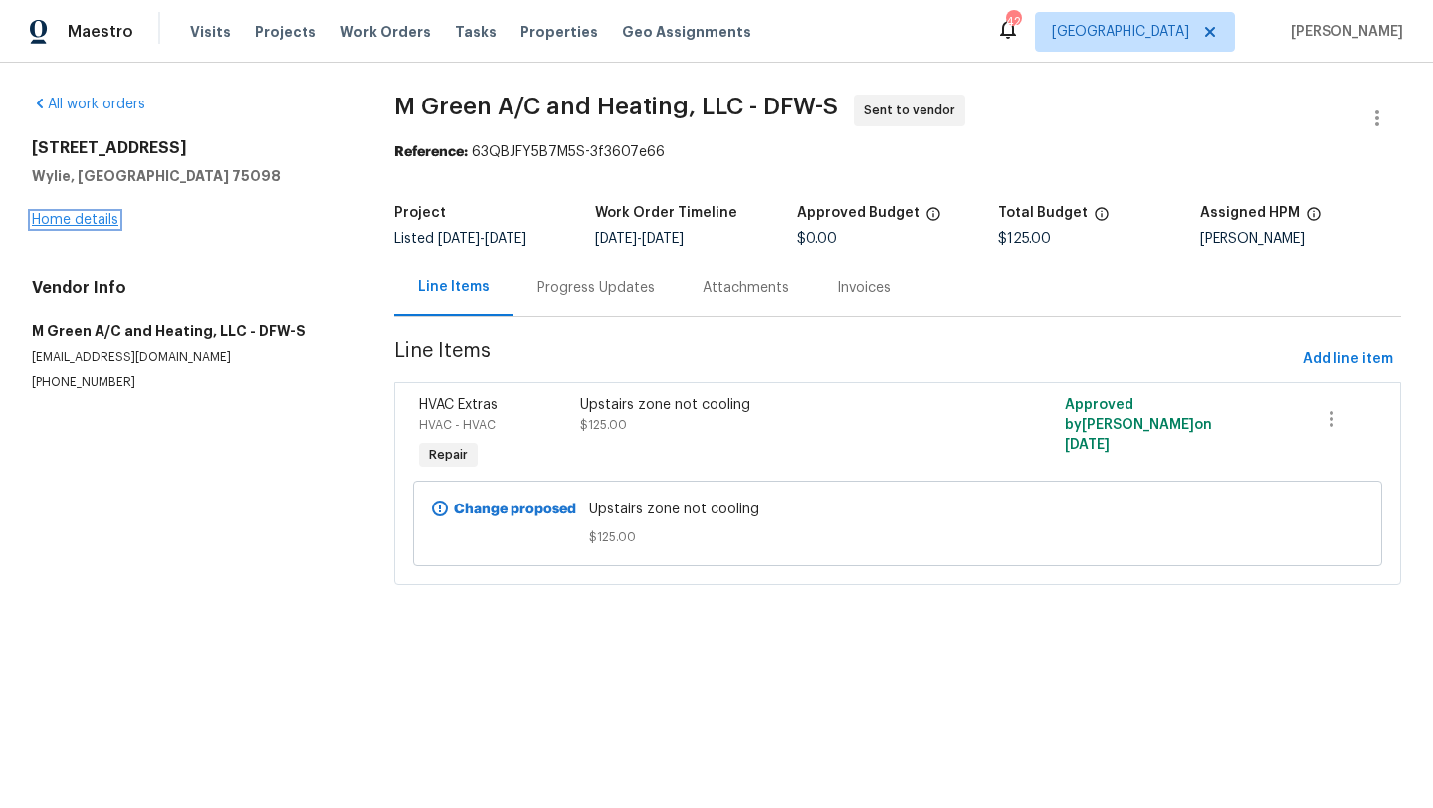
click at [93, 222] on link "Home details" at bounding box center [75, 220] width 87 height 14
